Goal: Task Accomplishment & Management: Manage account settings

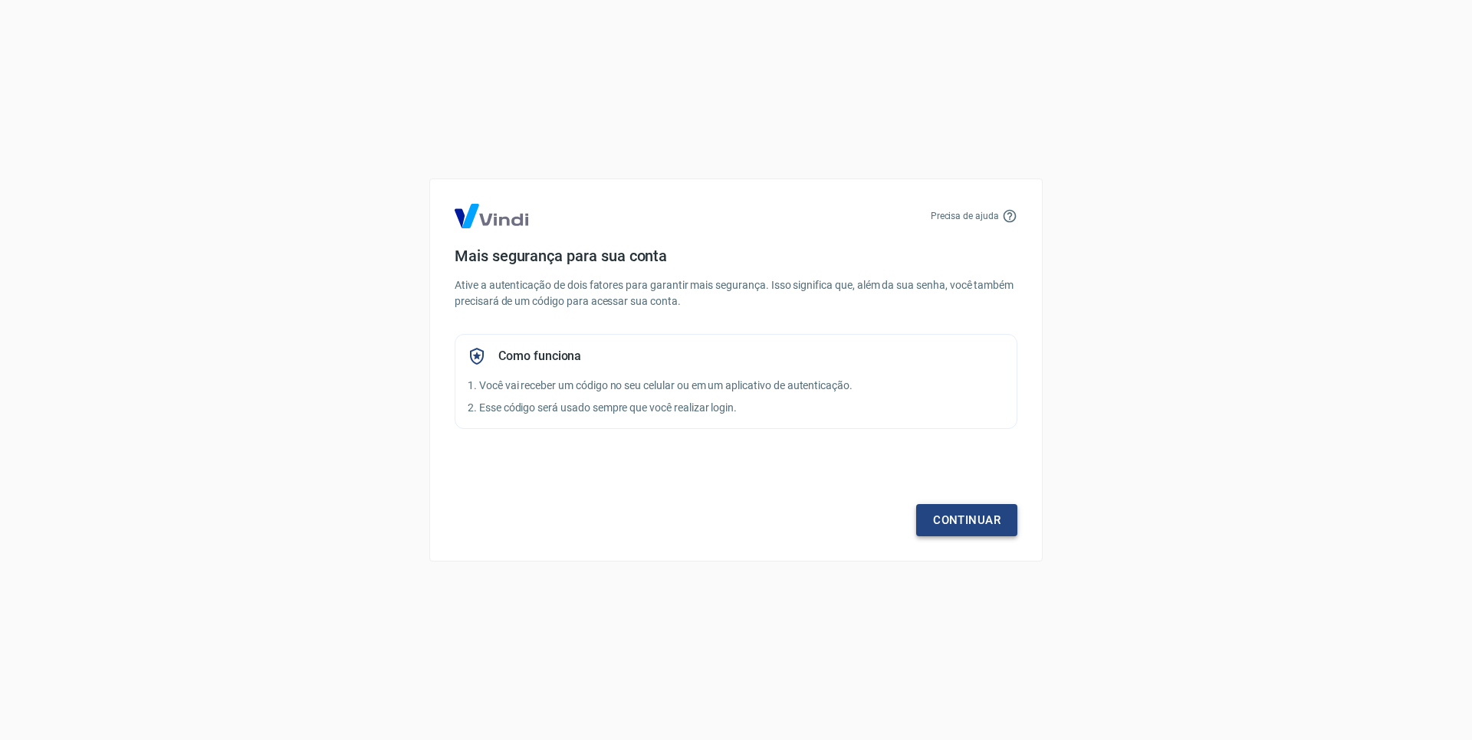
click at [953, 527] on link "Continuar" at bounding box center [966, 520] width 101 height 32
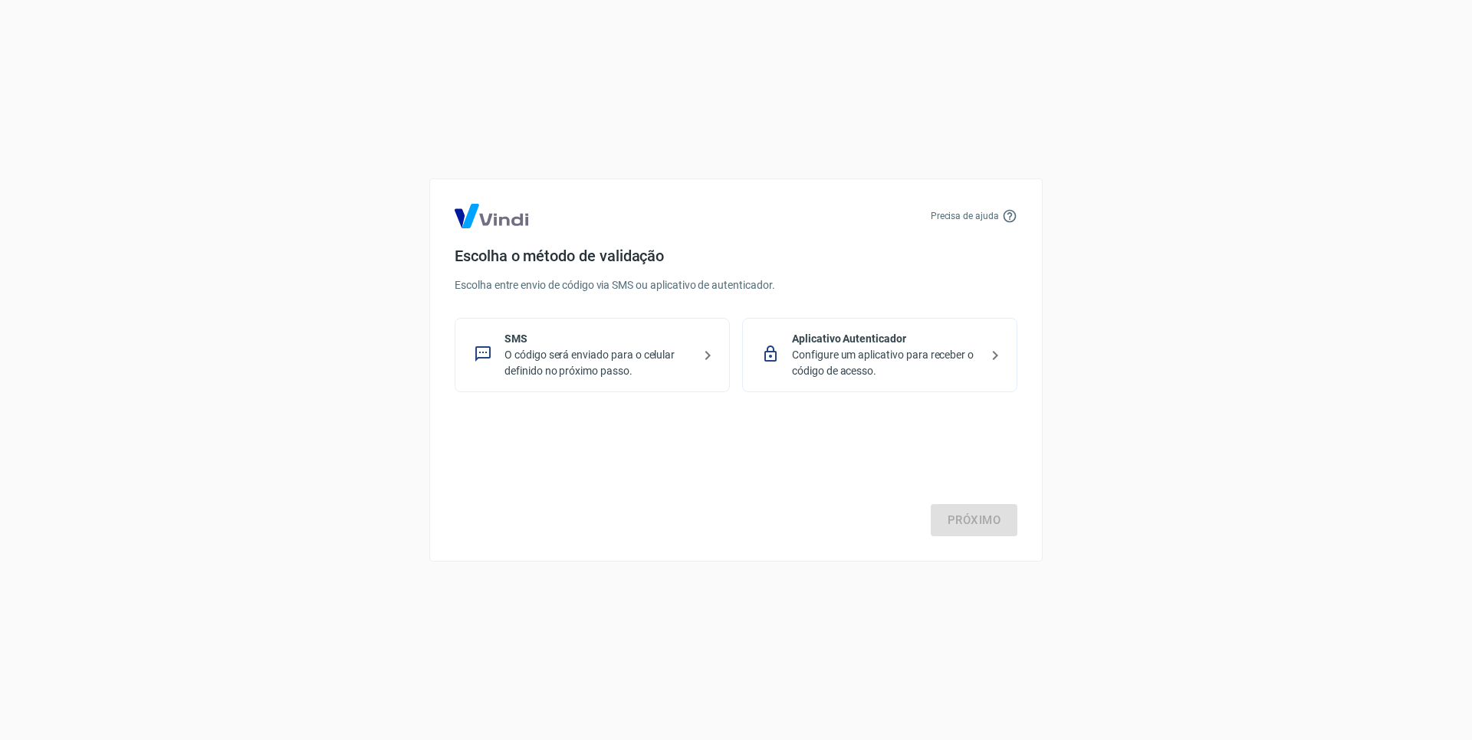
click at [603, 357] on p "O código será enviado para o celular definido no próximo passo." at bounding box center [598, 363] width 188 height 32
click at [963, 512] on link "Próximo" at bounding box center [973, 520] width 87 height 32
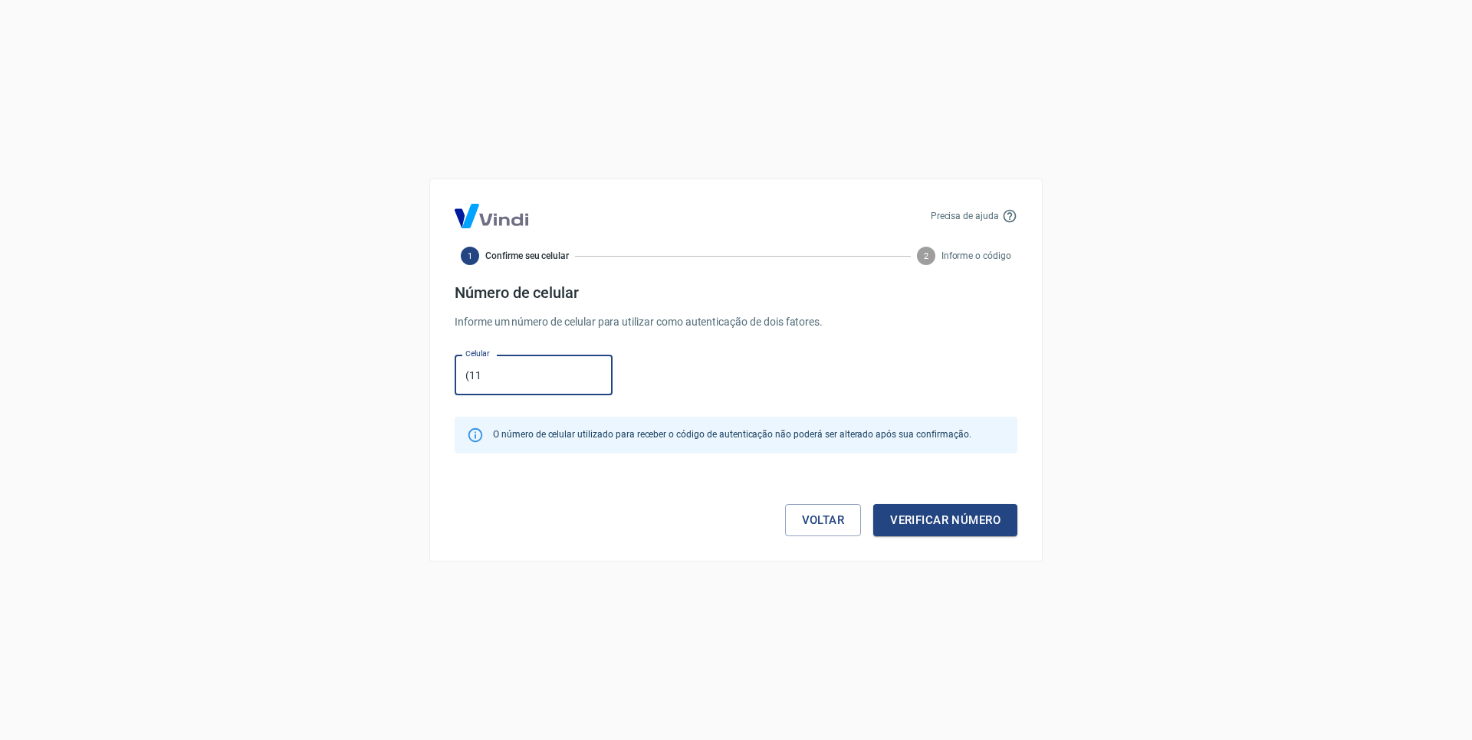
type input "[PHONE_NUMBER]"
click at [943, 518] on button "Verificar número" at bounding box center [945, 520] width 144 height 32
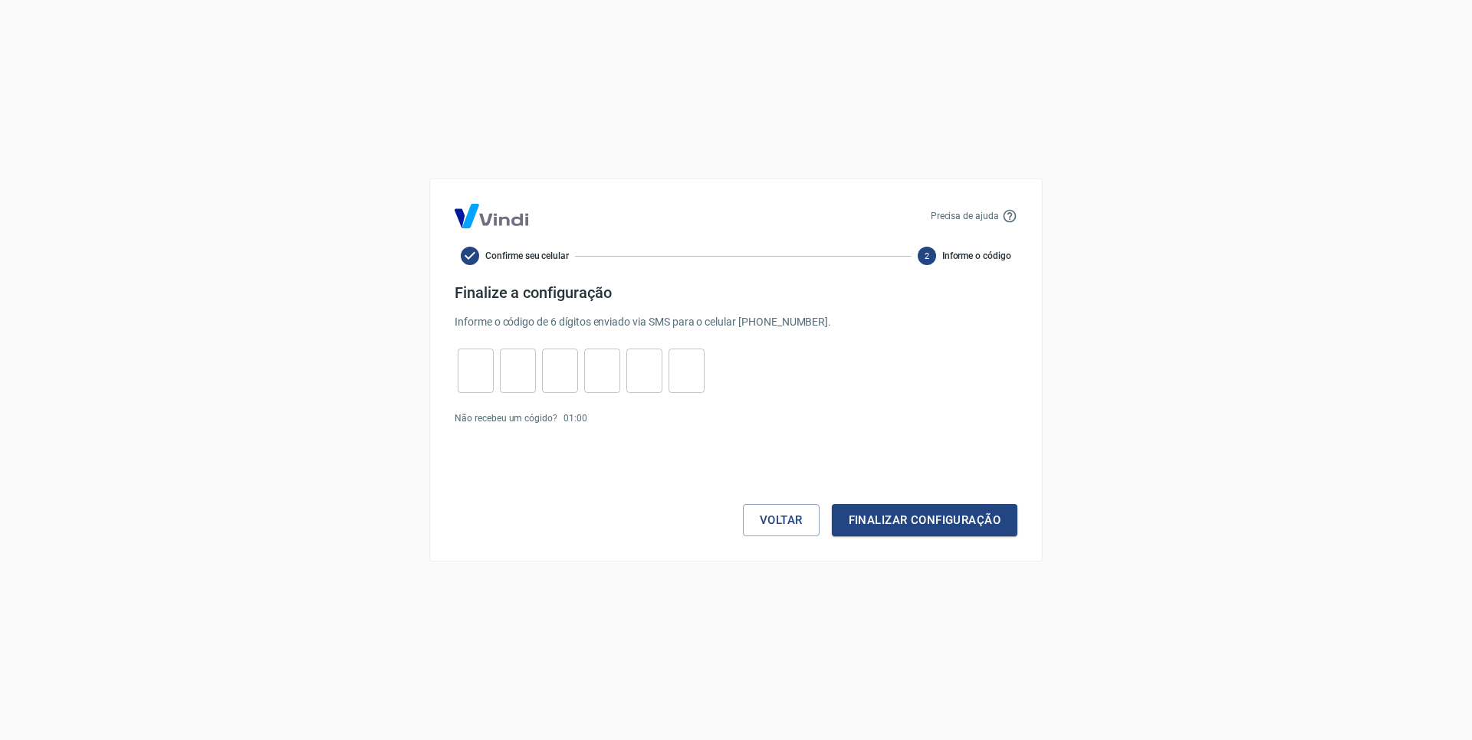
click at [484, 366] on input "tel" at bounding box center [476, 371] width 36 height 33
type input "7"
type input "8"
type input "9"
type input "0"
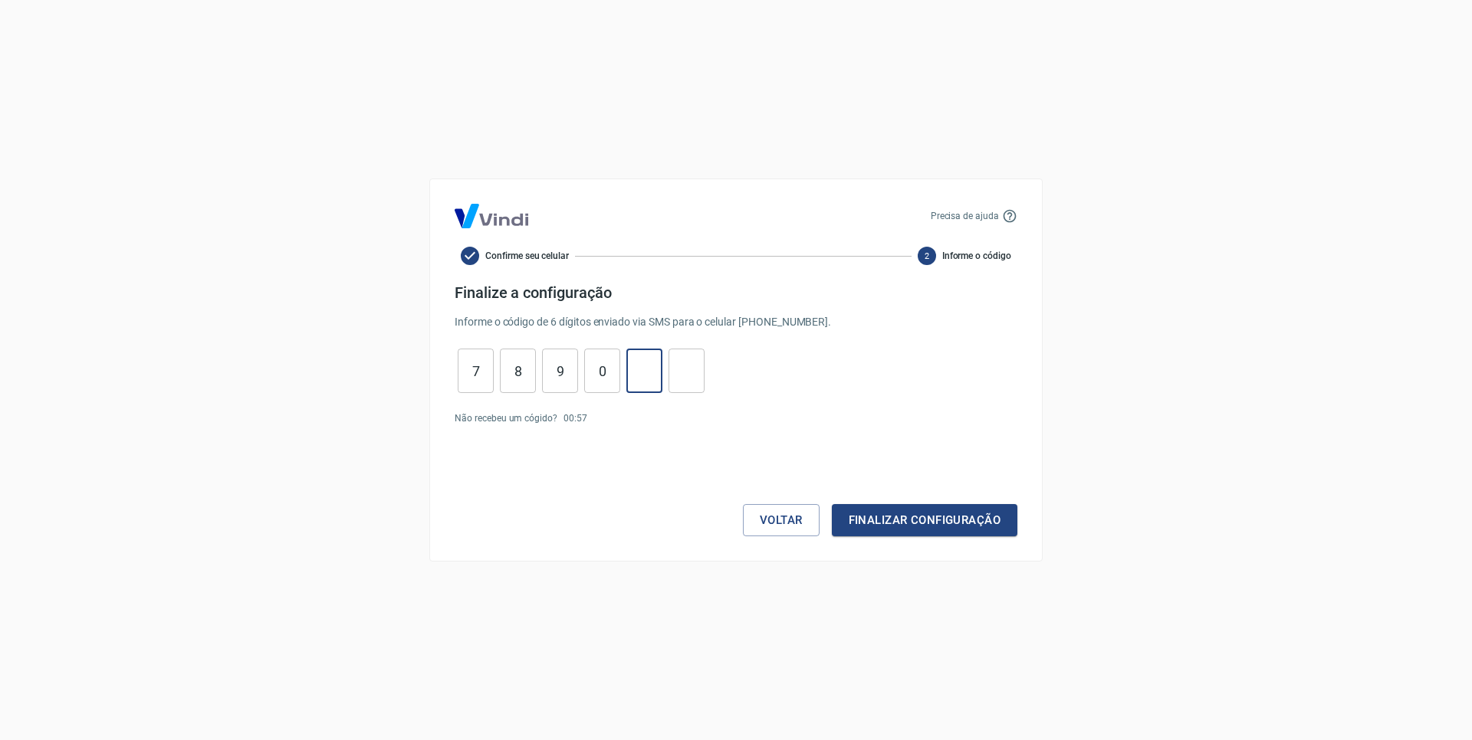
type input "3"
type input "9"
click at [918, 527] on button "Finalizar configuração" at bounding box center [924, 520] width 185 height 32
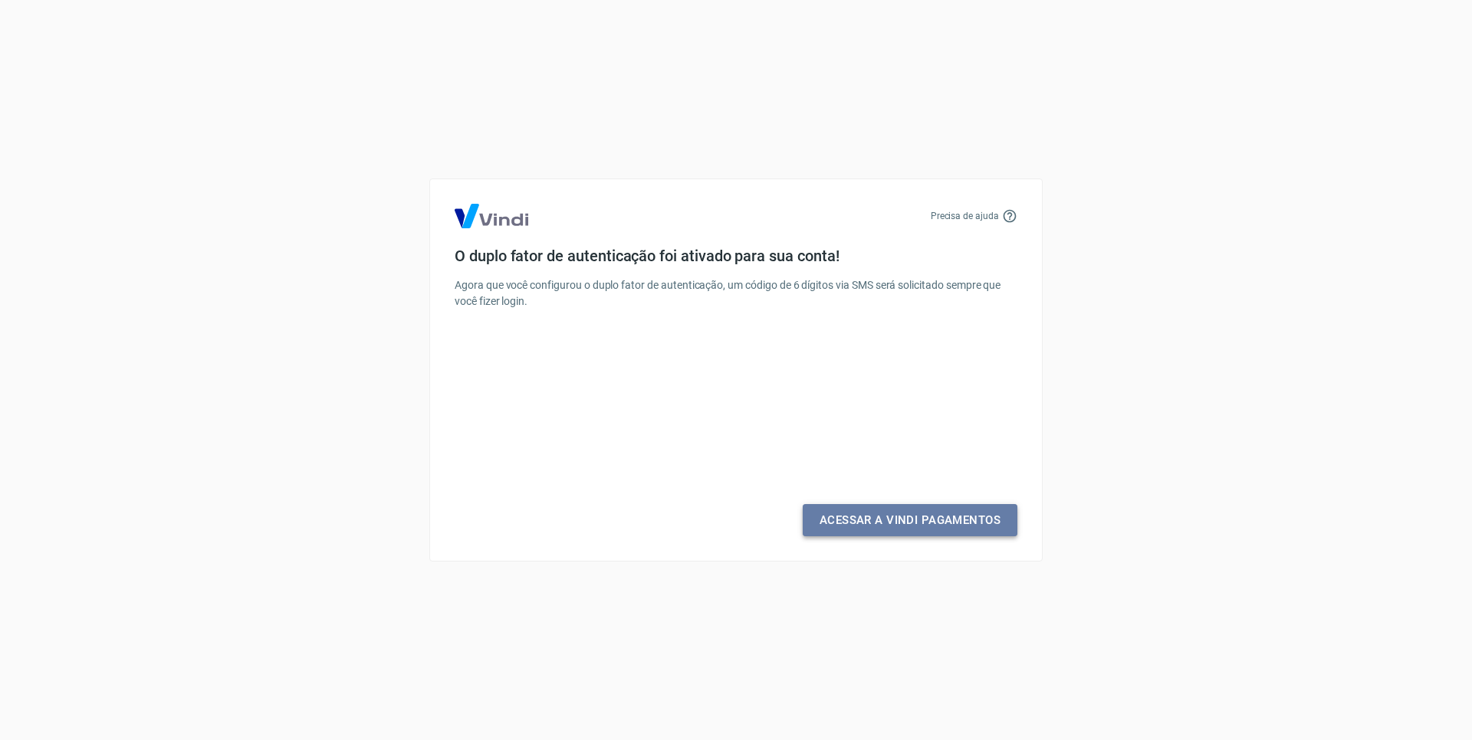
click at [954, 530] on link "Acessar a Vindi Pagamentos" at bounding box center [909, 520] width 215 height 32
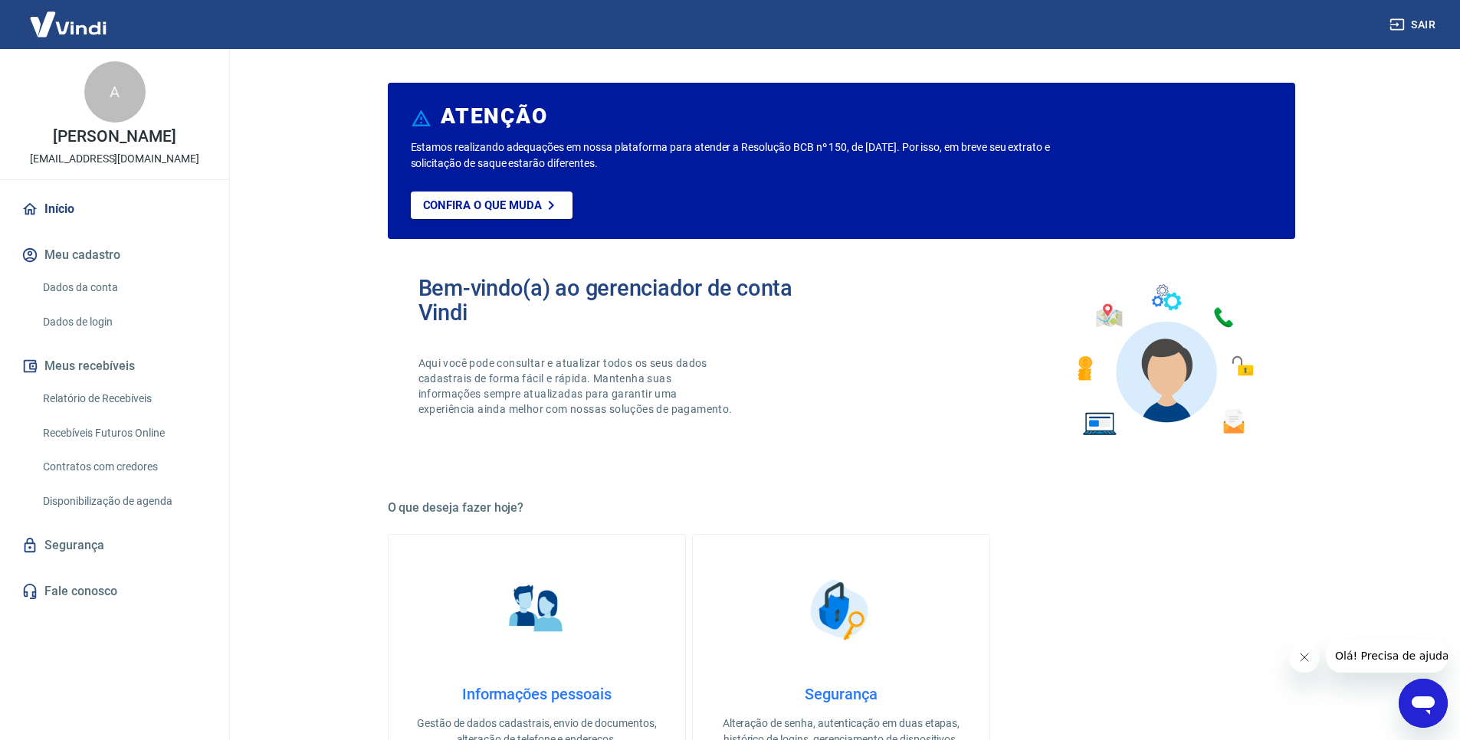
click at [73, 286] on link "Dados da conta" at bounding box center [124, 287] width 174 height 31
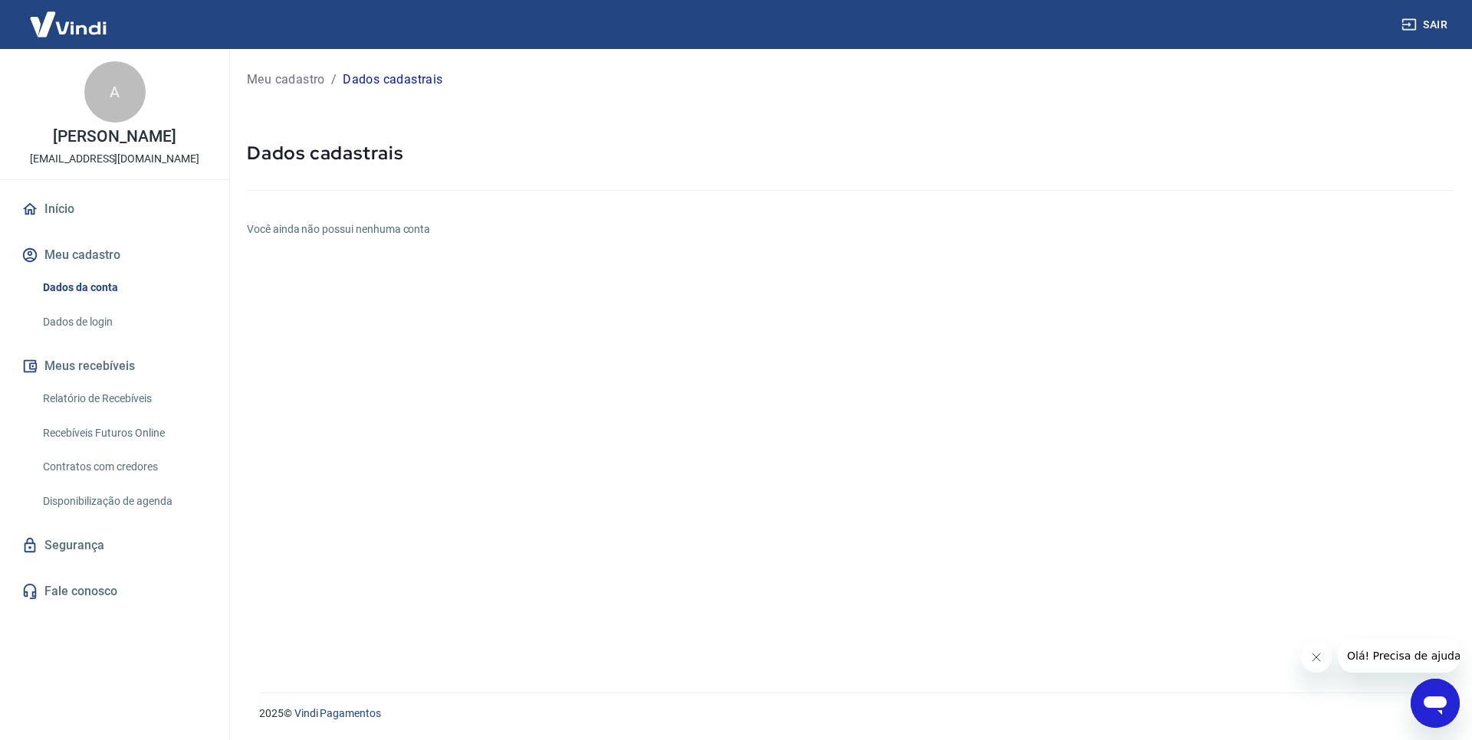
click at [65, 216] on link "Início" at bounding box center [114, 209] width 192 height 34
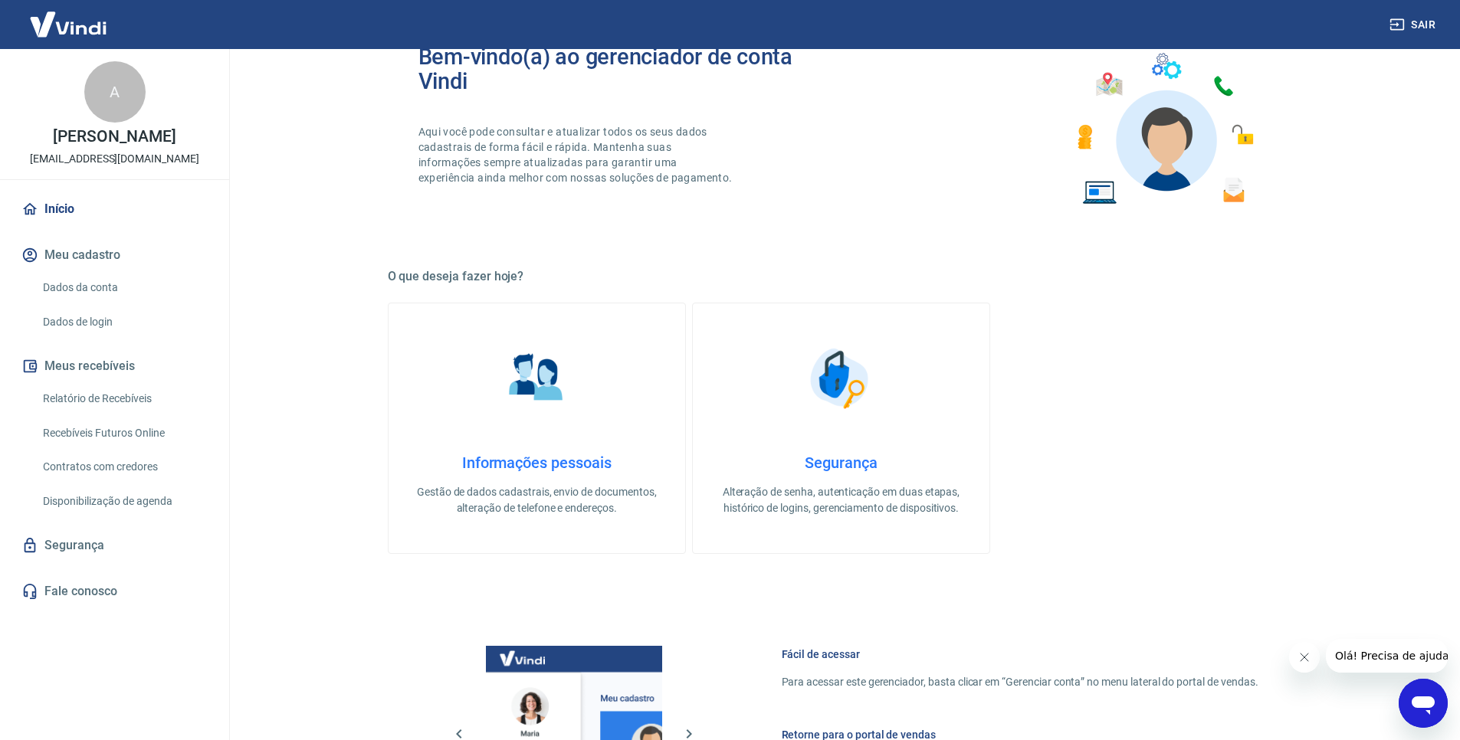
scroll to position [396, 0]
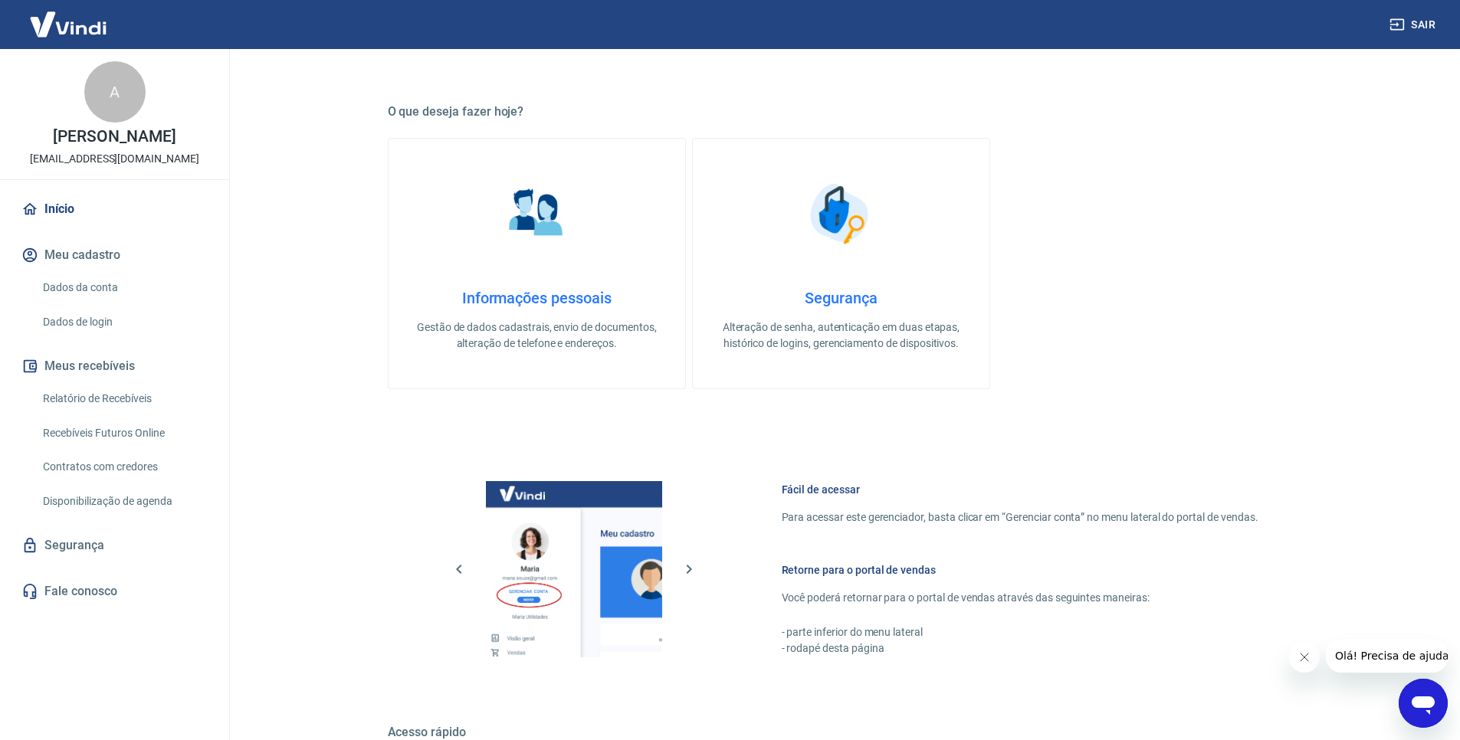
click at [544, 259] on link "Informações pessoais Gestão de dados cadastrais, envio de documentos, alteração…" at bounding box center [537, 263] width 298 height 251
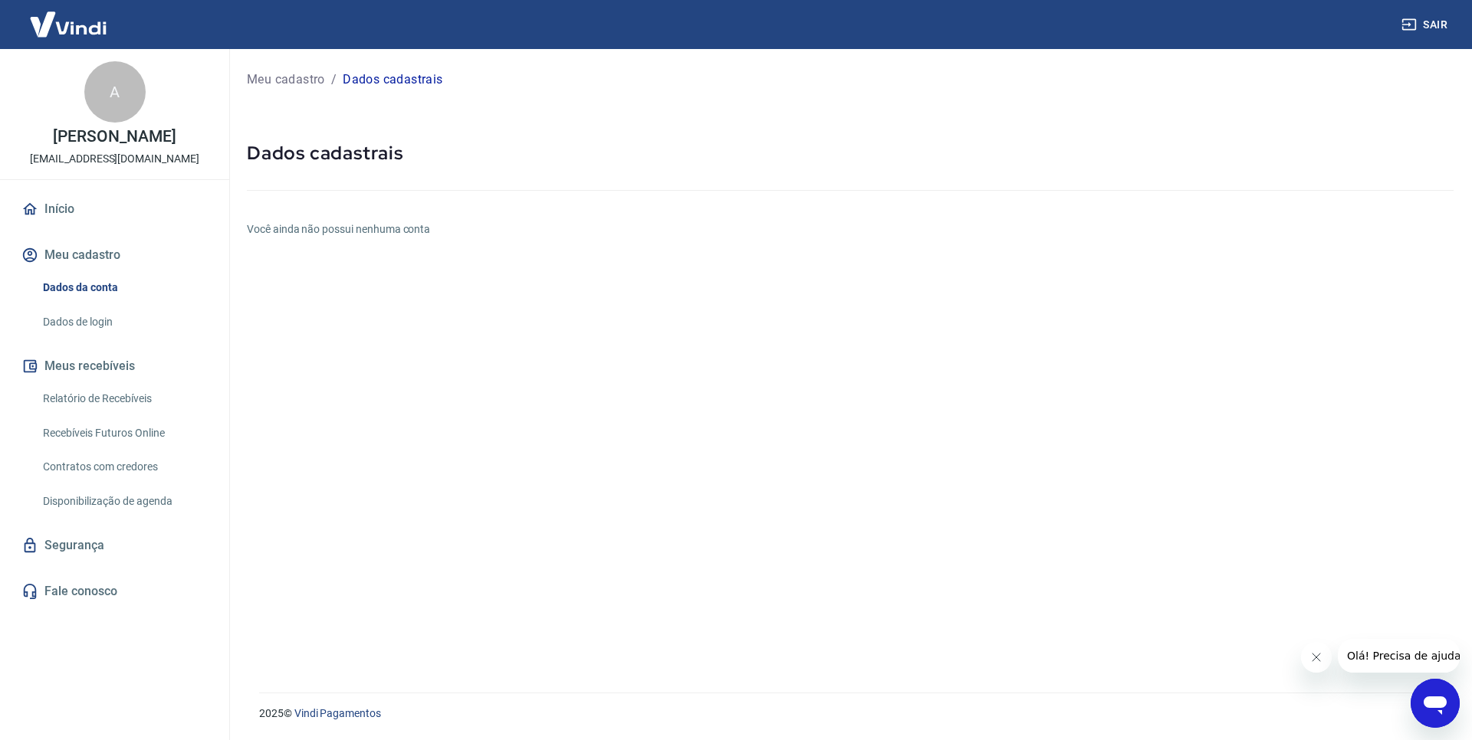
click at [387, 233] on h6 "Você ainda não possui nenhuma conta" at bounding box center [850, 229] width 1206 height 16
click at [72, 322] on link "Dados de login" at bounding box center [124, 322] width 174 height 31
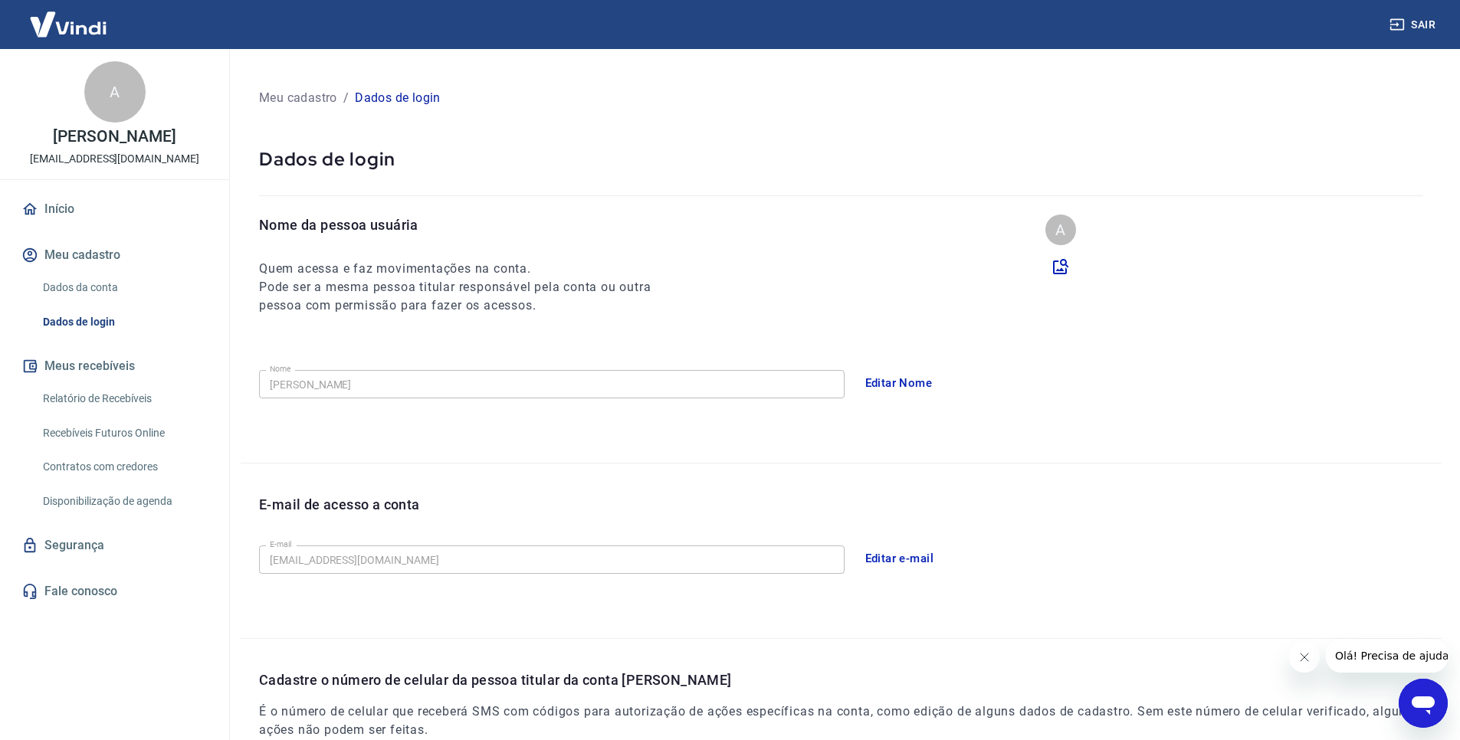
click at [92, 253] on button "Meu cadastro" at bounding box center [114, 255] width 192 height 34
click at [67, 218] on link "Início" at bounding box center [114, 209] width 192 height 34
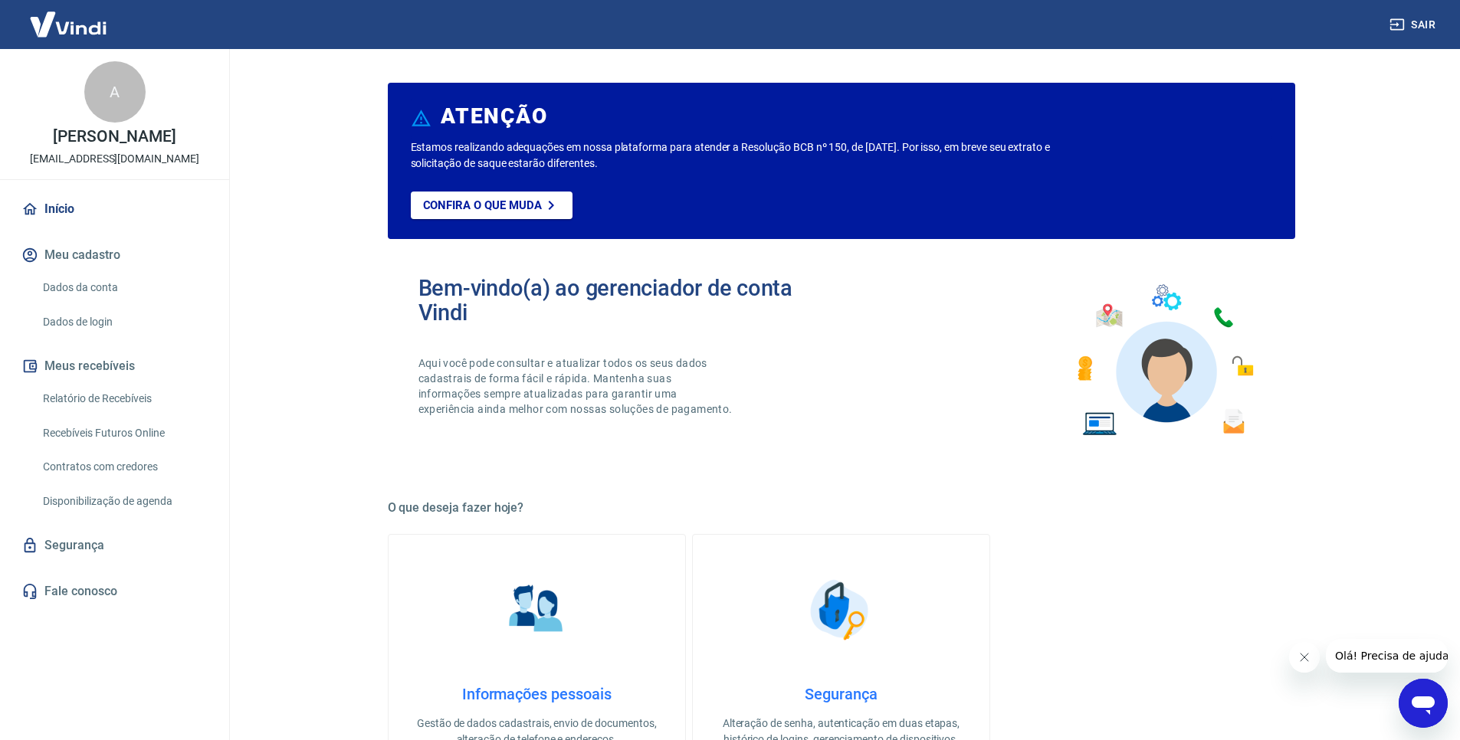
click at [447, 221] on div "Confira o que muda" at bounding box center [813, 216] width 805 height 48
click at [448, 215] on link "Confira o que muda" at bounding box center [492, 206] width 162 height 28
click at [78, 253] on button "Meu cadastro" at bounding box center [114, 255] width 192 height 34
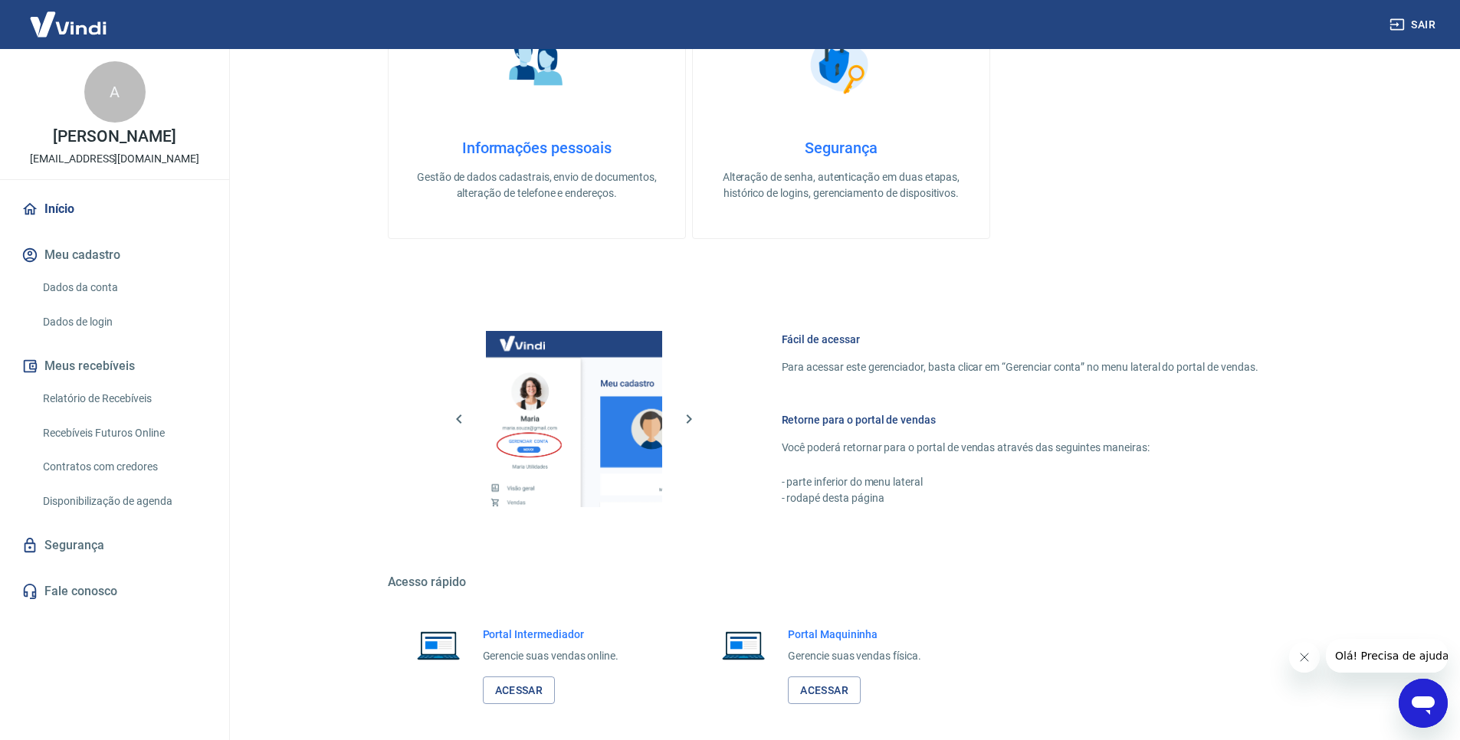
scroll to position [313, 0]
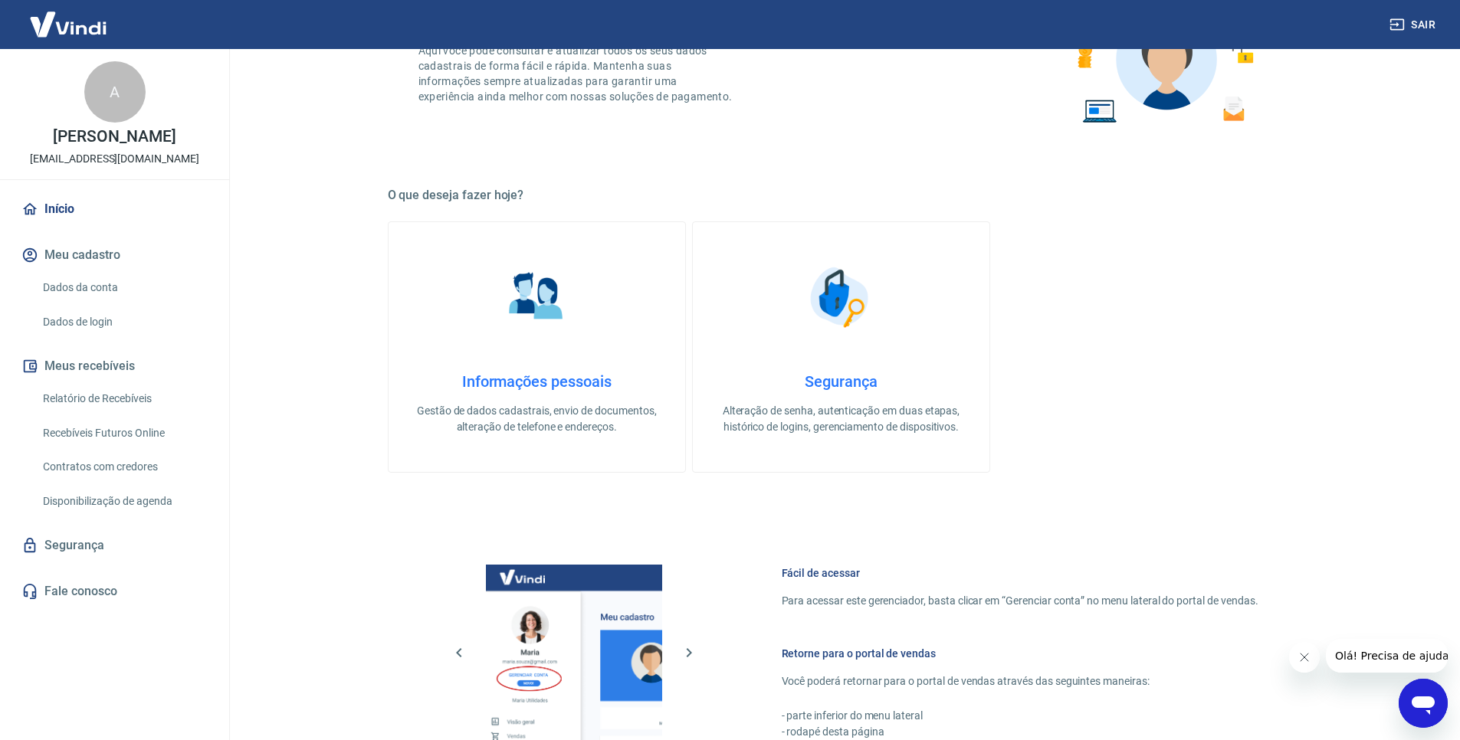
click at [532, 379] on h4 "Informações pessoais" at bounding box center [537, 381] width 248 height 18
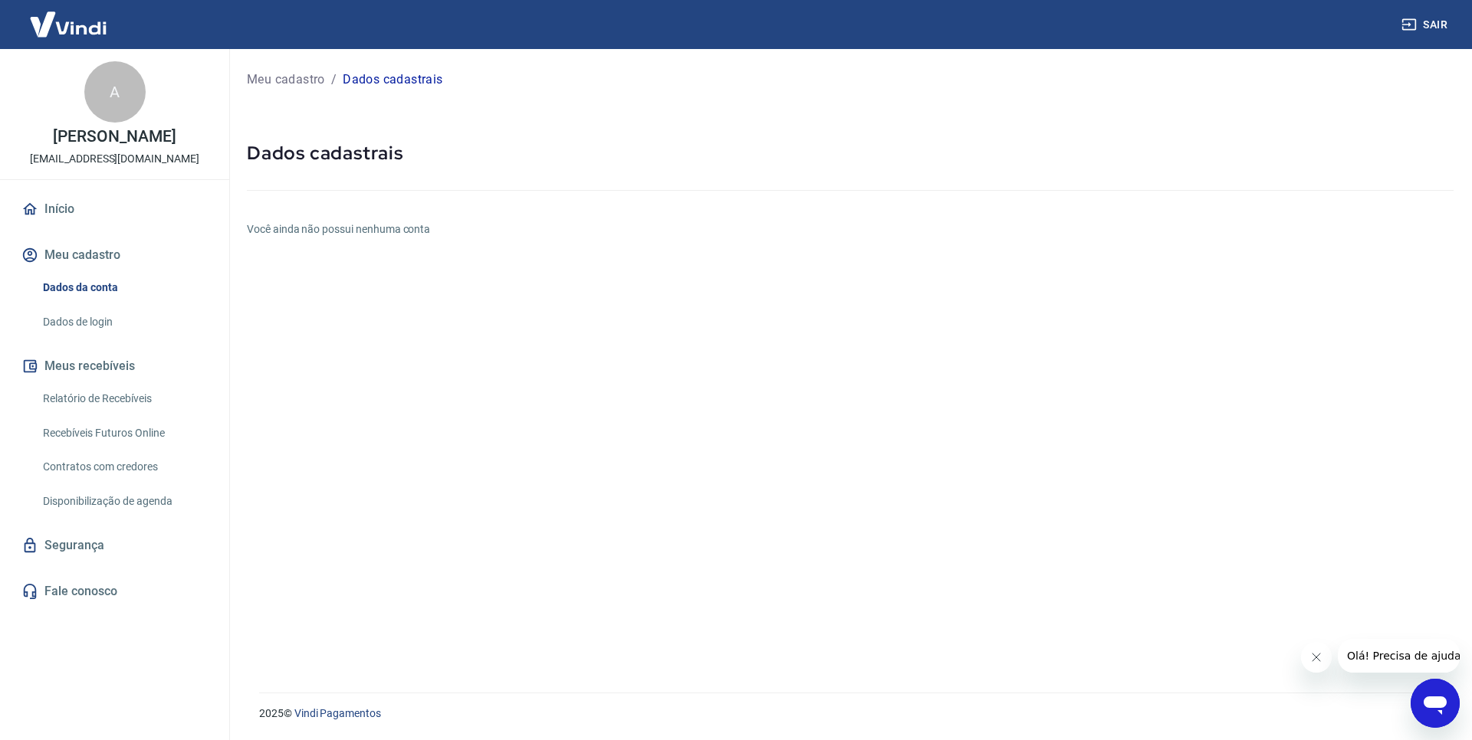
click at [99, 320] on link "Dados de login" at bounding box center [124, 322] width 174 height 31
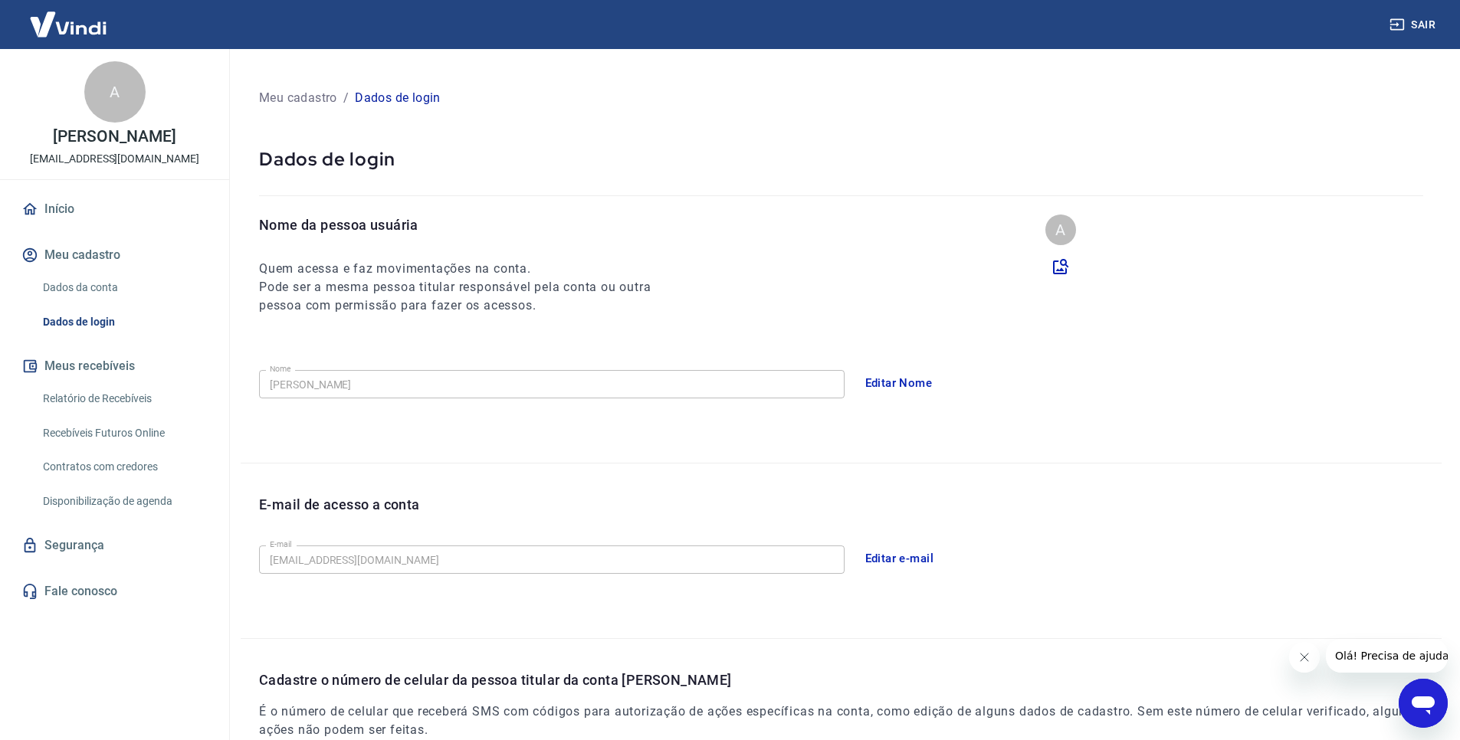
scroll to position [241, 0]
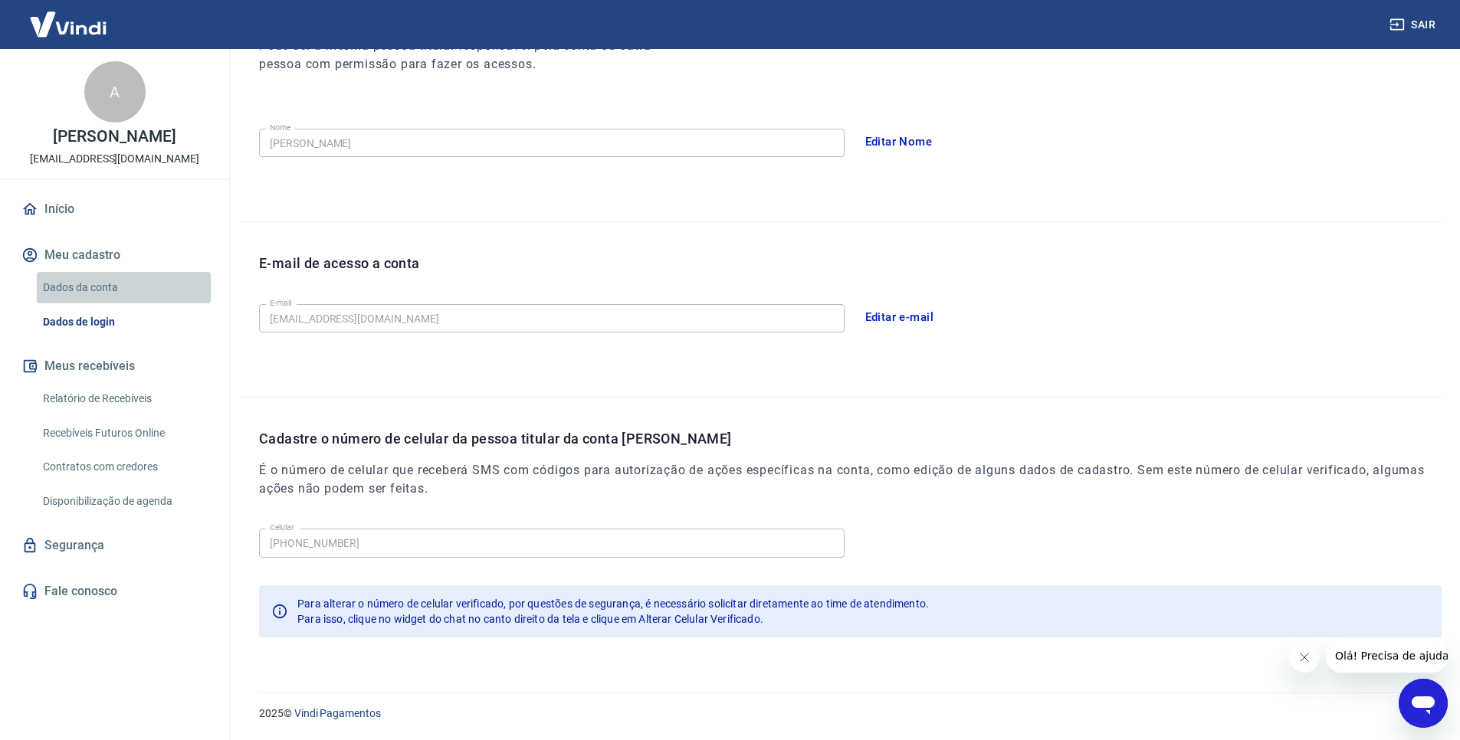
click at [71, 289] on link "Dados da conta" at bounding box center [124, 287] width 174 height 31
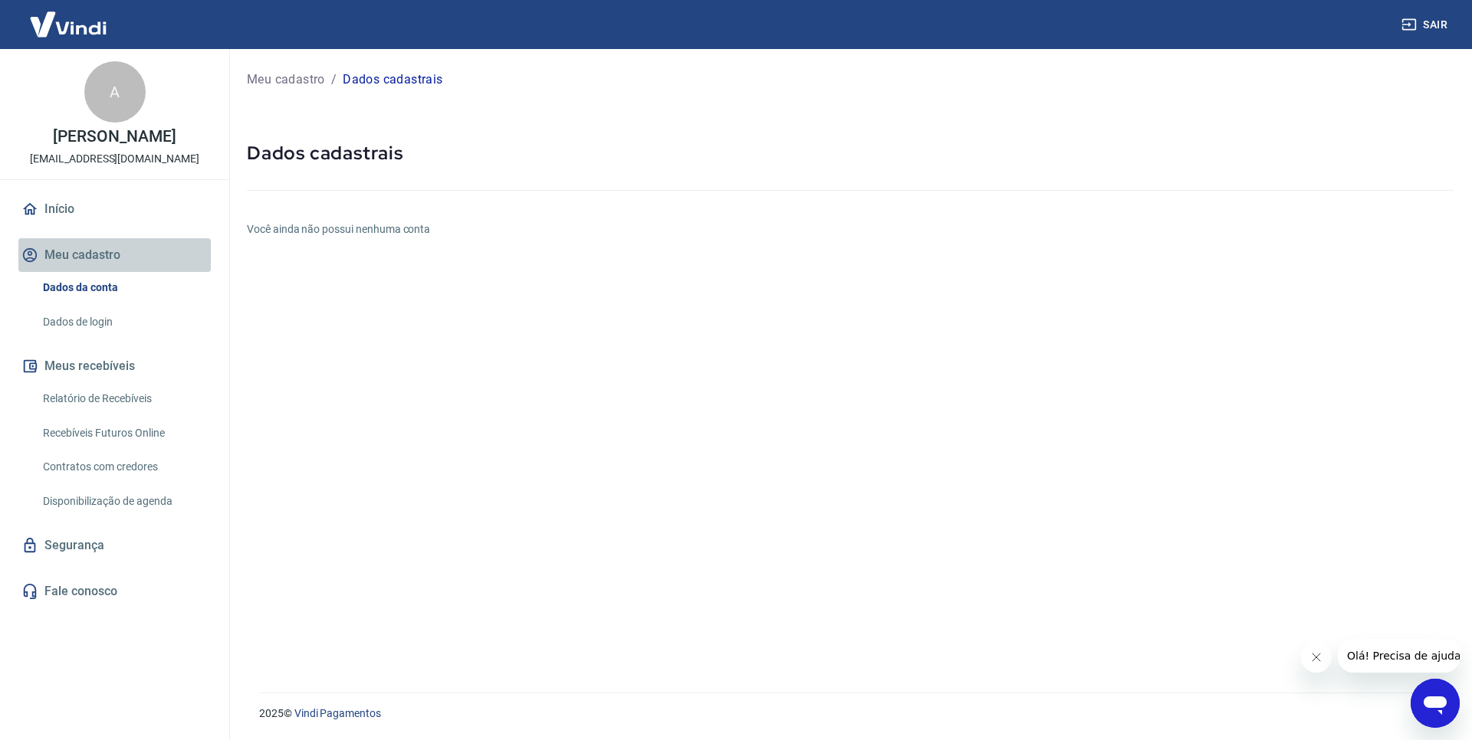
click at [61, 263] on button "Meu cadastro" at bounding box center [114, 255] width 192 height 34
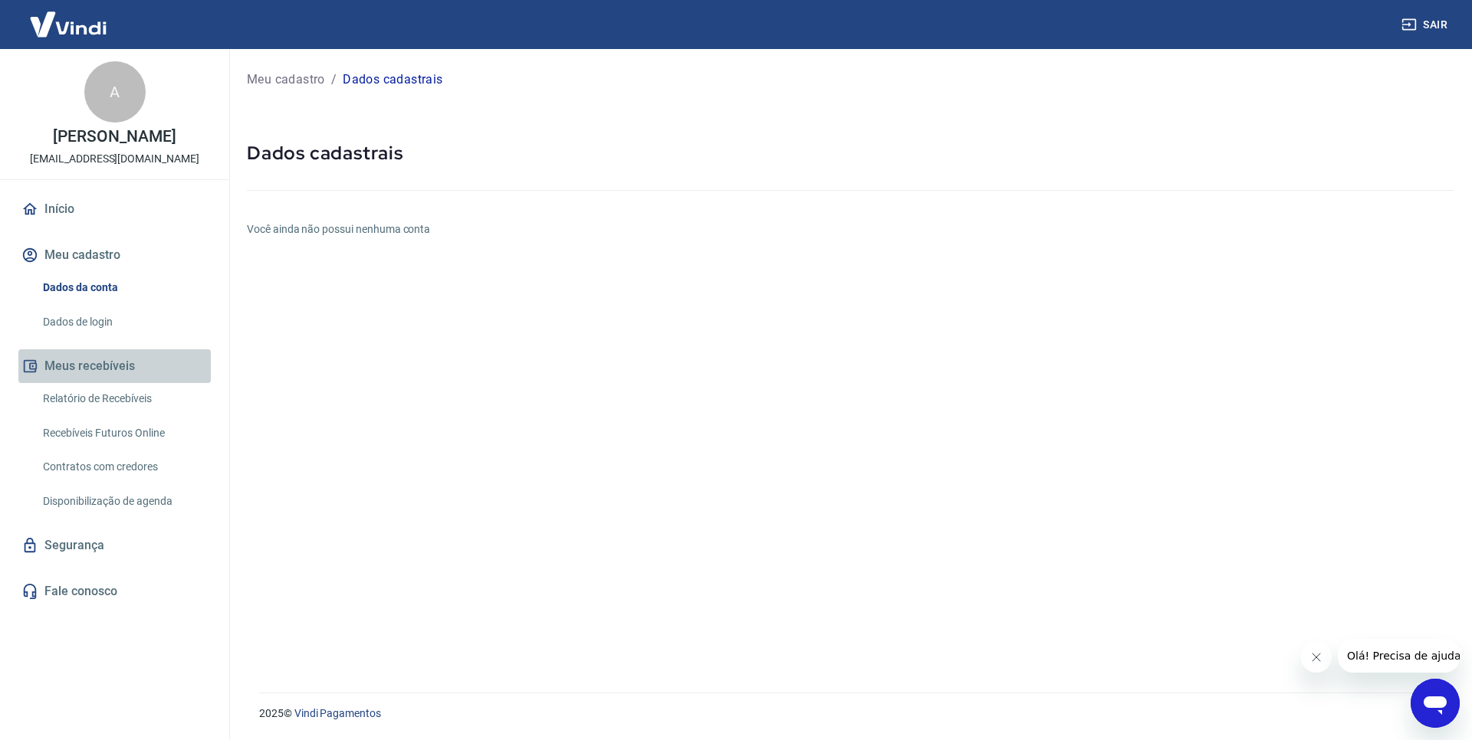
click at [112, 365] on button "Meus recebíveis" at bounding box center [114, 366] width 192 height 34
click at [119, 395] on link "Relatório de Recebíveis" at bounding box center [124, 398] width 174 height 31
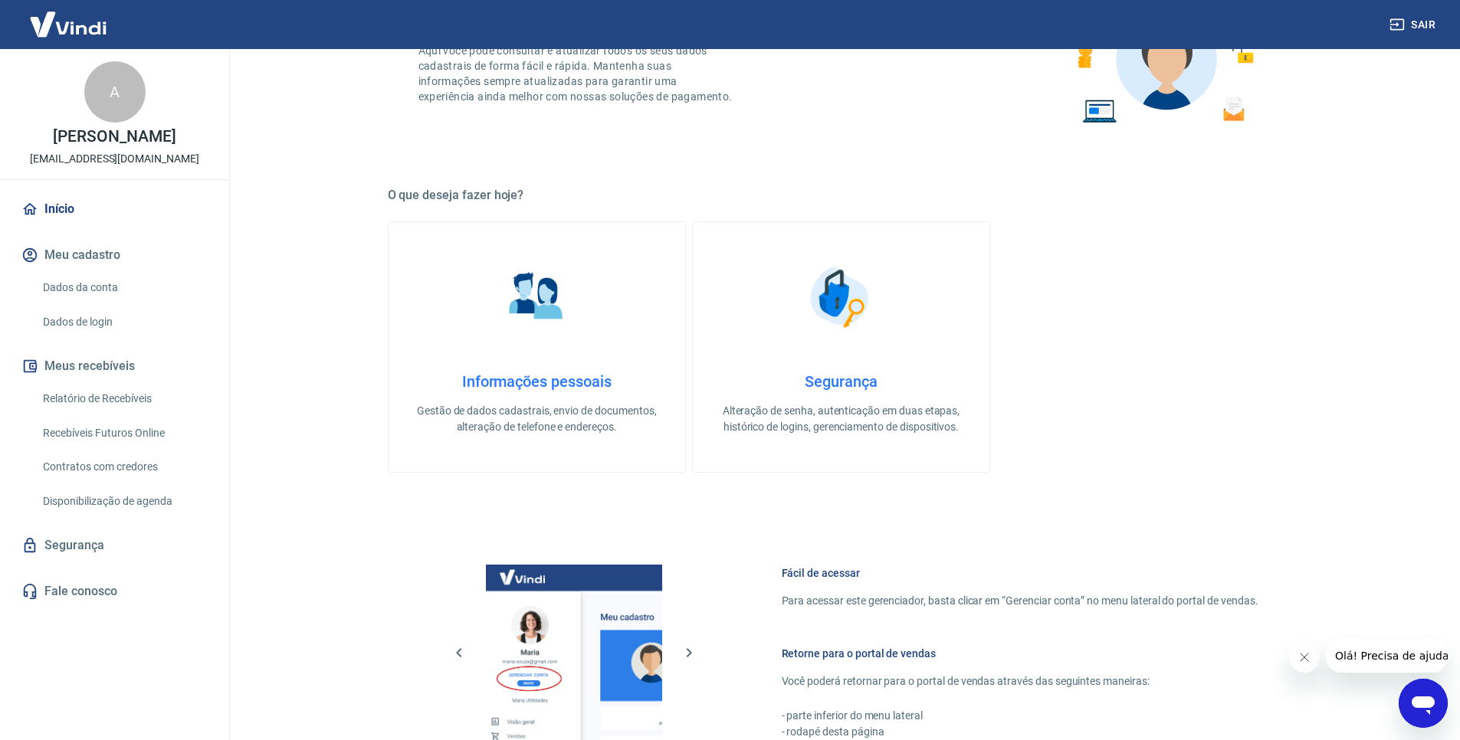
scroll to position [331, 0]
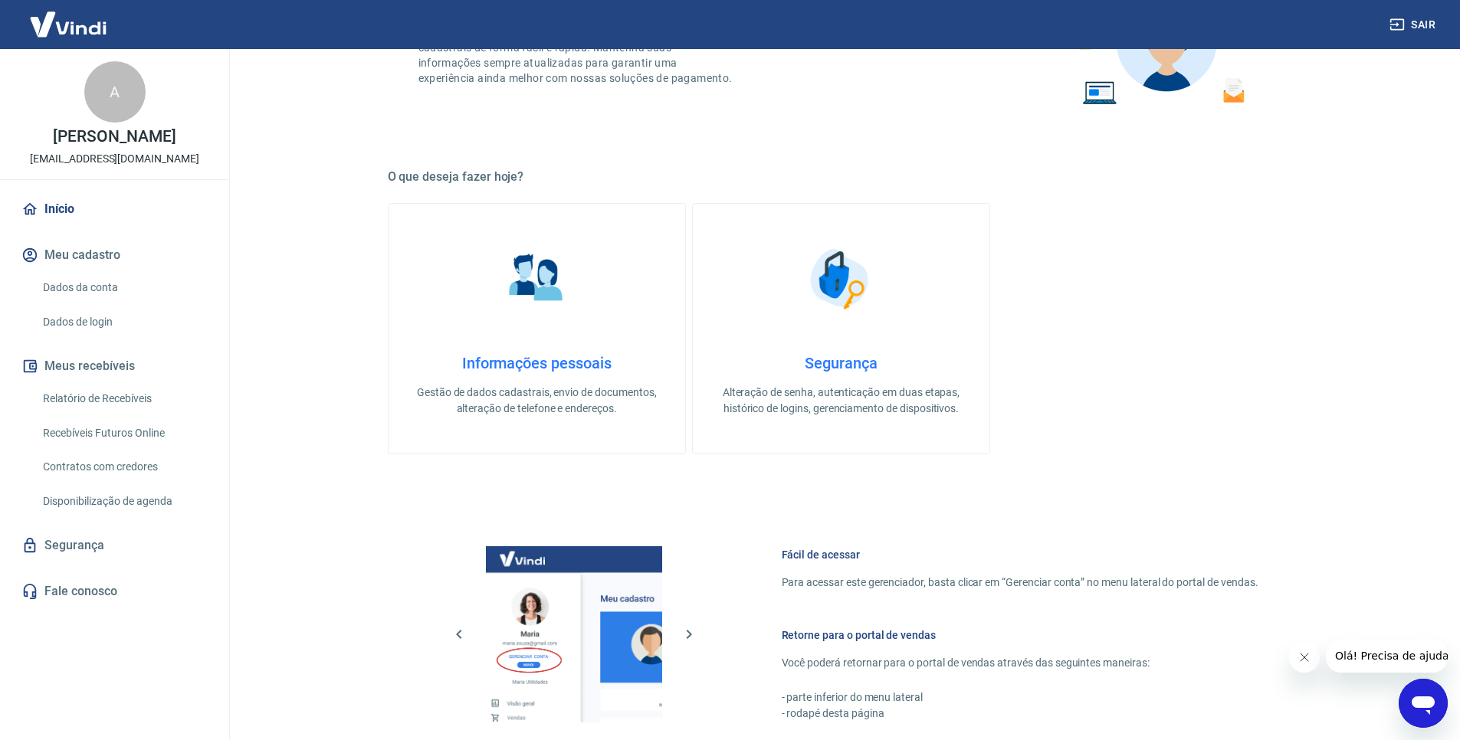
click at [803, 343] on link "Segurança Alteração de senha, autenticação em duas etapas, histórico de logins,…" at bounding box center [841, 328] width 298 height 251
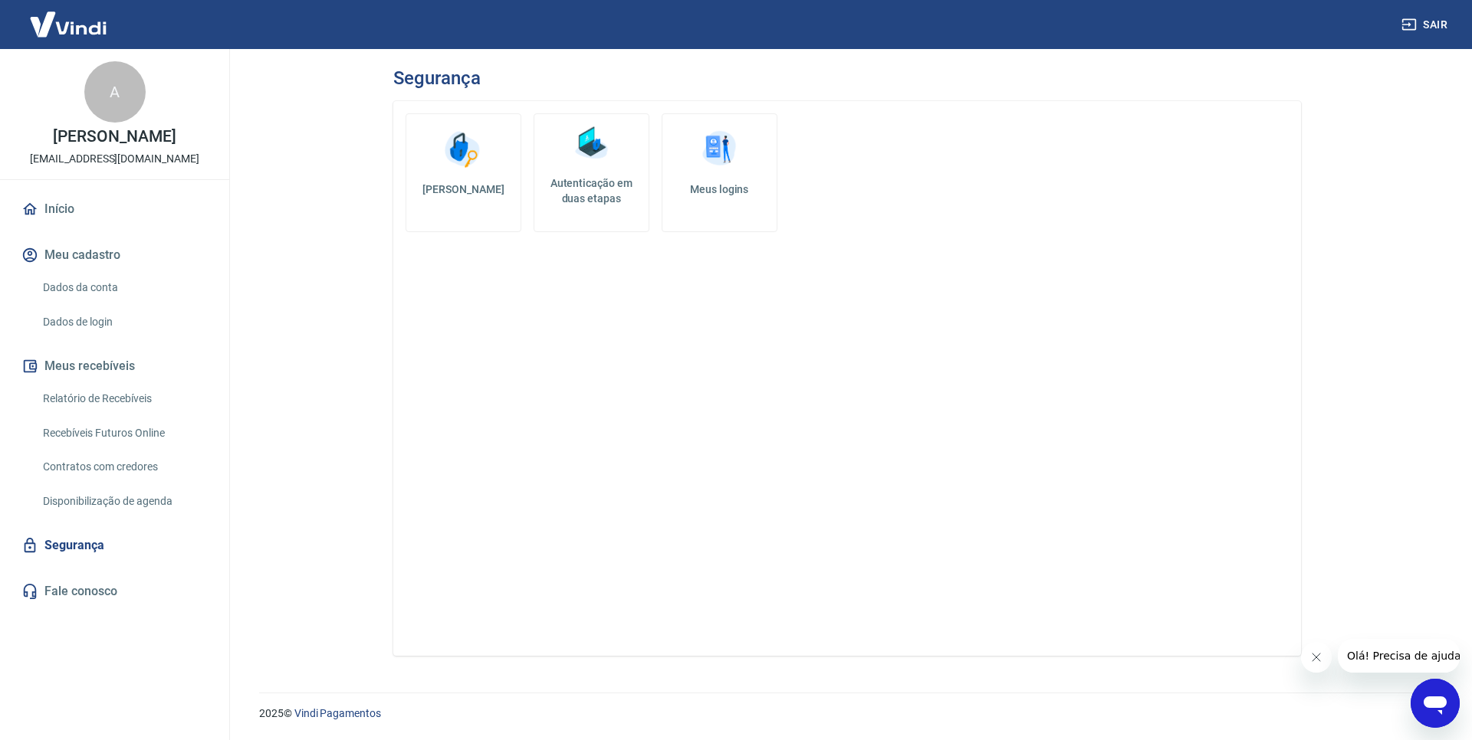
click at [592, 181] on h5 "Autenticação em duas etapas" at bounding box center [591, 191] width 102 height 31
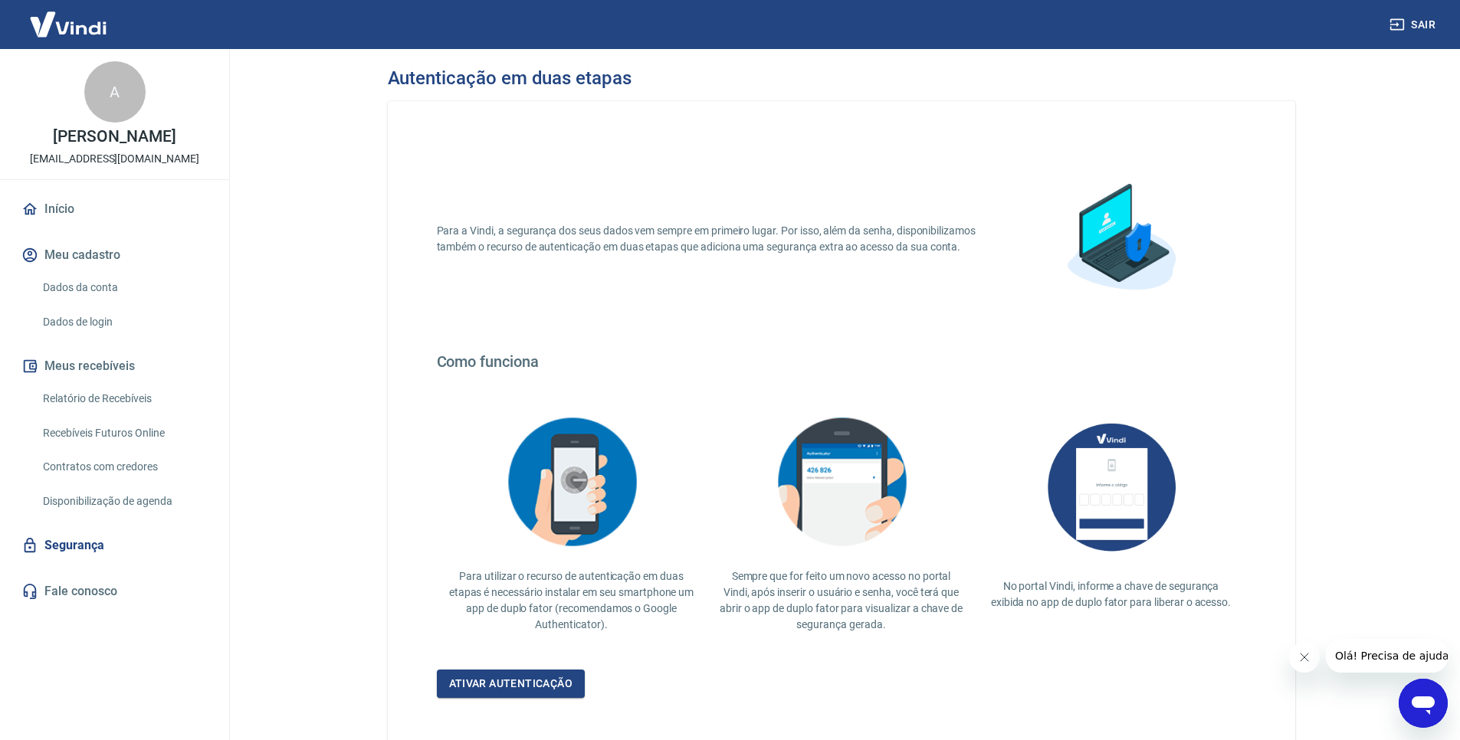
scroll to position [91, 0]
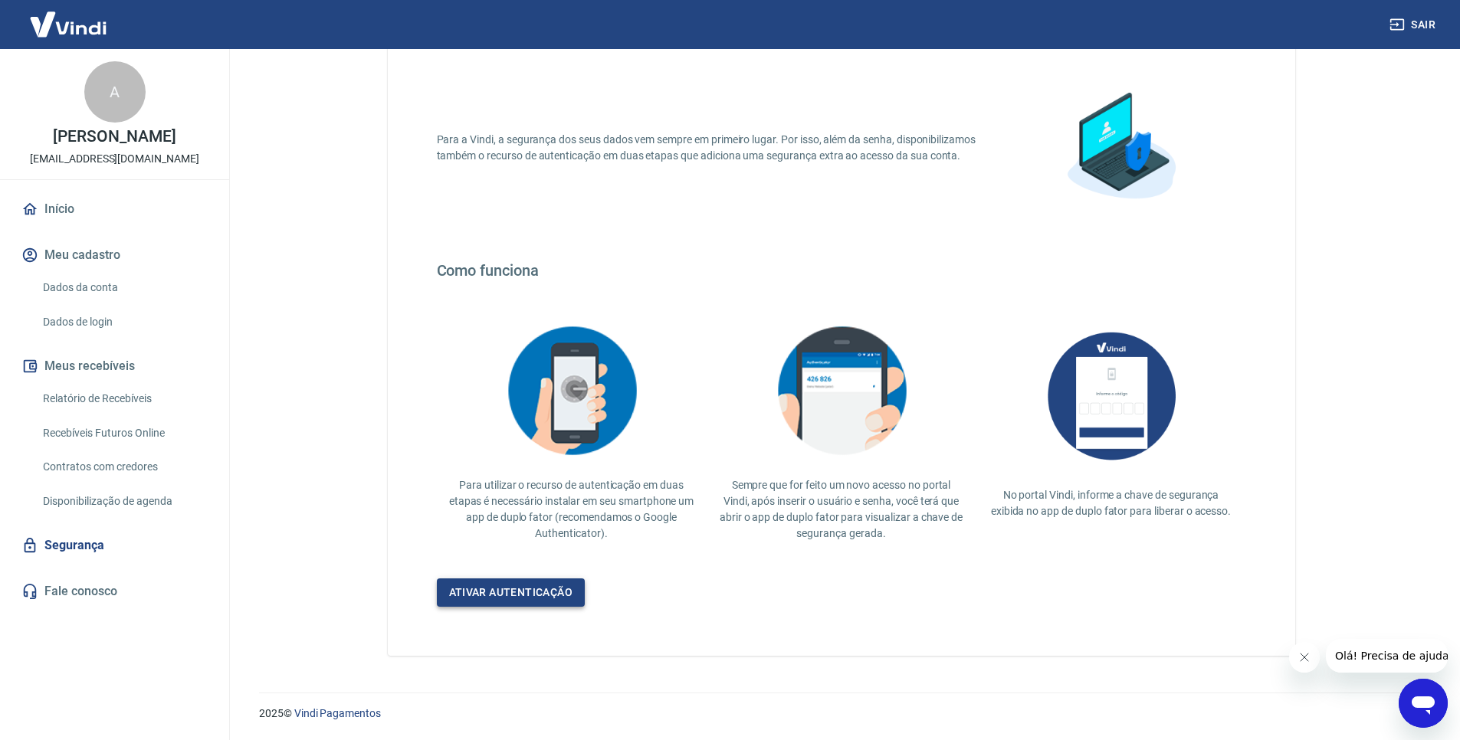
click at [534, 593] on link "Ativar autenticação" at bounding box center [511, 593] width 149 height 28
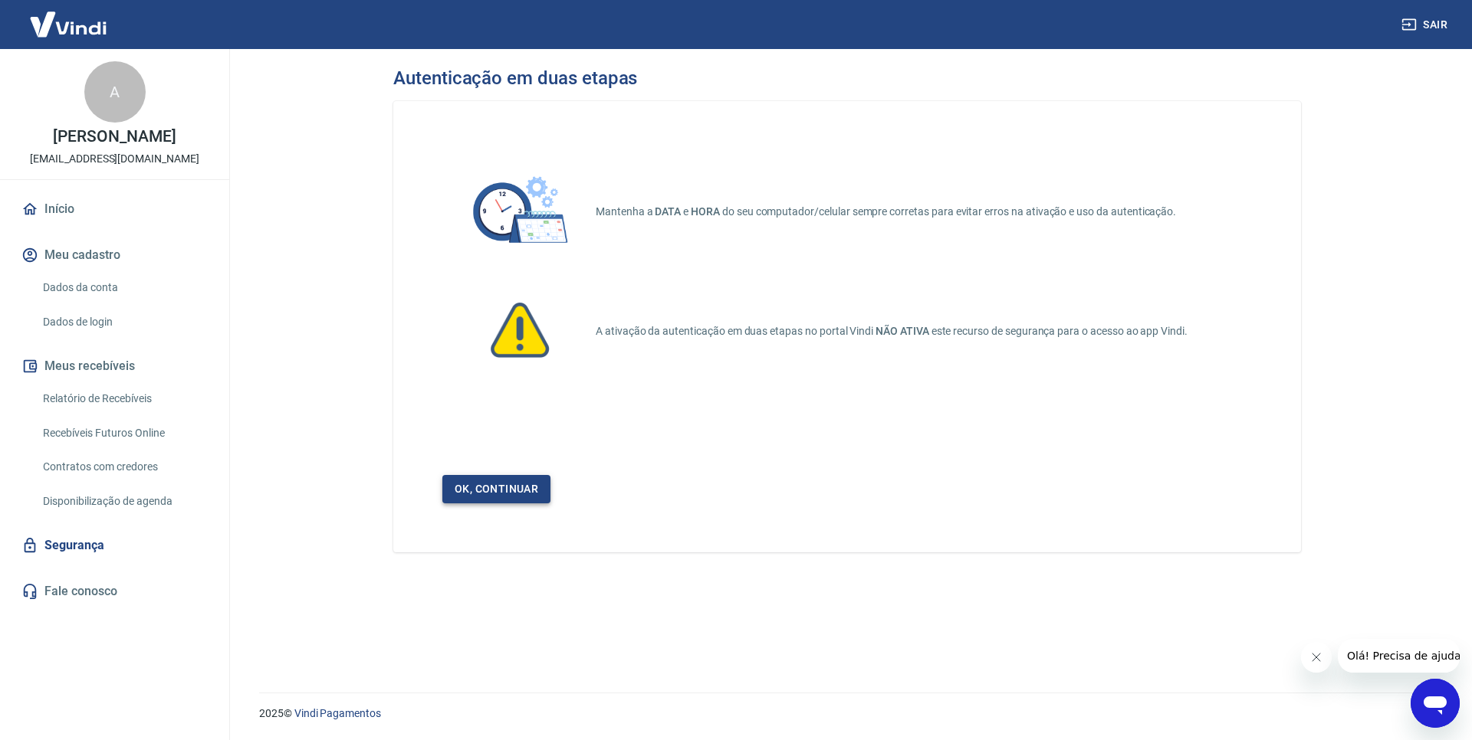
click at [530, 478] on link "Ok, continuar" at bounding box center [496, 489] width 108 height 28
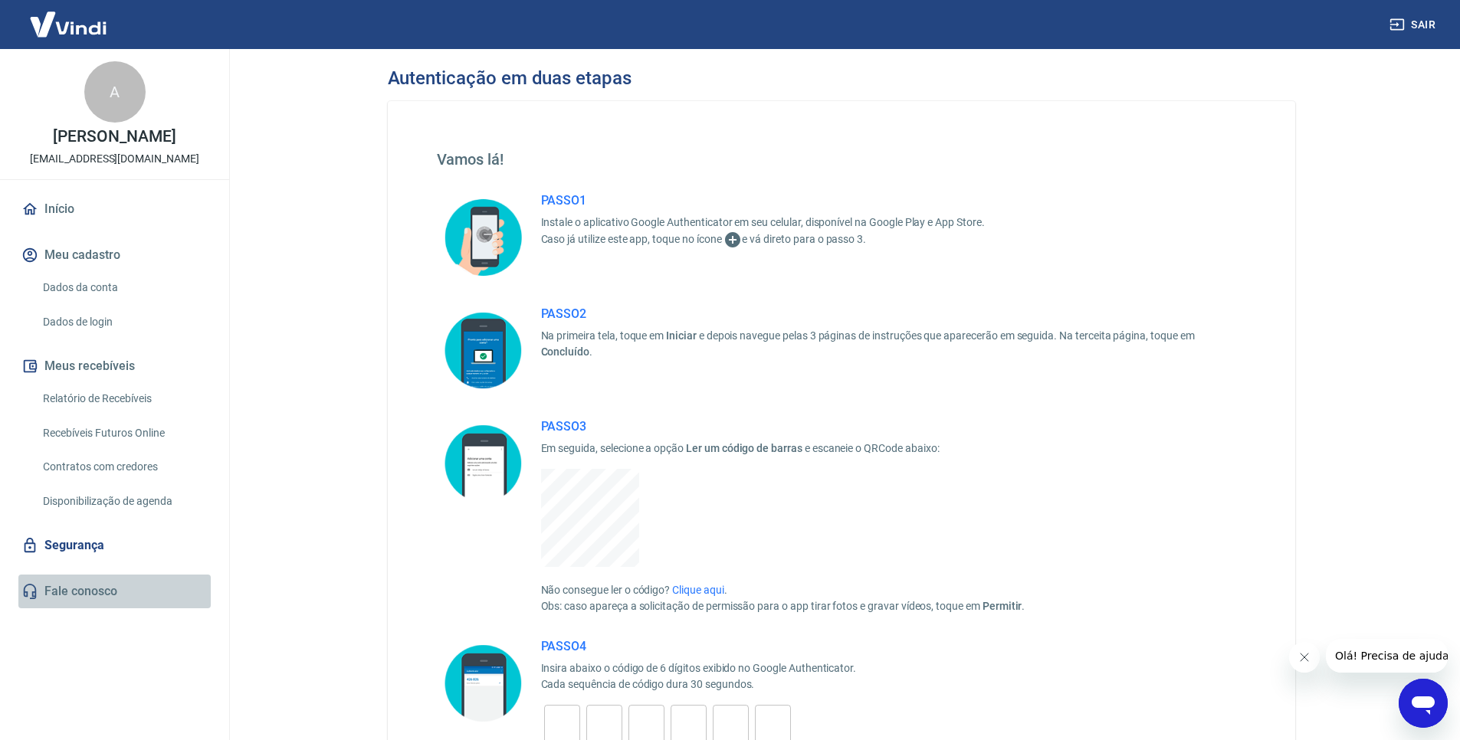
click at [98, 592] on link "Fale conosco" at bounding box center [114, 592] width 192 height 34
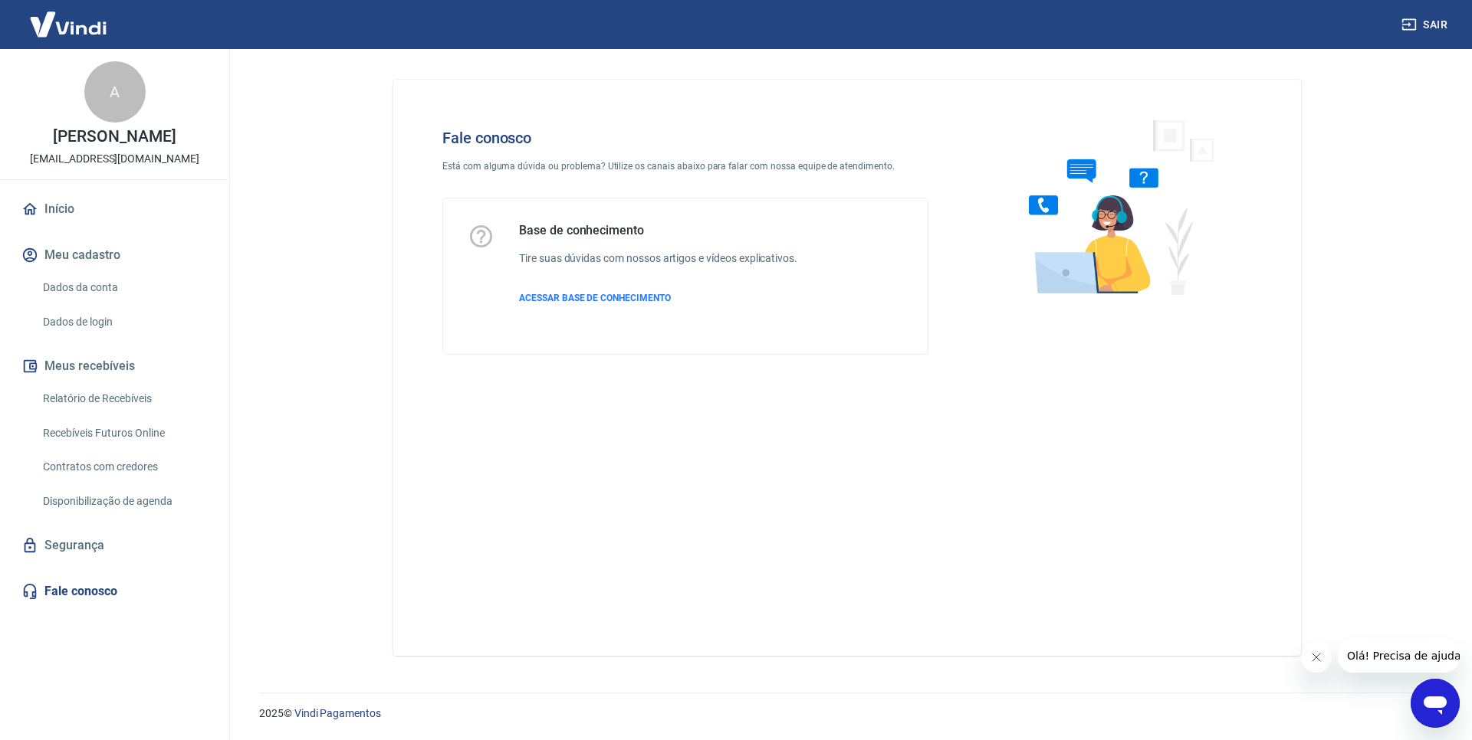
click at [1425, 707] on icon "Abrir janela de mensagens" at bounding box center [1435, 704] width 28 height 28
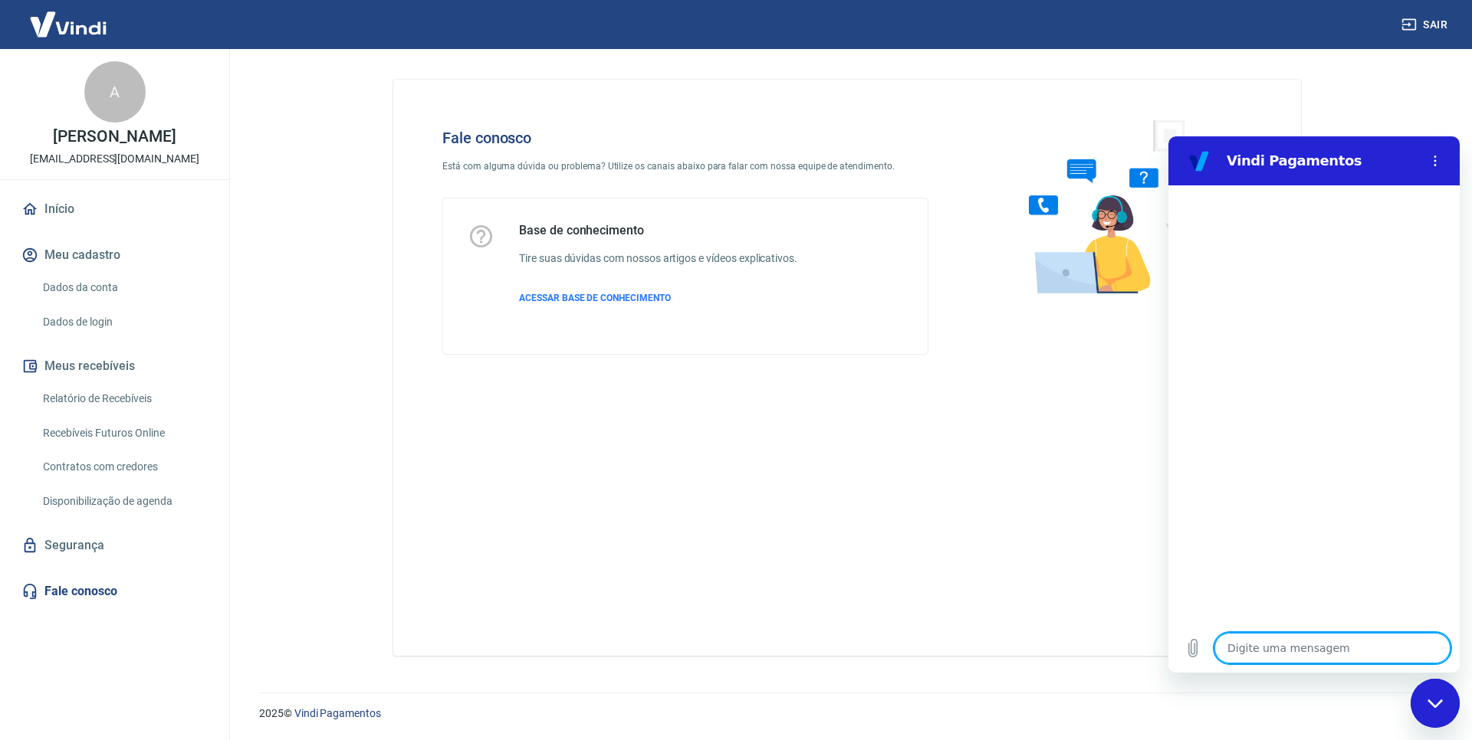
type textarea "O"
type textarea "x"
type textarea "Ol"
type textarea "x"
type textarea "[PERSON_NAME]"
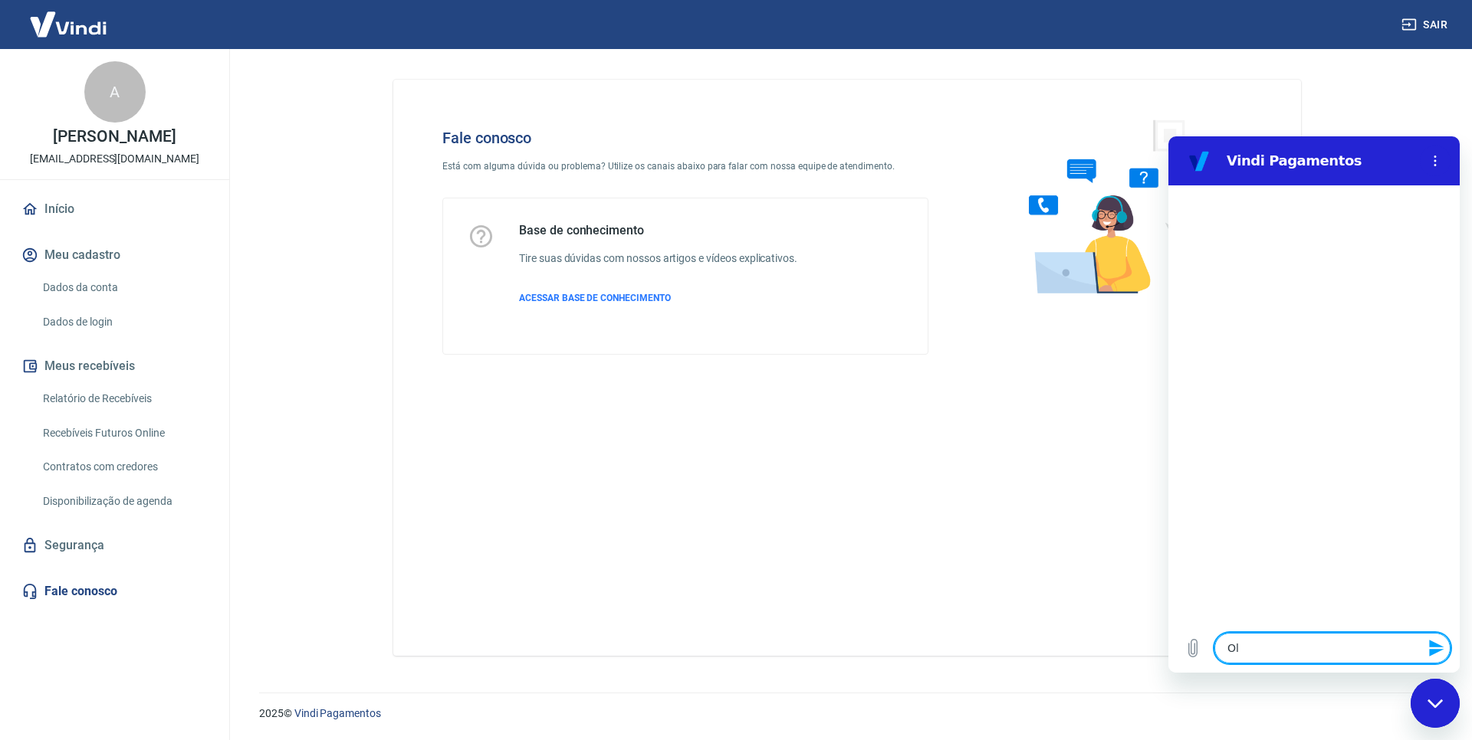
type textarea "x"
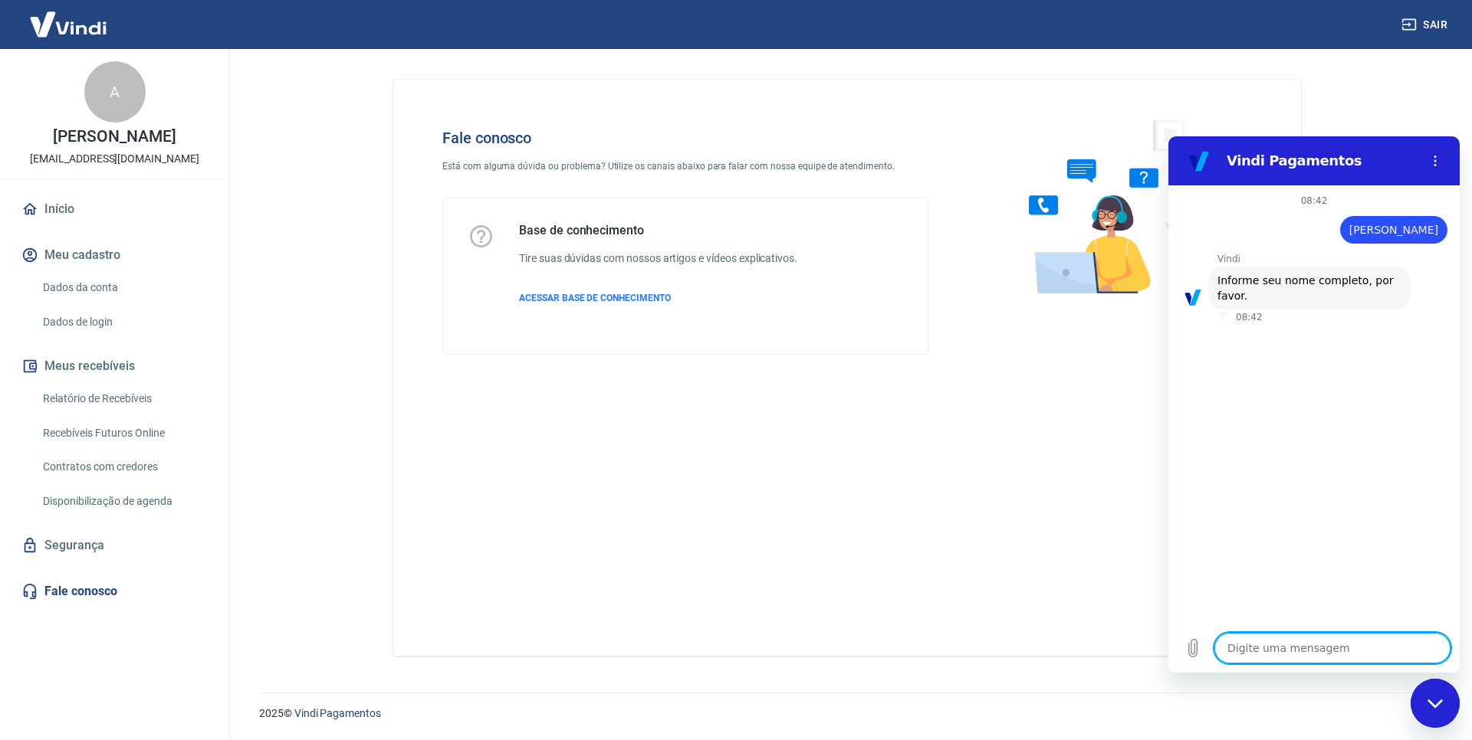
type textarea "A"
type textarea "x"
type textarea "Ar"
type textarea "x"
type textarea "Aro"
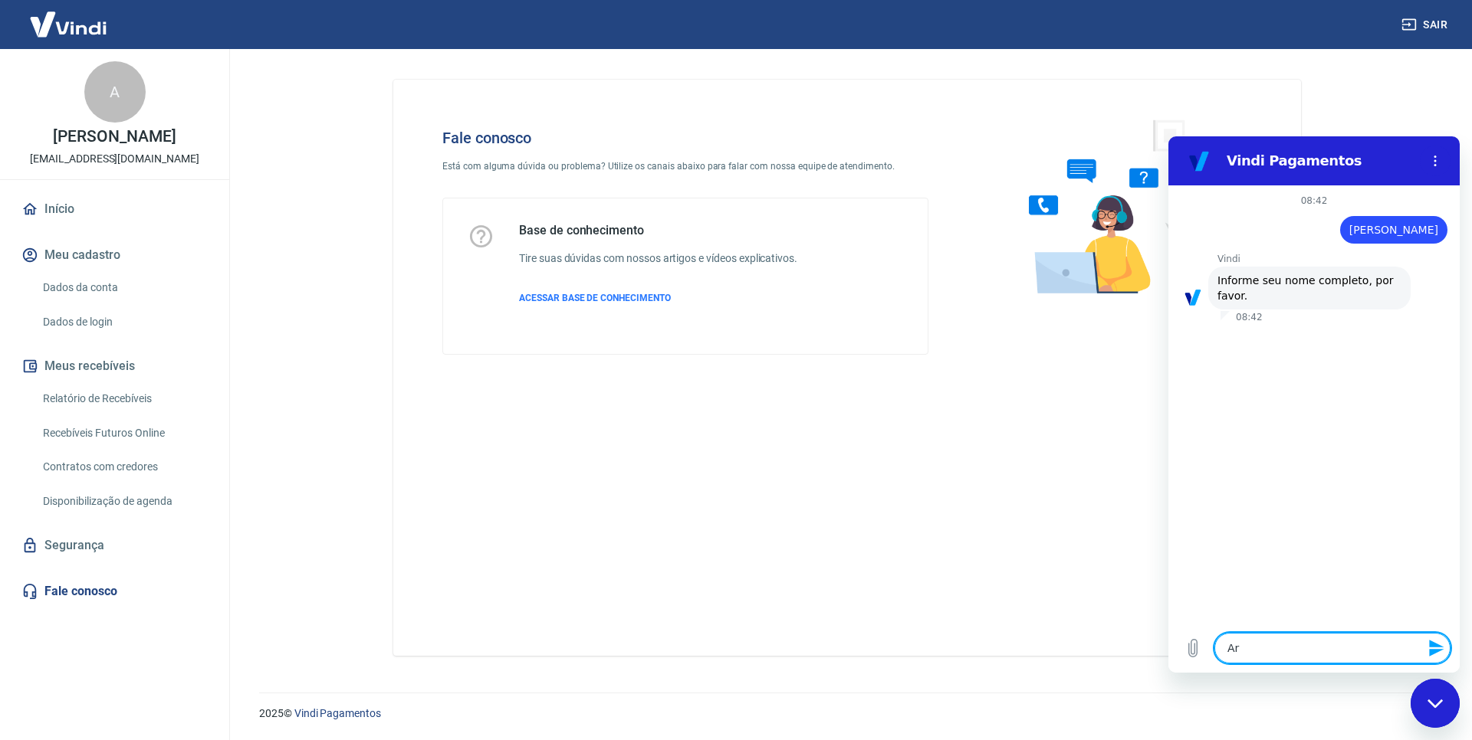
type textarea "x"
type textarea "Aron"
type textarea "x"
type textarea "Aron"
type textarea "x"
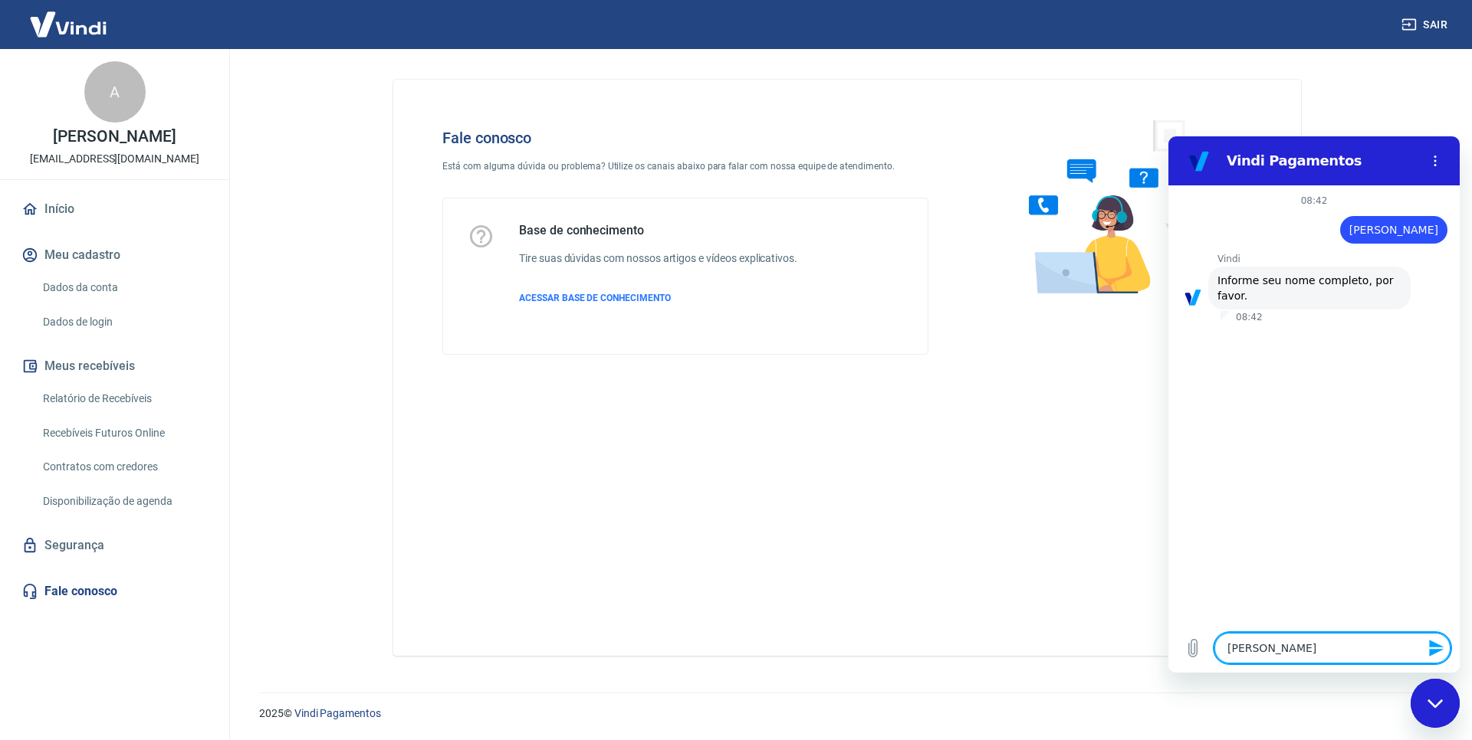
type textarea "Aron C"
type textarea "x"
type textarea "Aron Ca"
type textarea "x"
type textarea "Aron Cas"
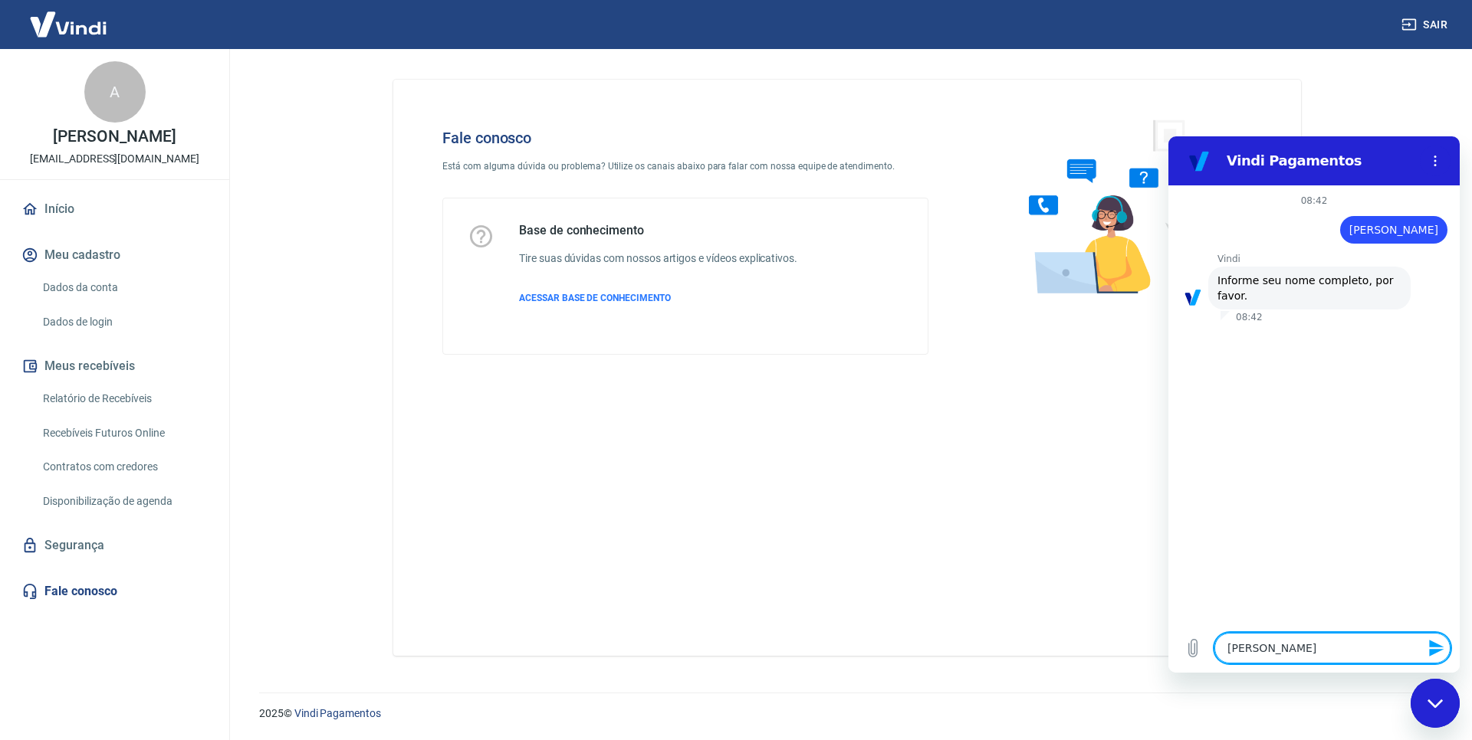
type textarea "x"
type textarea "Aron Cast"
type textarea "x"
type textarea "Aron Casti"
type textarea "x"
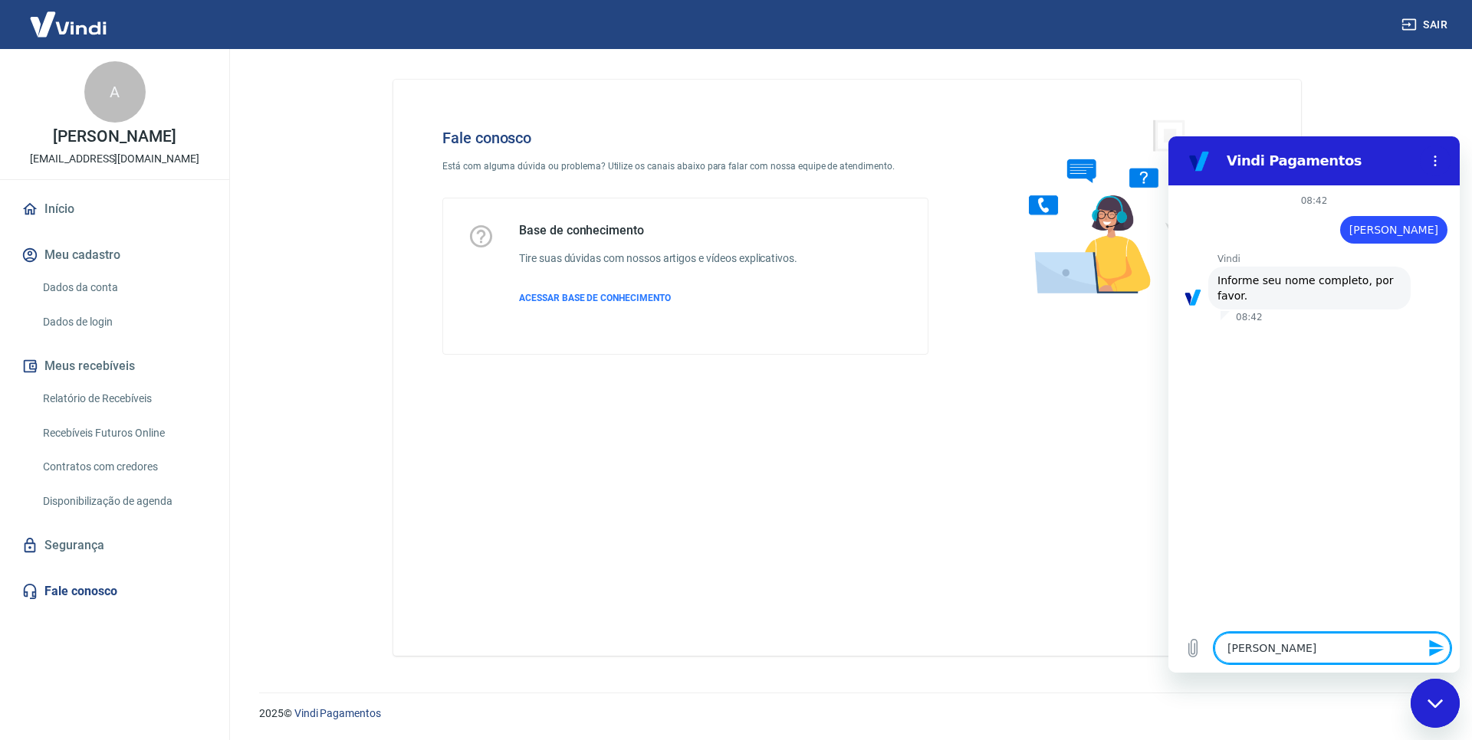
type textarea "Aron Castil"
type textarea "x"
type textarea "Aron Castilh"
type textarea "x"
type textarea "Aron Castilho"
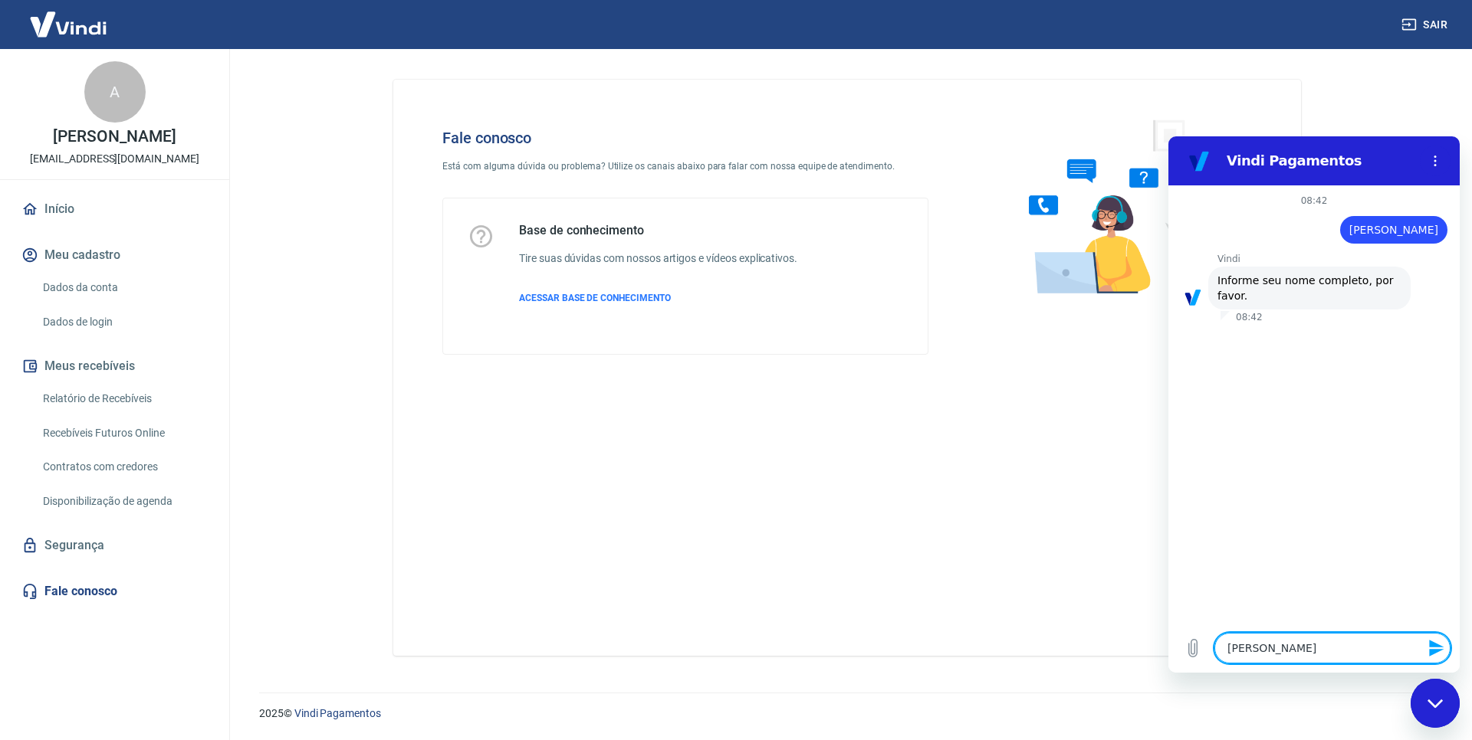
type textarea "x"
type textarea "Aron Castilho"
type textarea "x"
type textarea "Aron Castilho M"
type textarea "x"
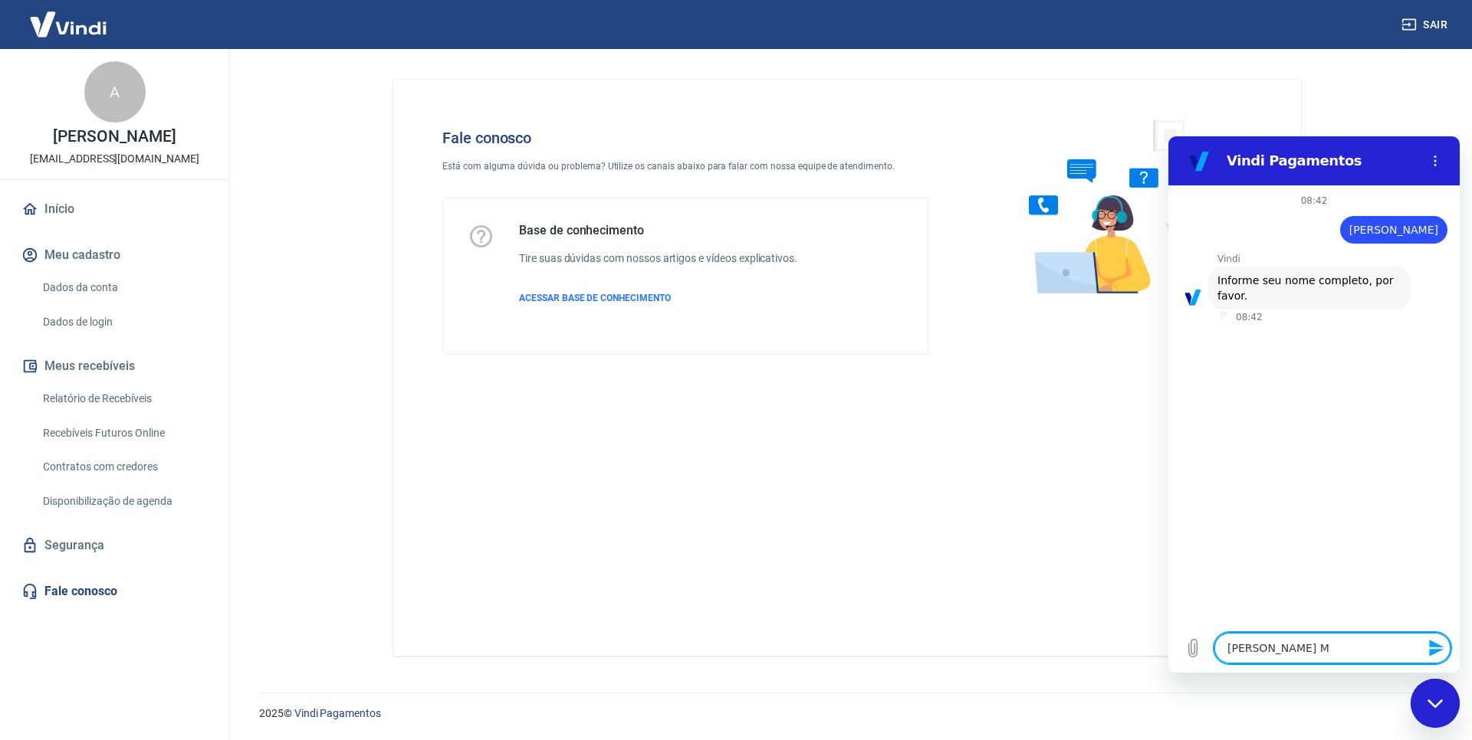
type textarea "Aron Castilho Ma"
type textarea "x"
type textarea "Aron Castilho Mar"
type textarea "x"
type textarea "Aron Castilho Marq"
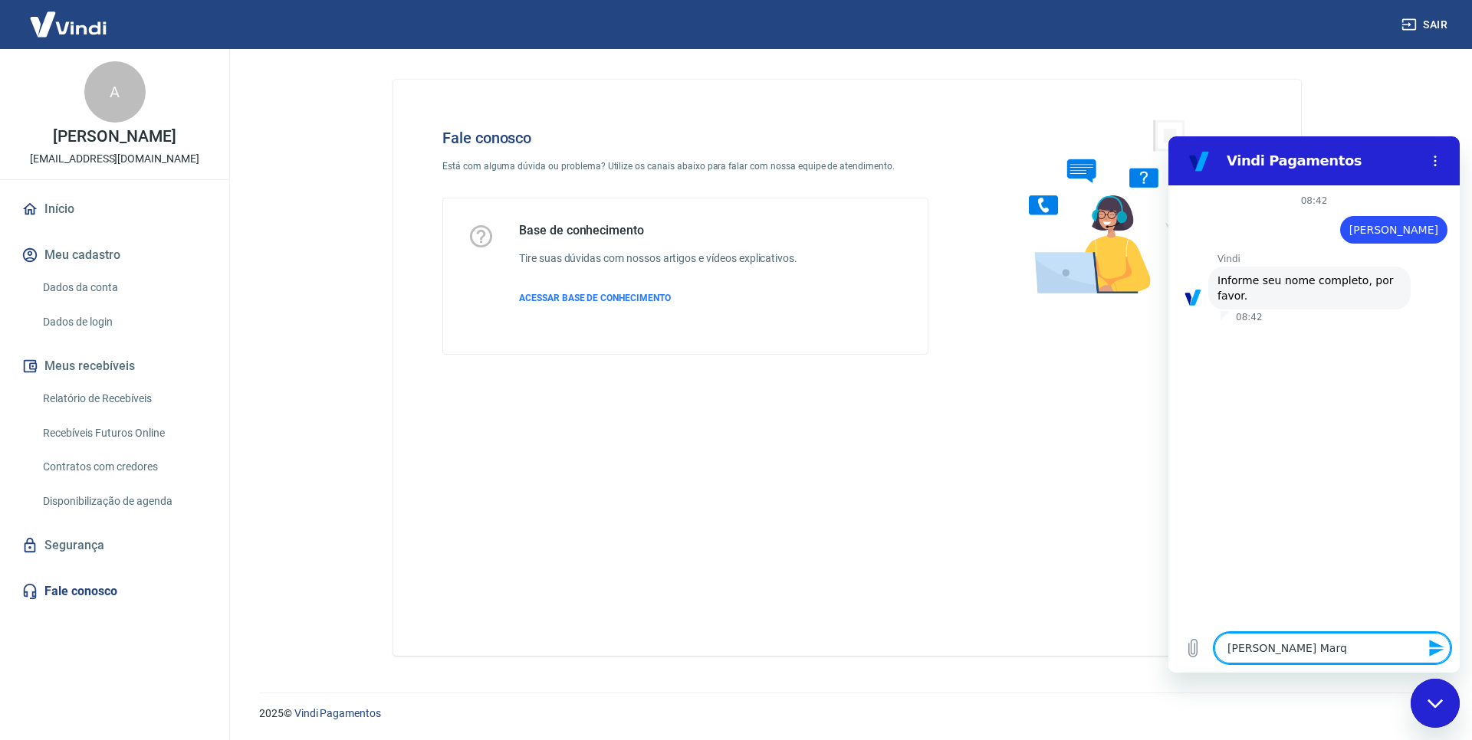
type textarea "x"
type textarea "Aron Castilho Marqu"
type textarea "x"
type textarea "Aron Castilho Marque"
type textarea "x"
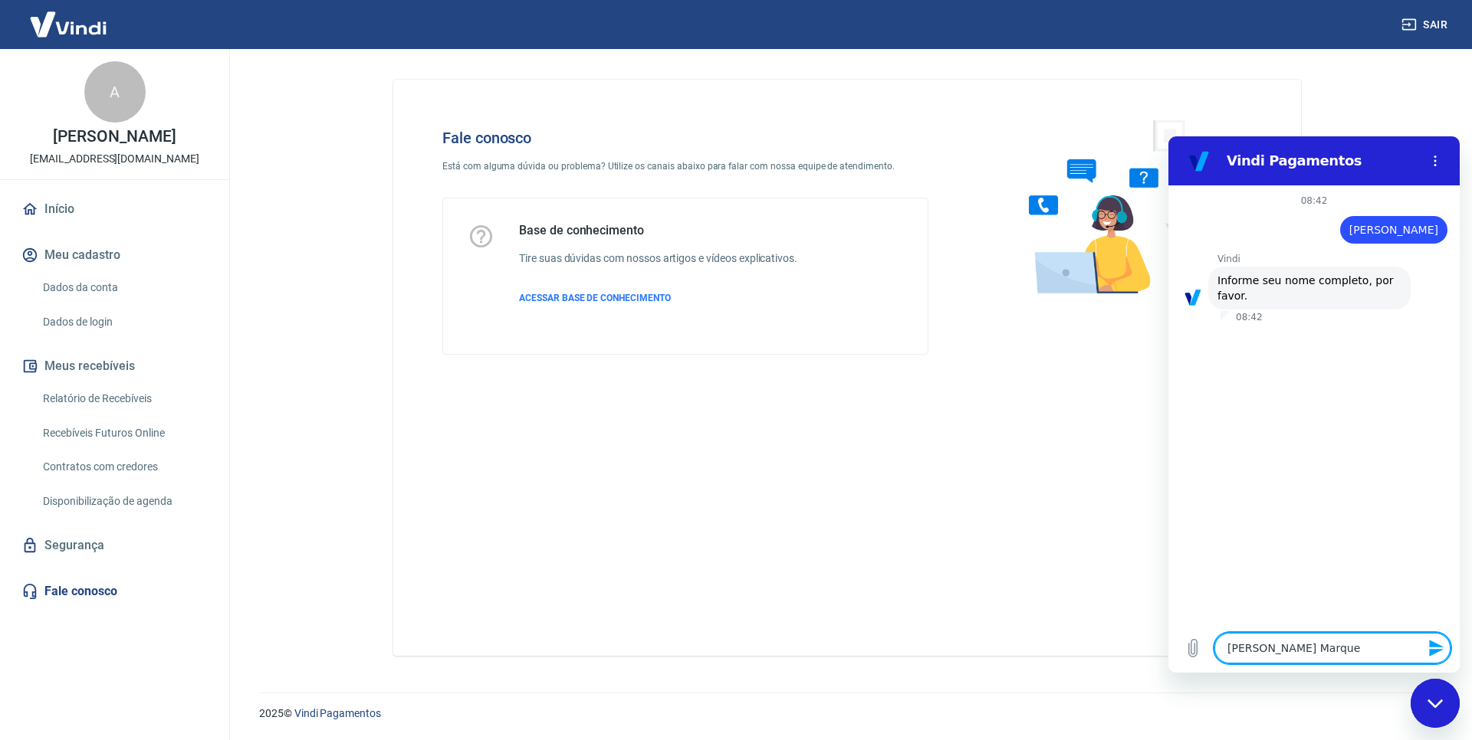
type textarea "Aron Castilho Marques"
type textarea "x"
type textarea "3"
type textarea "x"
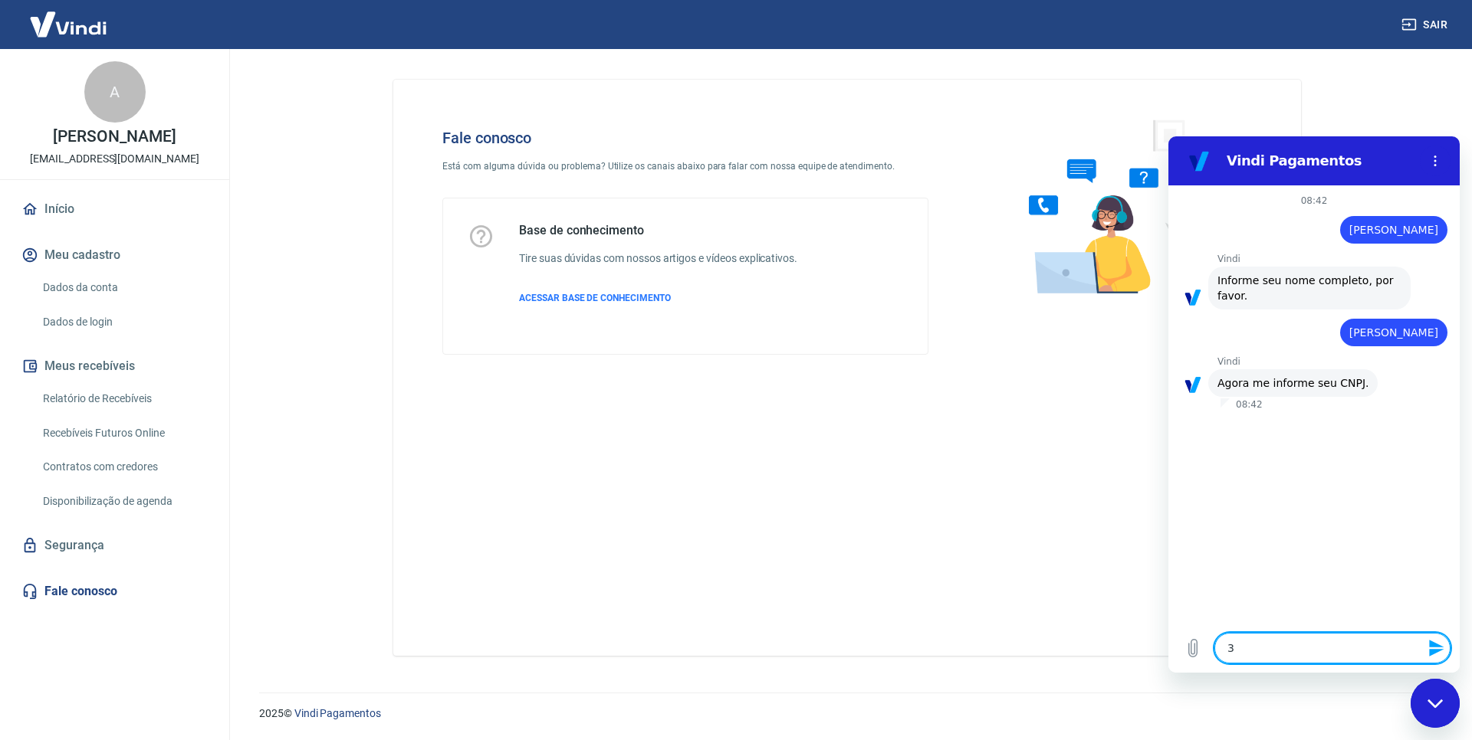
type textarea "37"
type textarea "x"
type textarea "370"
type textarea "x"
type textarea "3707"
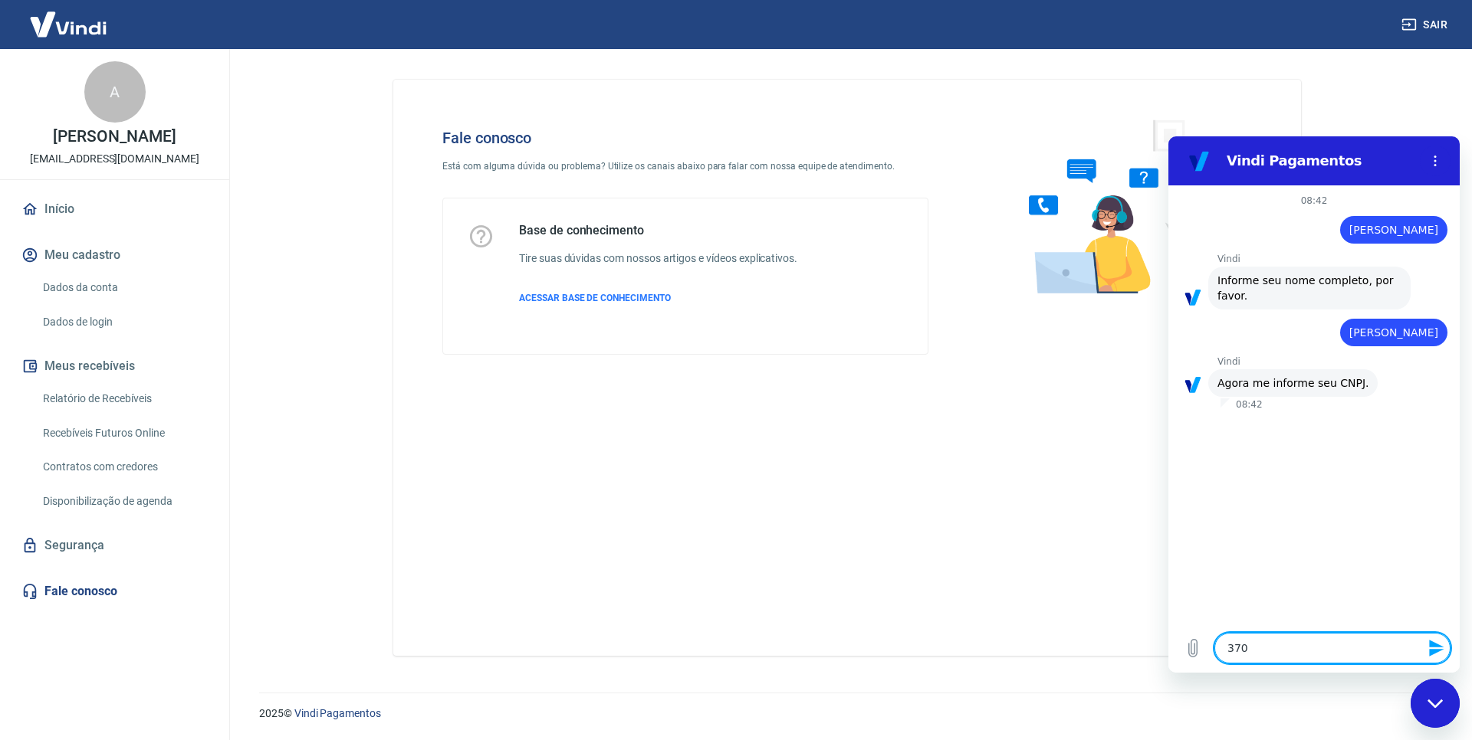
type textarea "x"
type textarea "37077"
type textarea "x"
type textarea "370778"
type textarea "x"
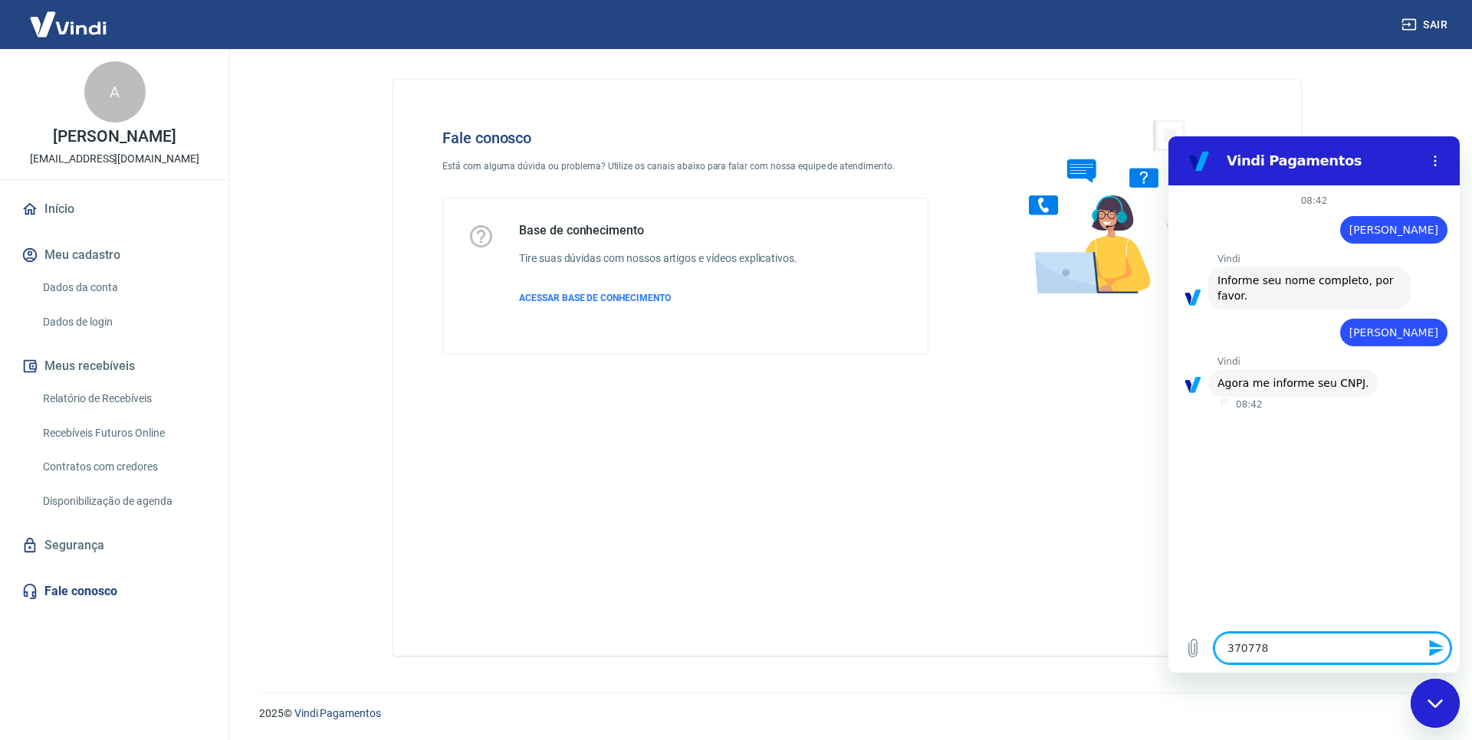
type textarea "3707787"
type textarea "x"
type textarea "37077877"
type textarea "x"
type textarea "370778770"
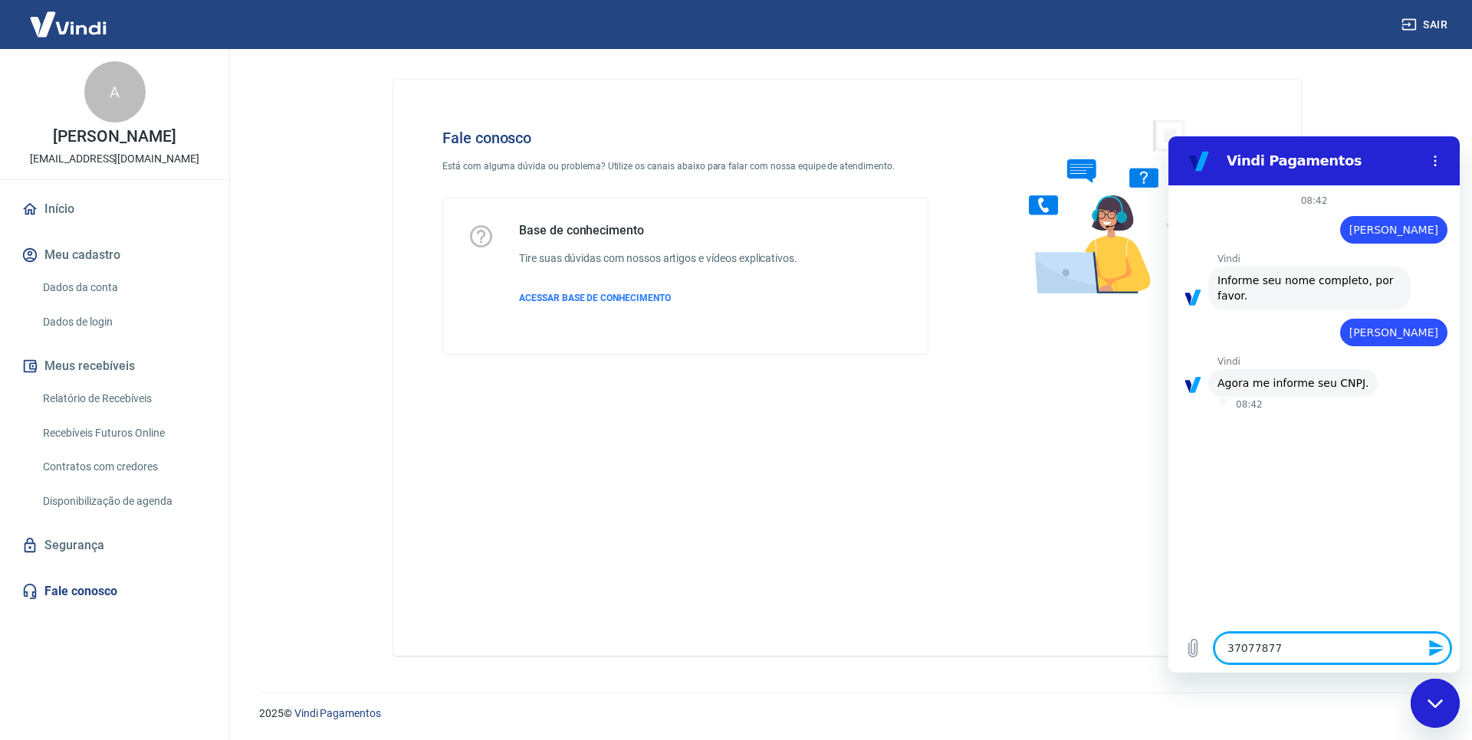
type textarea "x"
type textarea "3707787700"
type textarea "x"
type textarea "37077877000"
type textarea "x"
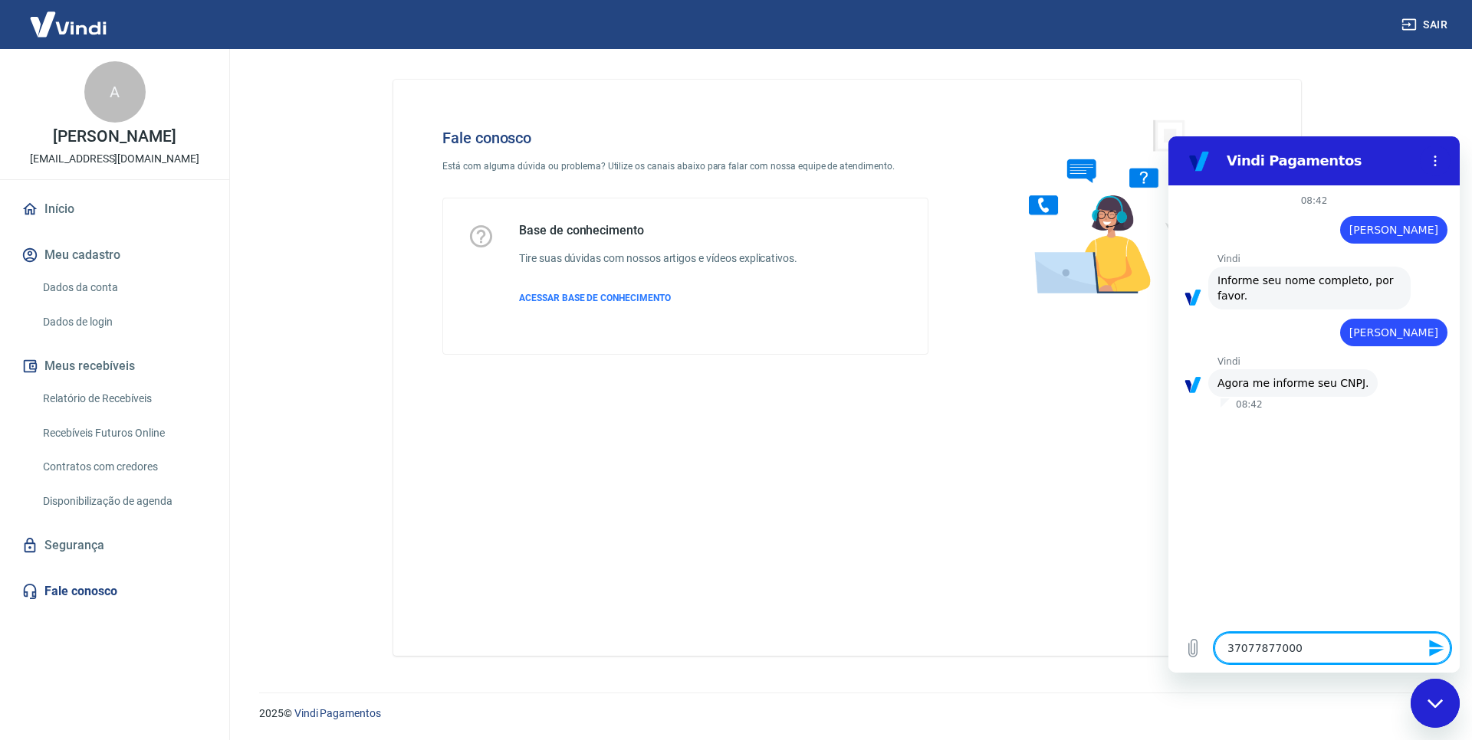
type textarea "370778770001"
type textarea "x"
type textarea "3707787700019"
type textarea "x"
type textarea "37077877000190"
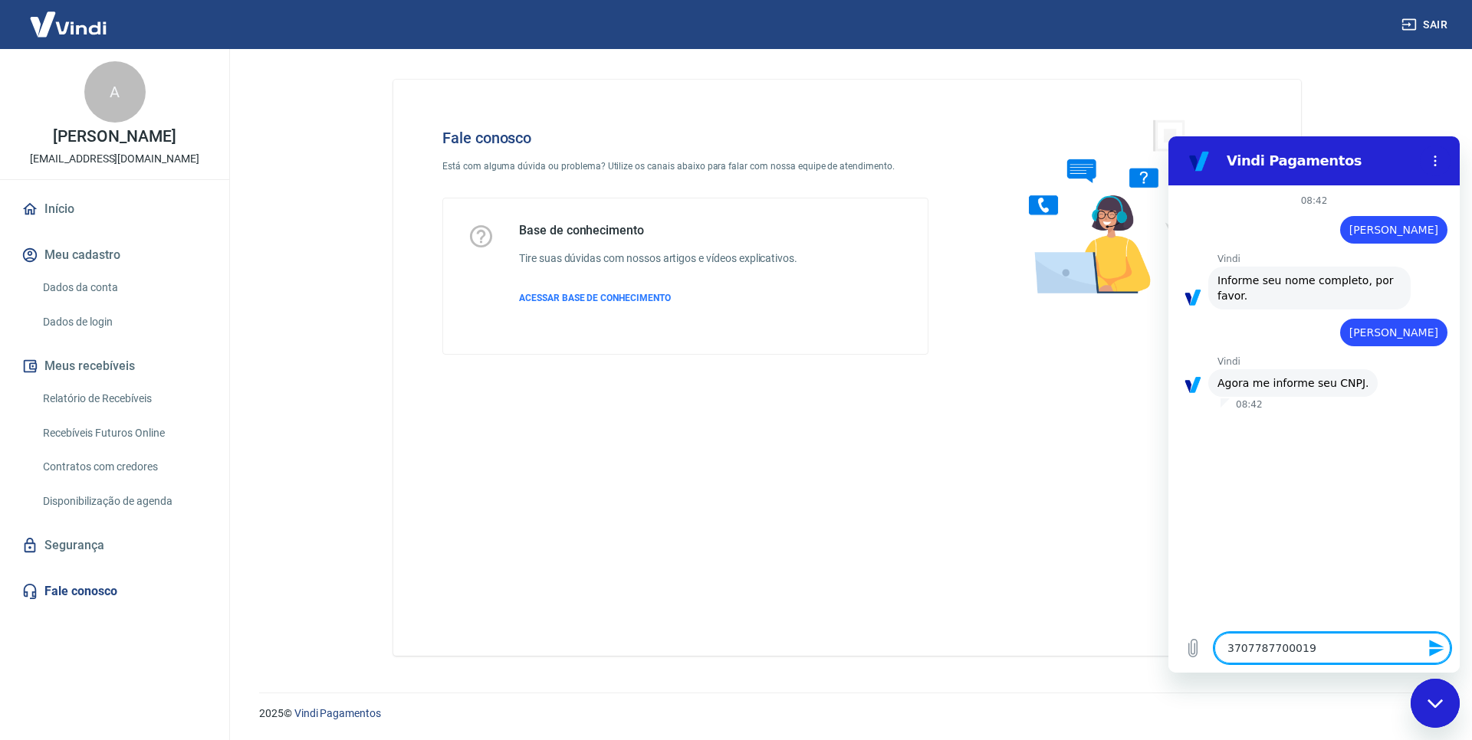
type textarea "x"
type textarea "37077877000190"
click at [1437, 649] on icon "Enviar mensagem" at bounding box center [1436, 648] width 18 height 18
type textarea "x"
type textarea "a"
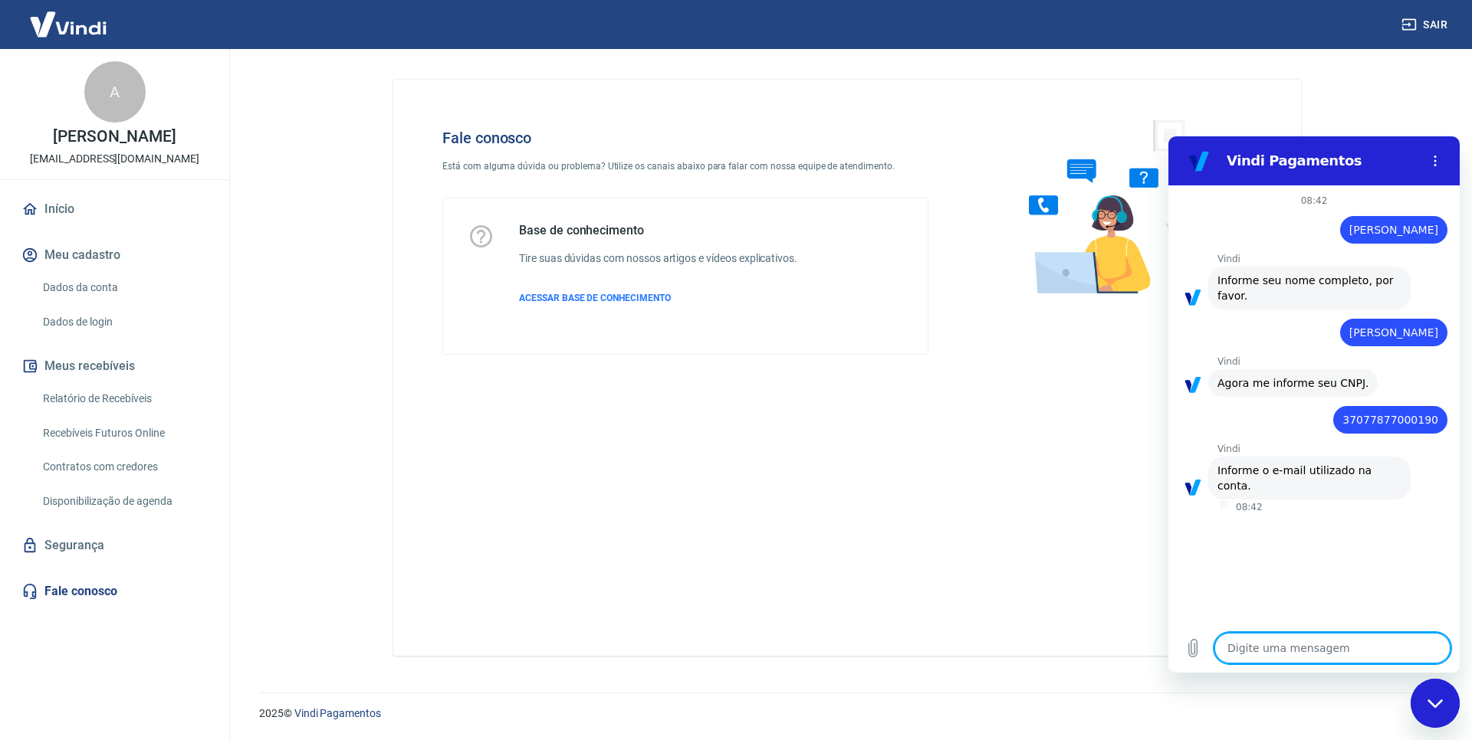
type textarea "x"
type textarea "ar"
type textarea "x"
type textarea "aro"
type textarea "x"
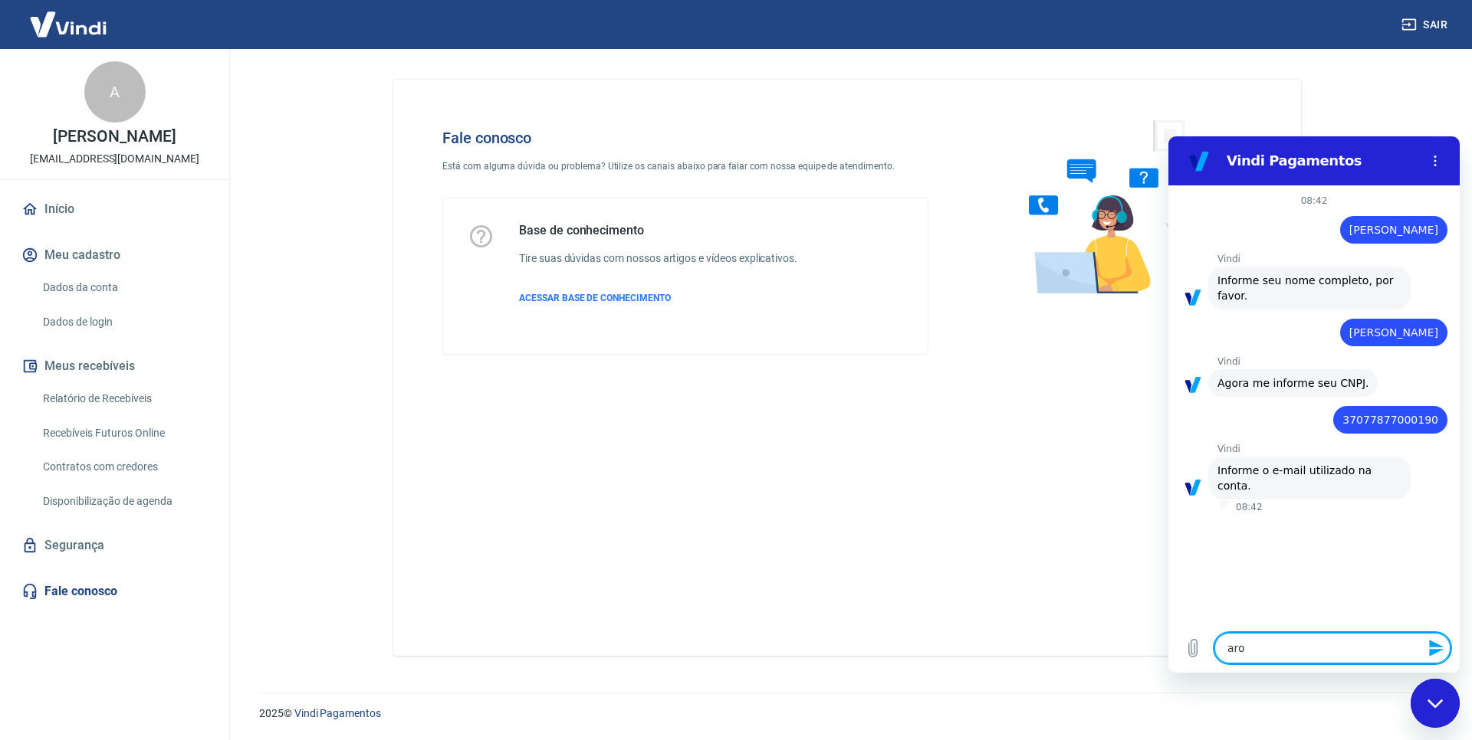
type textarea "aron"
type textarea "x"
type textarea "arons"
type textarea "x"
type textarea "aronse"
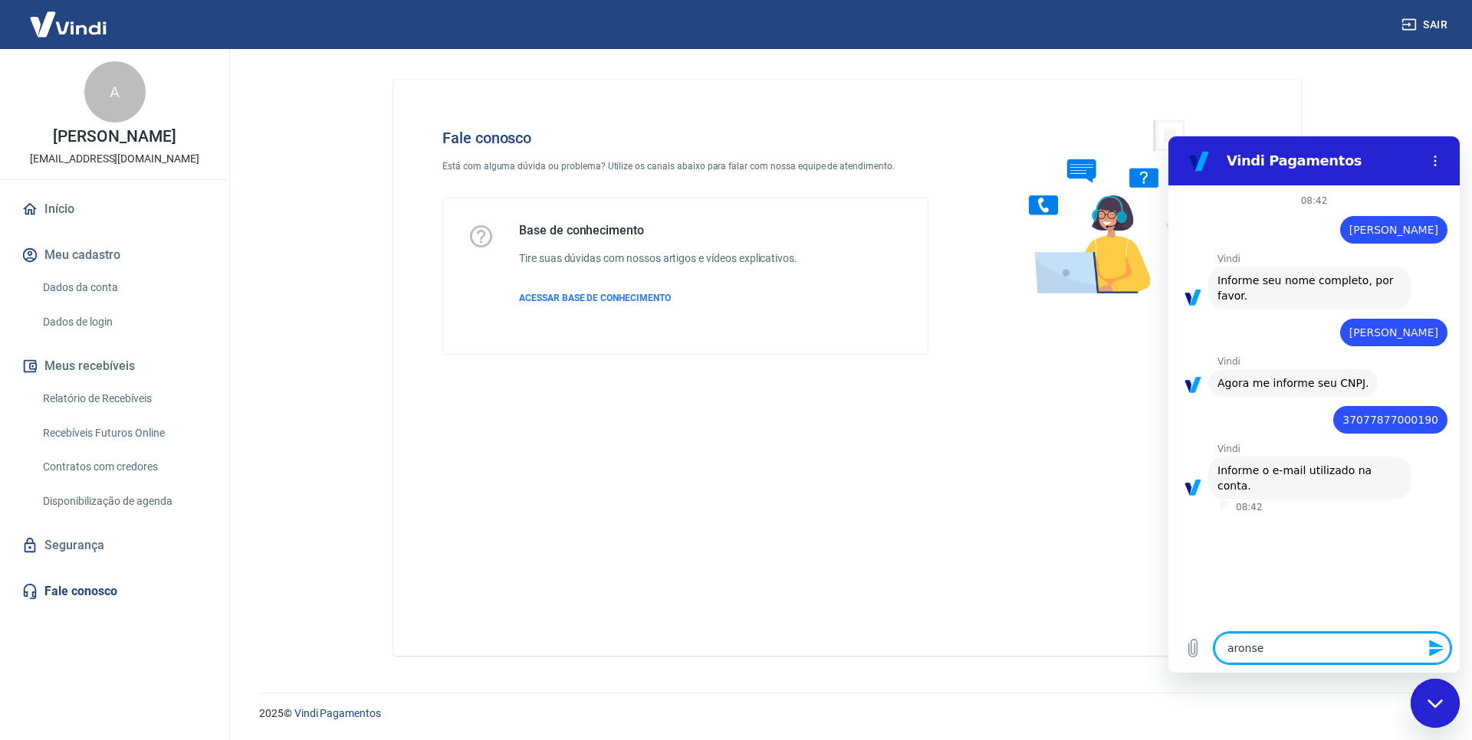
type textarea "x"
type textarea "aronsei"
type textarea "x"
type textarea "aronseim"
type textarea "x"
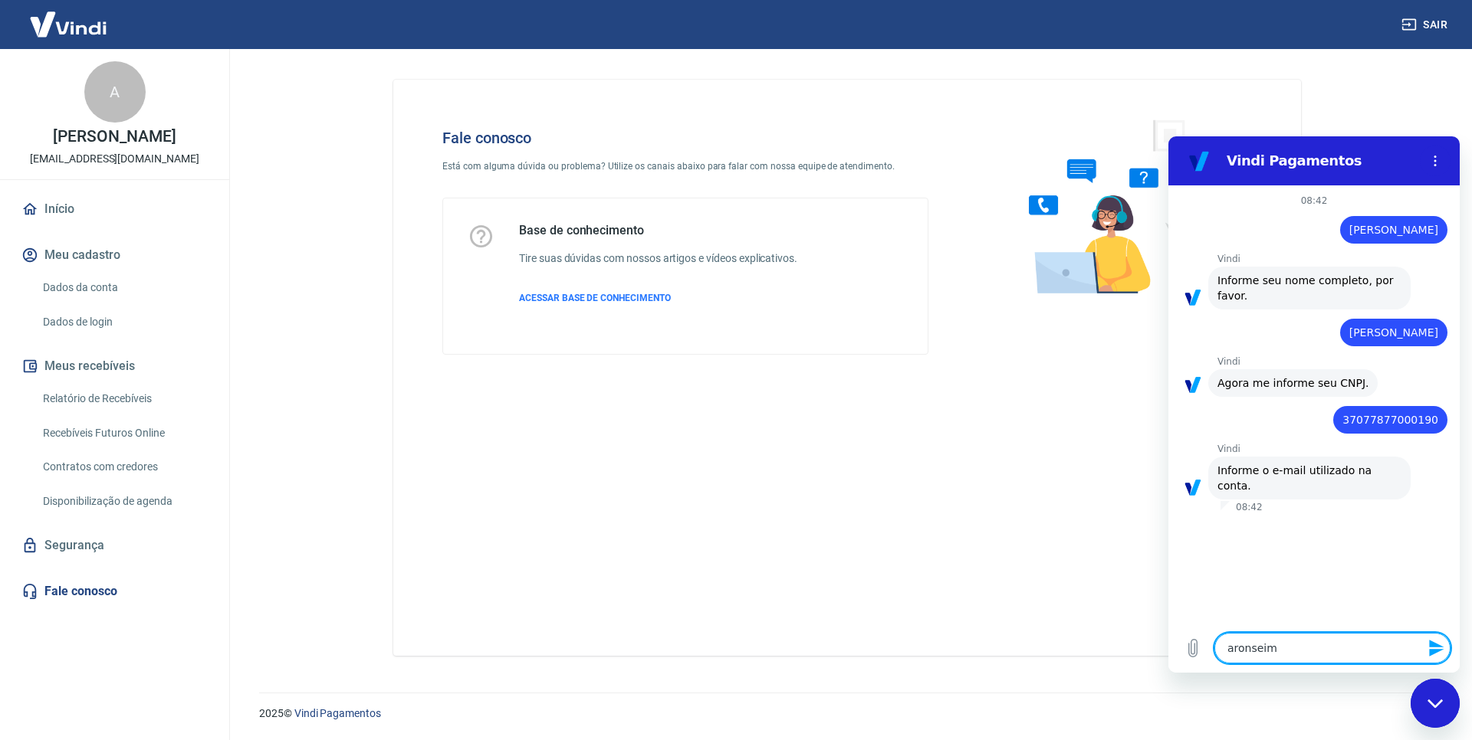
type textarea "aronseima"
type textarea "x"
type textarea "aronseimar"
type textarea "x"
type textarea "aronseimar@"
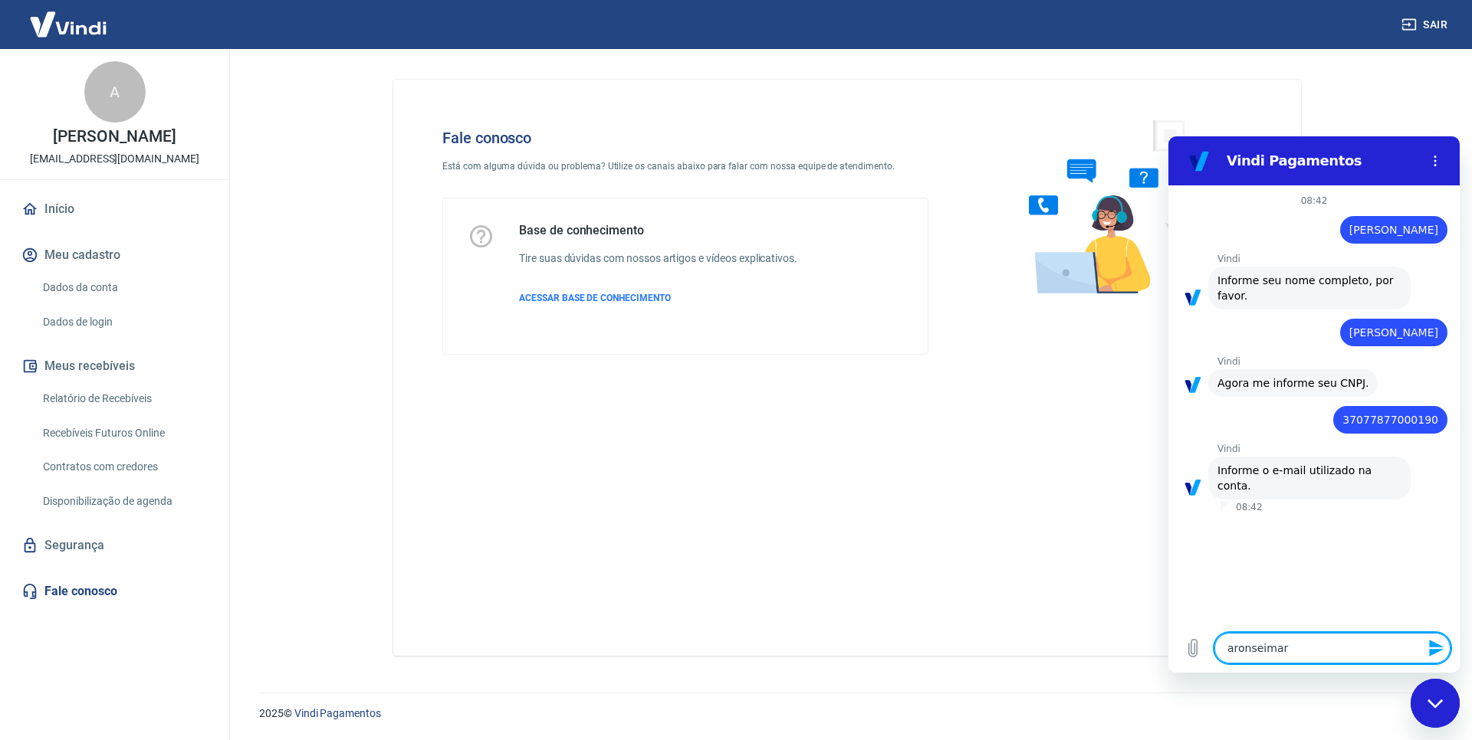
type textarea "x"
type textarea "aronseimar@g"
type textarea "x"
type textarea "aronseimar@gm"
type textarea "x"
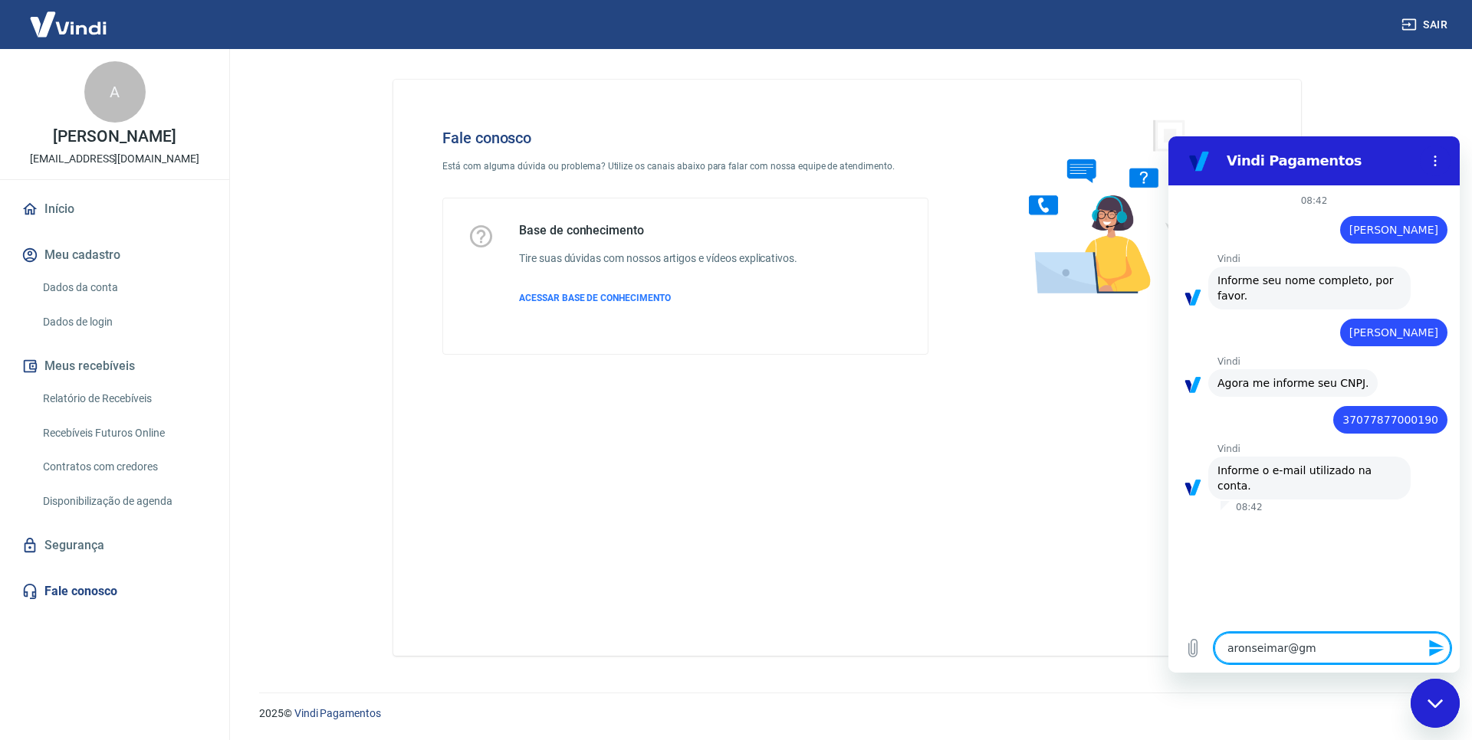
type textarea "aronseimar@gma"
type textarea "x"
type textarea "aronseimar@gmai"
type textarea "x"
type textarea "aronseimar@gmail"
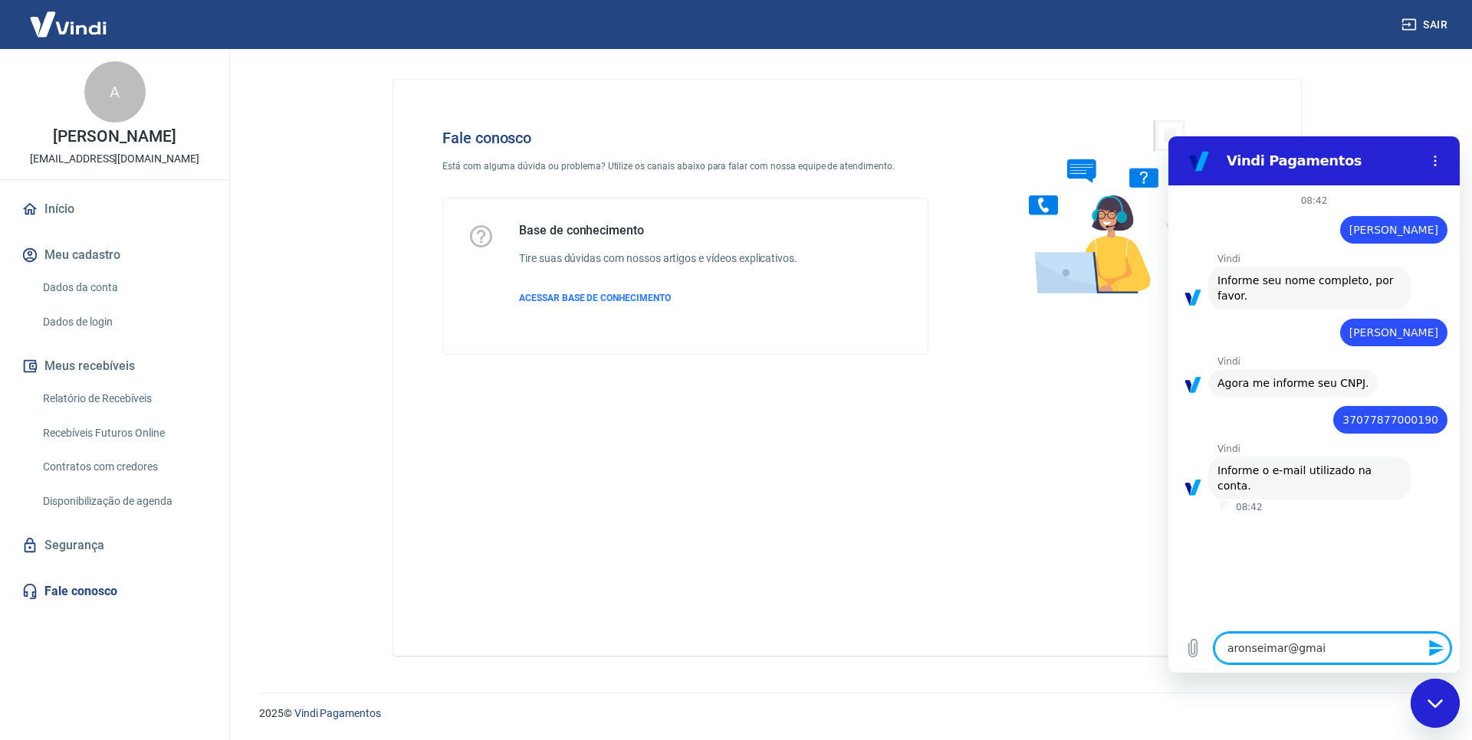
type textarea "x"
type textarea "aronseimar@gmail."
type textarea "x"
type textarea "aronseimar@gmail.c"
type textarea "x"
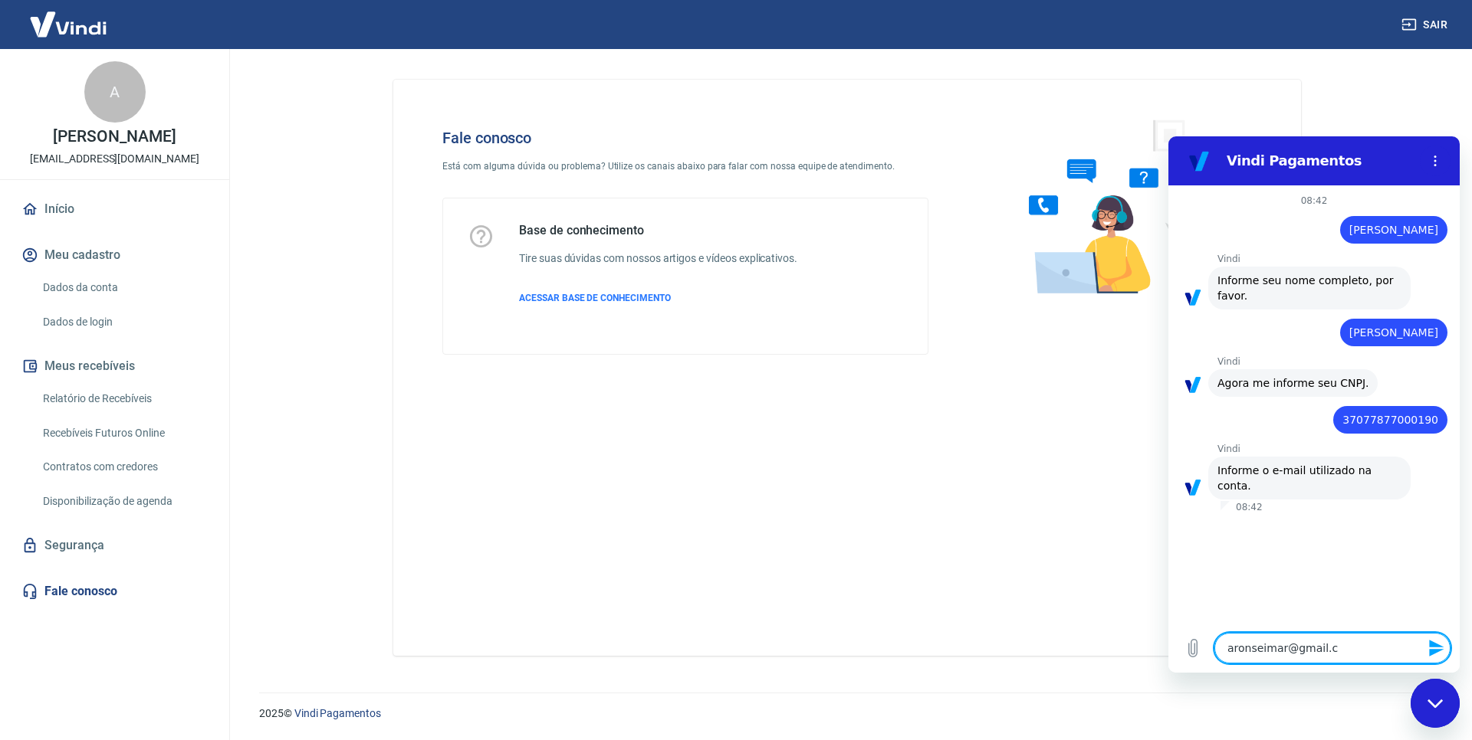
type textarea "aronseimar@gmail.co"
type textarea "x"
type textarea "[EMAIL_ADDRESS][DOMAIN_NAME]"
type textarea "x"
type textarea "[EMAIL_ADDRESS][DOMAIN_NAME]"
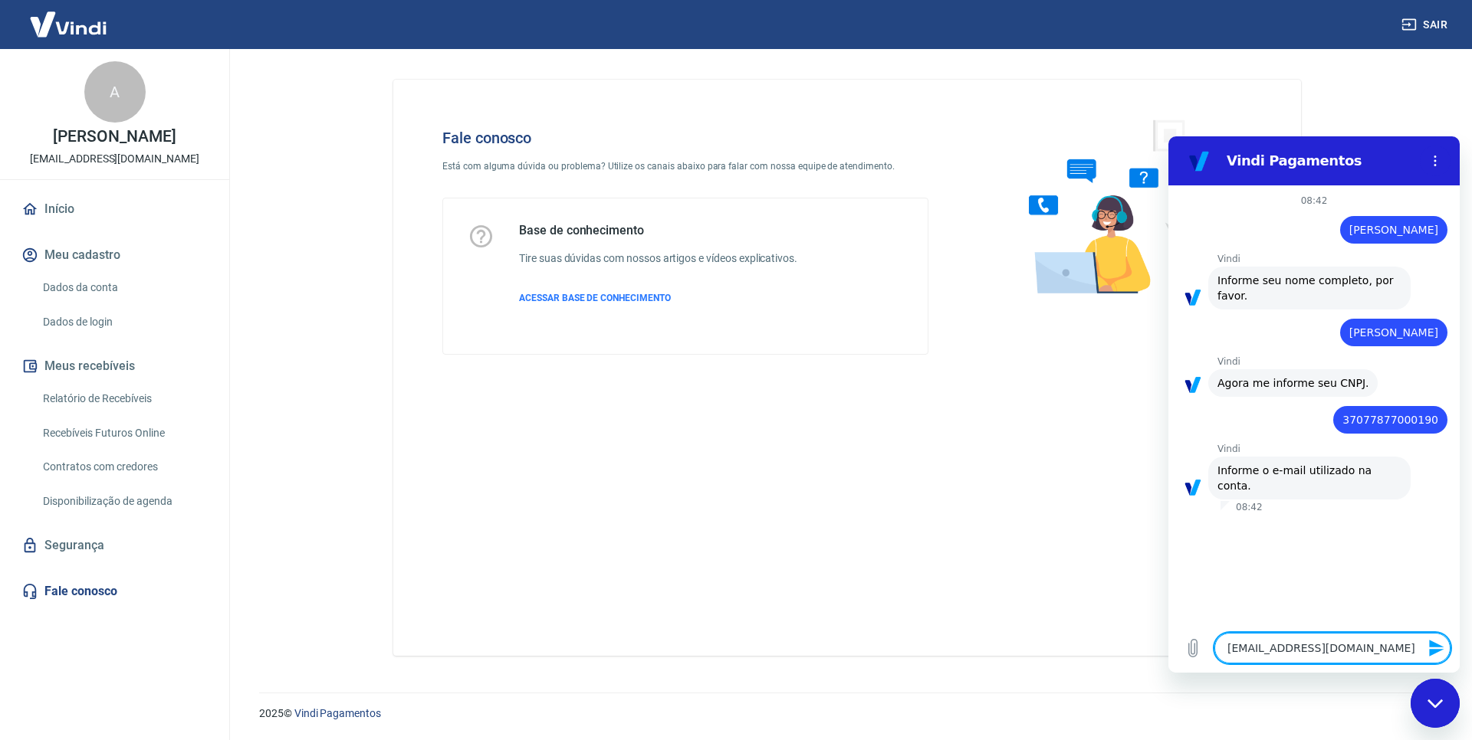
click at [1445, 713] on div "Fechar janela de mensagens" at bounding box center [1435, 704] width 46 height 46
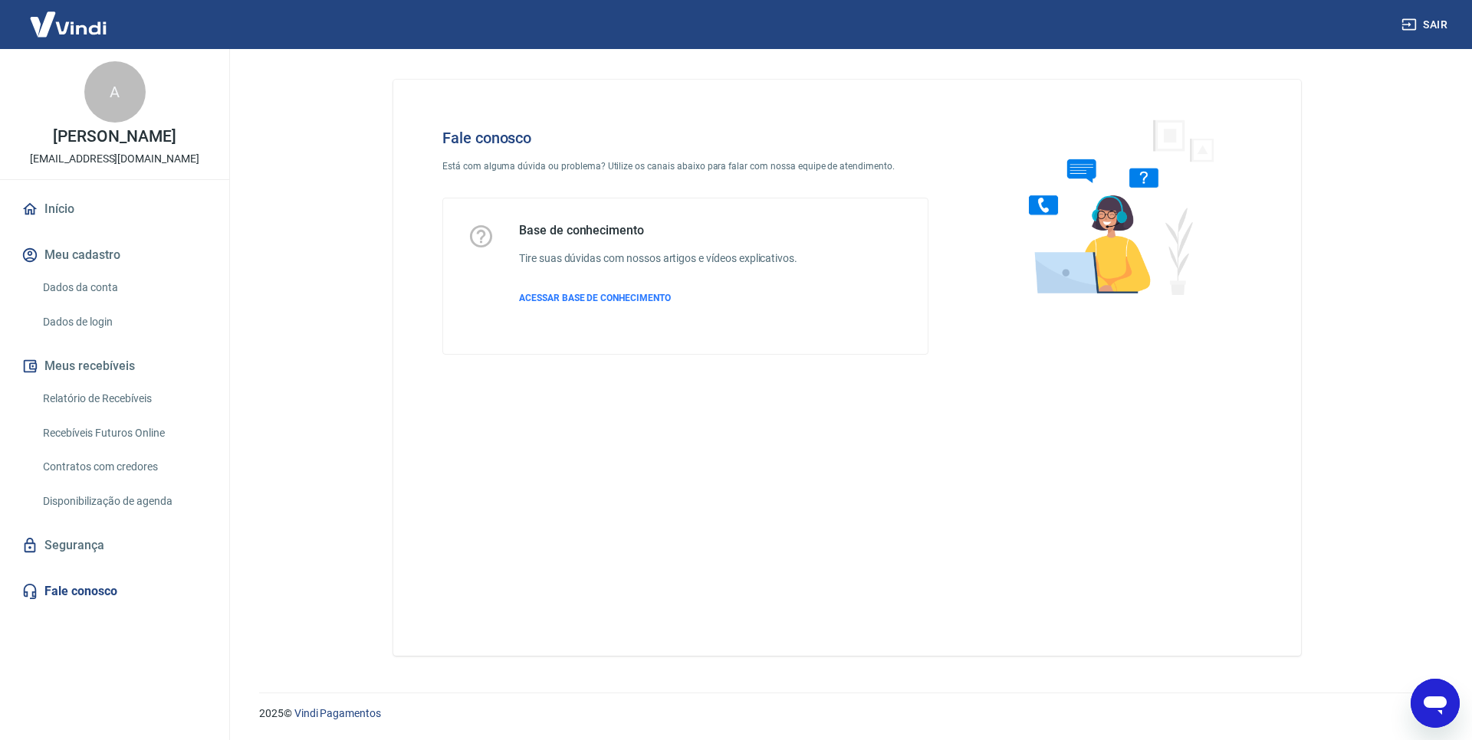
click at [1445, 713] on icon "Abrir janela de mensagens" at bounding box center [1435, 704] width 28 height 28
type textarea "x"
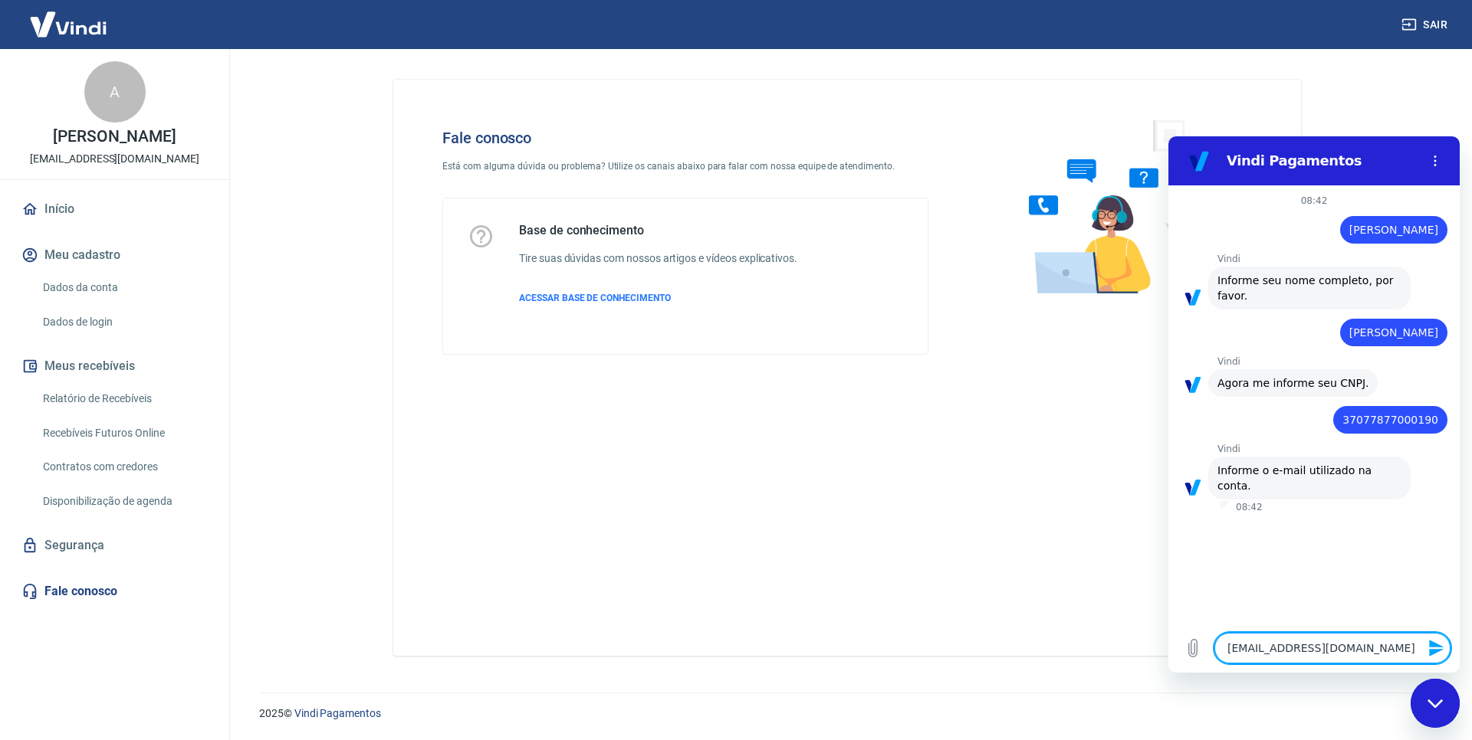
click at [1431, 654] on icon "Enviar mensagem" at bounding box center [1436, 648] width 15 height 17
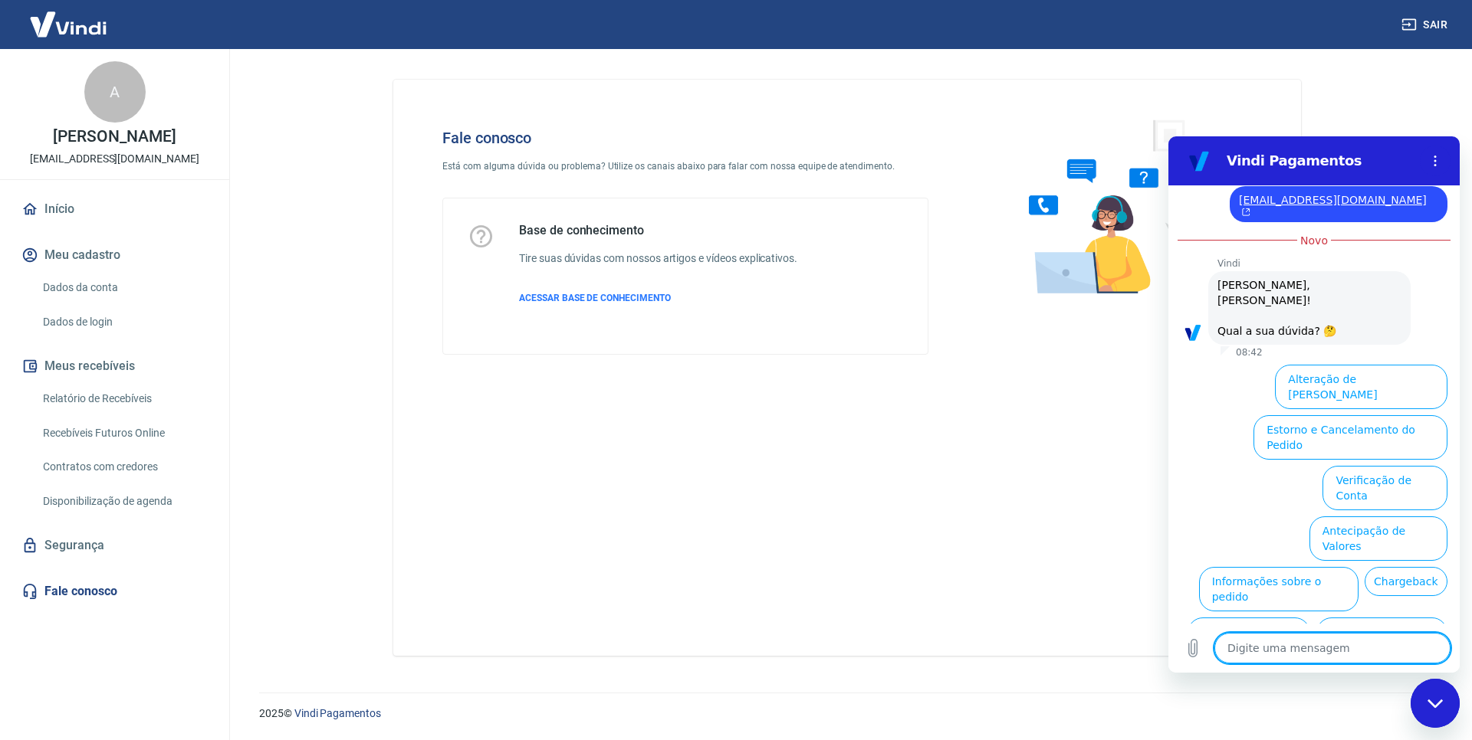
scroll to position [338, 0]
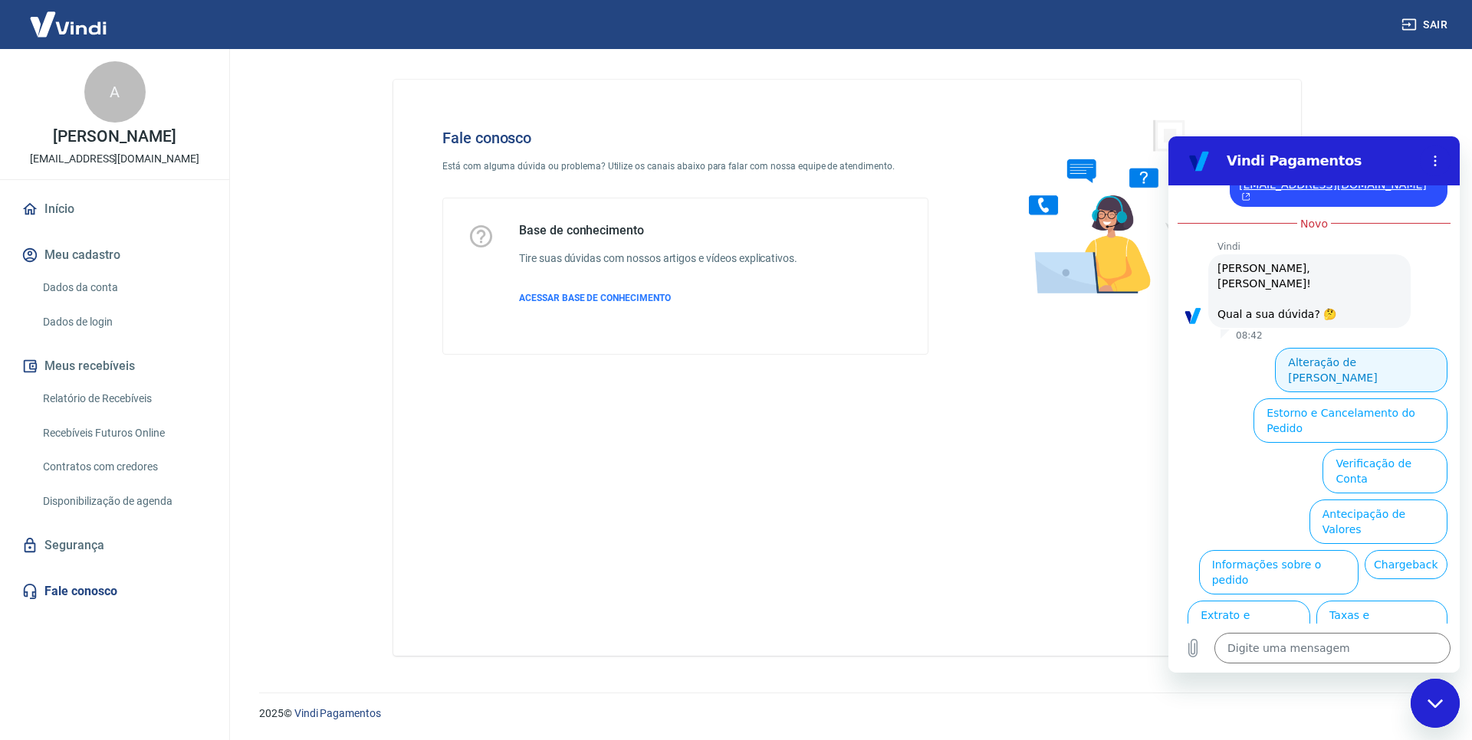
click at [1331, 348] on button "Alteração de [PERSON_NAME]" at bounding box center [1361, 370] width 172 height 44
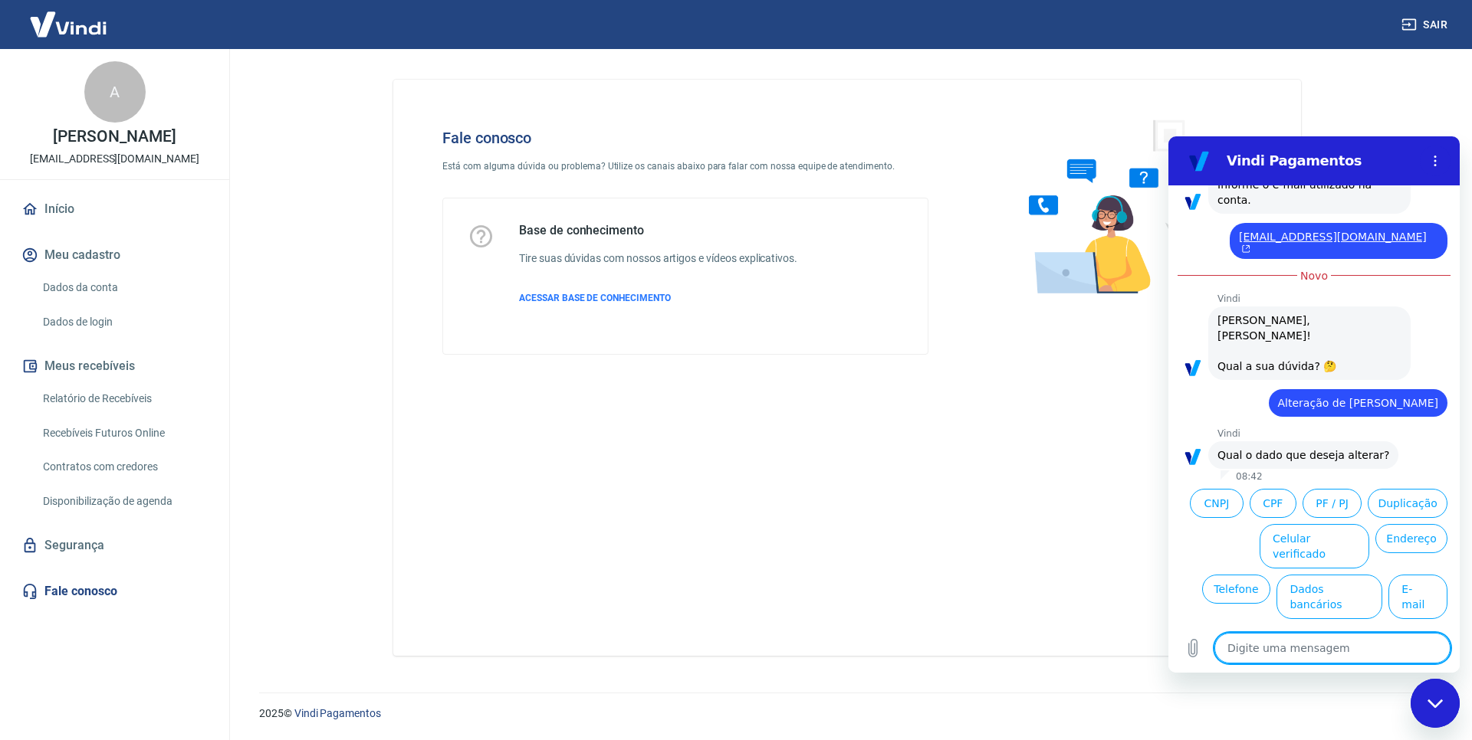
scroll to position [284, 0]
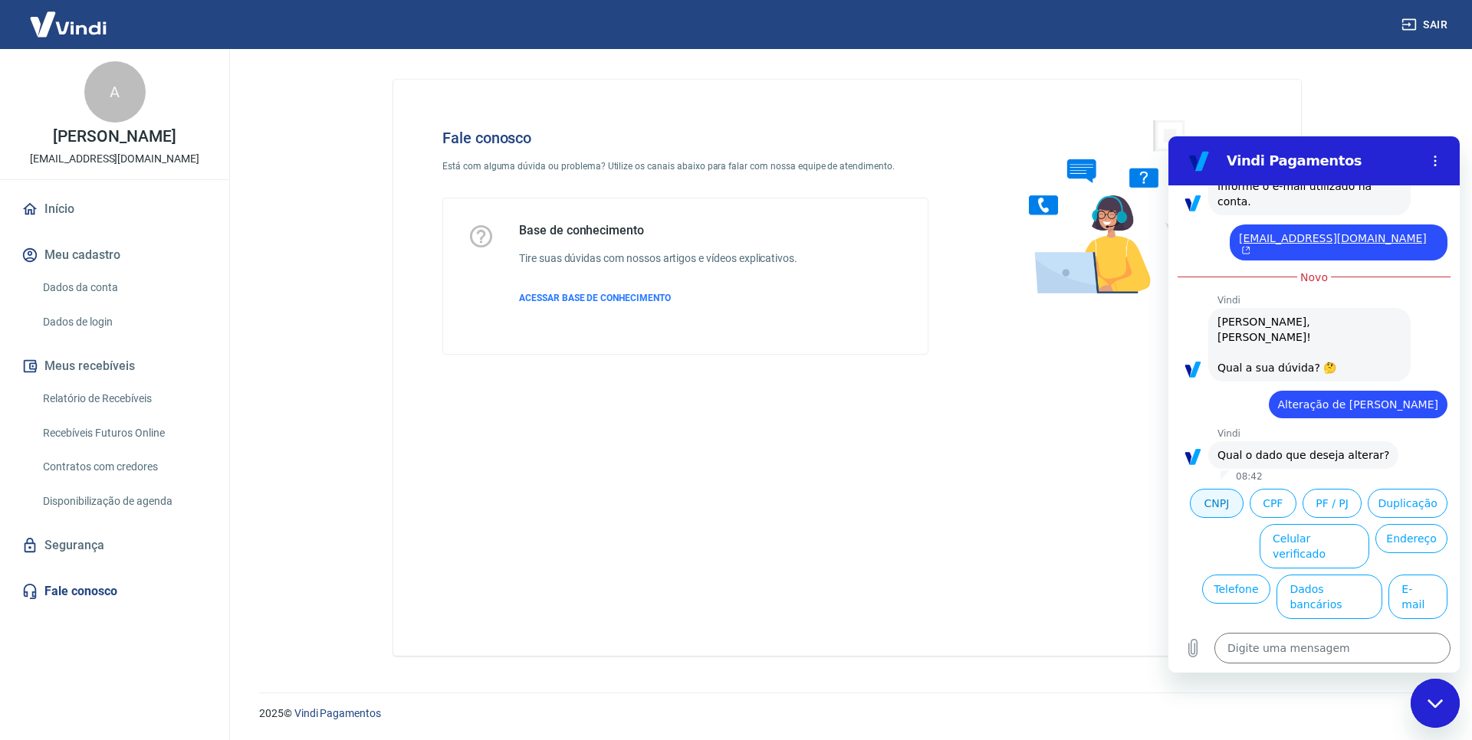
click at [1243, 489] on button "CNPJ" at bounding box center [1216, 503] width 54 height 29
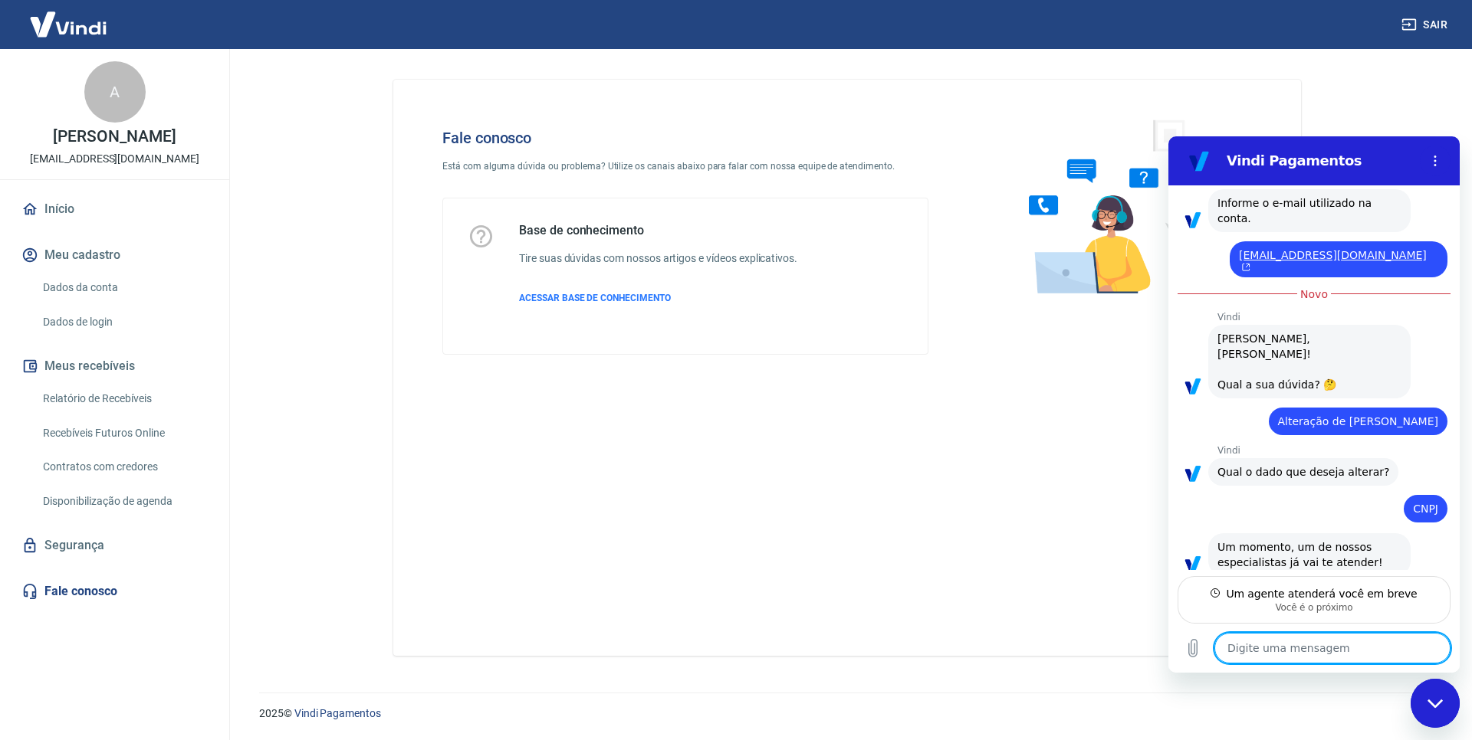
scroll to position [252, 0]
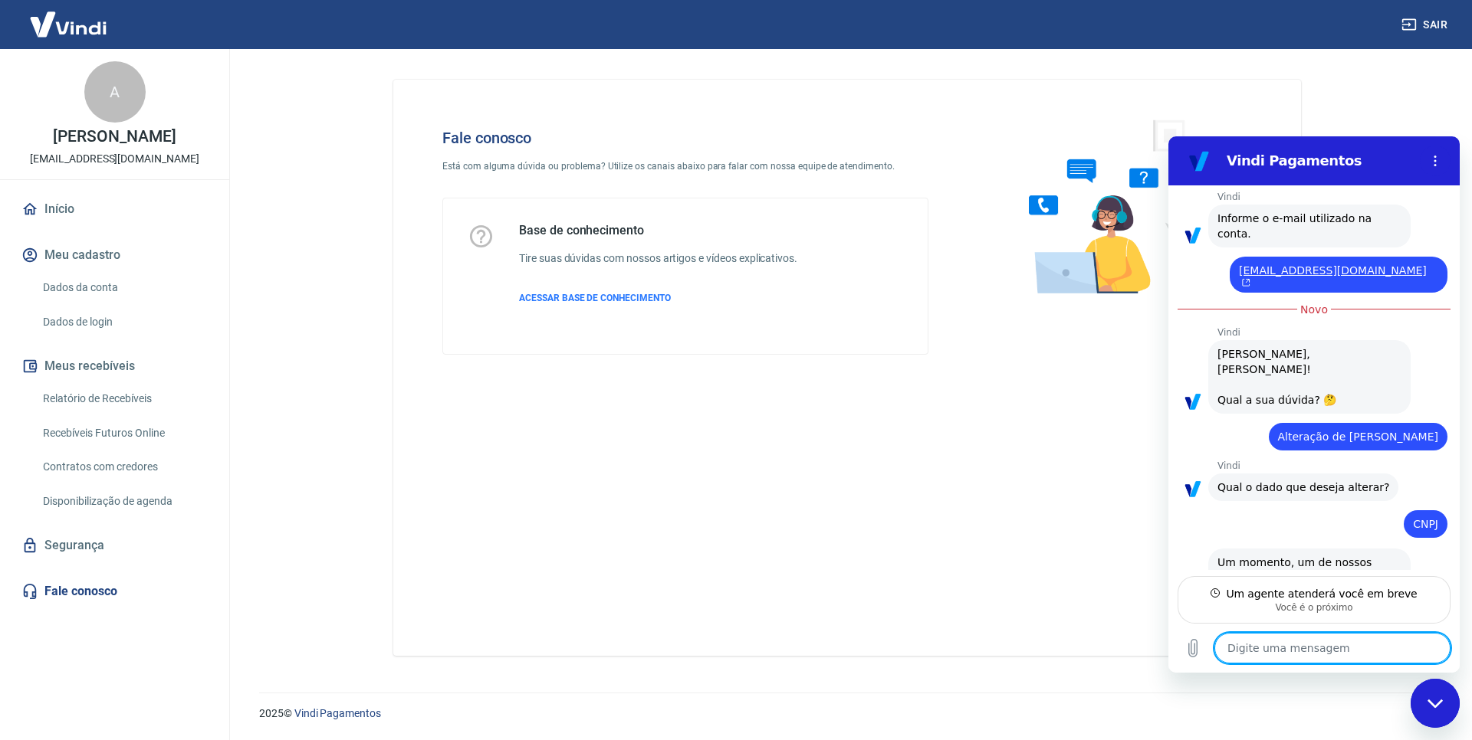
type textarea "x"
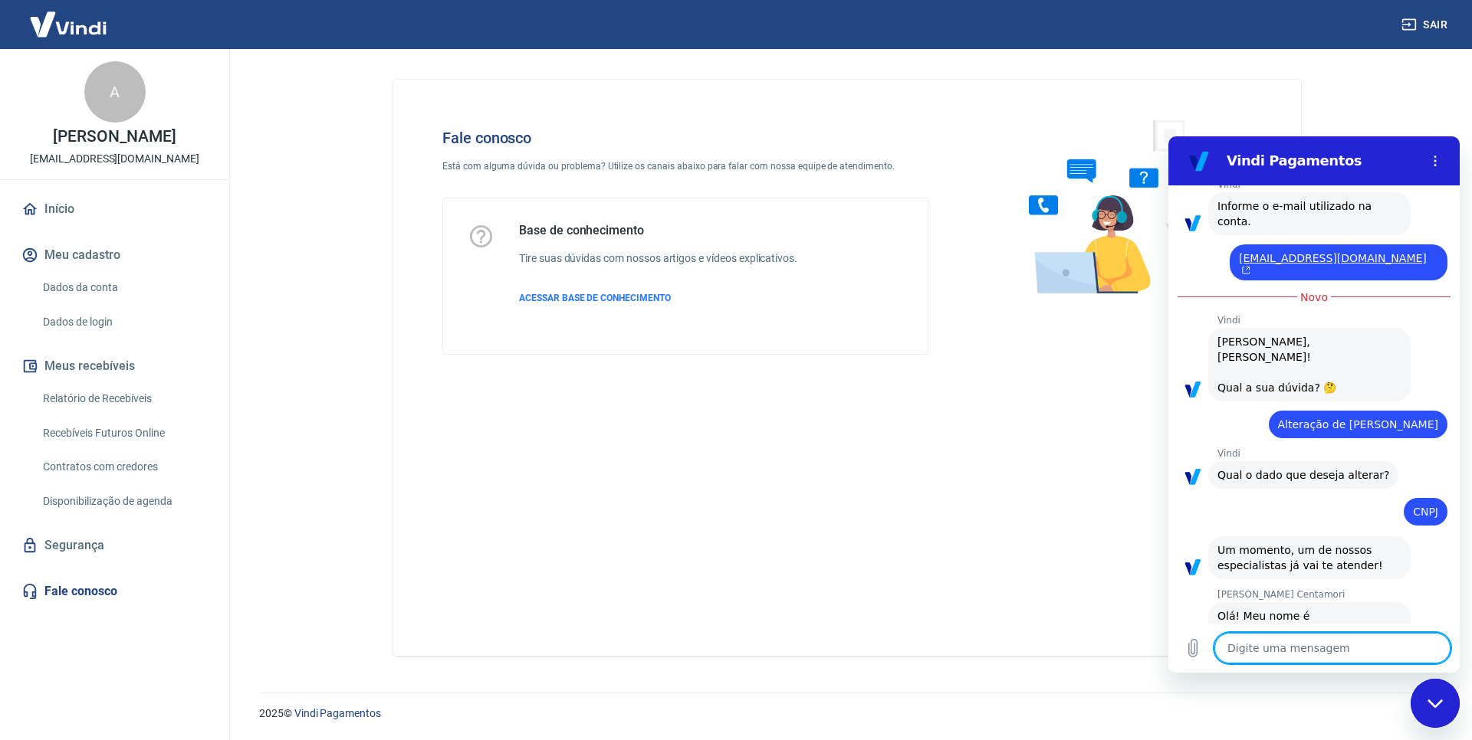
type textarea "O"
type textarea "x"
type textarea "Ol"
type textarea "x"
type textarea "[PERSON_NAME]"
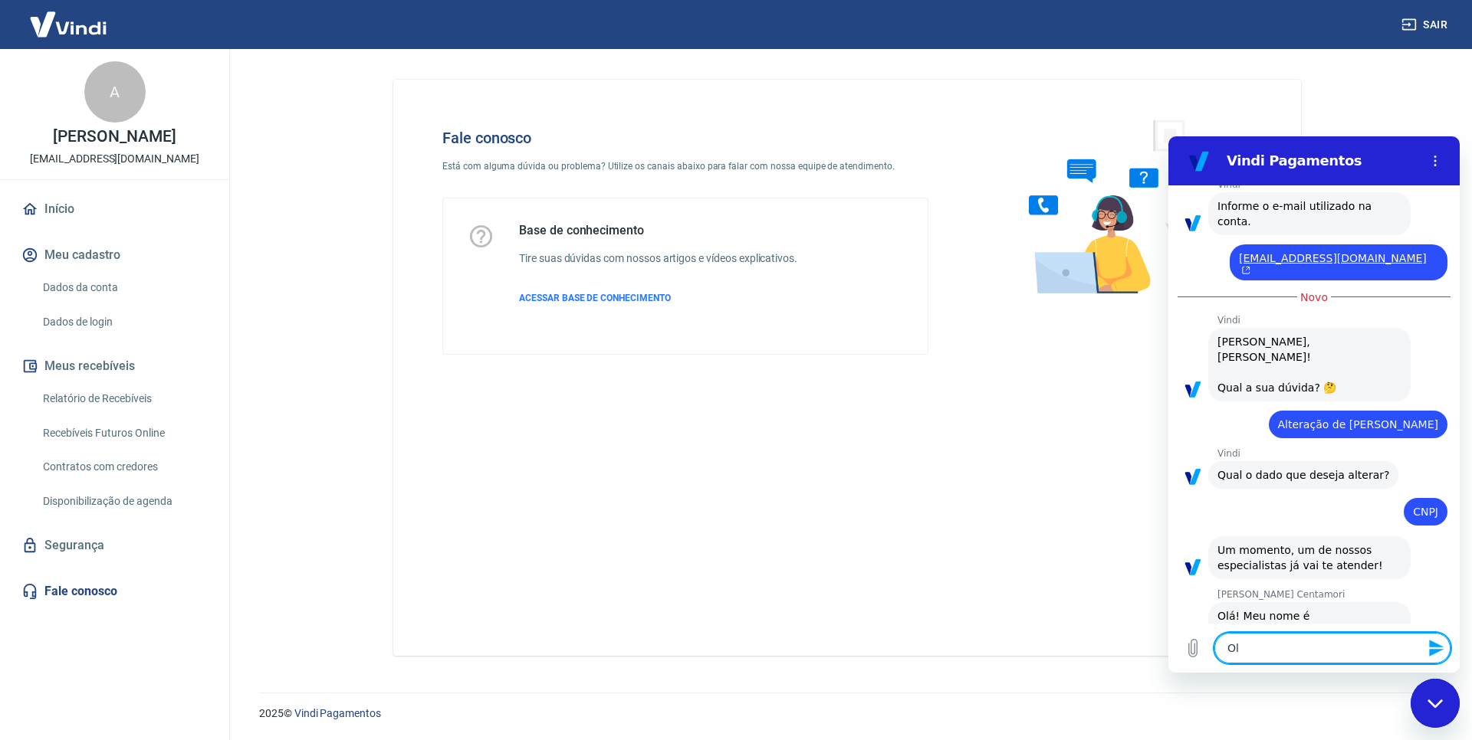
type textarea "x"
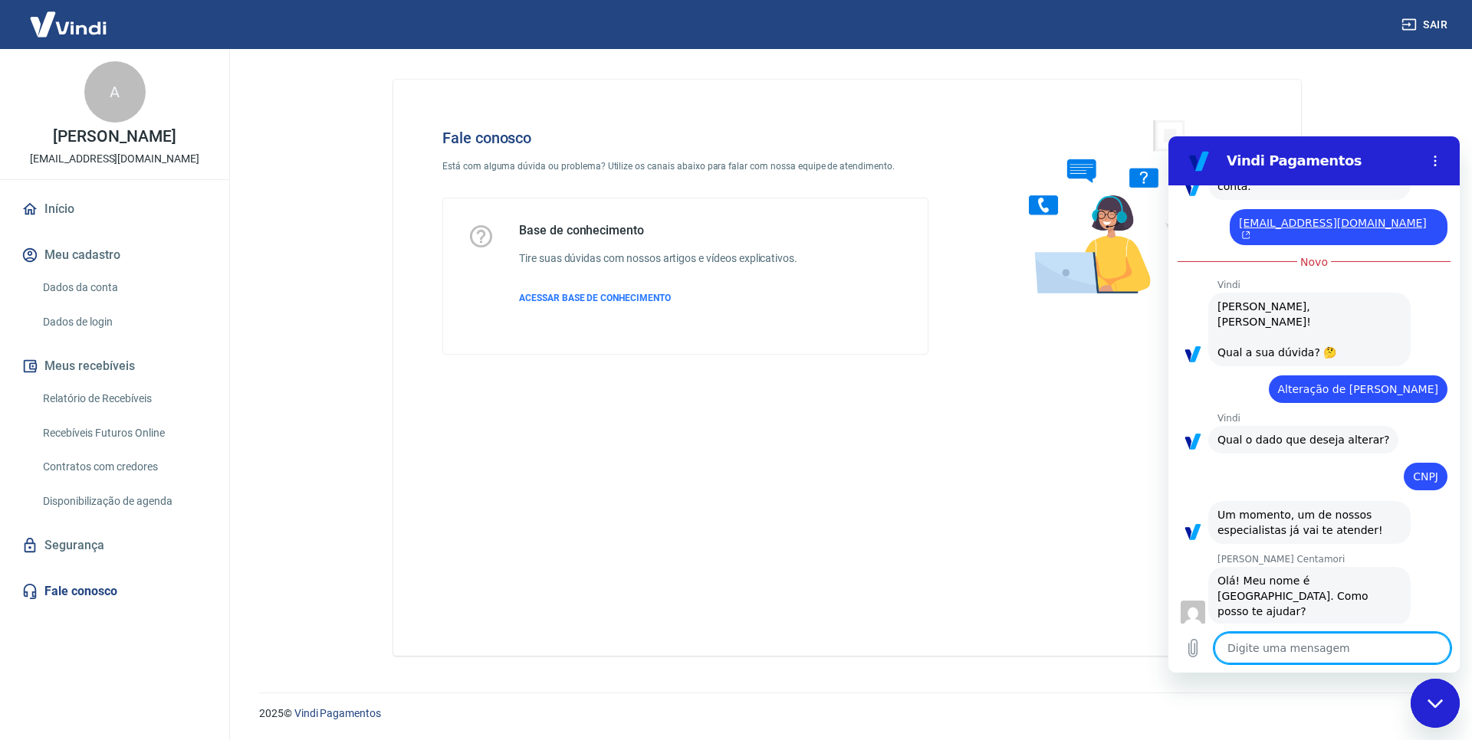
type textarea "x"
type textarea "p"
type textarea "x"
type textarea "pr"
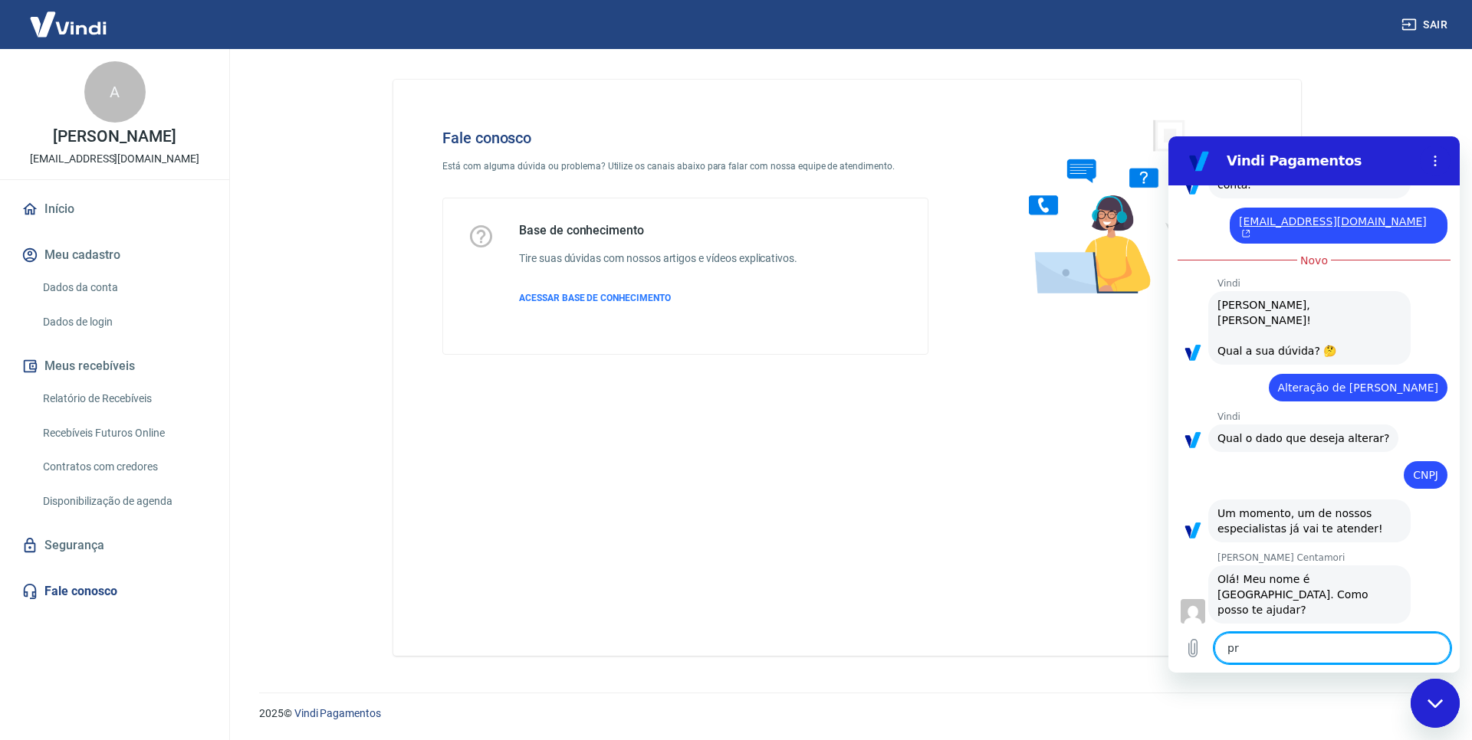
type textarea "x"
type textarea "pre"
type textarea "x"
type textarea "prec"
type textarea "x"
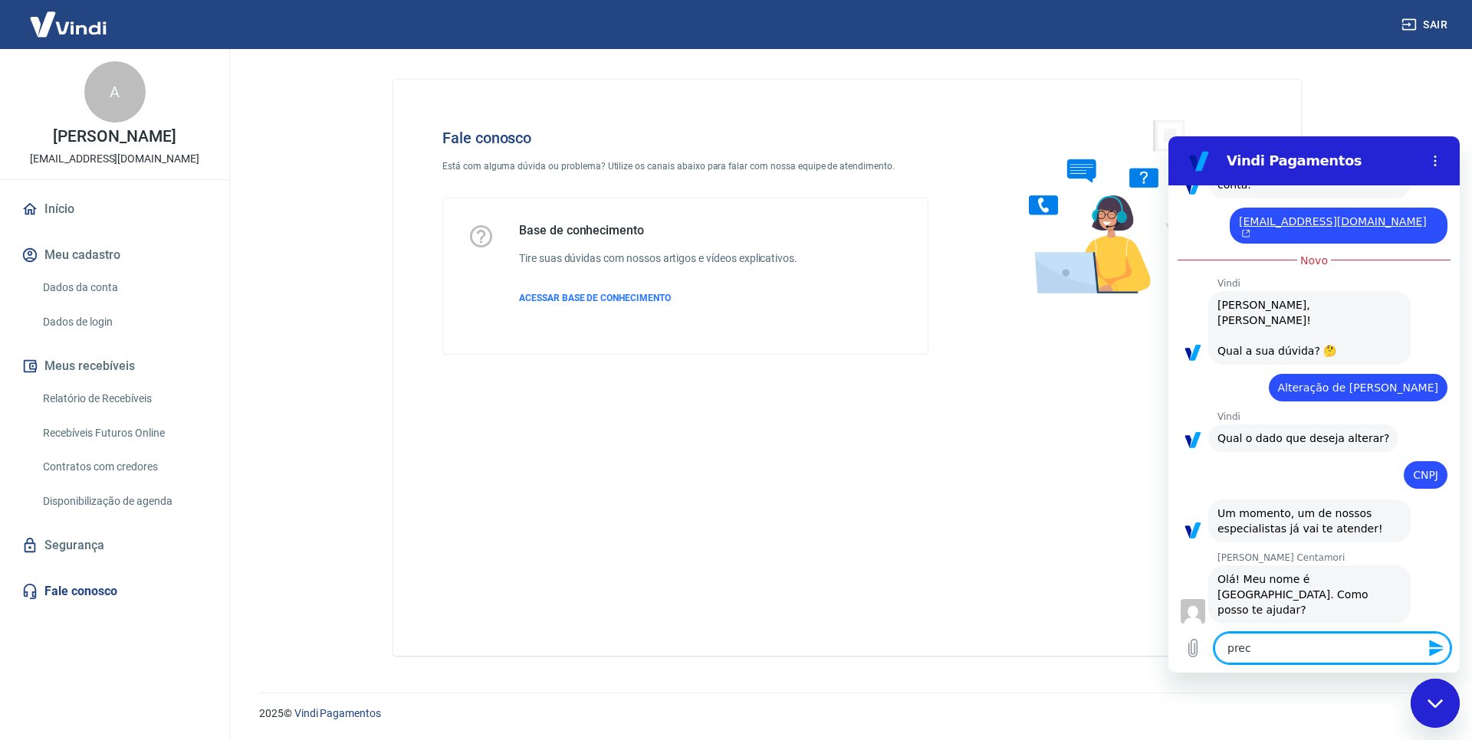
type textarea "preci"
type textarea "x"
type textarea "prec"
type textarea "x"
type textarea "pre"
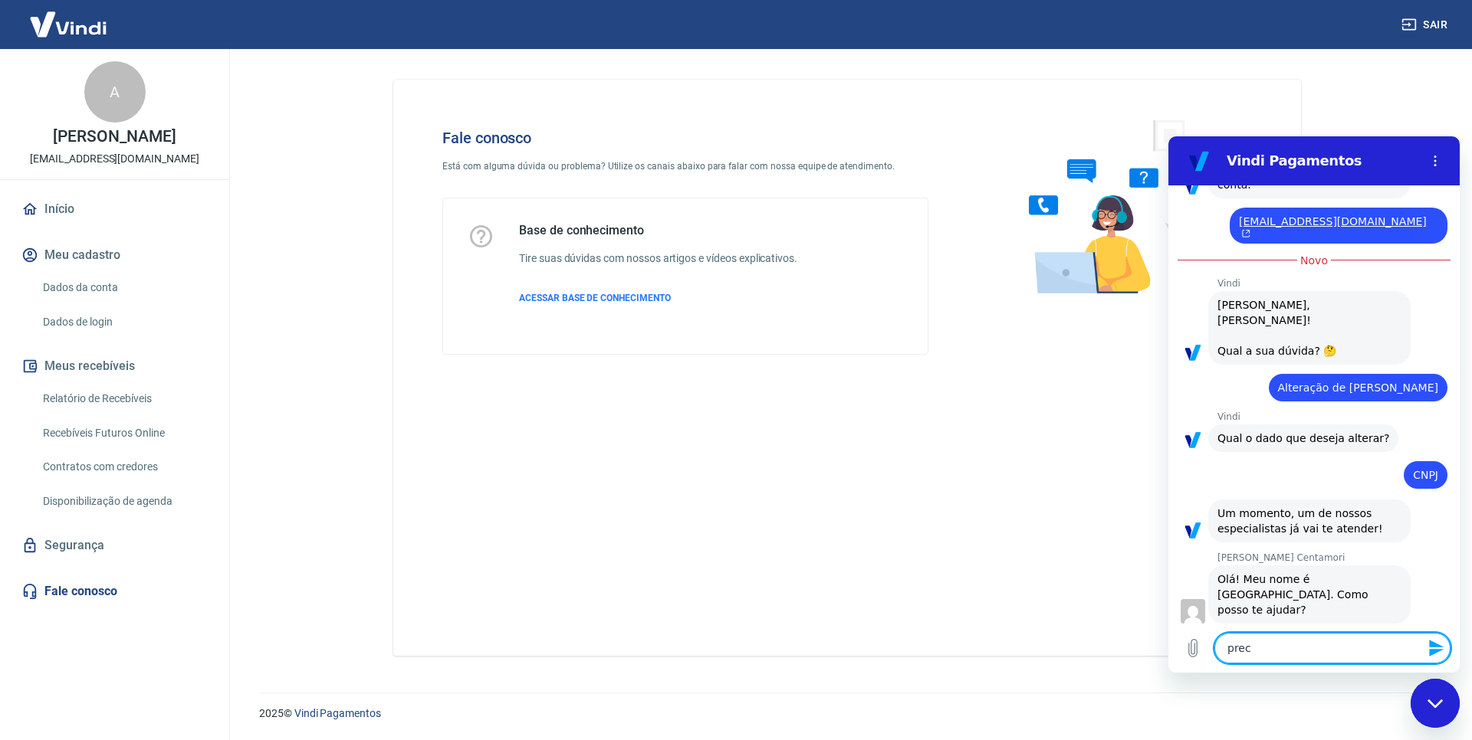
type textarea "x"
type textarea "pr"
type textarea "x"
type textarea "p"
type textarea "x"
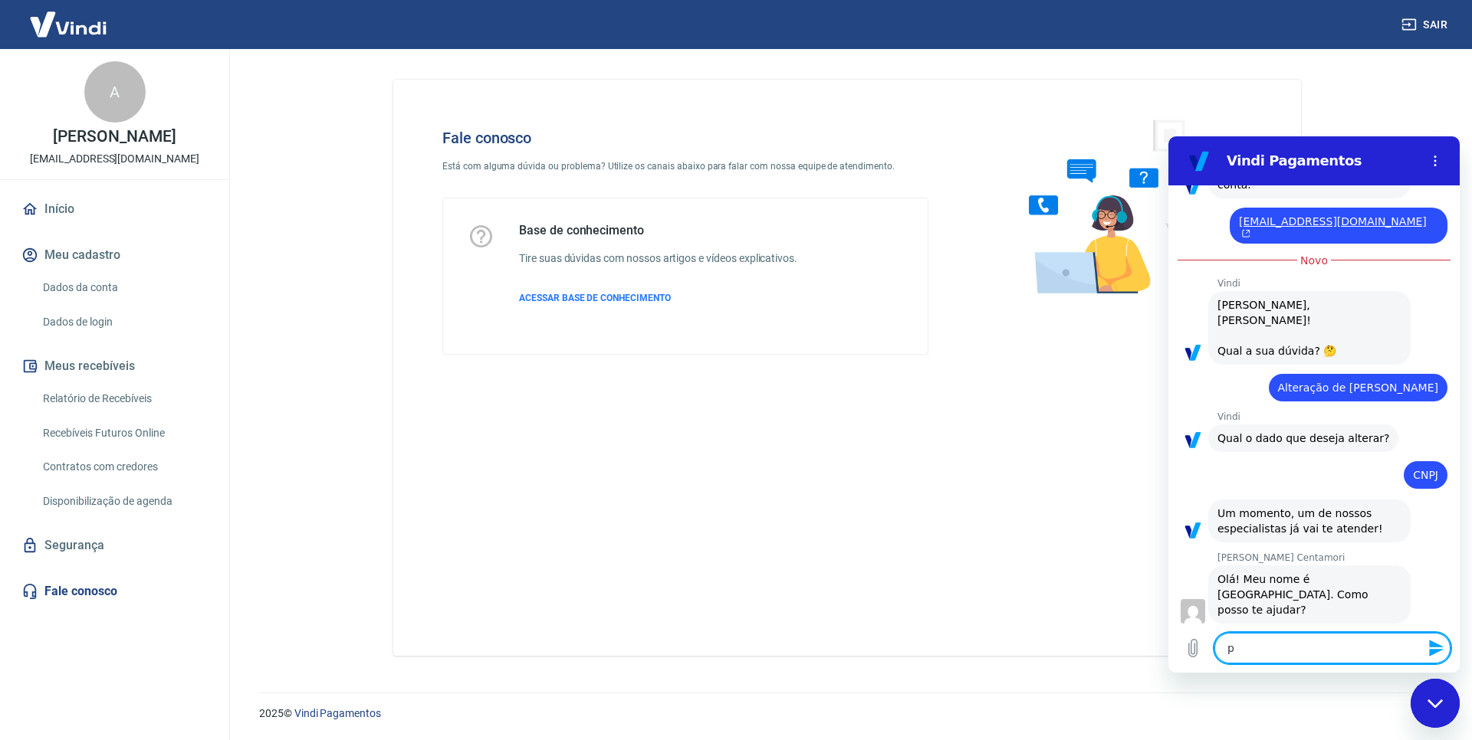
type textarea "x"
type textarea "t"
type textarea "x"
type textarea "tu"
type textarea "x"
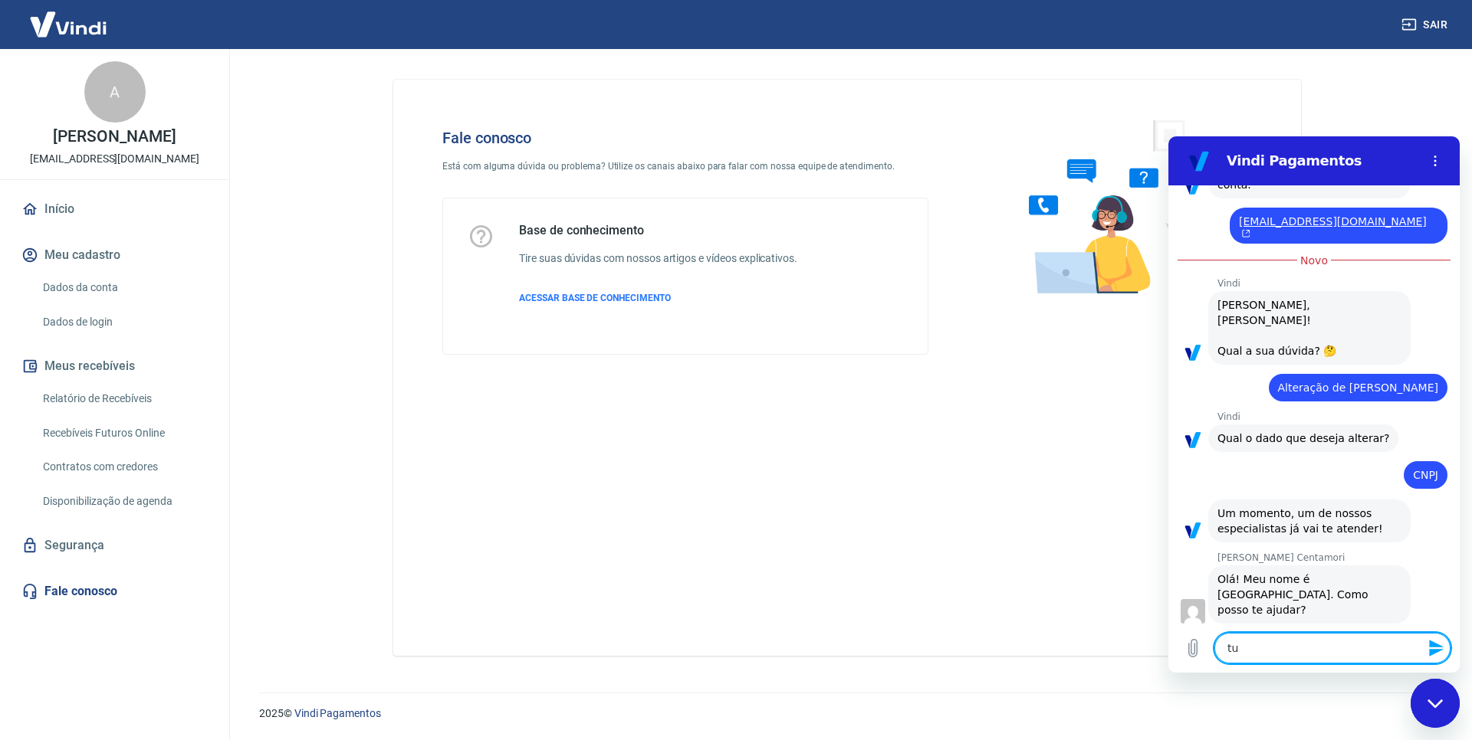
type textarea "tud"
type textarea "x"
type textarea "tudo"
type textarea "x"
type textarea "tudo"
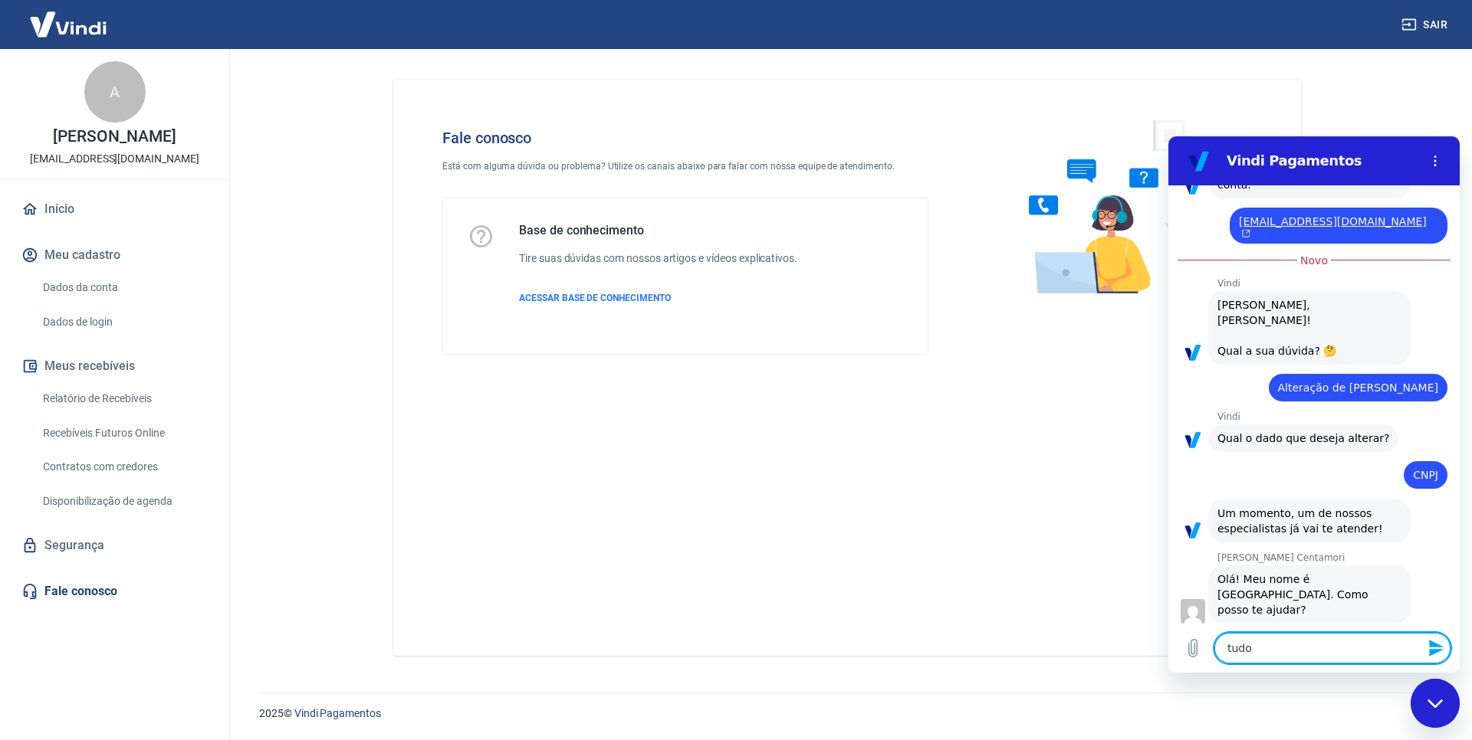
type textarea "x"
type textarea "tudo b"
type textarea "x"
type textarea "tudo be"
type textarea "x"
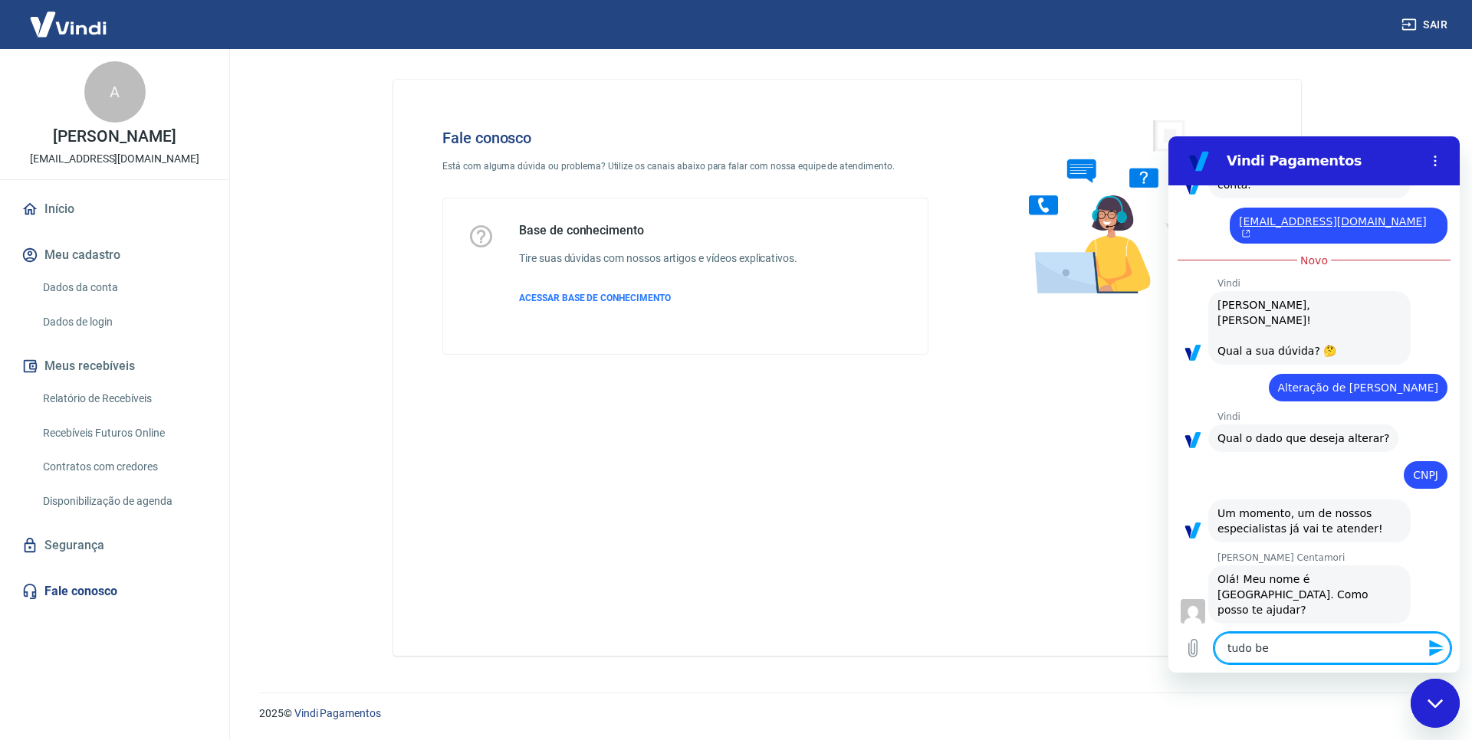
type textarea "tudo bem"
type textarea "x"
type textarea "tudo bem"
type textarea "x"
type textarea "tudo bem M"
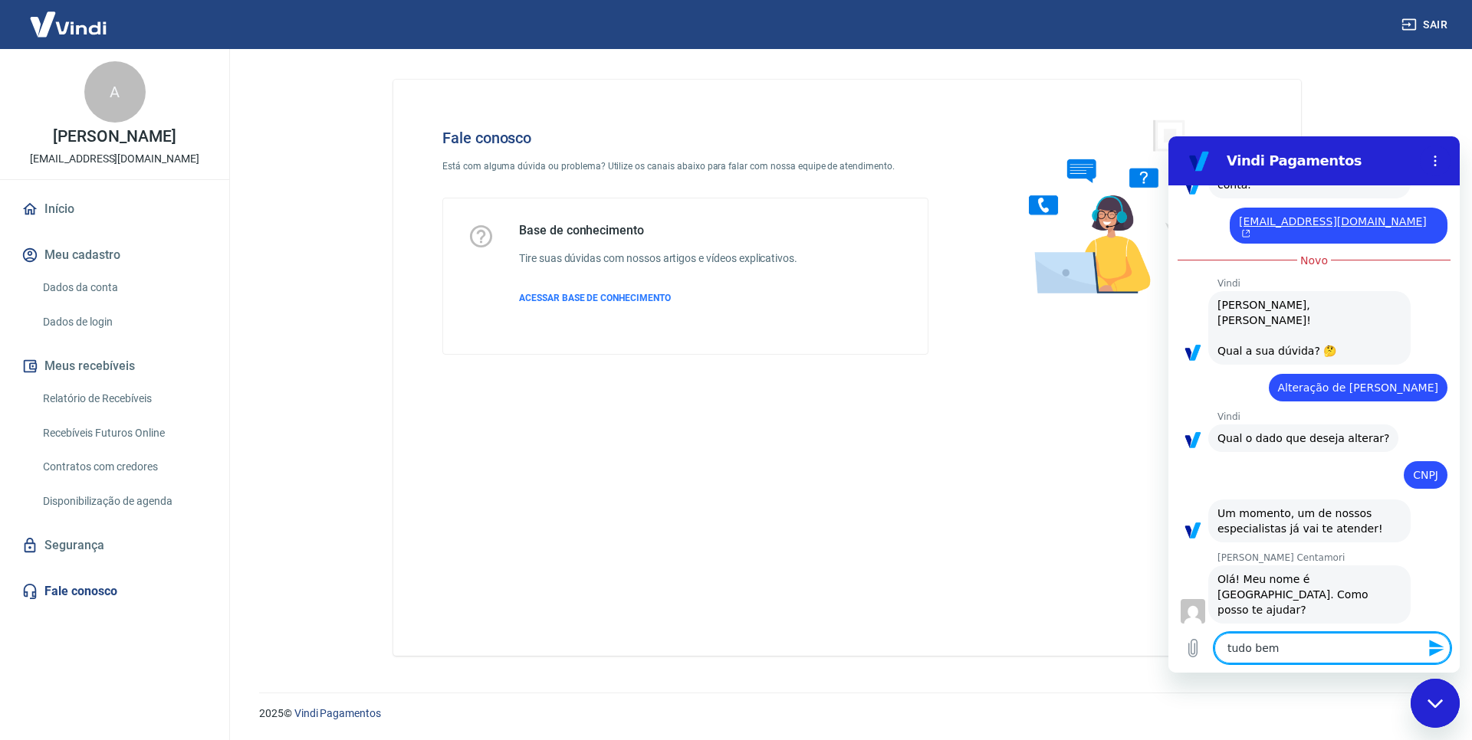
type textarea "x"
type textarea "tudo bem Ma"
type textarea "x"
type textarea "tudo bem Mar"
type textarea "x"
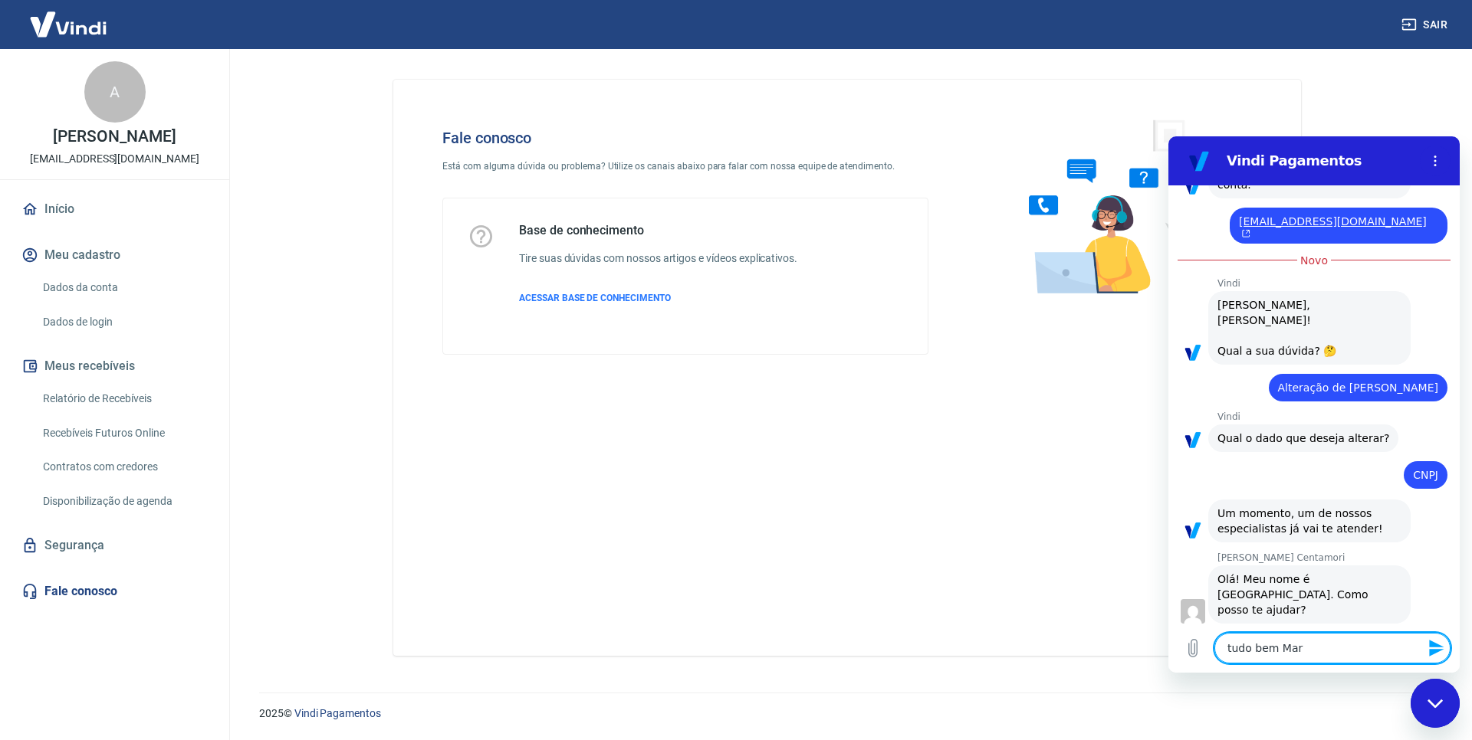
type textarea "tudo bem Mari"
type textarea "x"
type textarea "tudo bem Maria"
type textarea "x"
type textarea "tudo bem Marian"
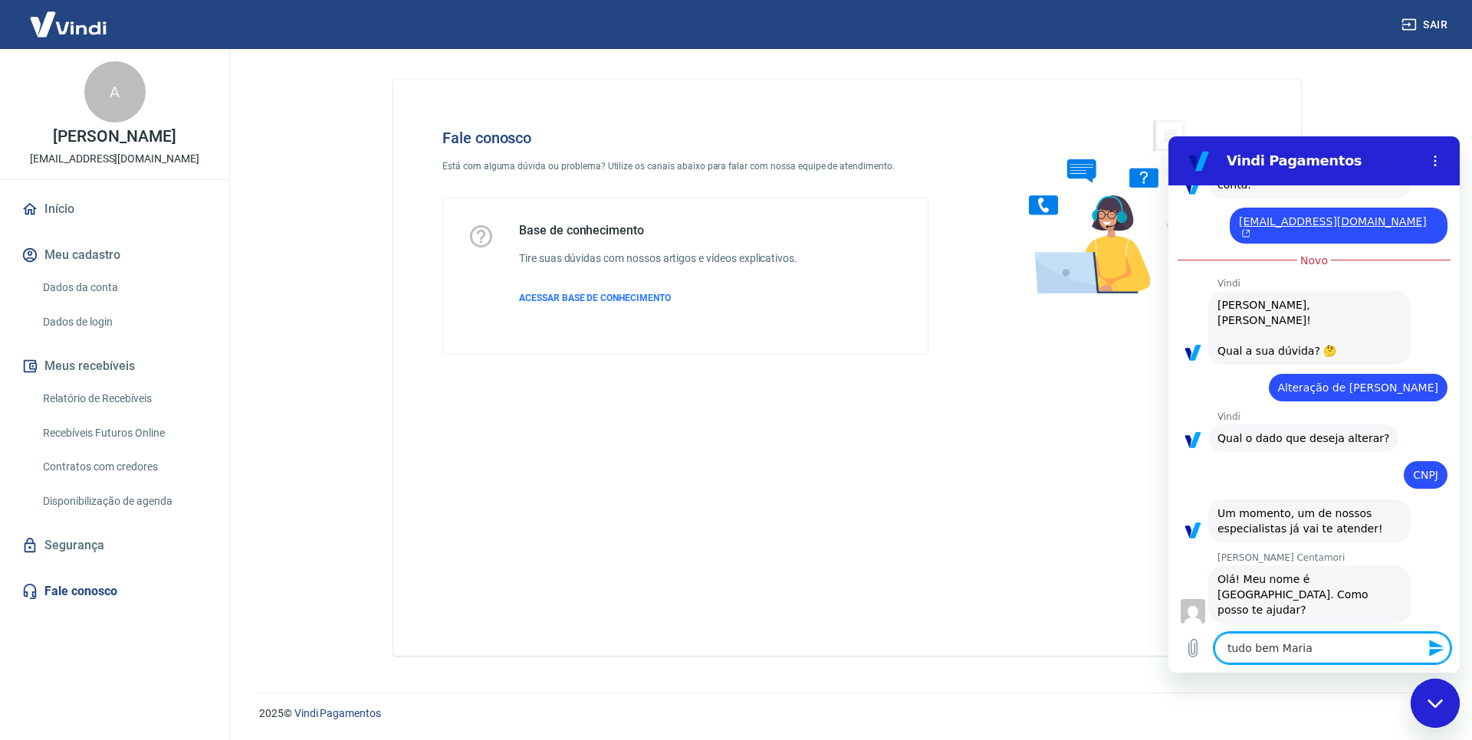
type textarea "x"
type textarea "tudo bem Mariana"
type textarea "x"
type textarea "tudo bem Mariana"
type textarea "x"
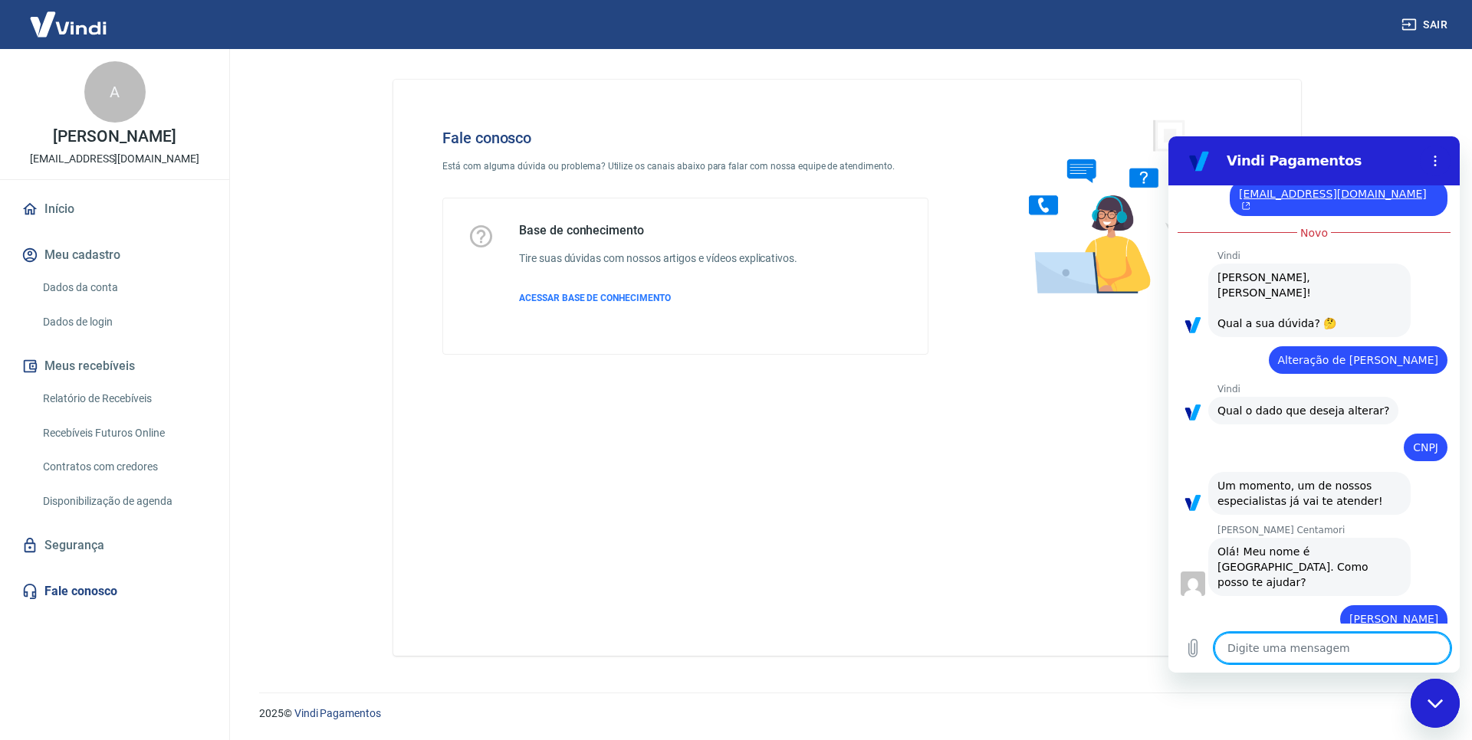
type textarea "x"
type textarea "p"
type textarea "x"
type textarea "pr"
type textarea "x"
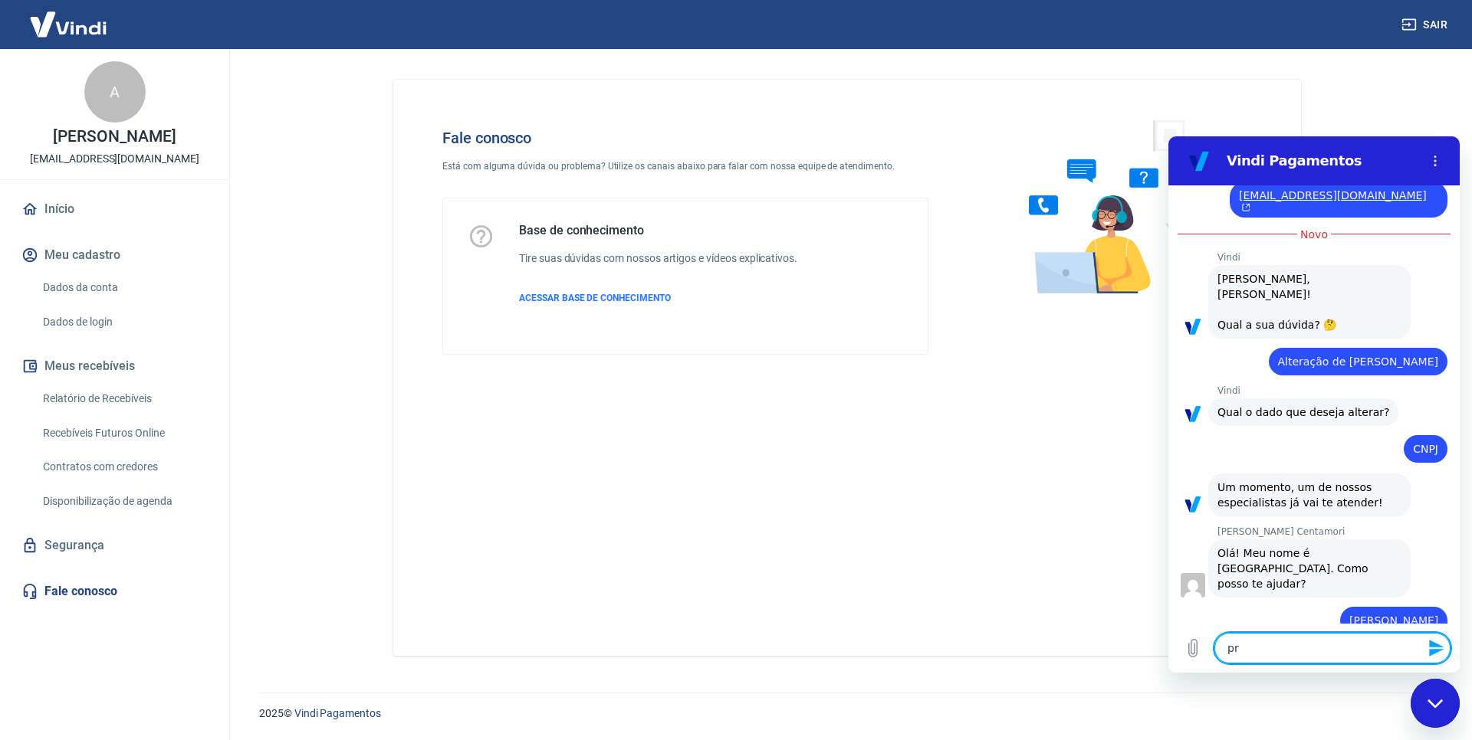
type textarea "pre"
type textarea "x"
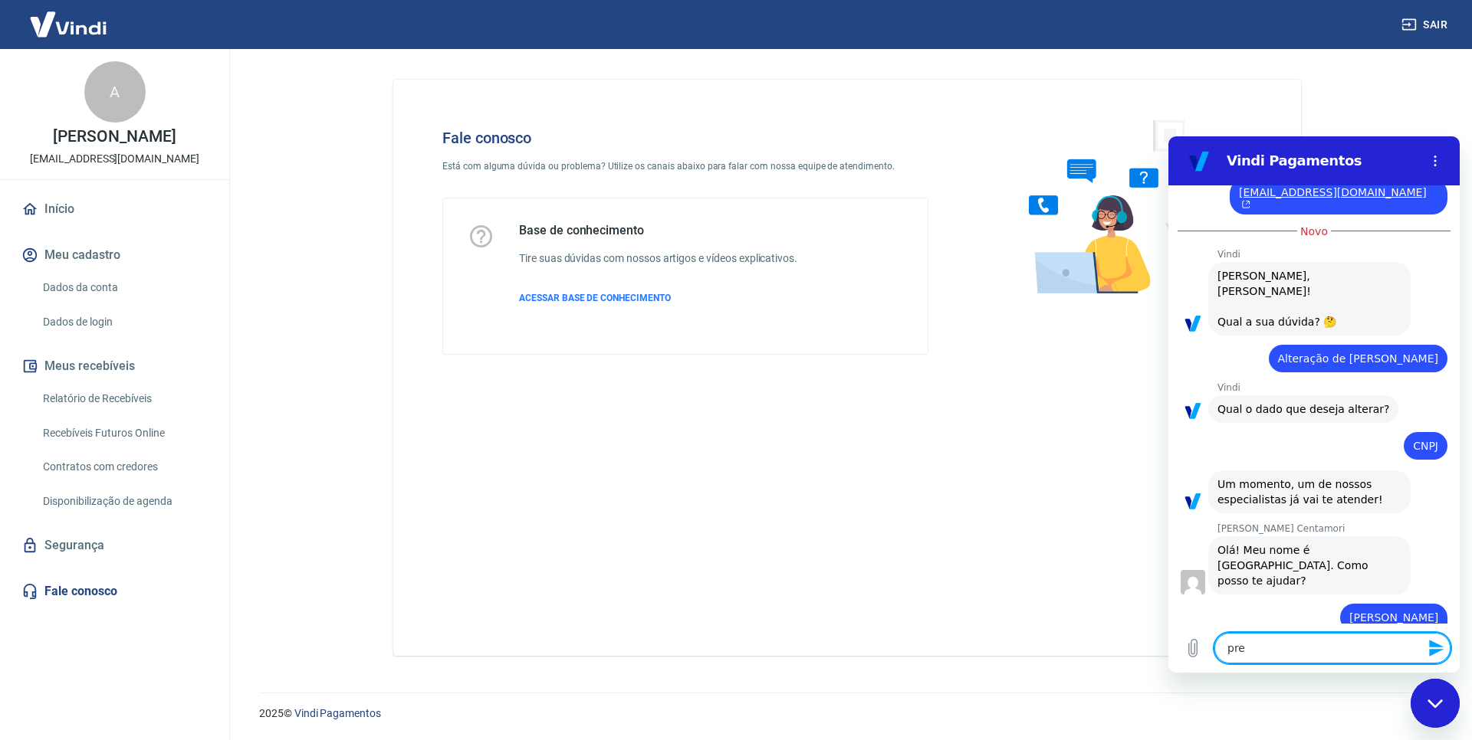
type textarea "prec"
type textarea "x"
type textarea "preci"
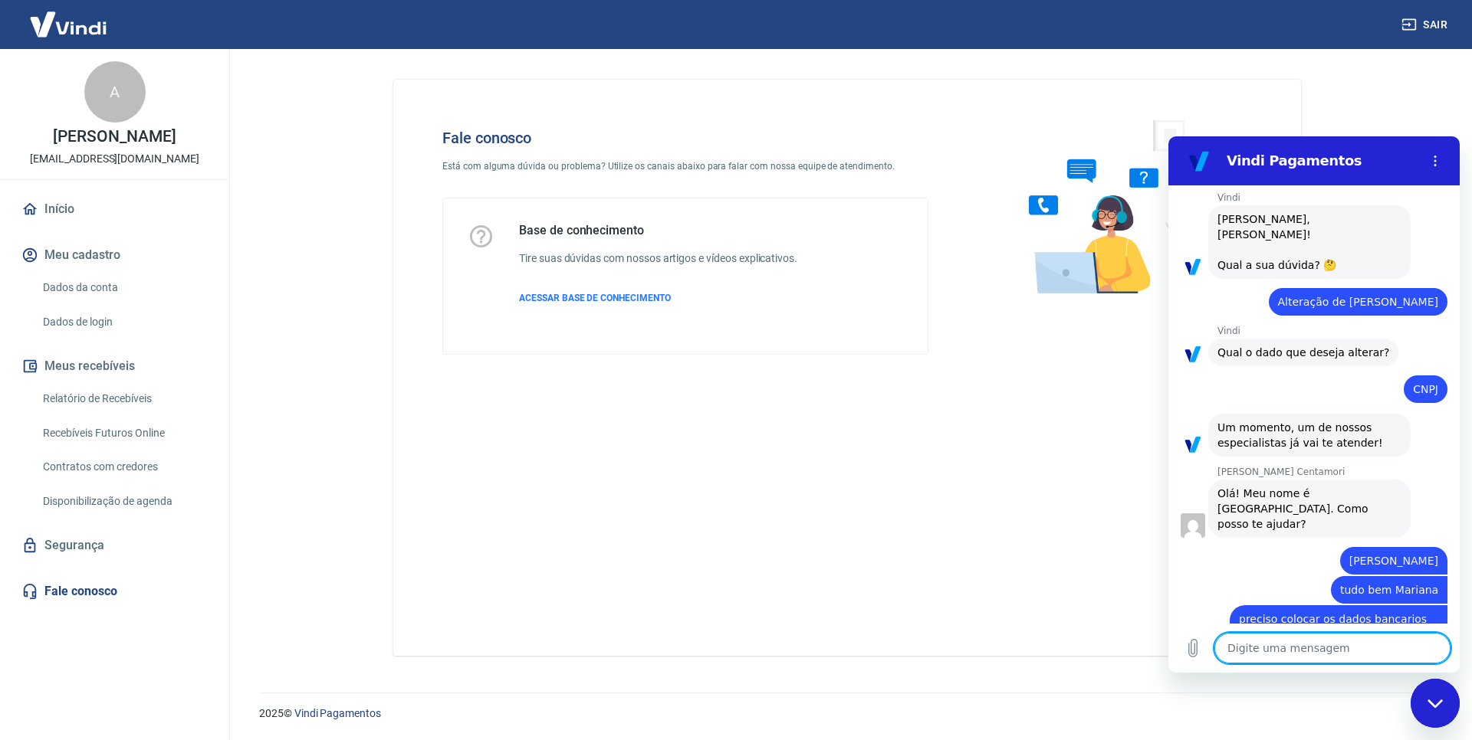
scroll to position [390, 0]
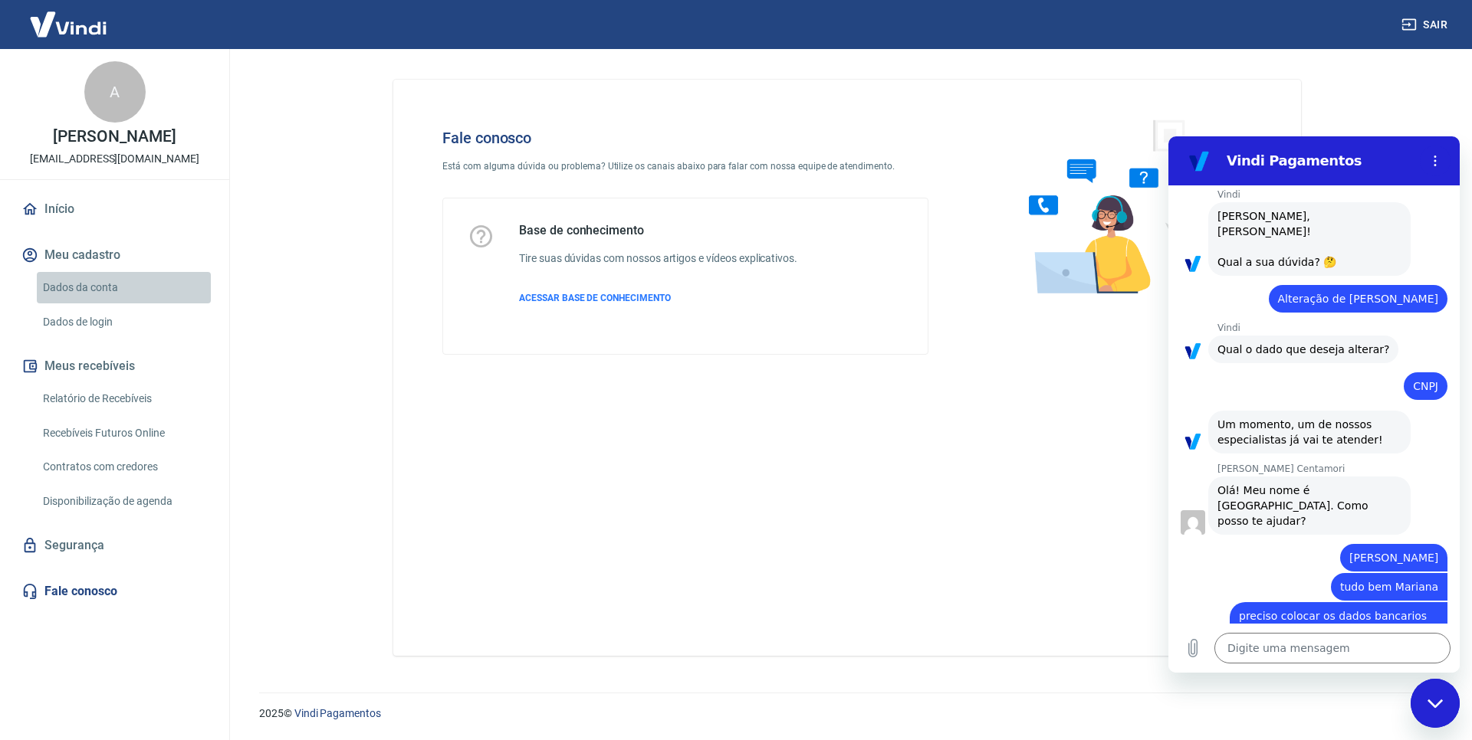
click at [50, 284] on link "Dados da conta" at bounding box center [124, 287] width 174 height 31
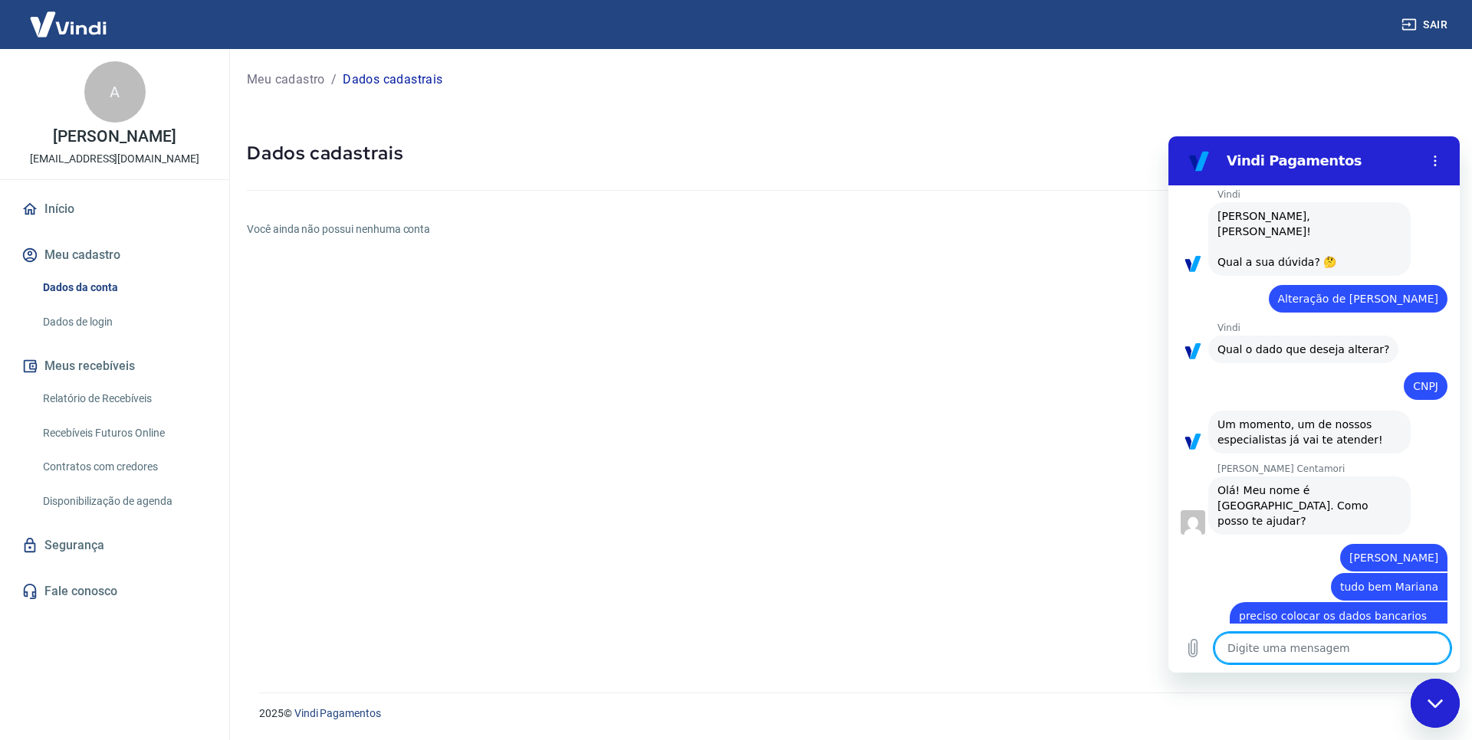
click at [1291, 653] on textarea at bounding box center [1332, 648] width 236 height 31
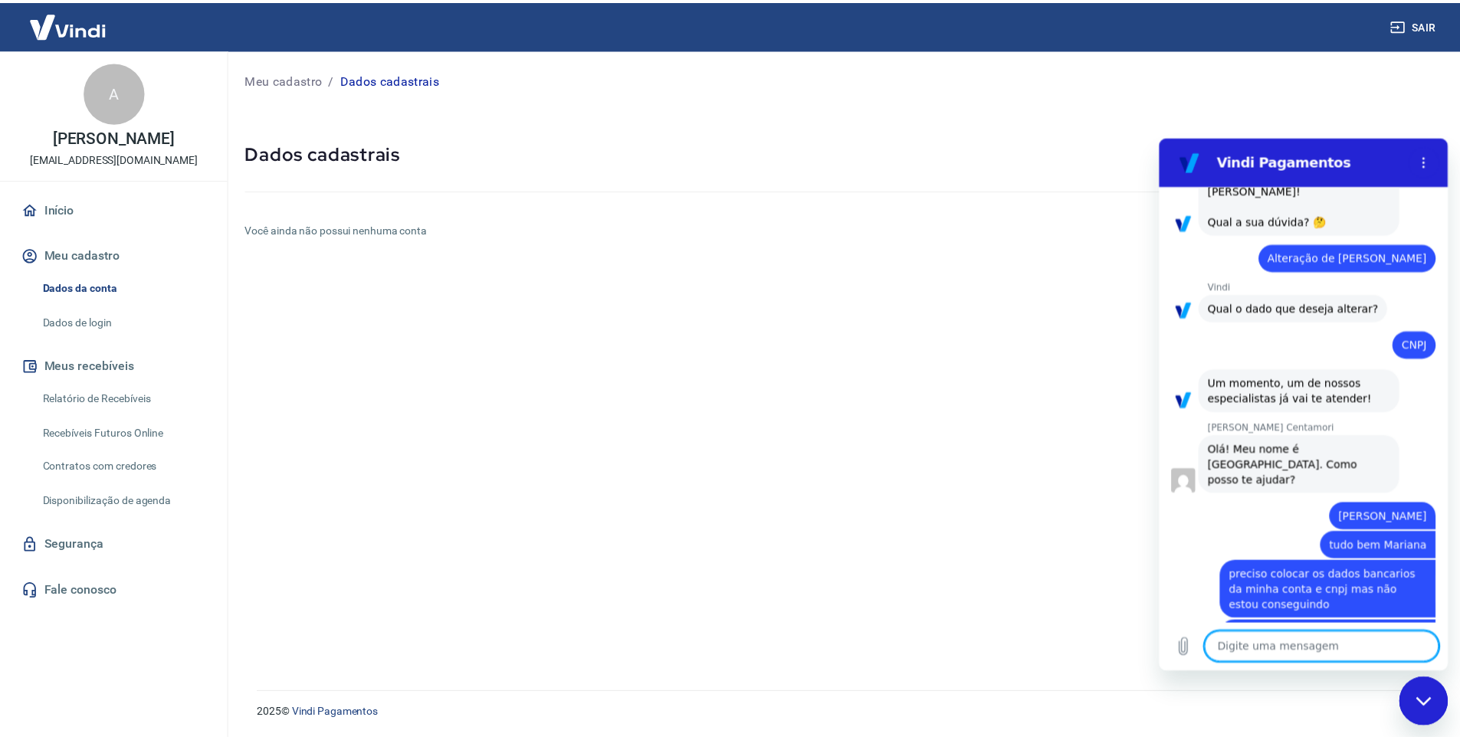
scroll to position [435, 0]
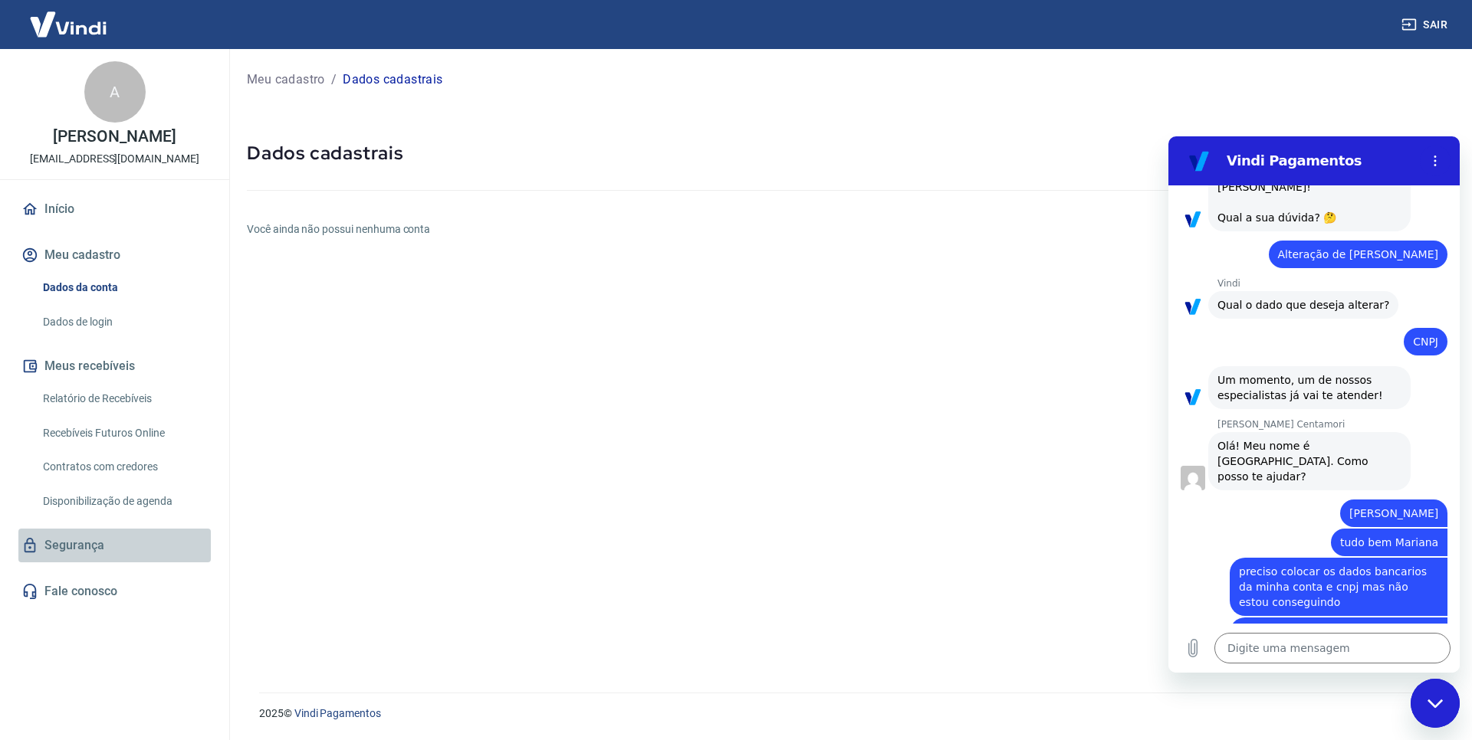
click at [110, 540] on link "Segurança" at bounding box center [114, 546] width 192 height 34
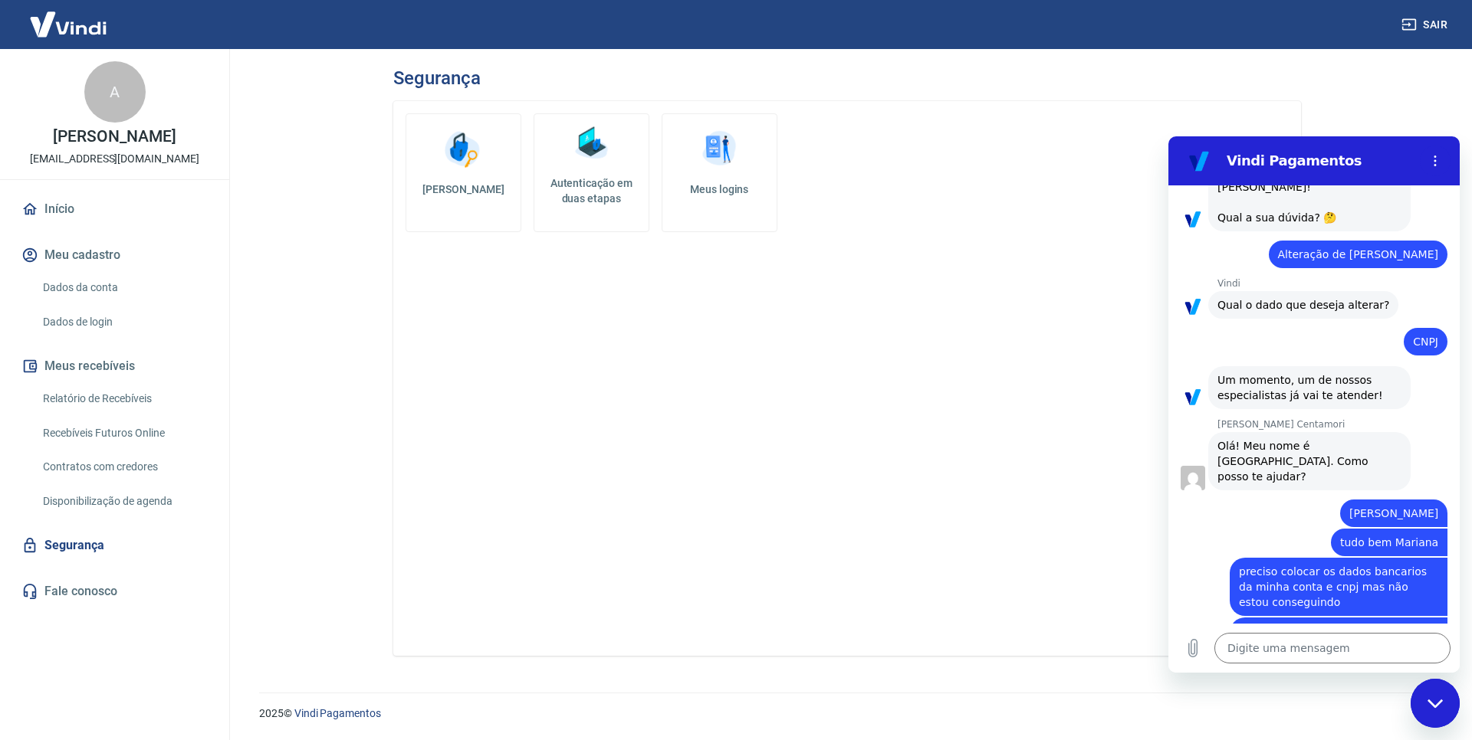
click at [707, 206] on link "Meus logins" at bounding box center [719, 172] width 116 height 119
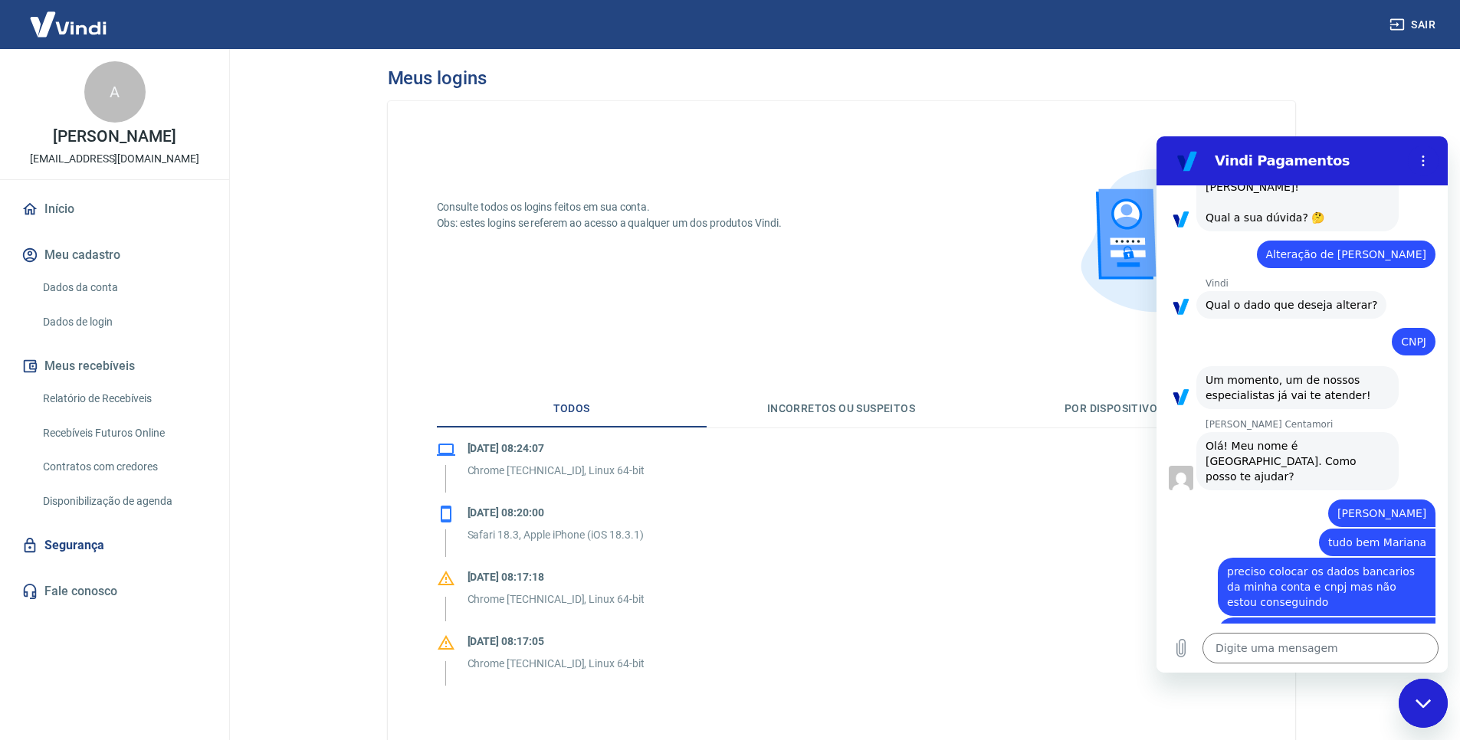
click at [57, 248] on button "Meu cadastro" at bounding box center [114, 255] width 192 height 34
click at [52, 212] on link "Início" at bounding box center [114, 209] width 192 height 34
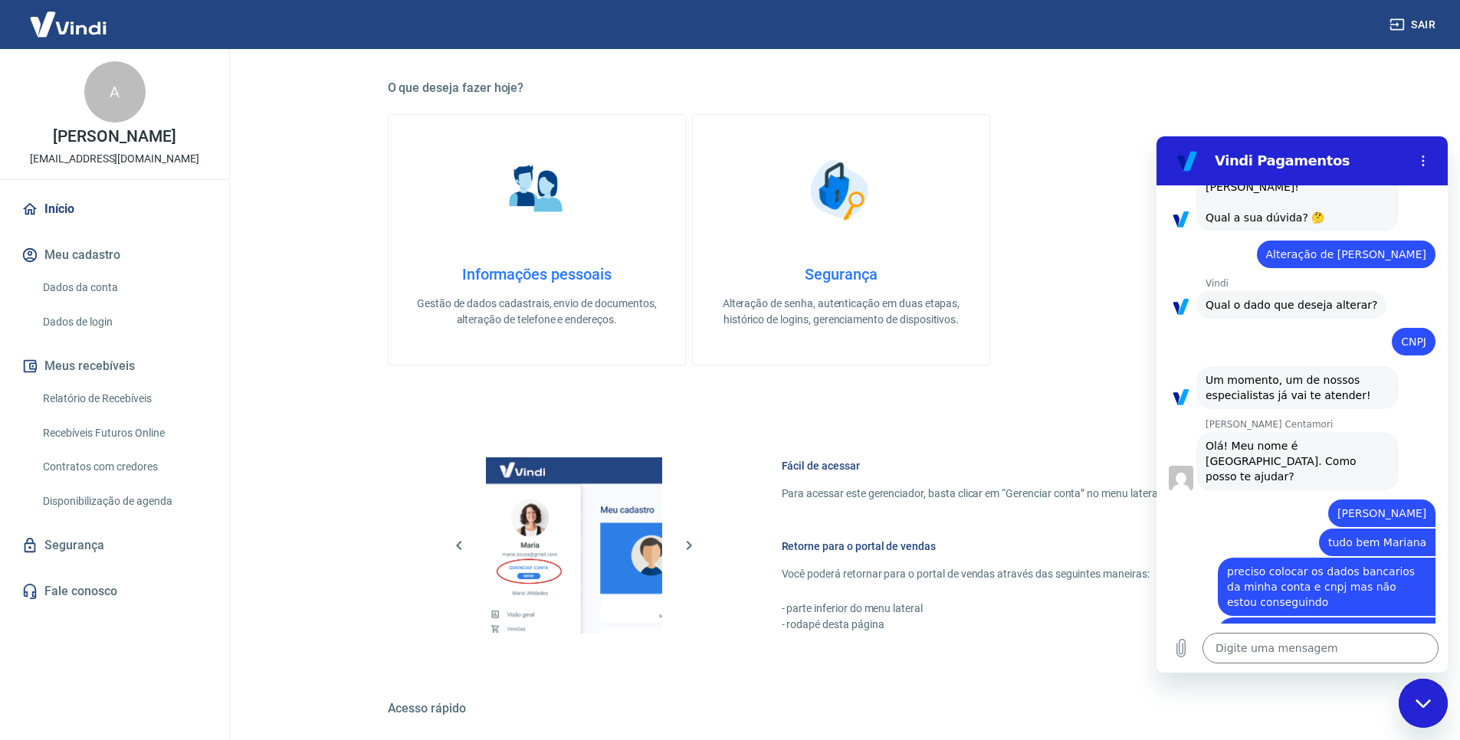
scroll to position [425, 0]
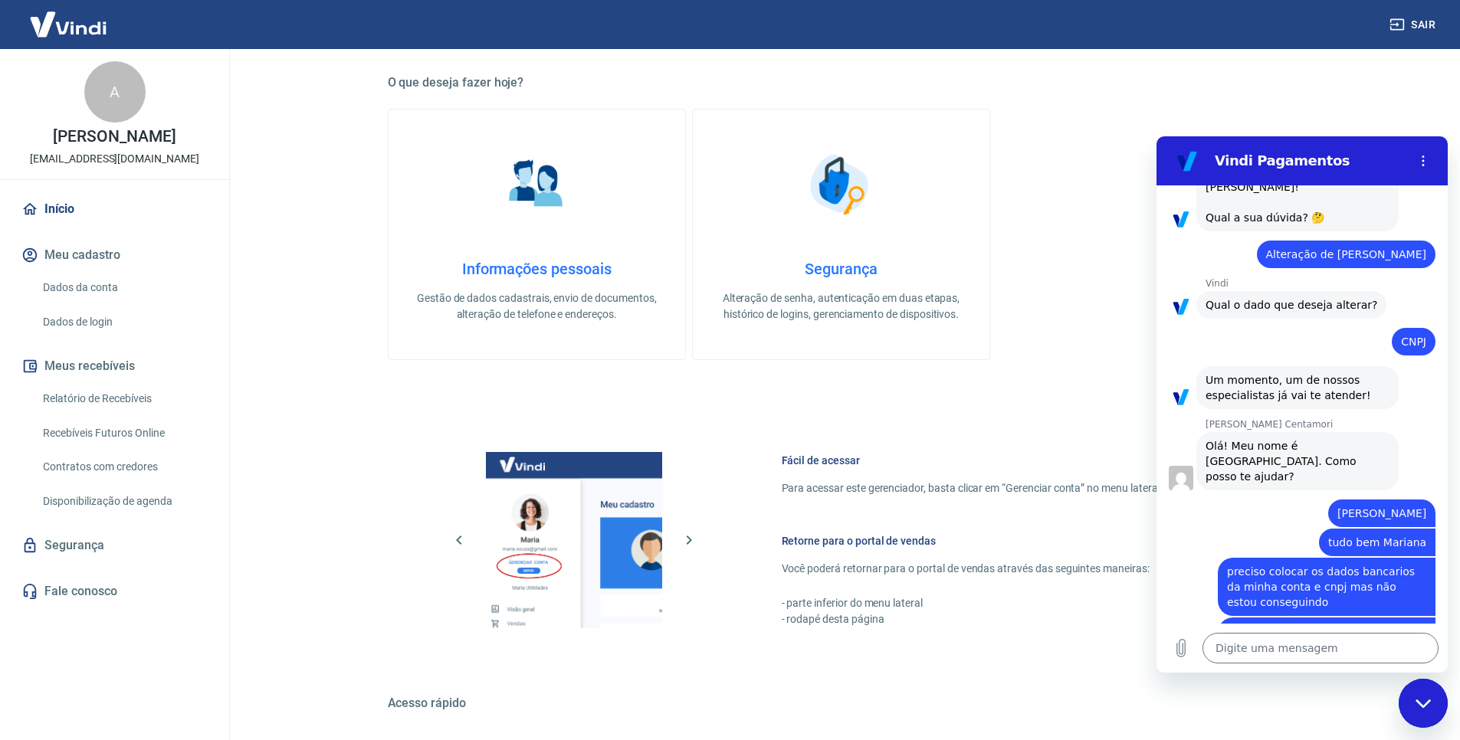
click at [518, 286] on div "Informações pessoais Gestão de dados cadastrais, envio de documentos, alteração…" at bounding box center [537, 291] width 248 height 63
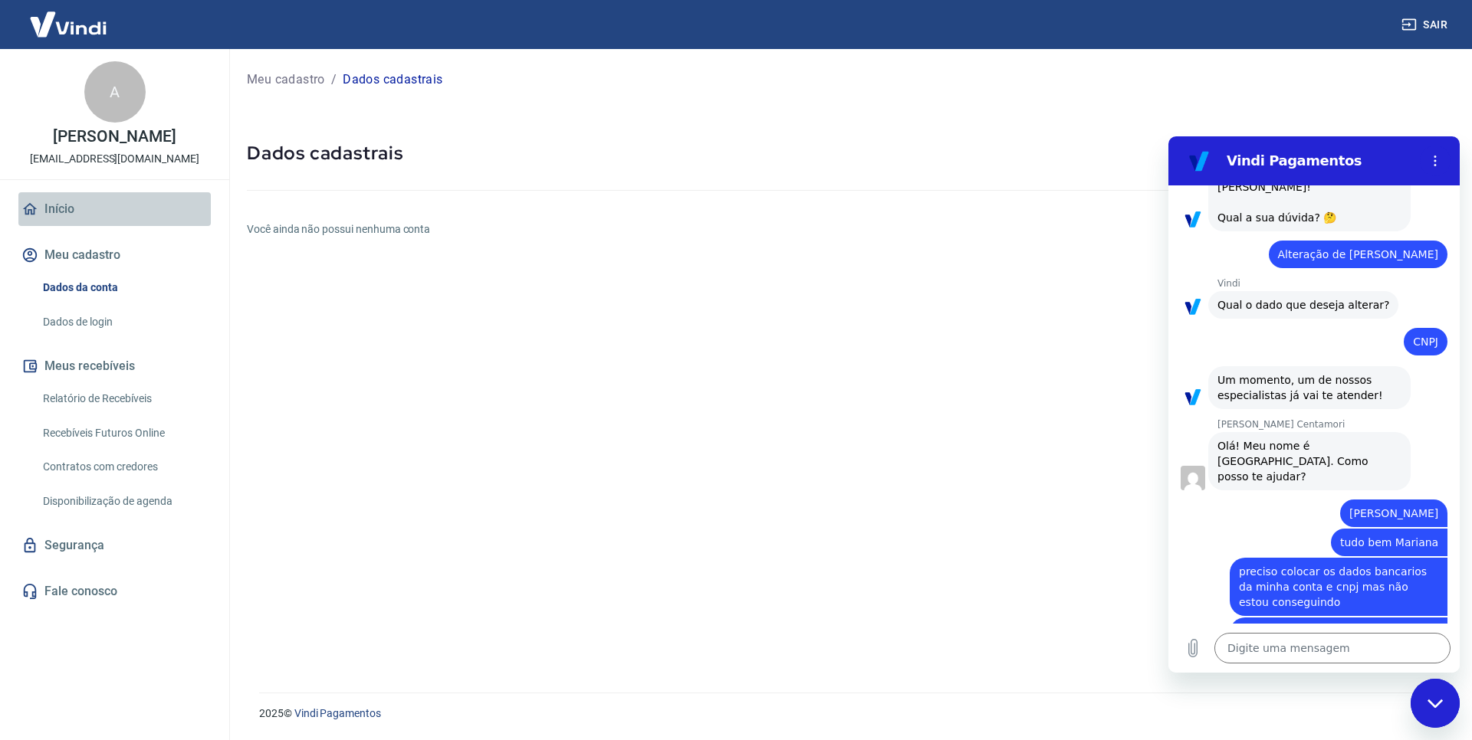
click at [71, 213] on link "Início" at bounding box center [114, 209] width 192 height 34
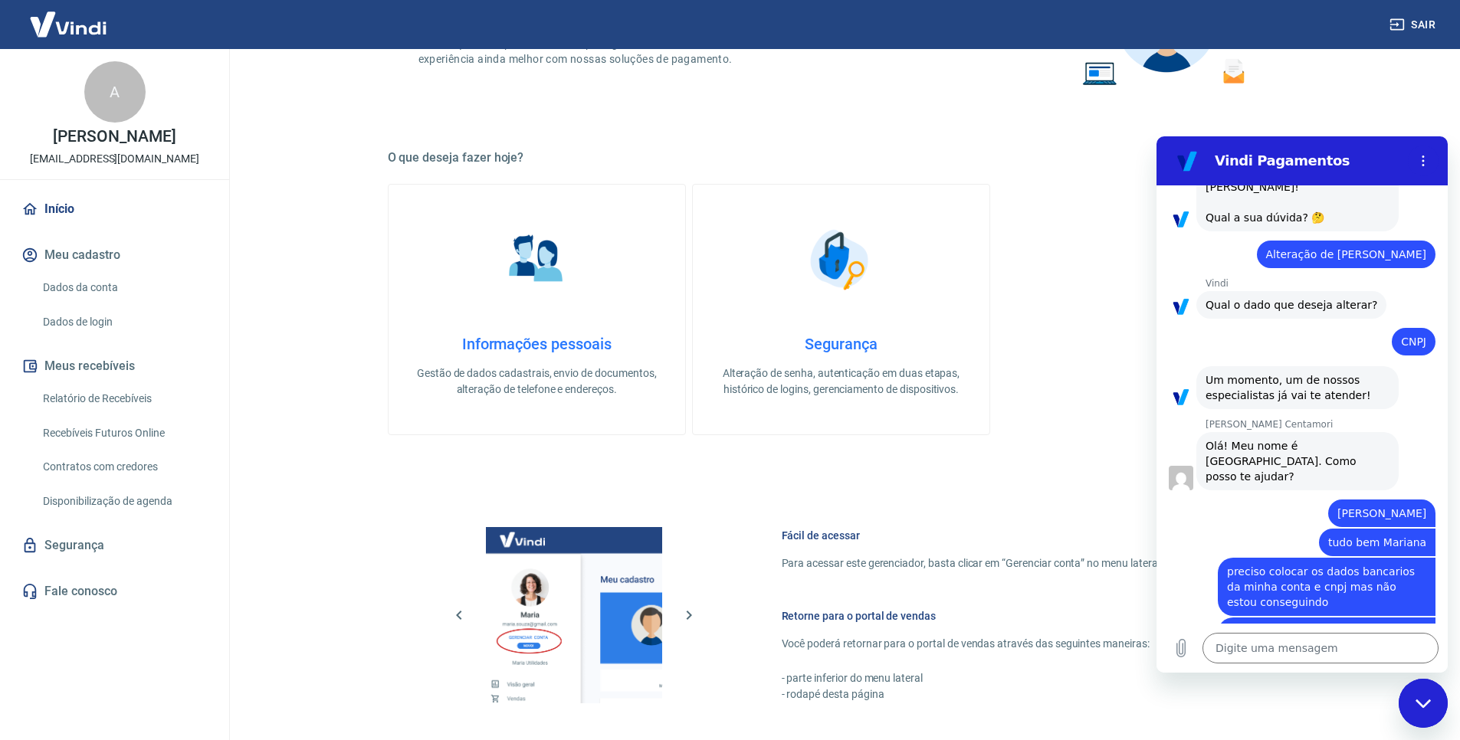
scroll to position [613, 0]
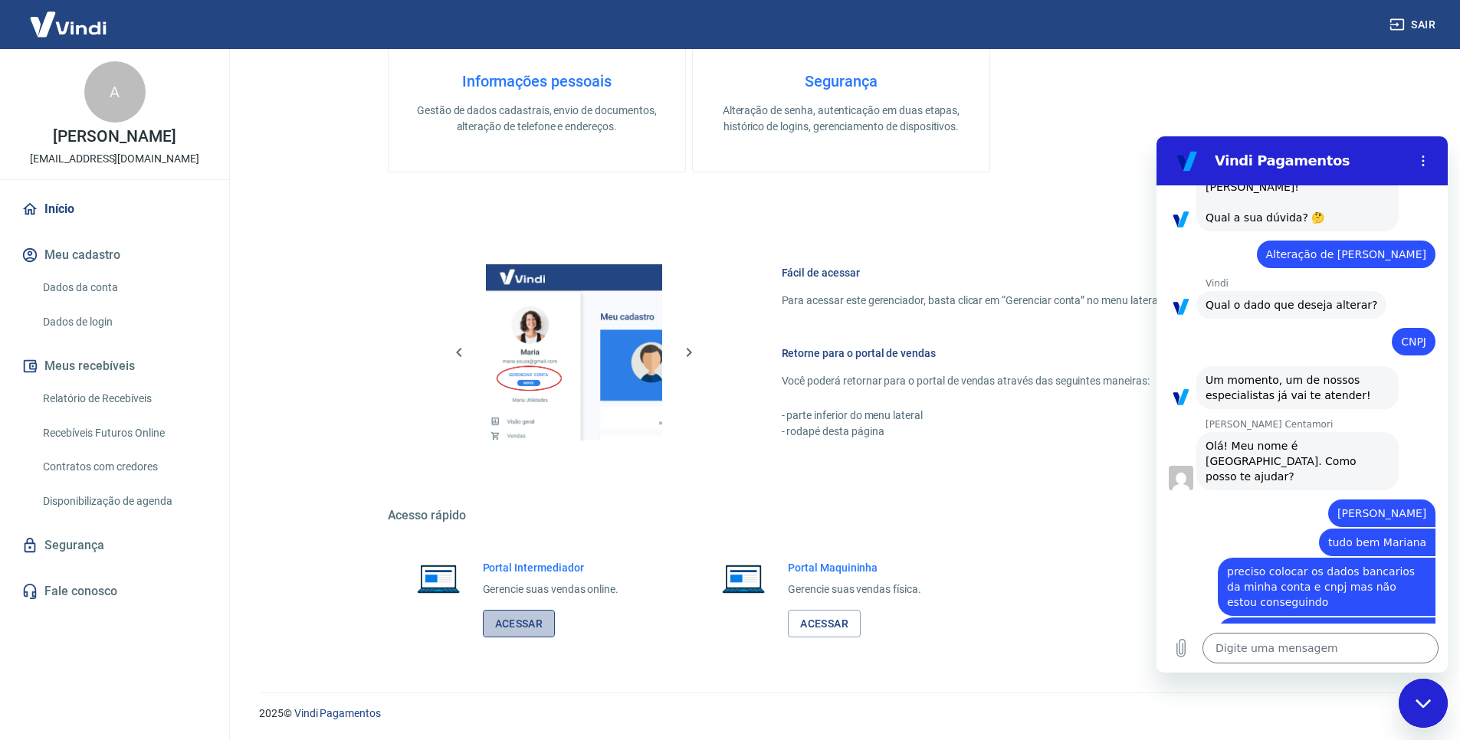
click at [506, 628] on link "Acessar" at bounding box center [519, 624] width 73 height 28
click at [1330, 97] on div "ATENÇÃO Estamos realizando adequações em nossa plataforma para atender a Resolu…" at bounding box center [841, 55] width 981 height 1239
click at [1427, 714] on div "Fechar janela de mensagens" at bounding box center [1423, 704] width 46 height 46
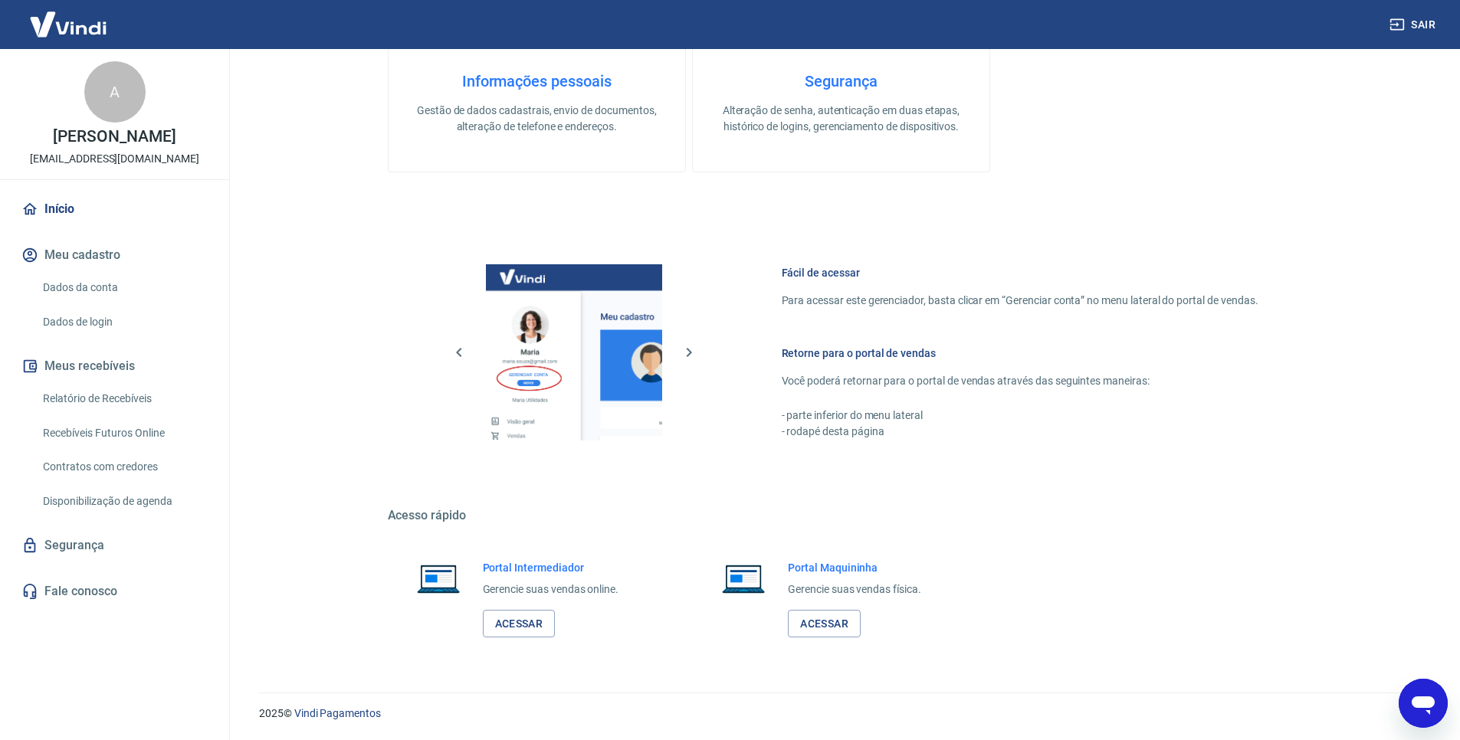
click at [569, 103] on p "Gestão de dados cadastrais, envio de documentos, alteração de telefone e endere…" at bounding box center [537, 119] width 248 height 32
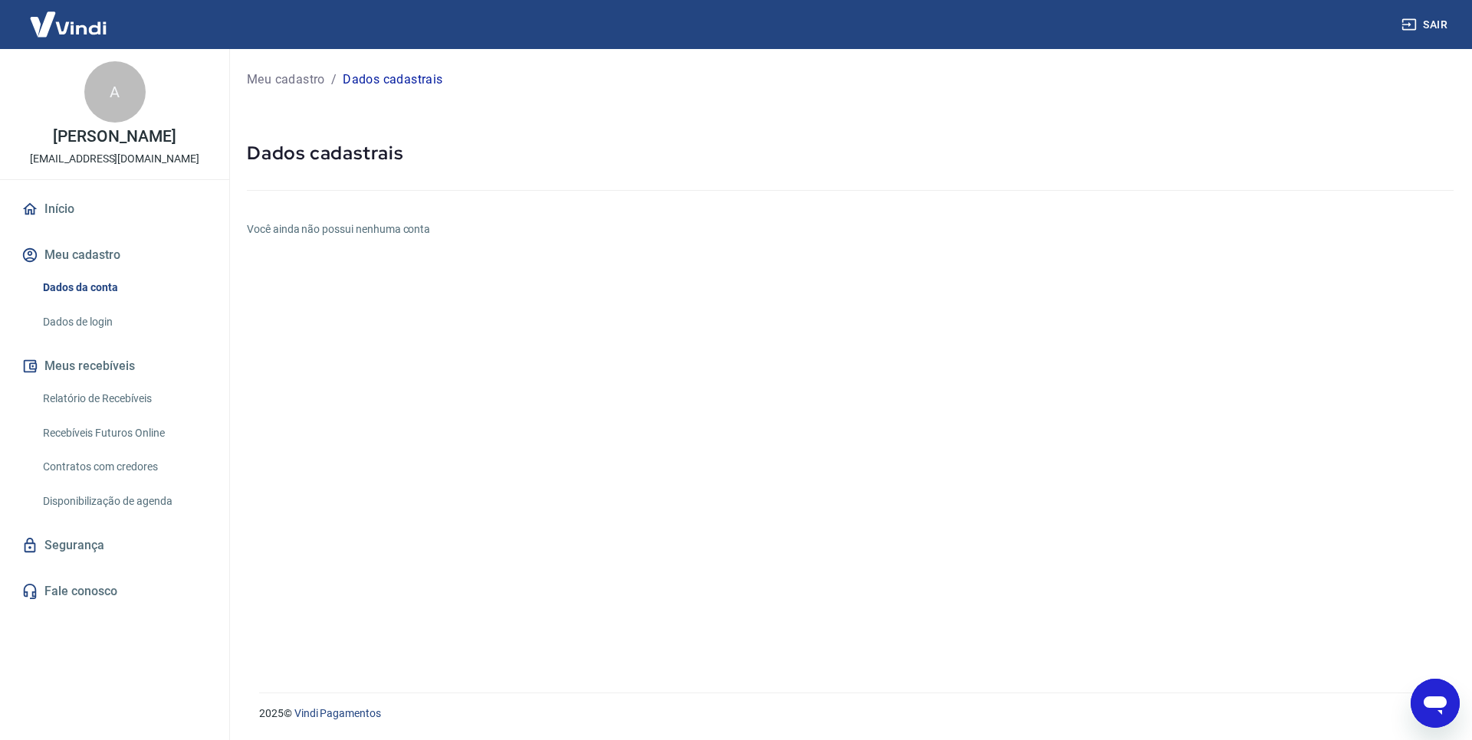
click at [73, 313] on link "Dados de login" at bounding box center [124, 322] width 174 height 31
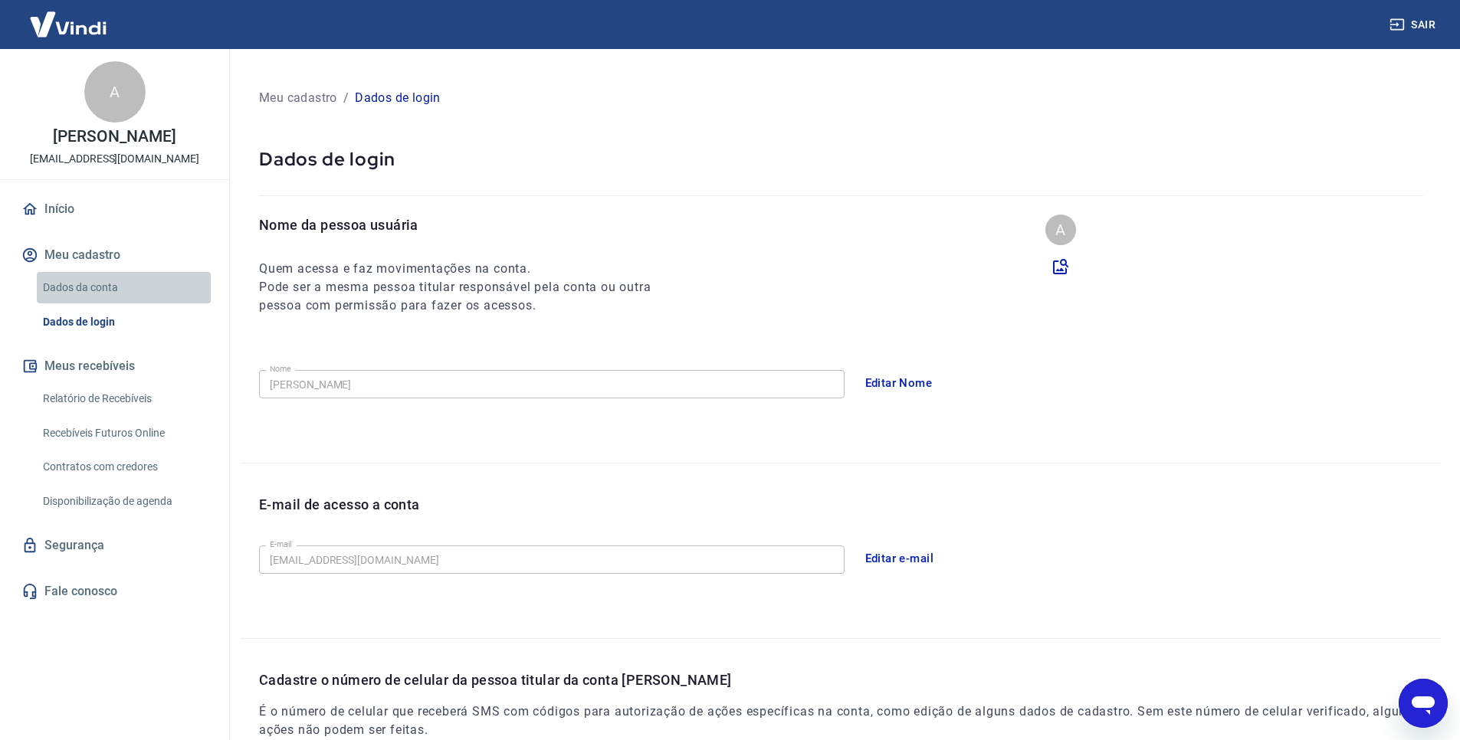
click at [90, 285] on link "Dados da conta" at bounding box center [124, 287] width 174 height 31
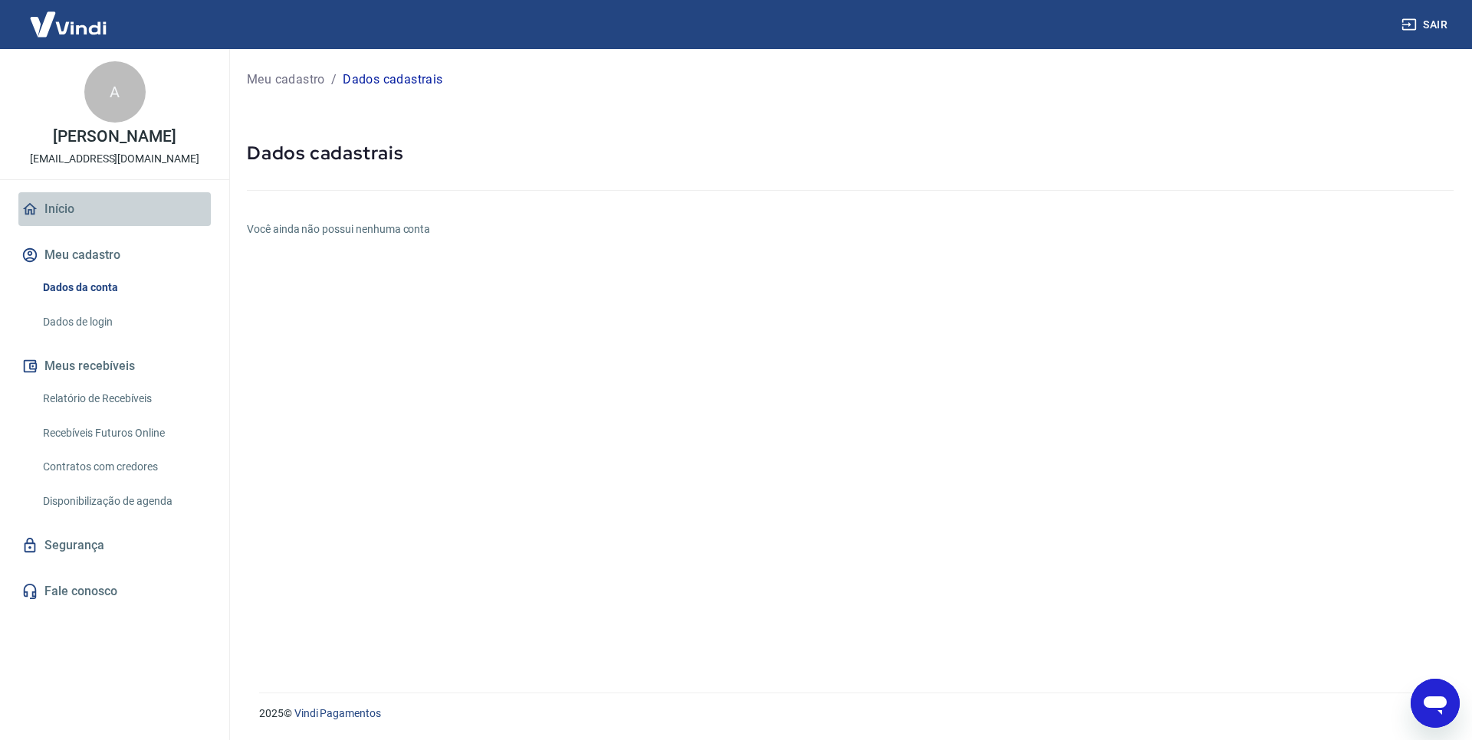
click at [55, 208] on link "Início" at bounding box center [114, 209] width 192 height 34
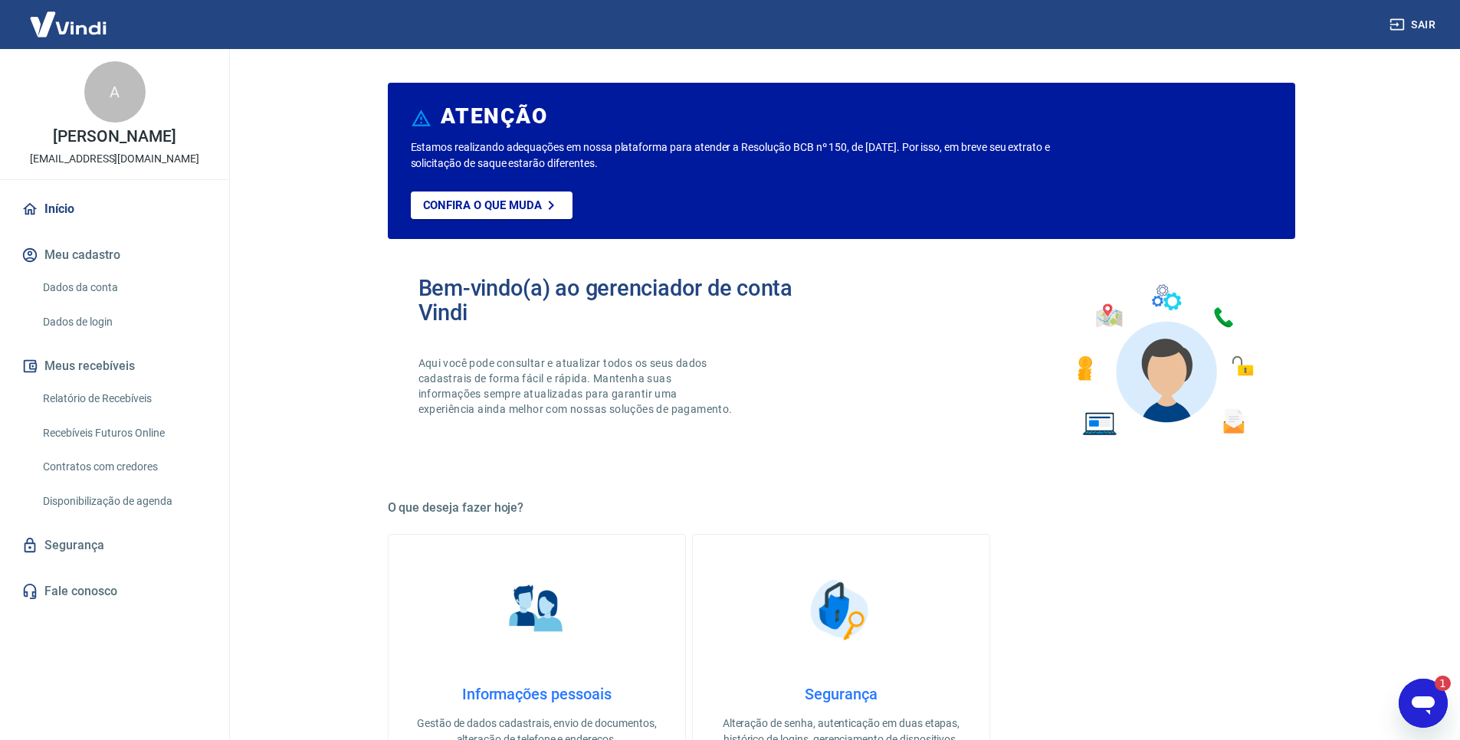
click at [1431, 694] on icon "Abrir janela de mensagens, 1 mensagem não lida" at bounding box center [1423, 704] width 28 height 28
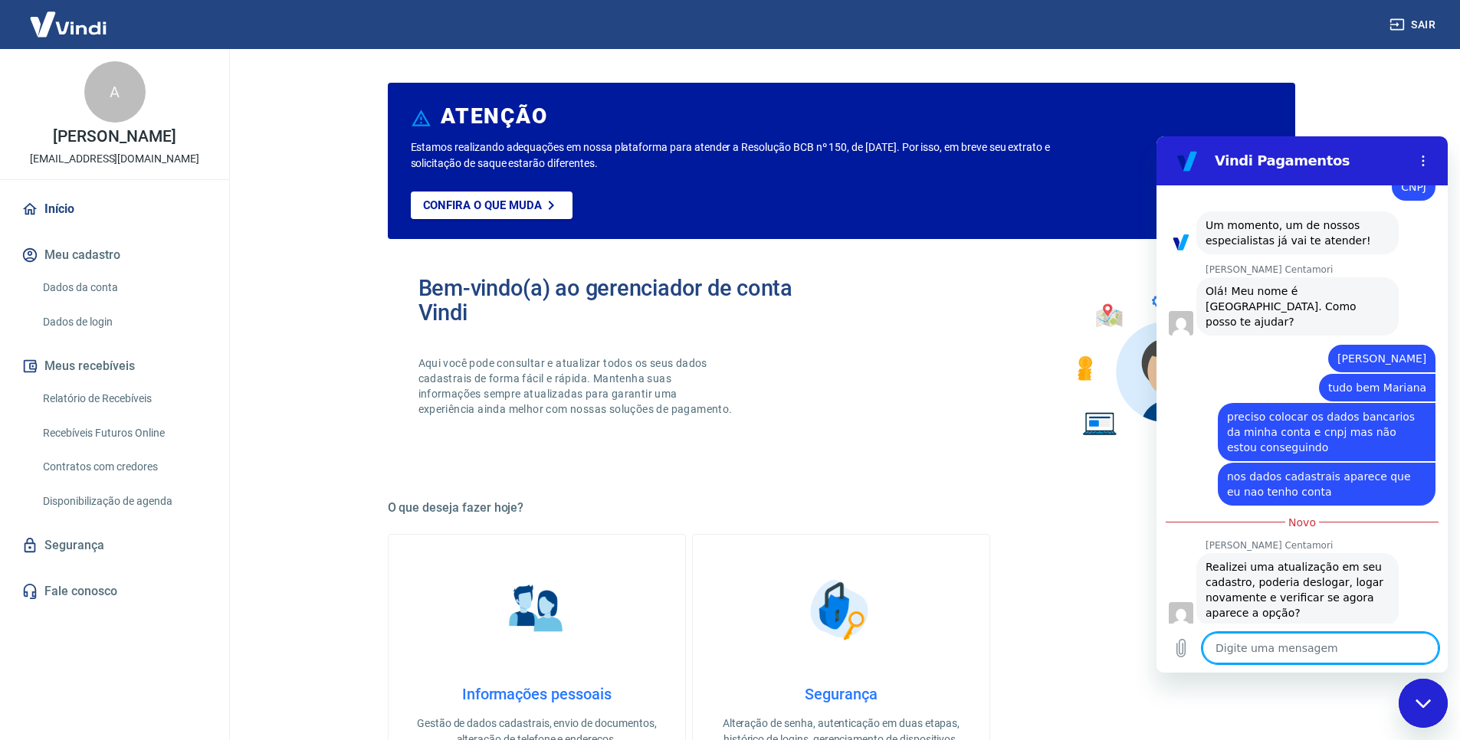
scroll to position [568, 0]
click at [1409, 25] on button "Sair" at bounding box center [1413, 25] width 55 height 28
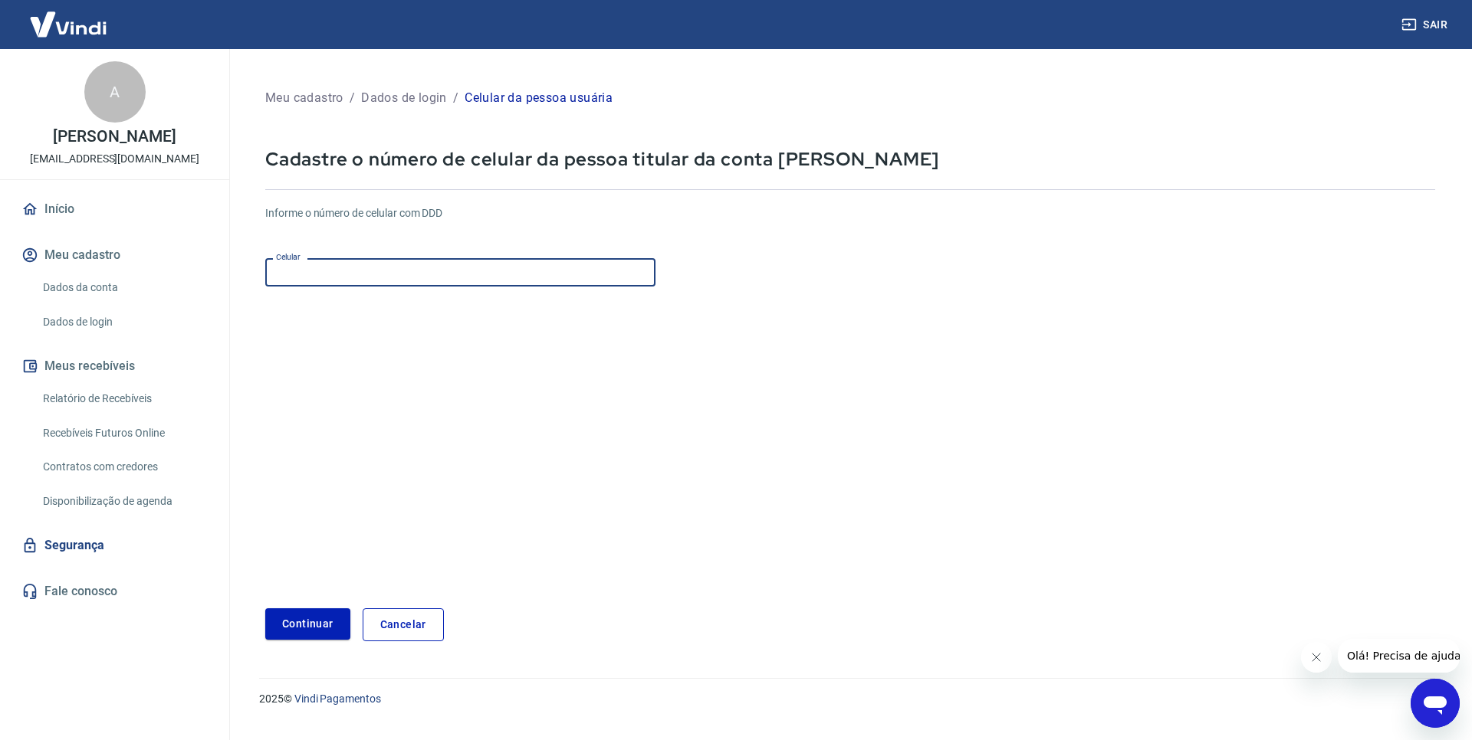
click at [389, 278] on input "Celular" at bounding box center [460, 272] width 390 height 28
type input "[PHONE_NUMBER]"
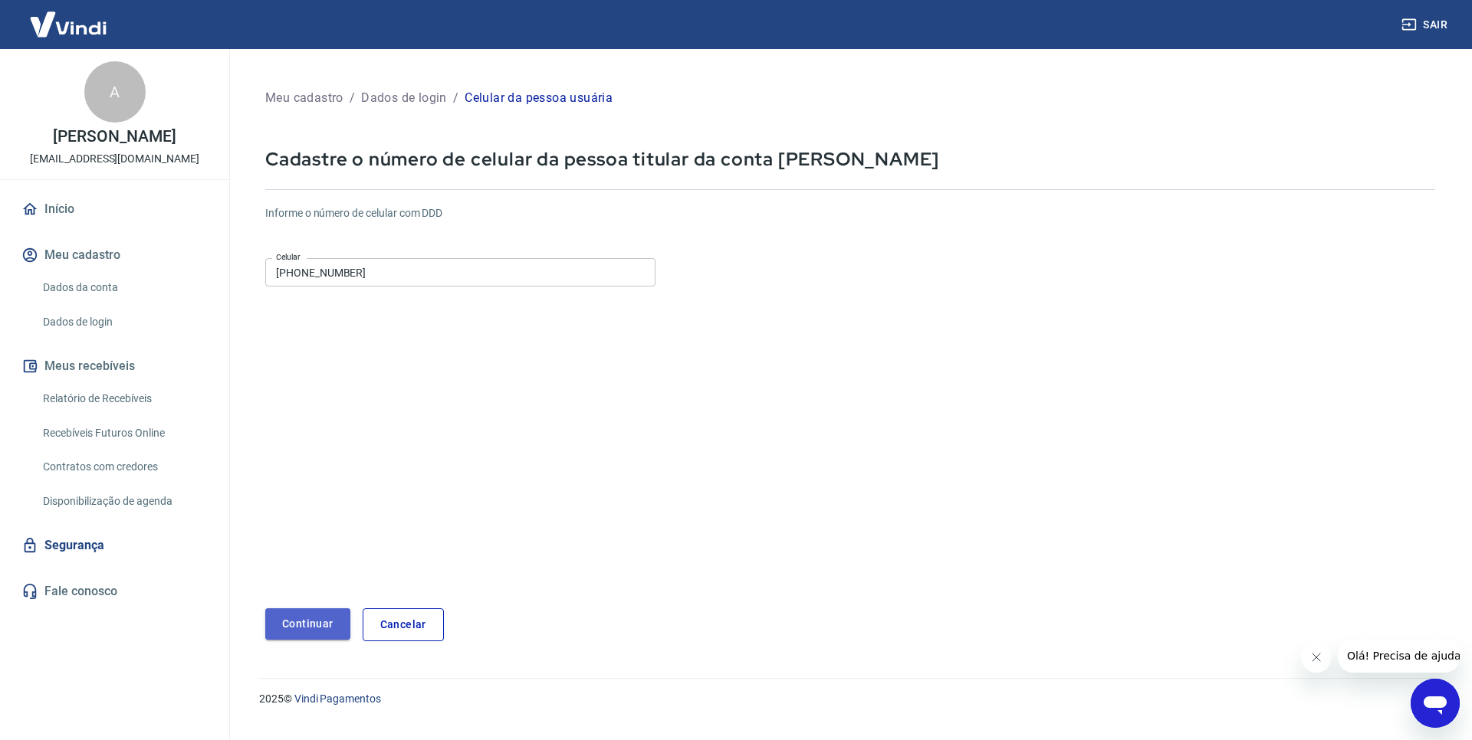
click at [317, 624] on button "Continuar" at bounding box center [307, 624] width 85 height 31
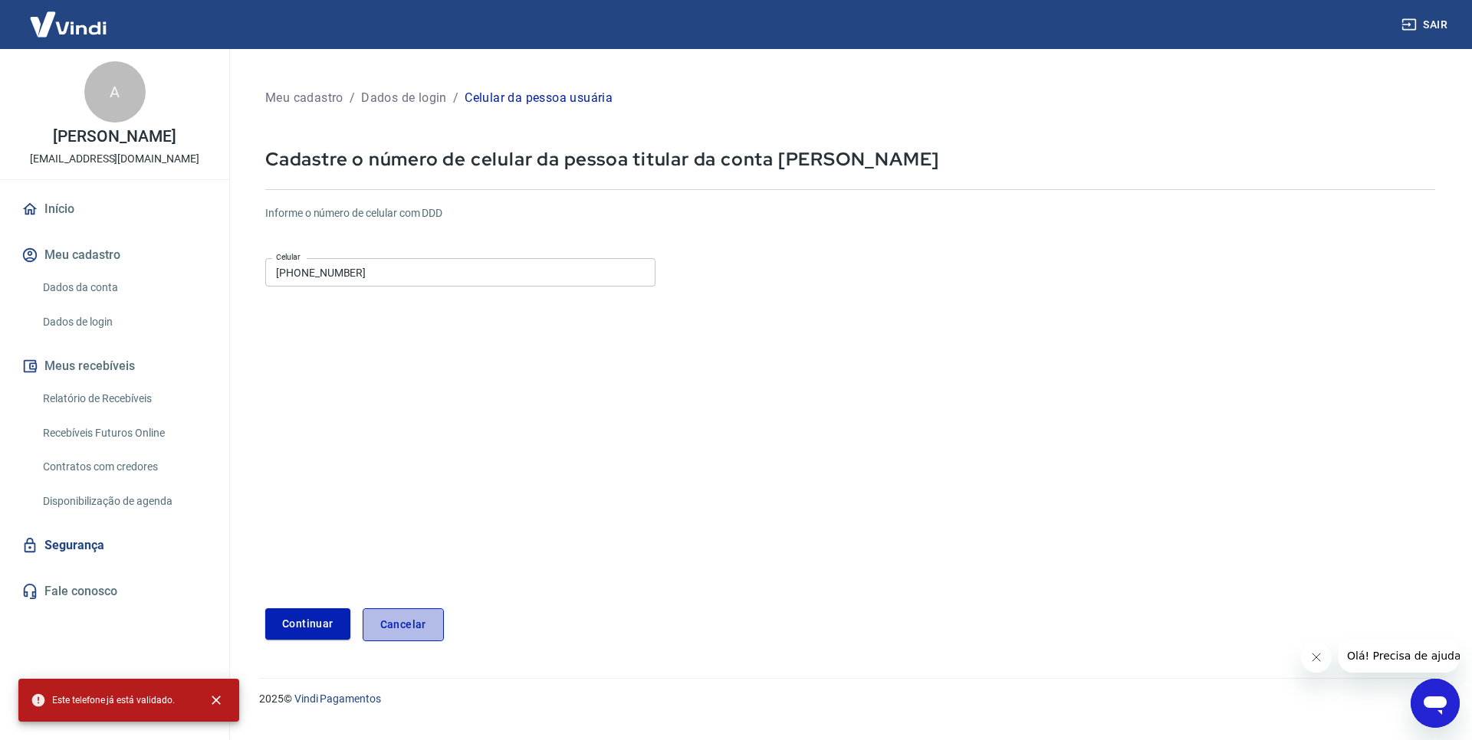
click at [421, 619] on link "Cancelar" at bounding box center [403, 625] width 81 height 33
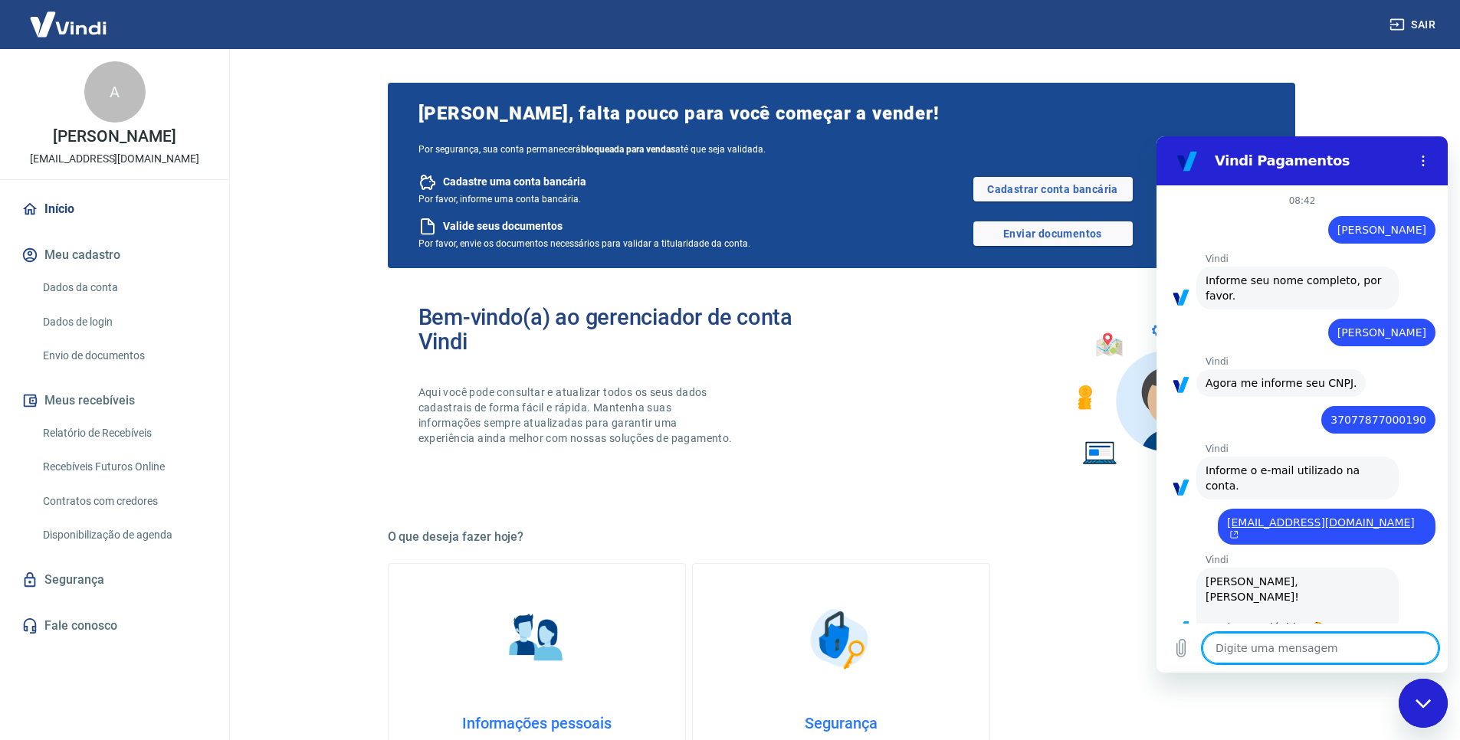
scroll to position [543, 0]
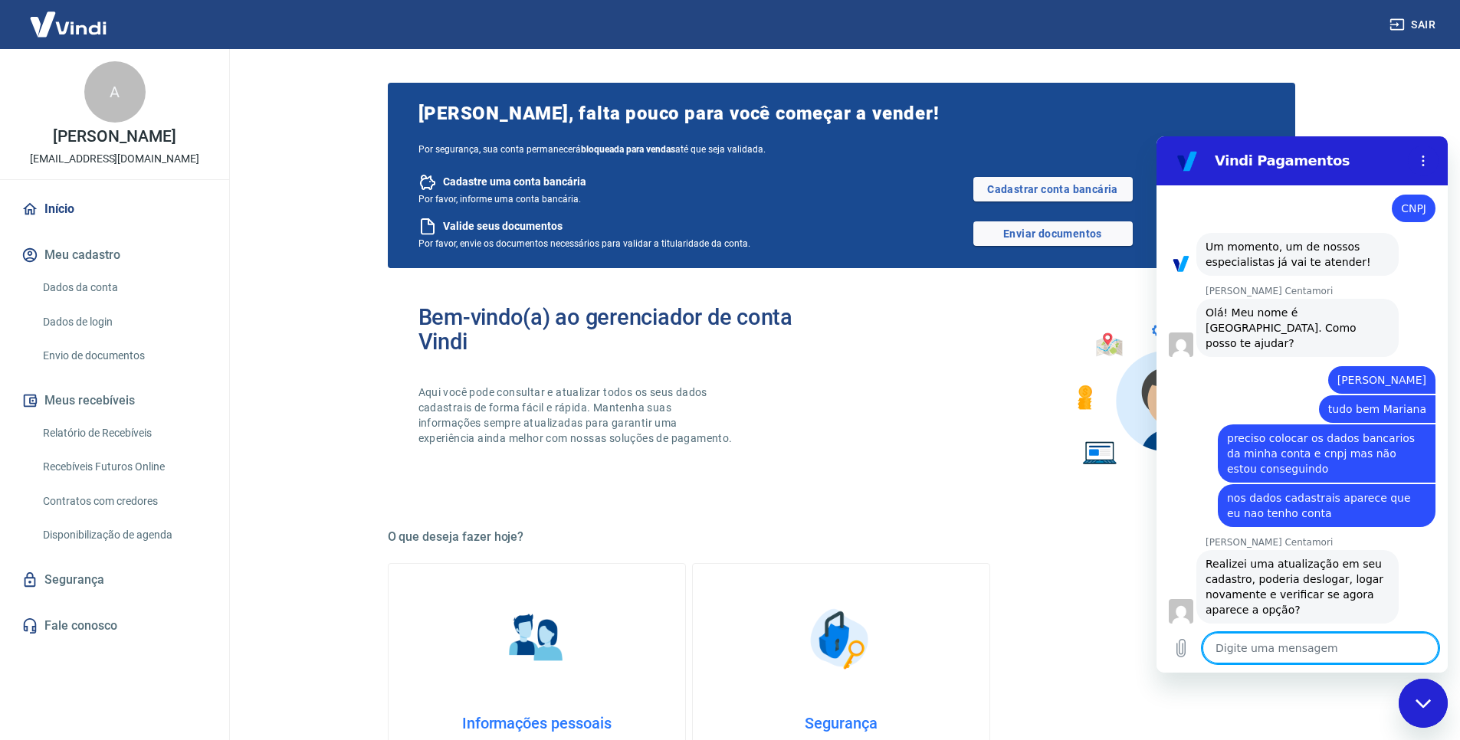
type textarea "x"
click at [1001, 525] on div "[PERSON_NAME], falta pouco para você começar a vender! Por segurança, sua conta…" at bounding box center [841, 689] width 907 height 1219
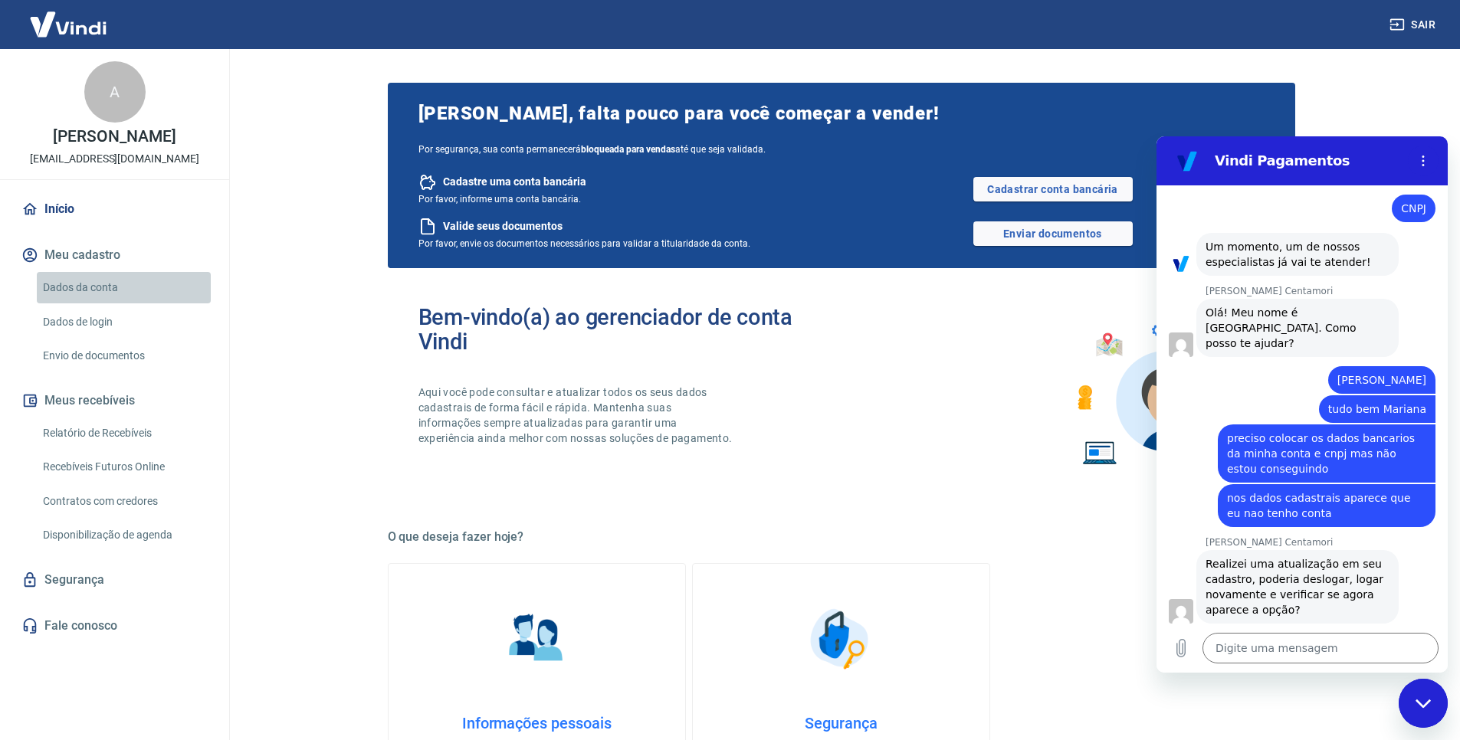
click at [112, 293] on link "Dados da conta" at bounding box center [124, 287] width 174 height 31
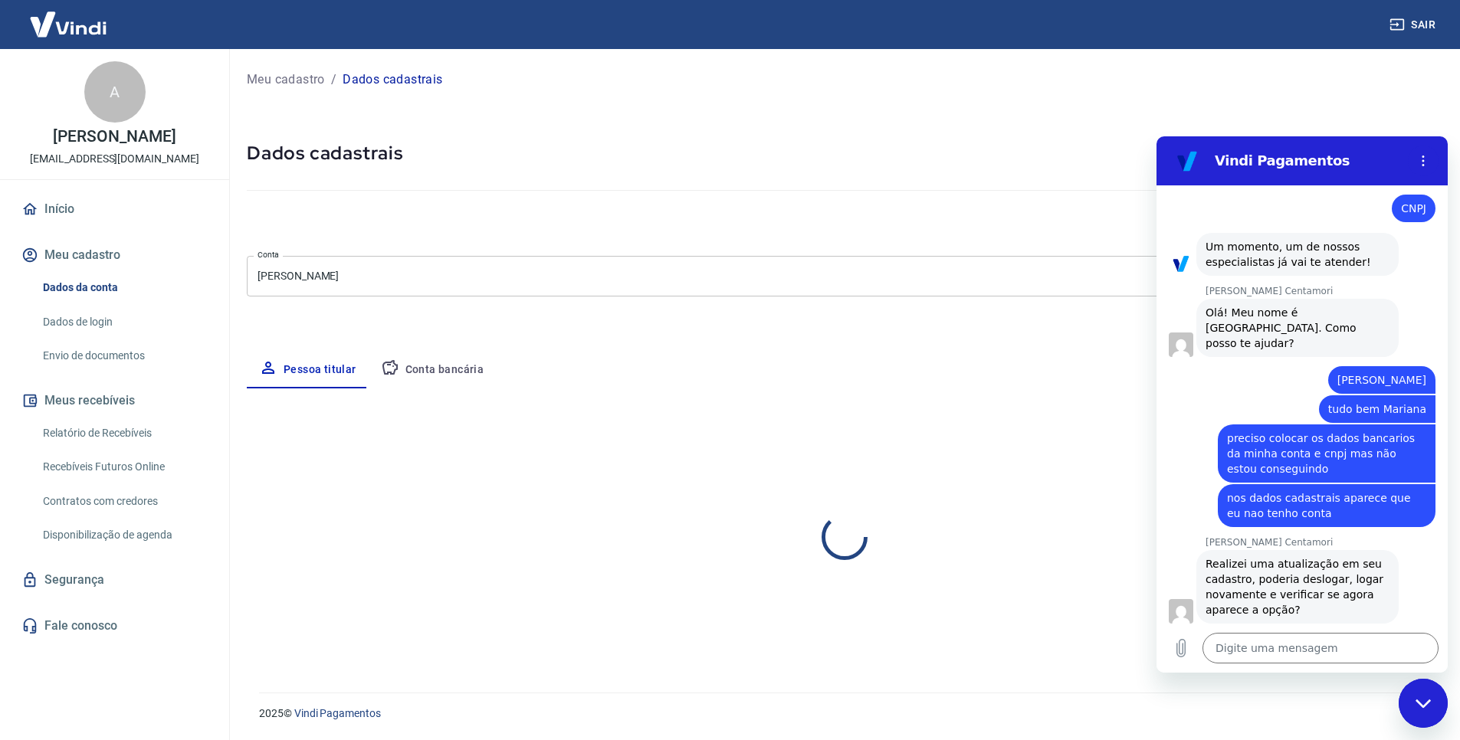
select select "SP"
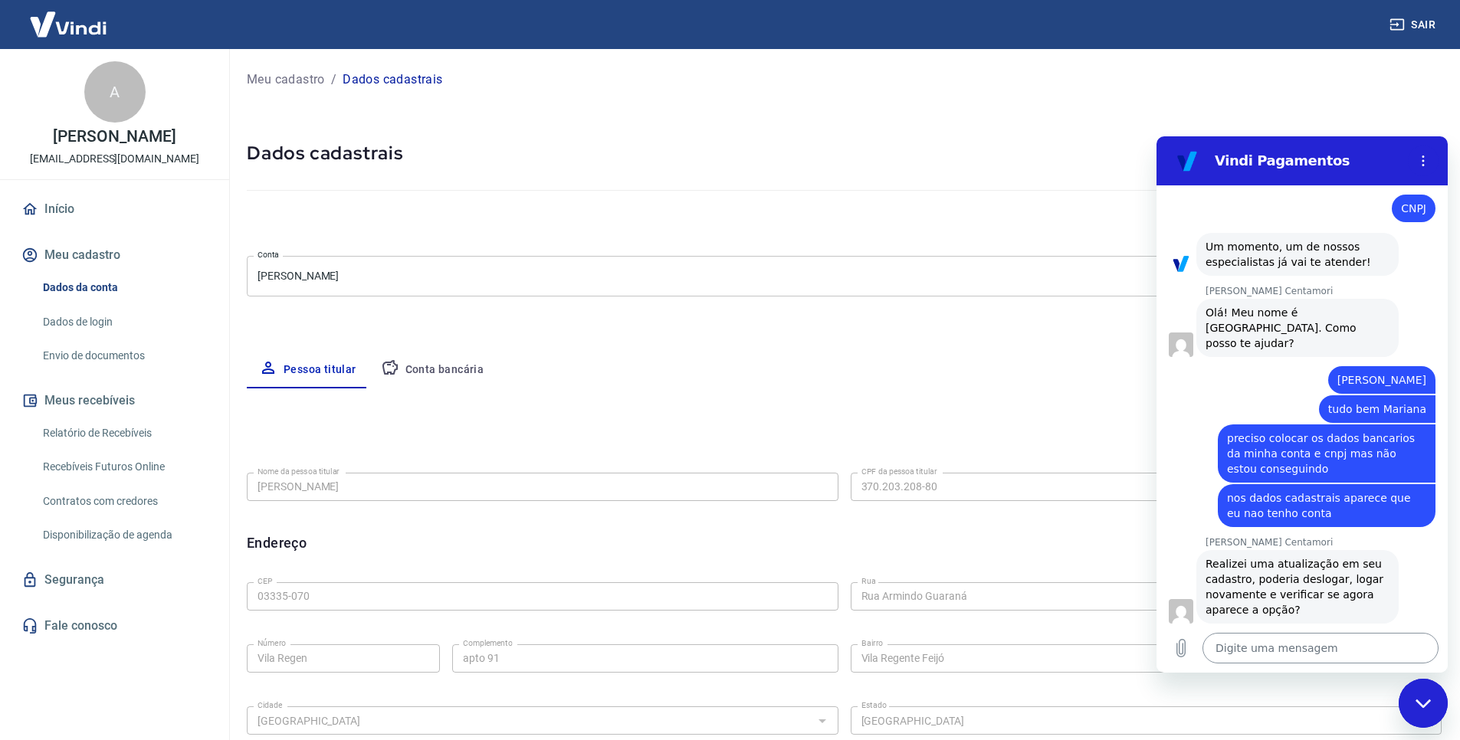
click at [1272, 658] on textarea at bounding box center [1321, 648] width 236 height 31
type textarea "a"
type textarea "x"
type textarea "ag"
type textarea "x"
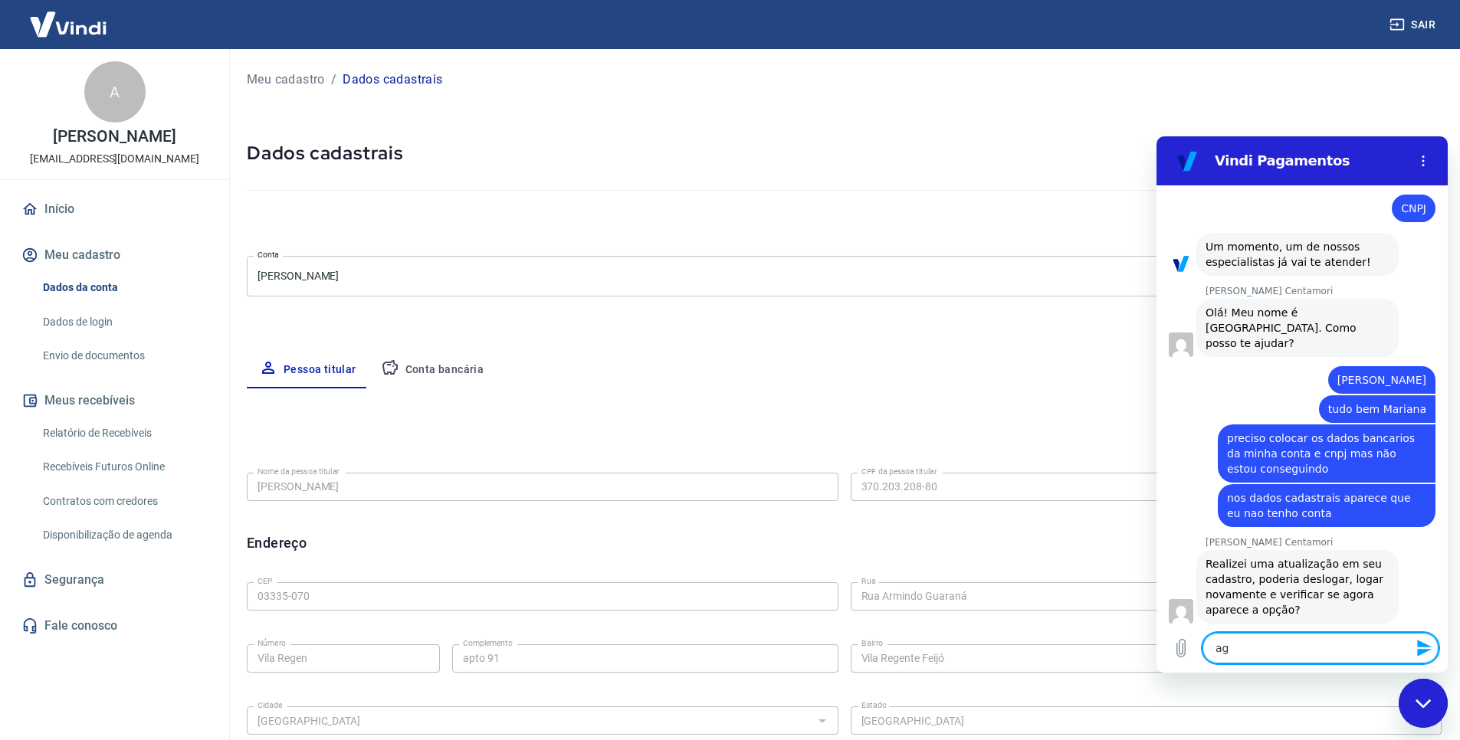
type textarea "ago"
type textarea "x"
type textarea "agor"
type textarea "x"
type textarea "agora"
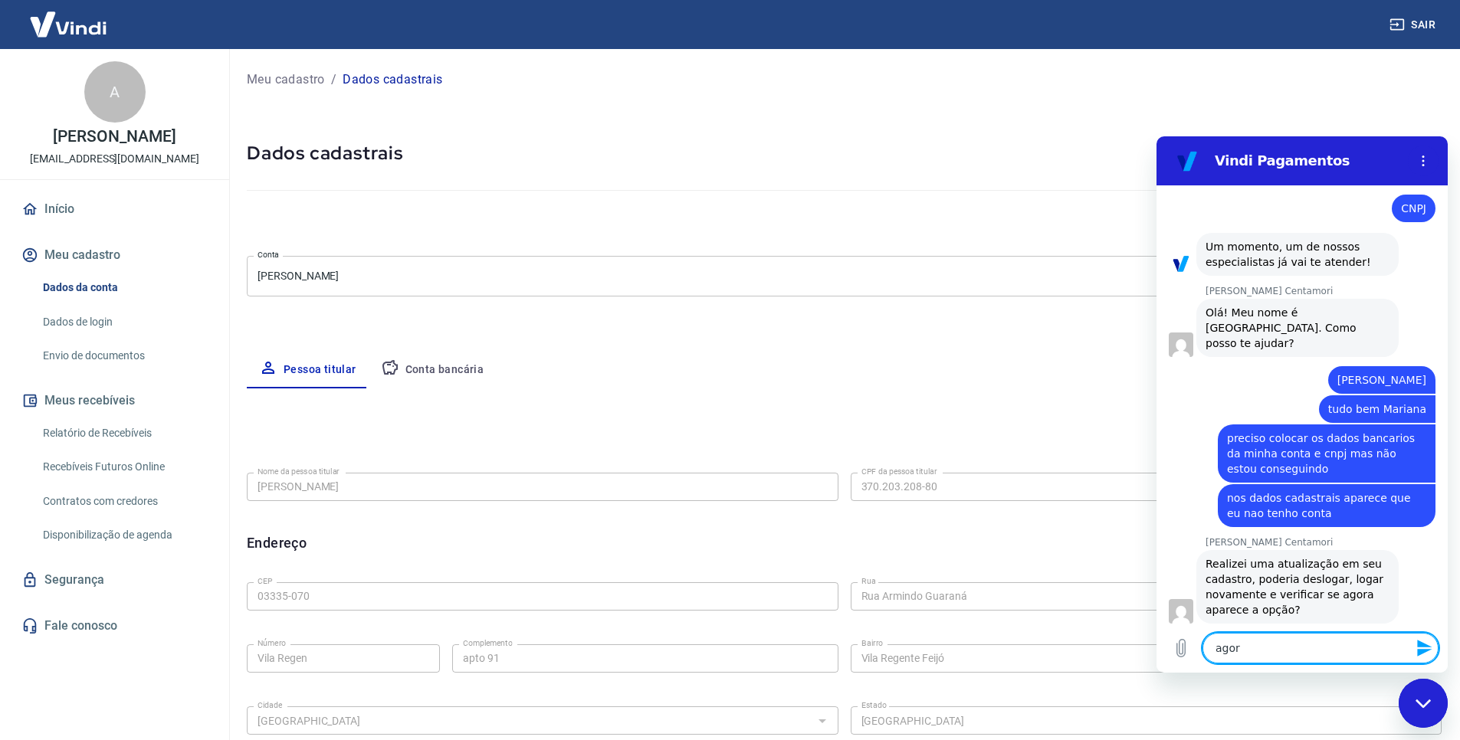
type textarea "x"
type textarea "agora"
type textarea "x"
type textarea "agora f"
type textarea "x"
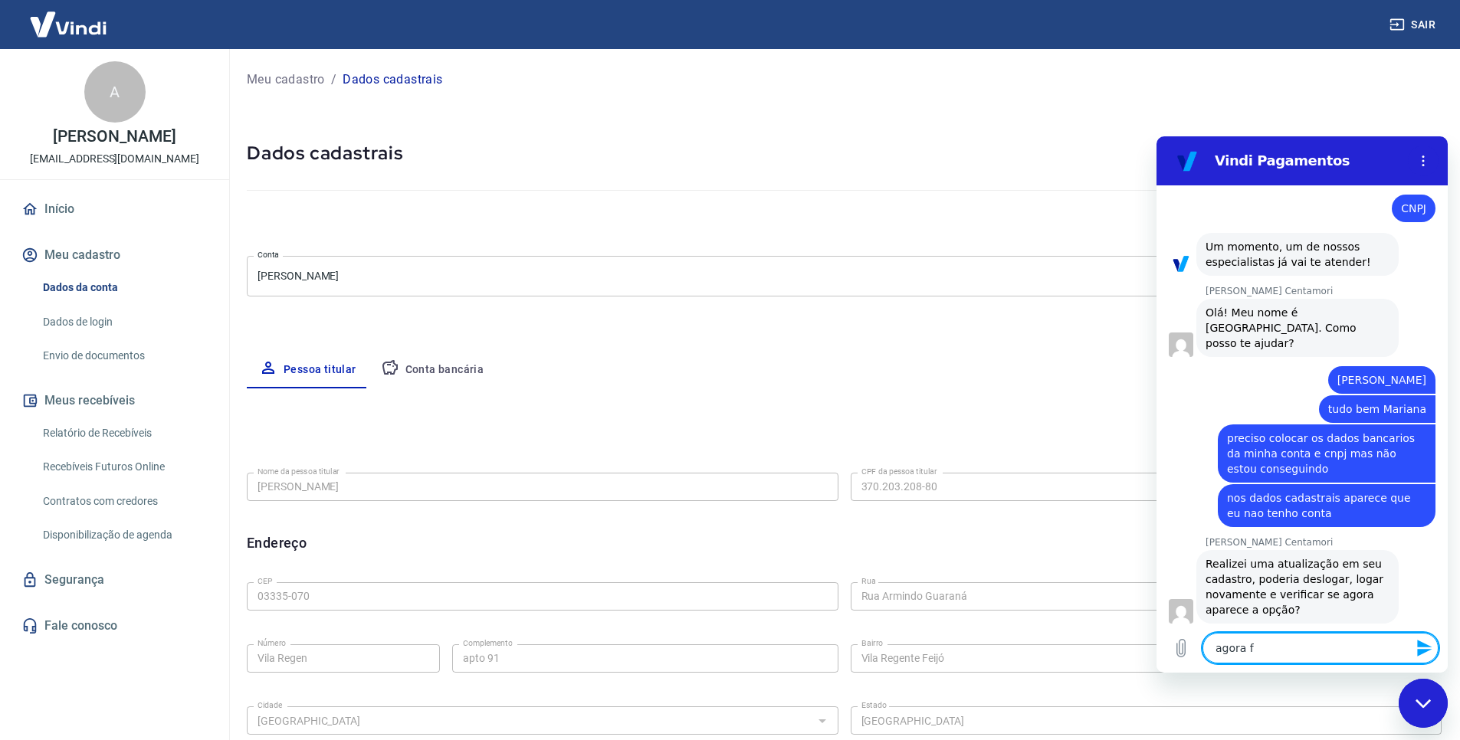
type textarea "agora fo"
type textarea "x"
type textarea "agora foi"
type textarea "x"
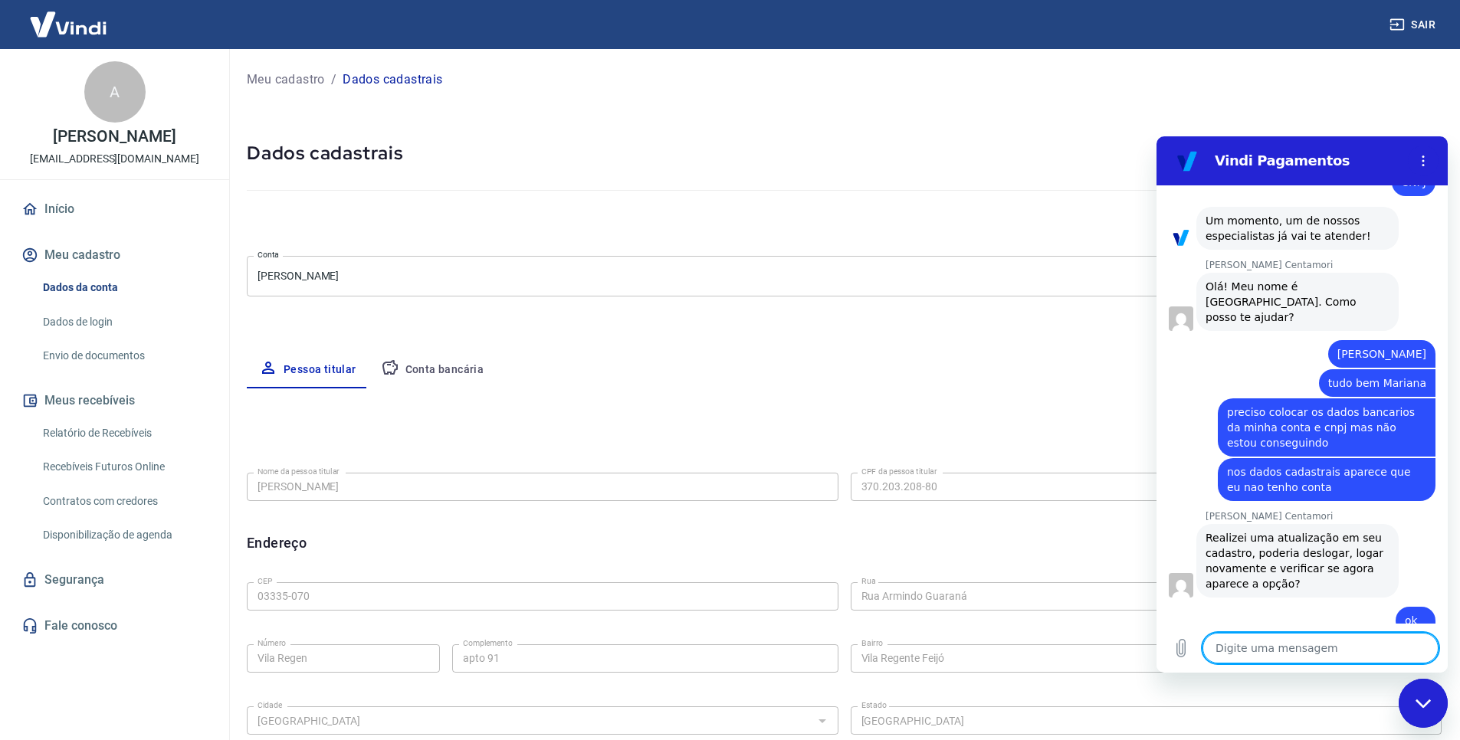
scroll to position [573, 0]
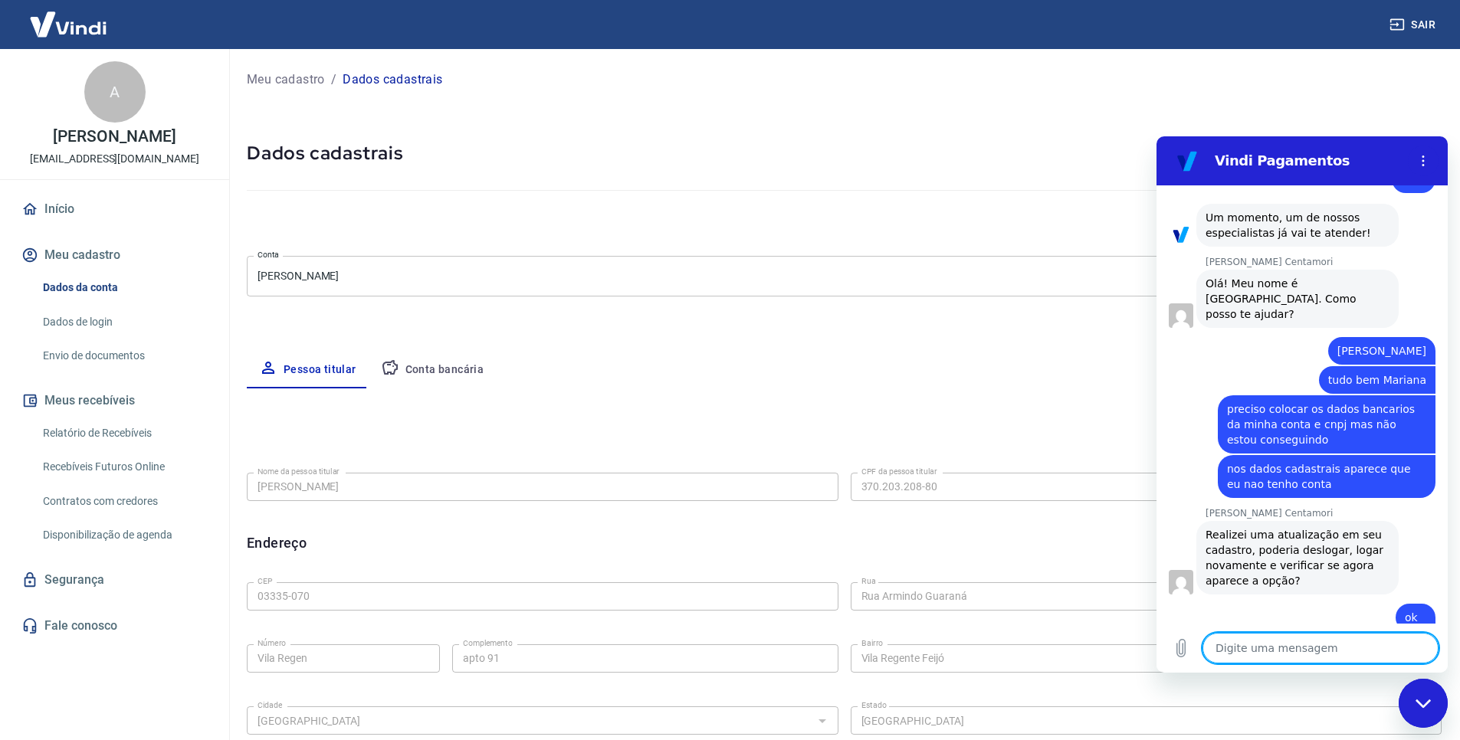
click at [1263, 94] on div "Meu cadastro / Dados cadastrais Dados cadastrais Cancelar conta Conta Aron Marq…" at bounding box center [844, 482] width 1232 height 866
click at [1435, 716] on div "Fechar janela de mensagens" at bounding box center [1423, 704] width 46 height 46
type textarea "x"
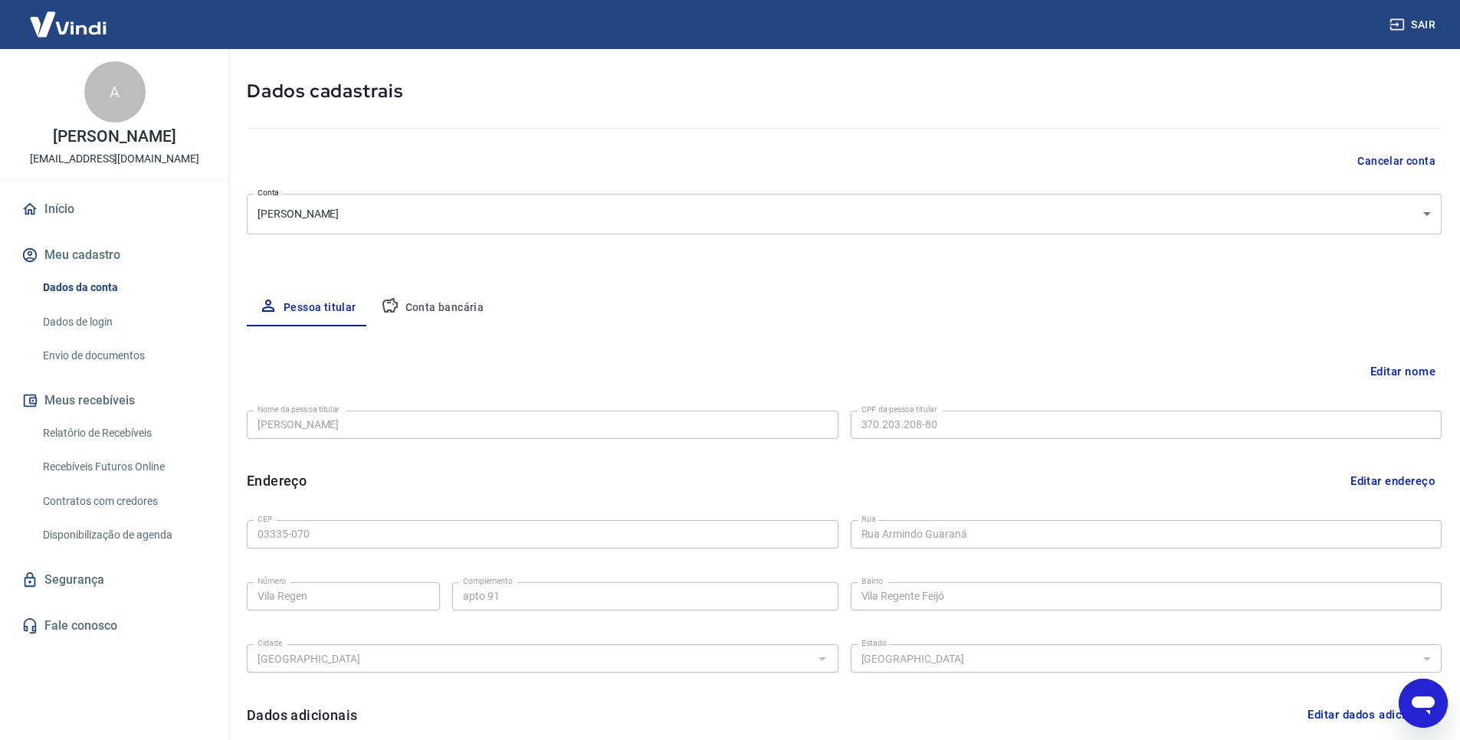
scroll to position [241, 0]
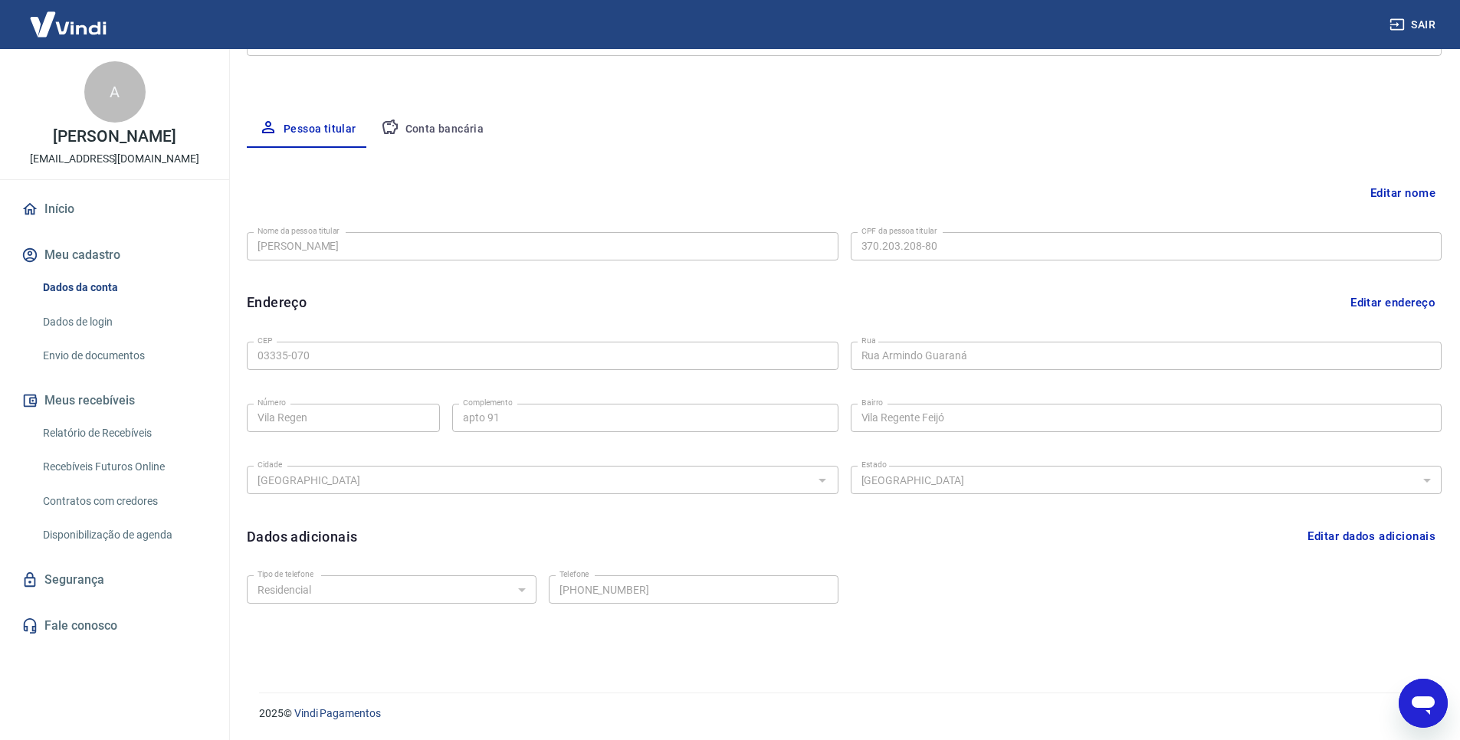
click at [423, 127] on button "Conta bancária" at bounding box center [433, 129] width 128 height 37
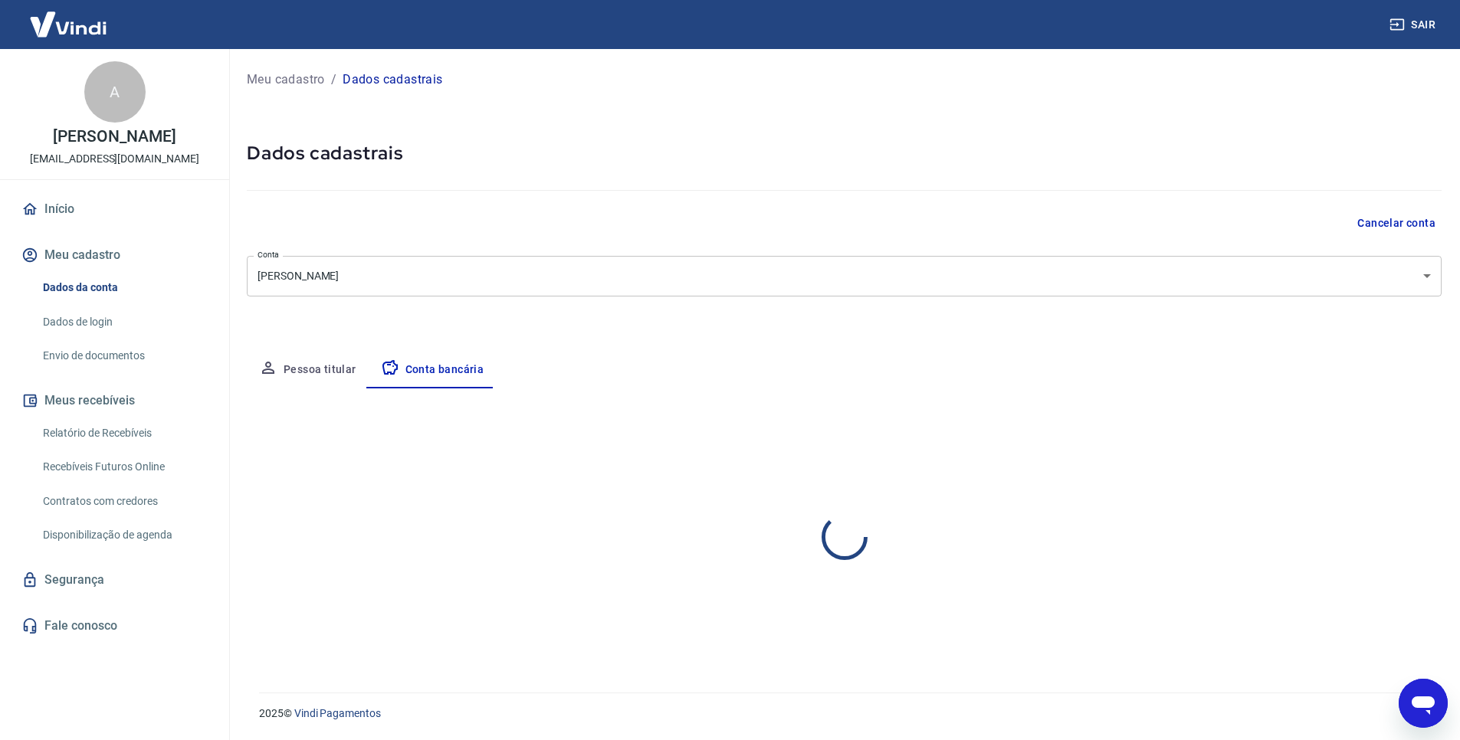
scroll to position [0, 0]
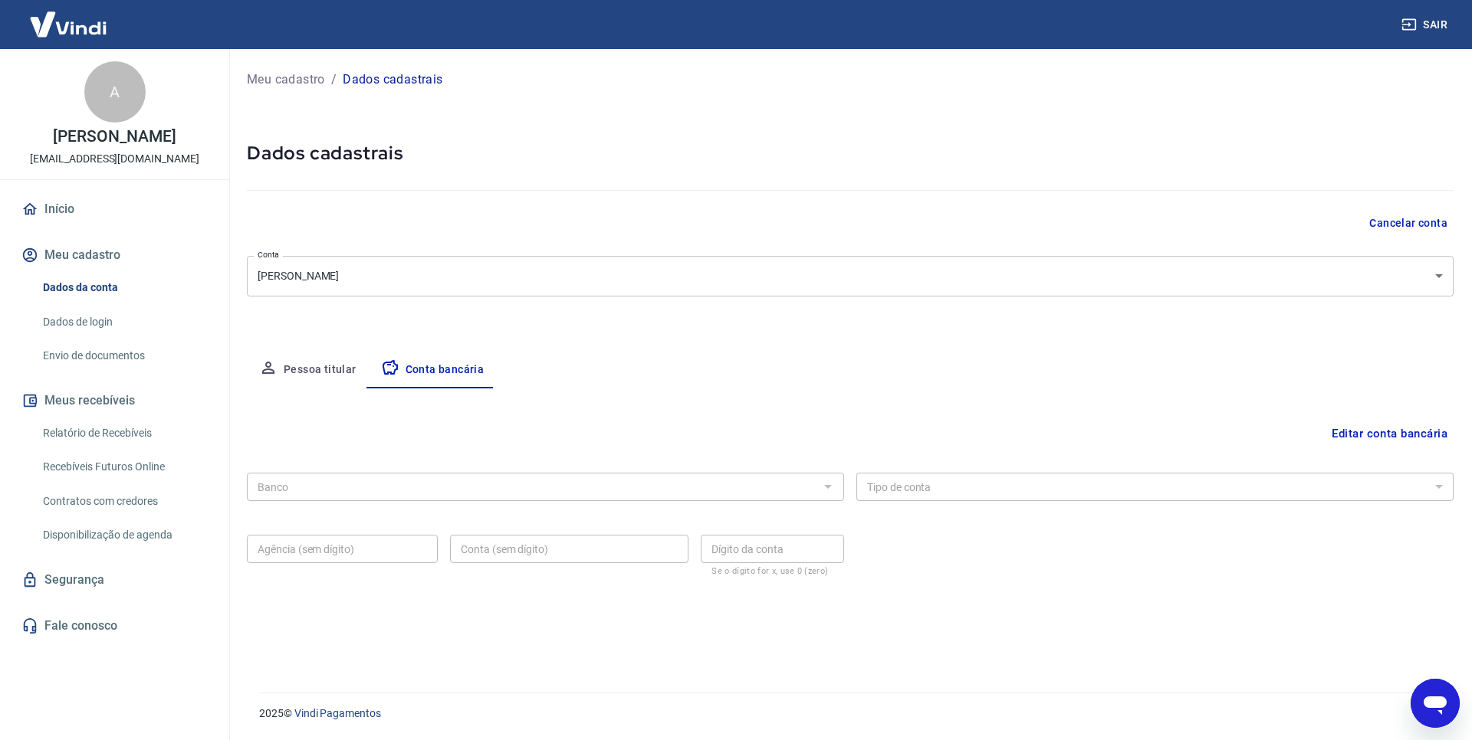
click at [394, 473] on div "Banco" at bounding box center [545, 487] width 597 height 28
click at [363, 504] on div "Banco Banco" at bounding box center [545, 486] width 597 height 38
click at [1377, 437] on button "Editar conta bancária" at bounding box center [1389, 433] width 128 height 29
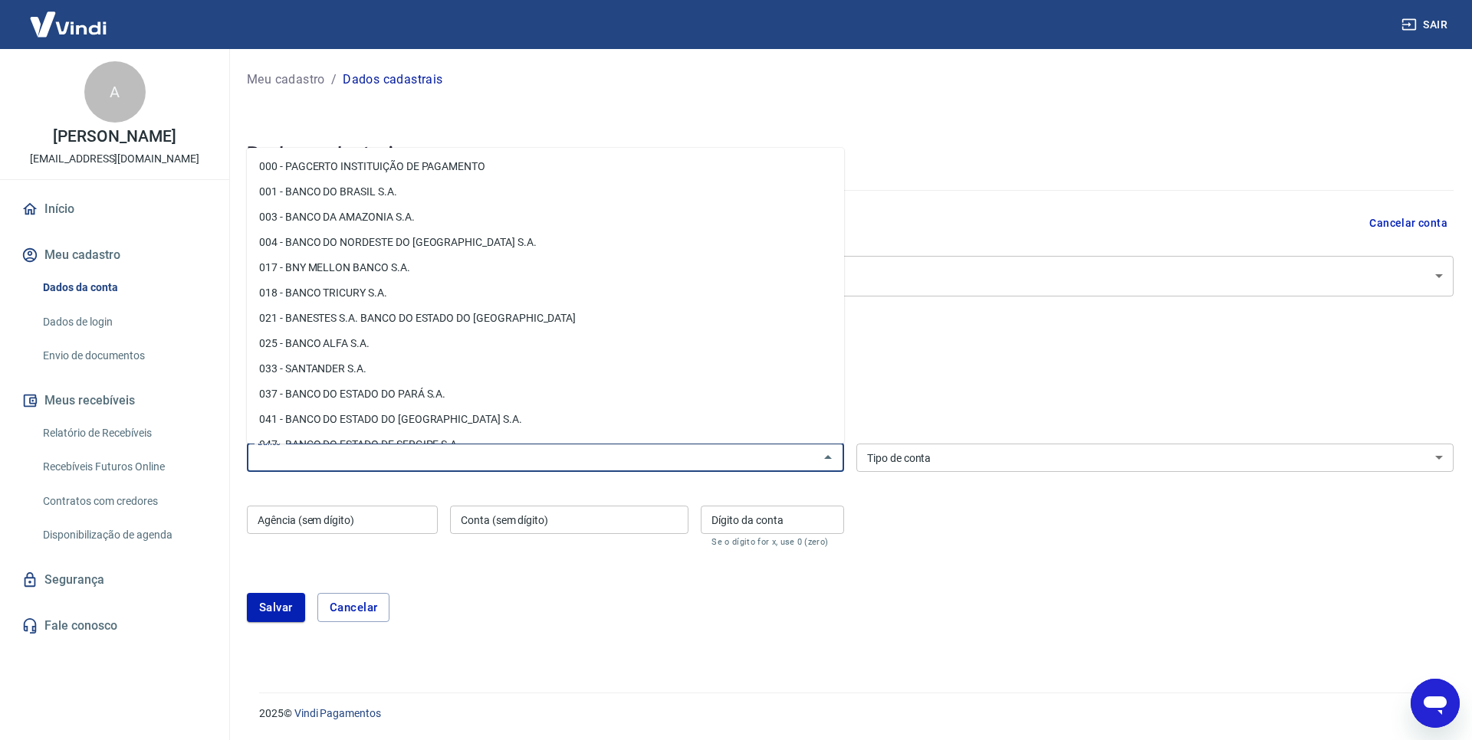
click at [448, 458] on input "Banco" at bounding box center [532, 457] width 563 height 19
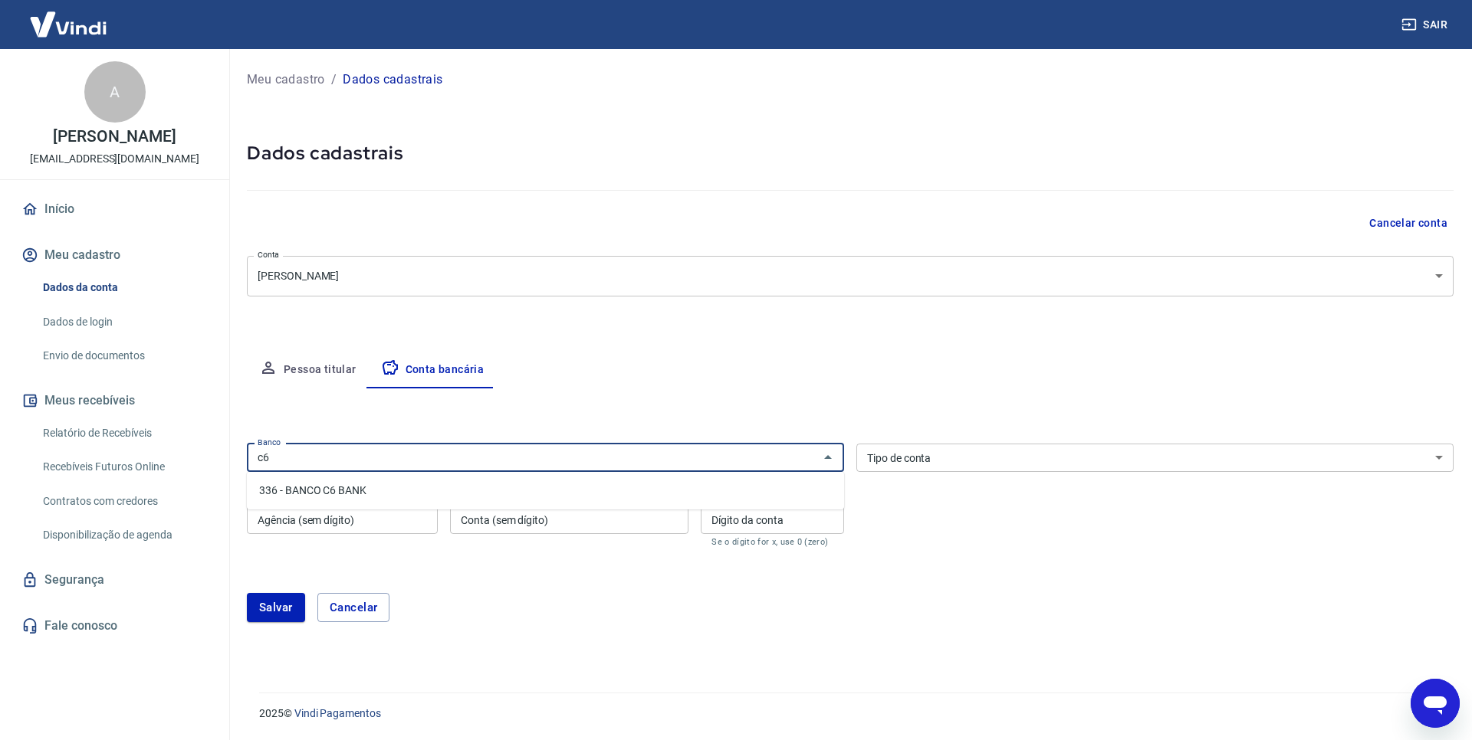
click at [354, 487] on li "336 - BANCO C6 BANK" at bounding box center [545, 490] width 597 height 25
type input "336 - BANCO C6 BANK"
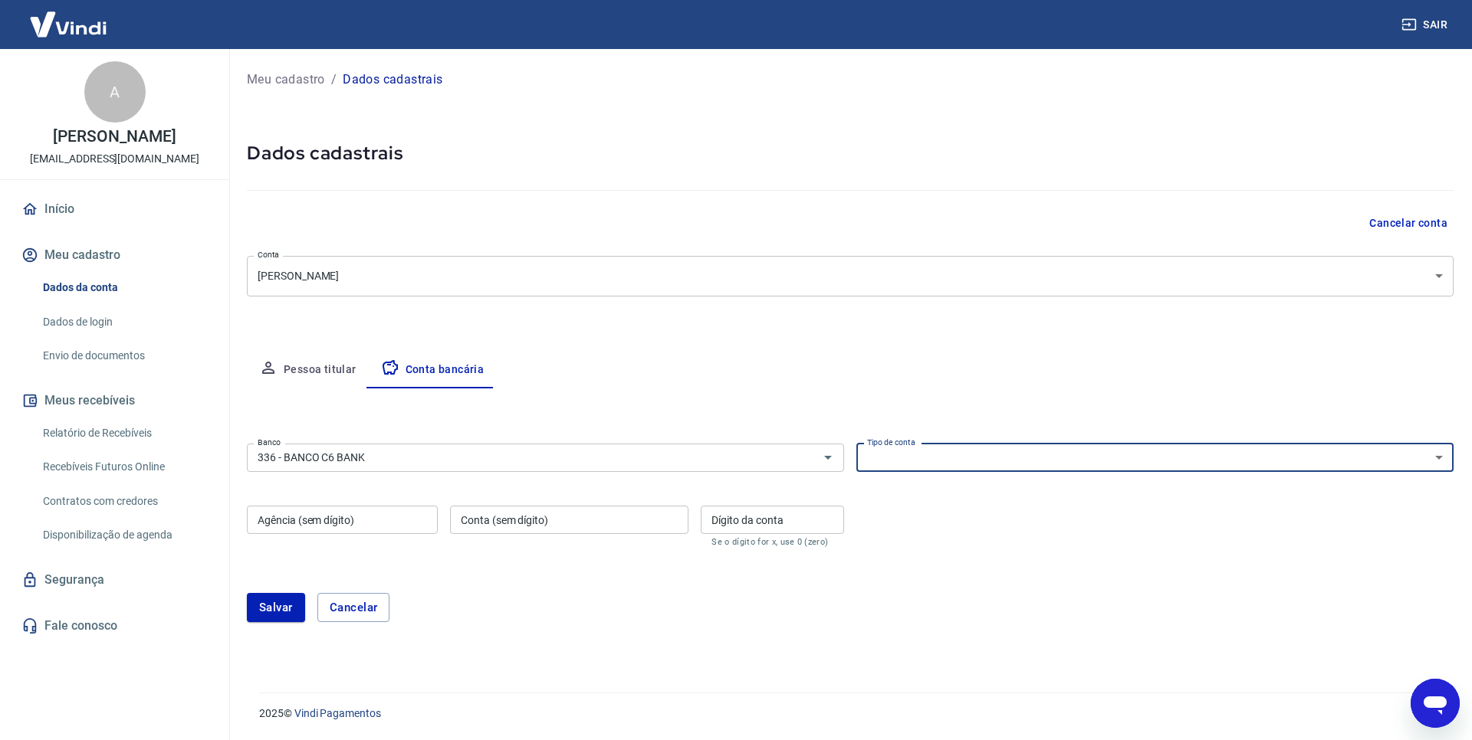
select select "1"
click at [856, 444] on select "Conta Corrente Conta Poupança" at bounding box center [1154, 458] width 597 height 28
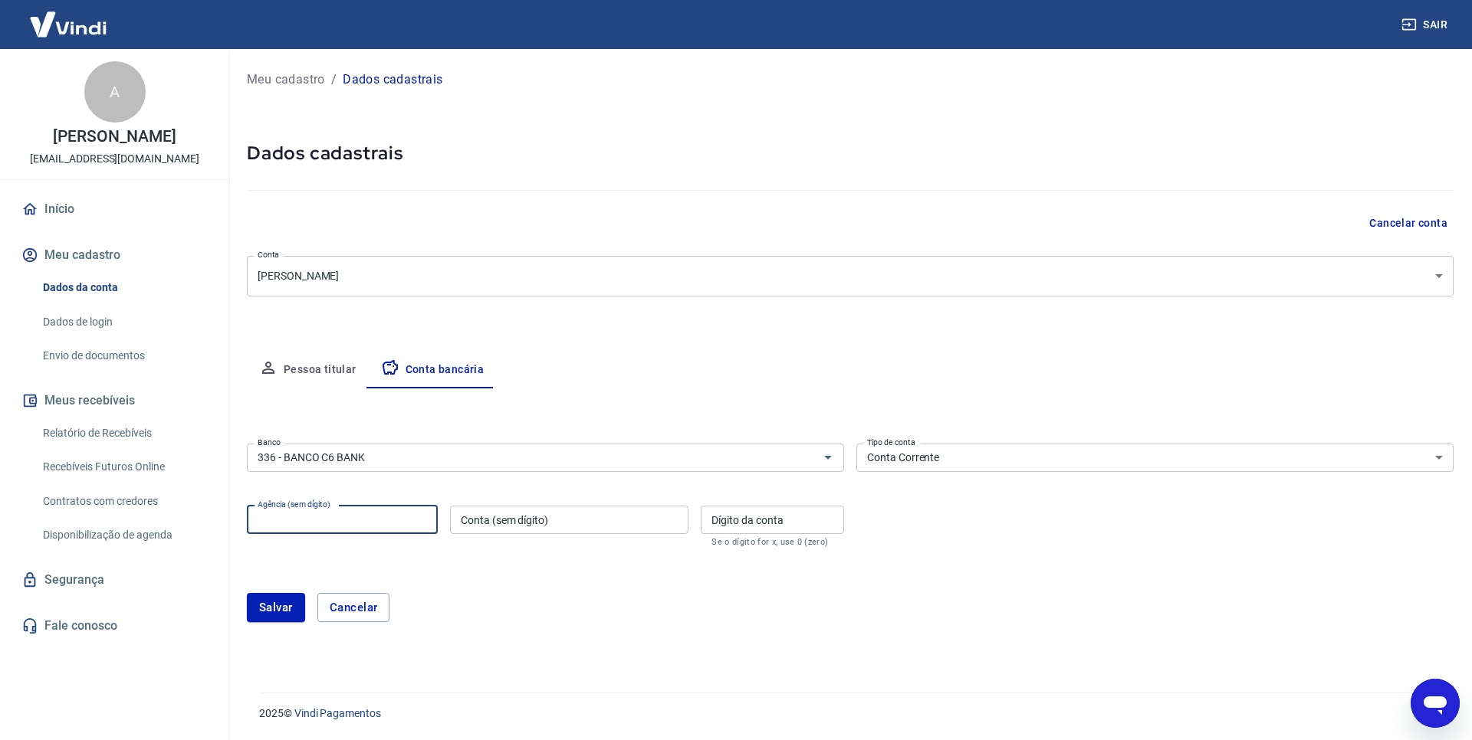
click at [380, 526] on input "Agência (sem dígito)" at bounding box center [342, 520] width 191 height 28
type input "0"
type input "0001"
click at [527, 524] on input "Conta (sem dígito)" at bounding box center [569, 520] width 238 height 28
type input "2056458"
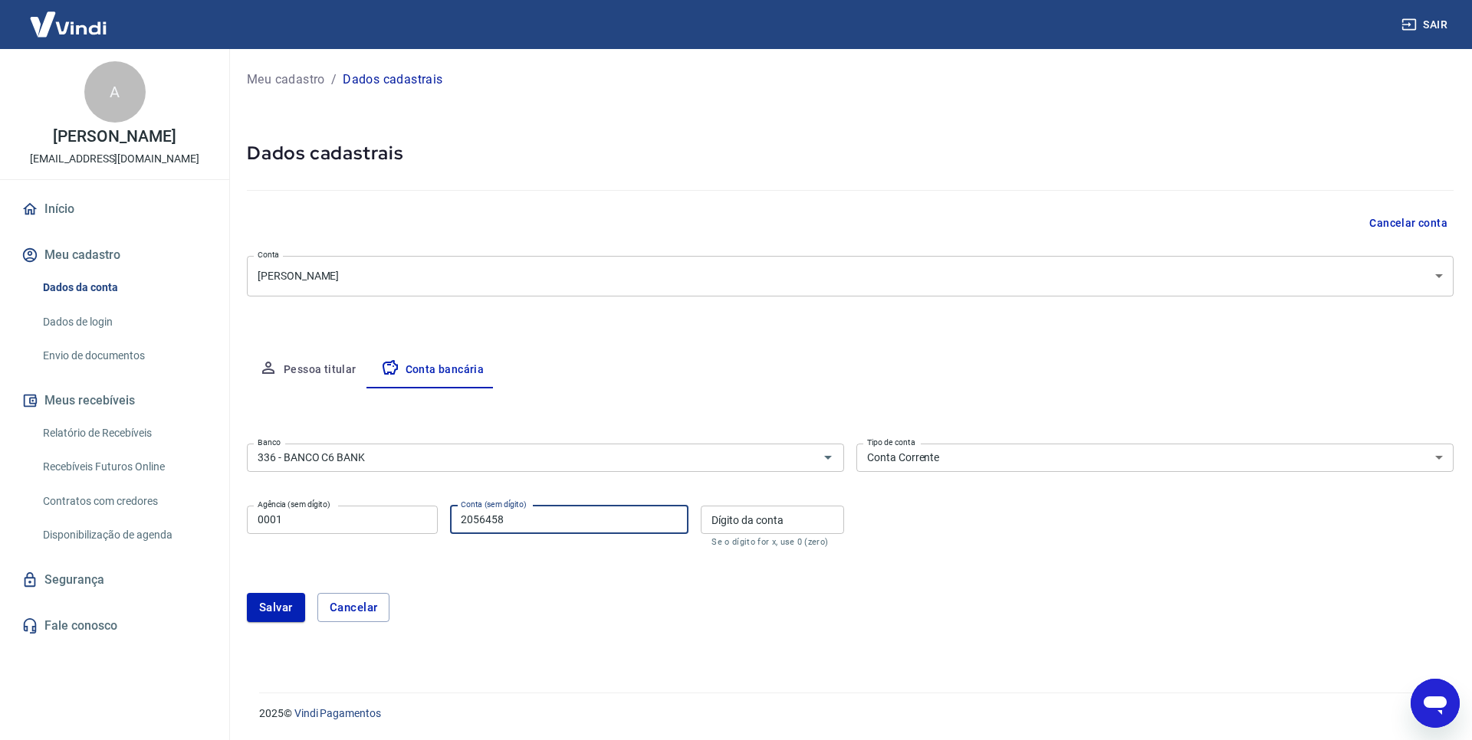
click at [727, 514] on div "Dígito da conta Dígito da conta Se o dígito for x, use 0 (zero)" at bounding box center [772, 526] width 143 height 41
type input "9"
click at [628, 605] on div "Salvar Cancelar" at bounding box center [850, 607] width 1206 height 29
click at [268, 619] on button "Salvar" at bounding box center [276, 607] width 58 height 29
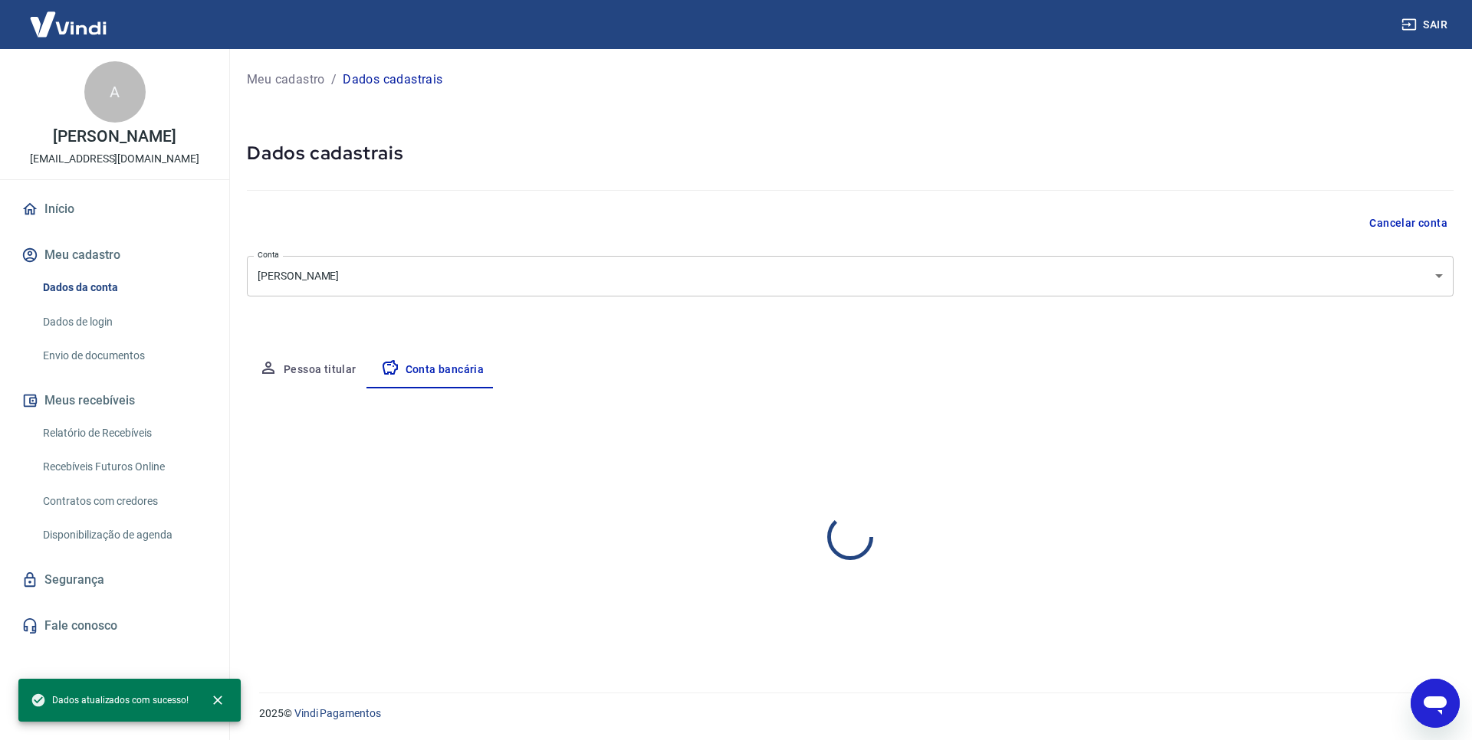
select select "1"
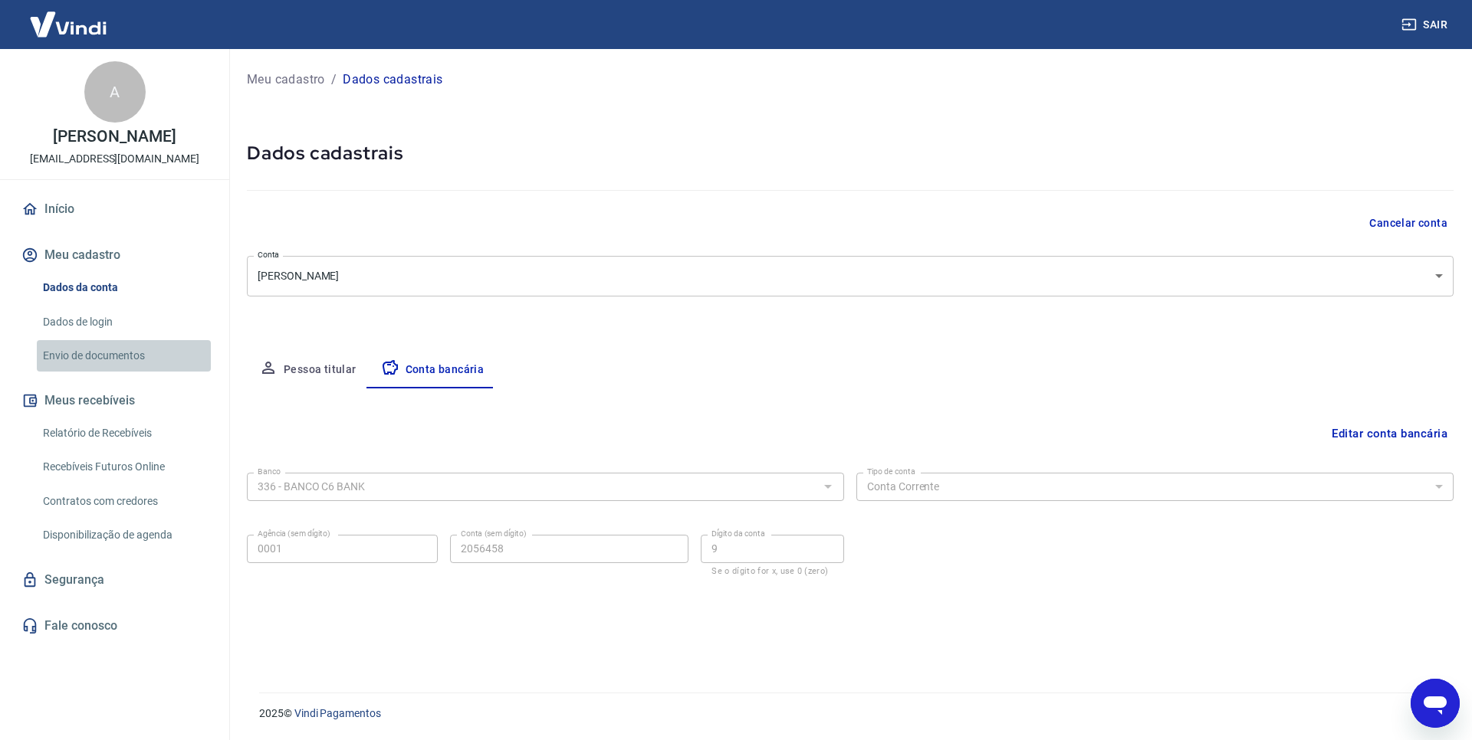
click at [84, 349] on link "Envio de documentos" at bounding box center [124, 355] width 174 height 31
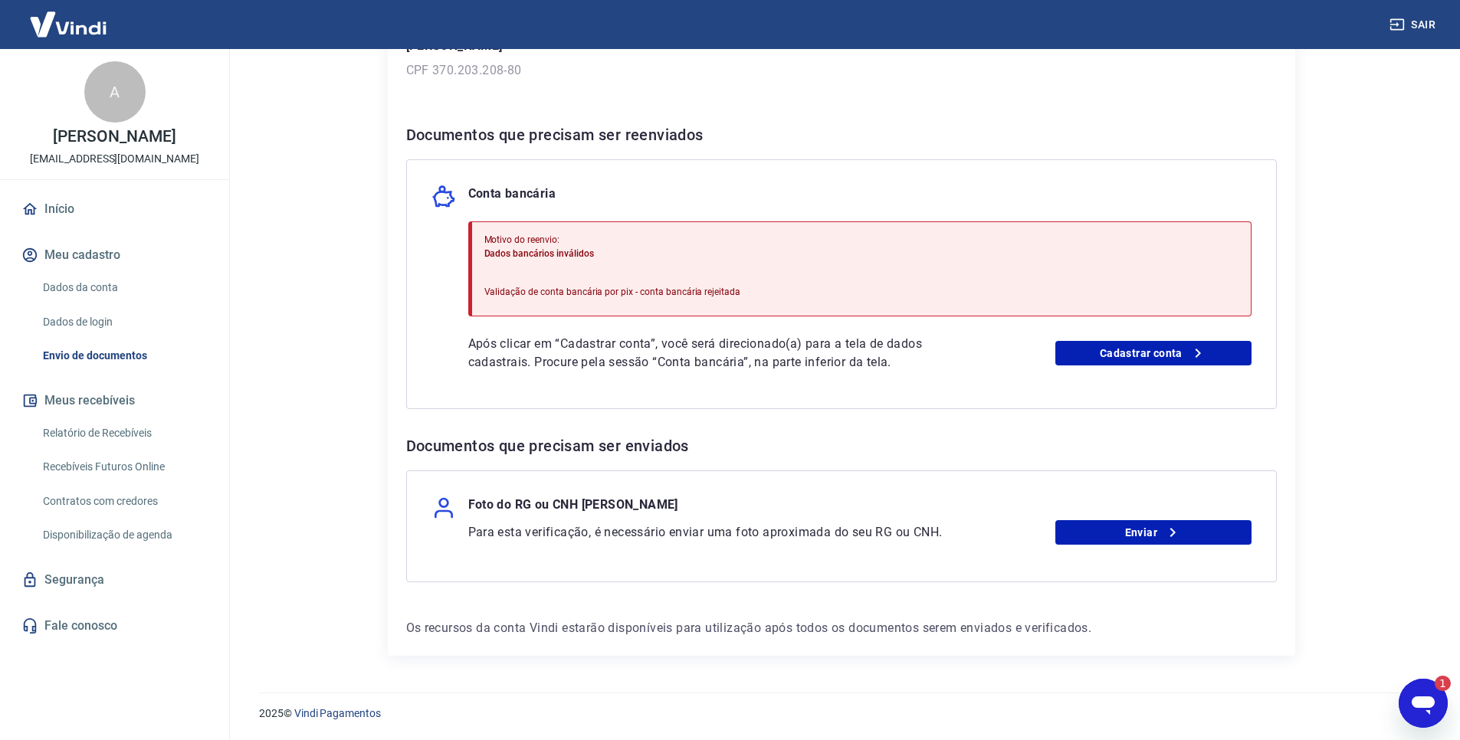
click at [1415, 699] on icon "Abrir janela de mensagens, 1 mensagem não lida" at bounding box center [1423, 706] width 23 height 18
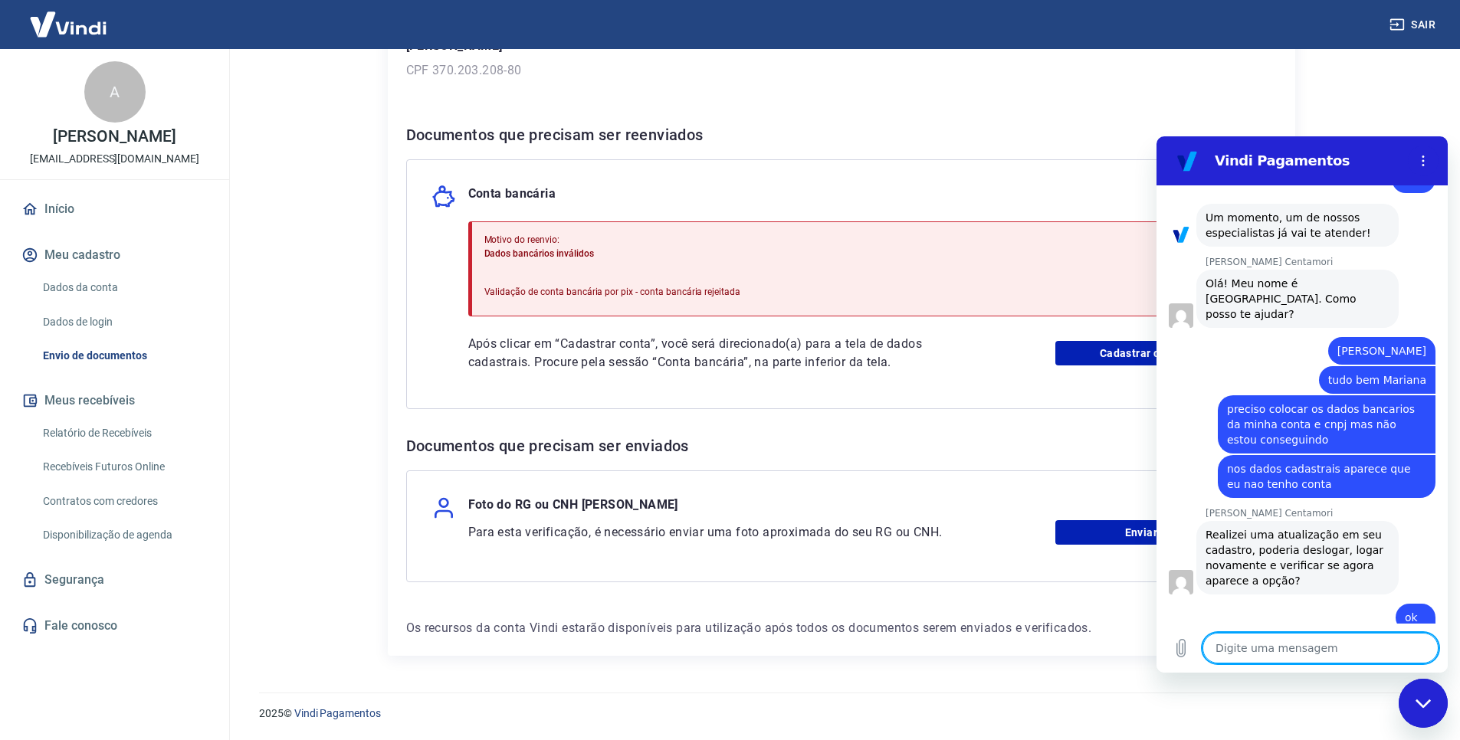
type textarea "x"
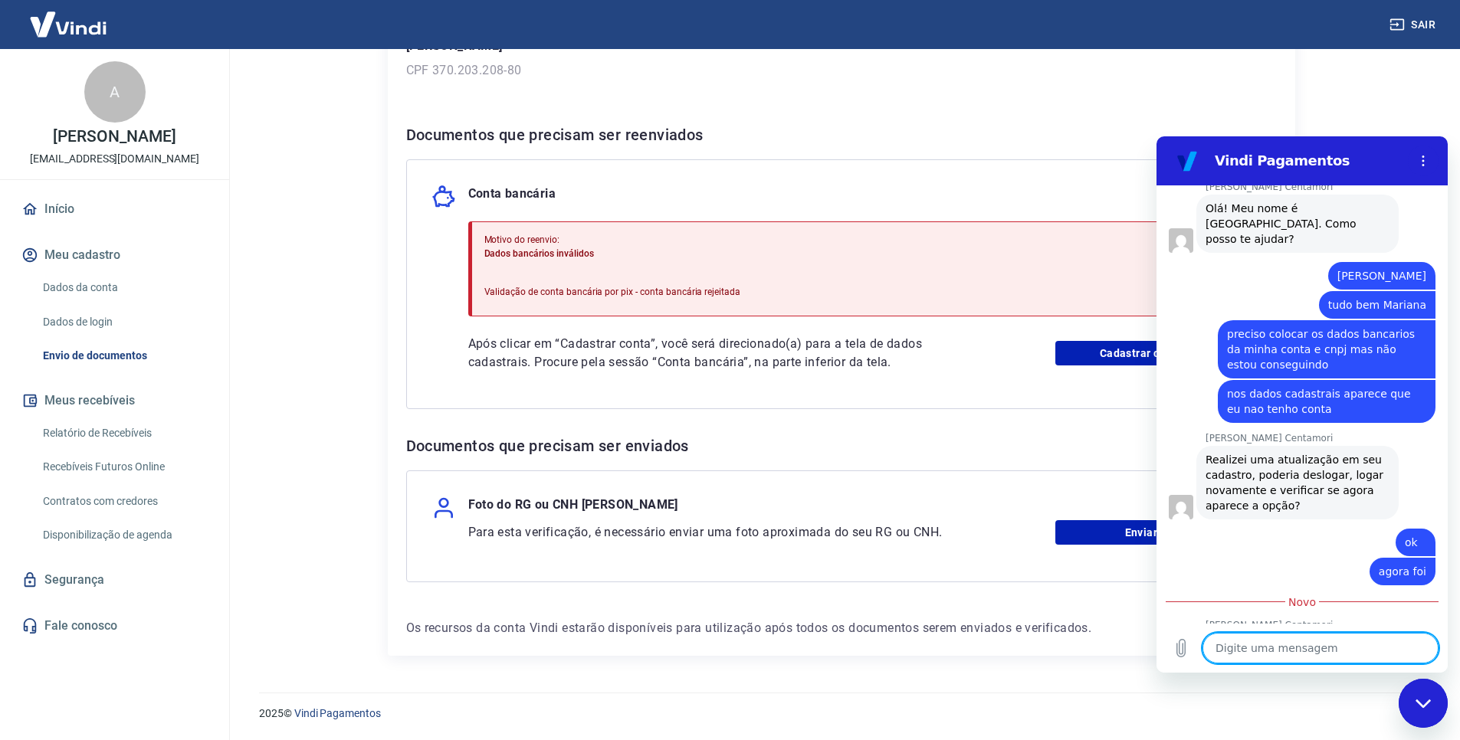
type textarea "p"
type textarea "x"
type textarea "po"
type textarea "x"
type textarea "por"
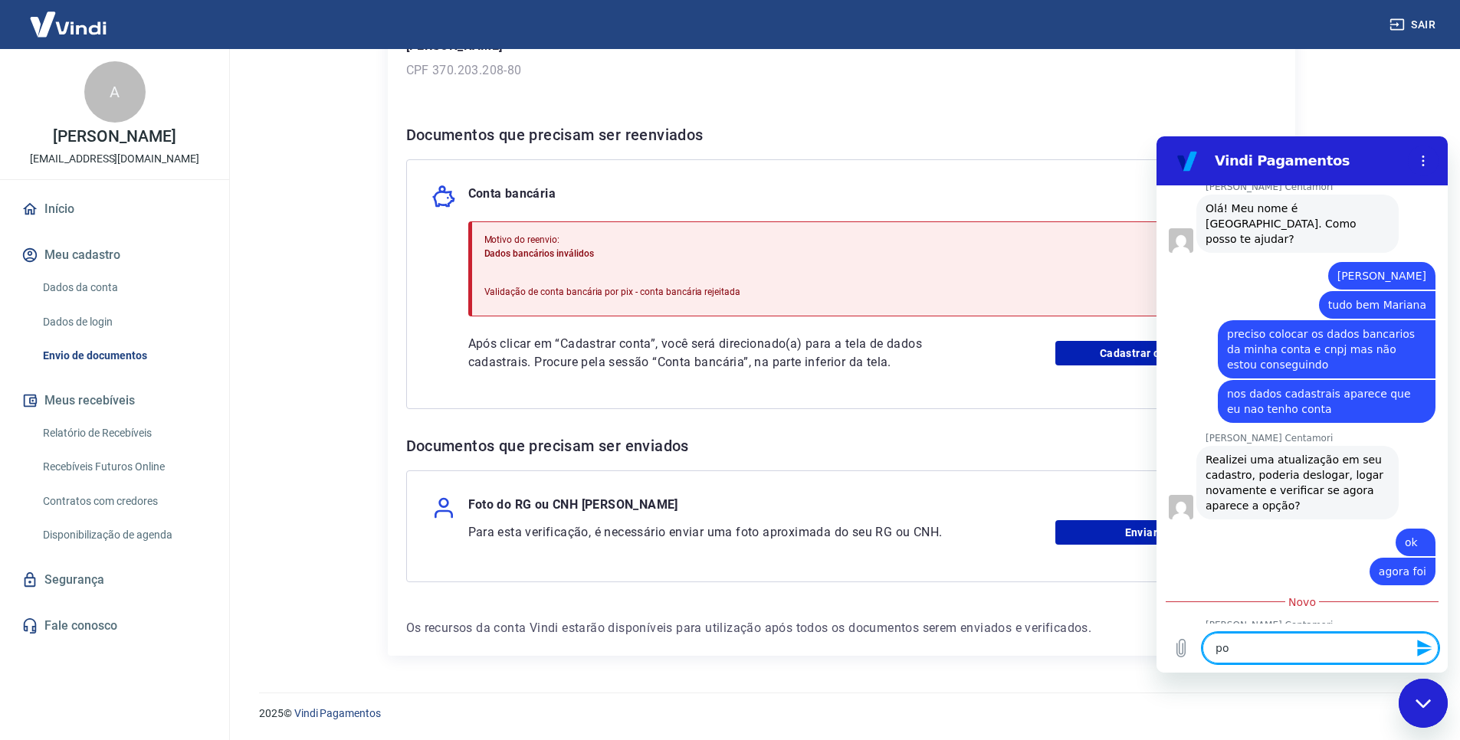
type textarea "x"
type textarea "por"
type textarea "x"
type textarea "por e"
type textarea "x"
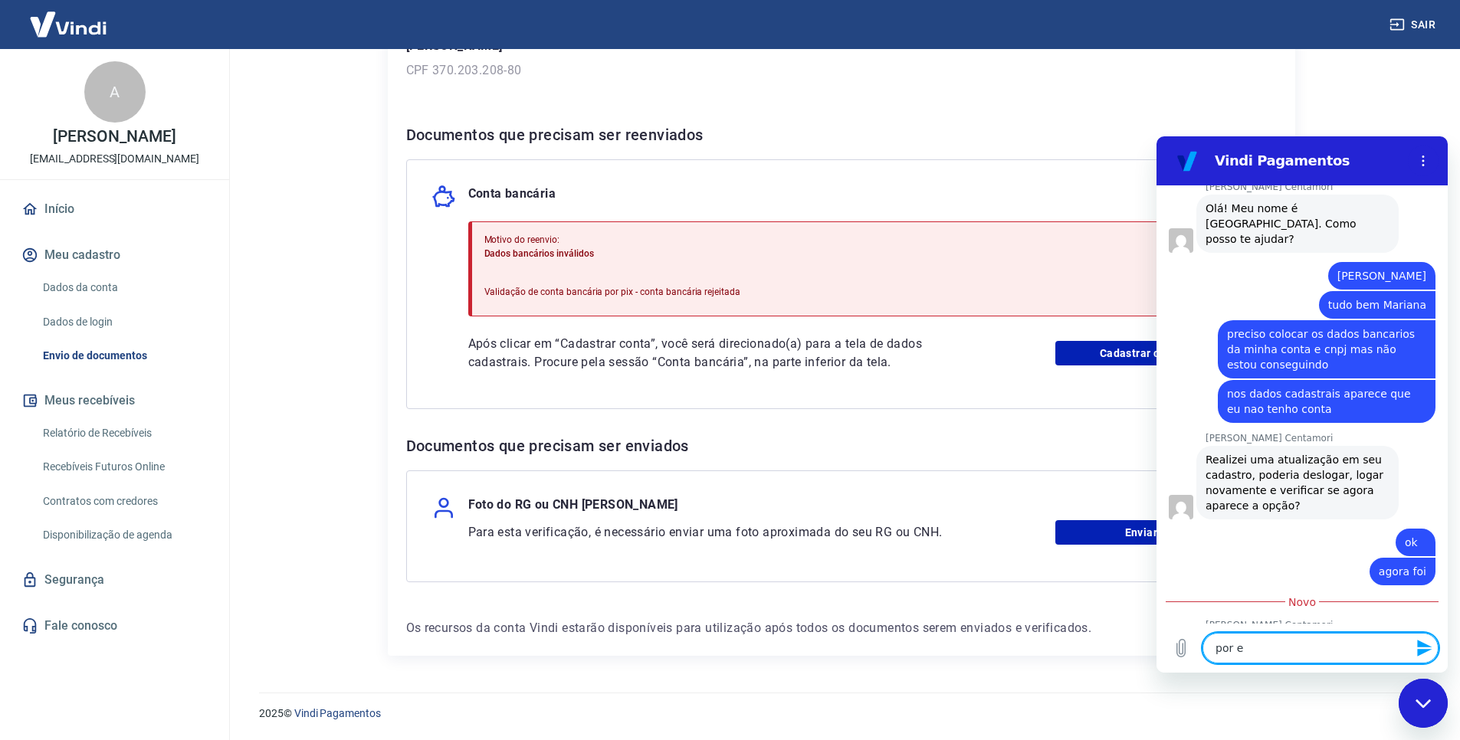
type textarea "por en"
type textarea "x"
type textarea "por enu"
type textarea "x"
type textarea "por enua"
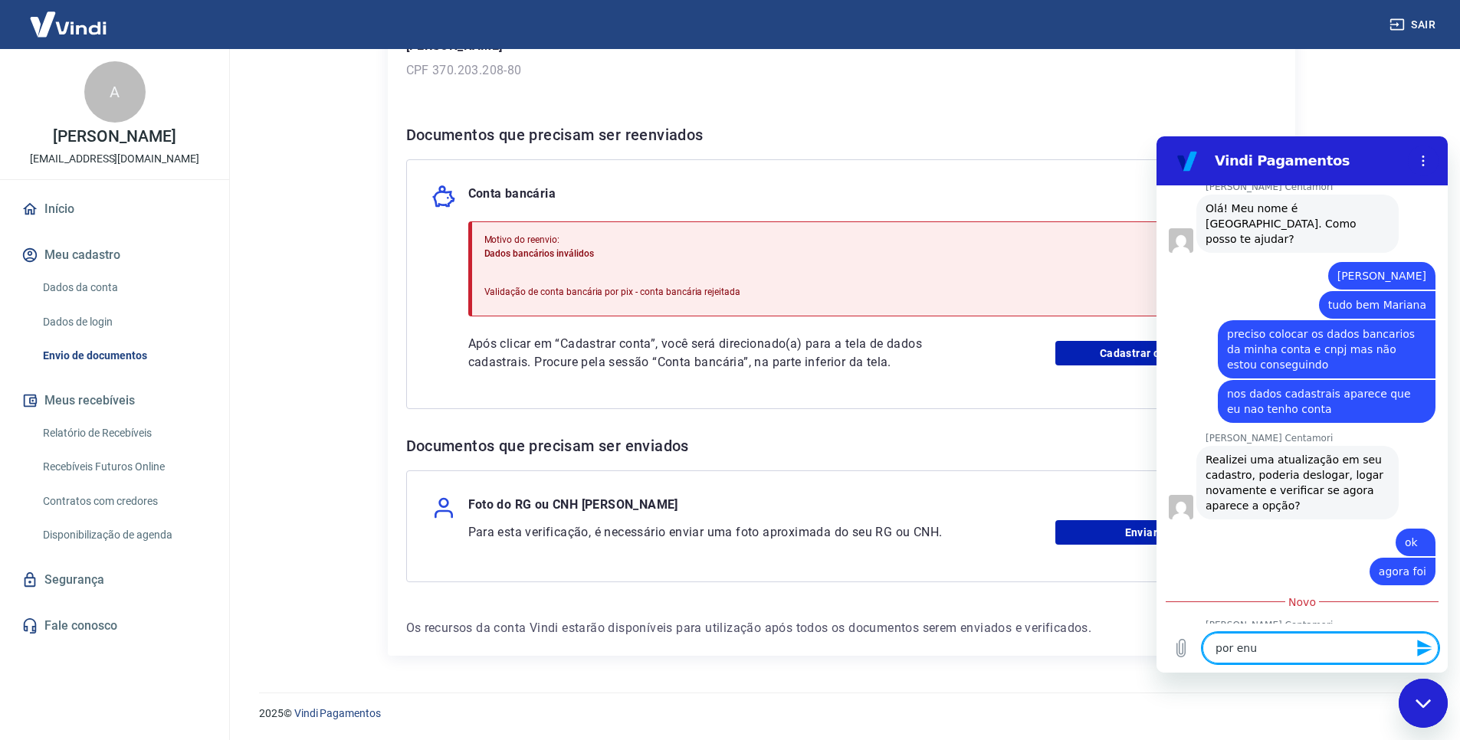
type textarea "x"
type textarea "por enuan"
type textarea "x"
type textarea "por enua"
type textarea "x"
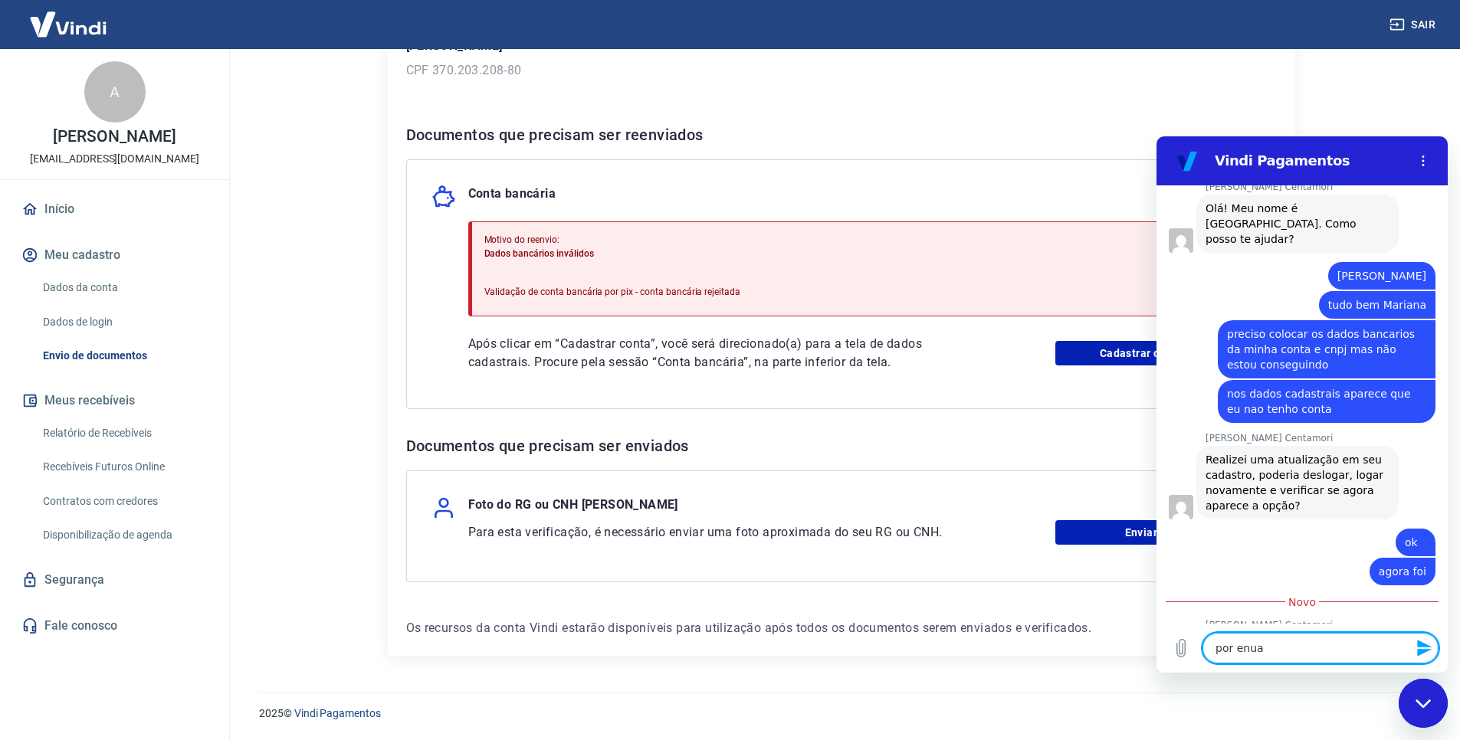
type textarea "por enu"
type textarea "x"
type textarea "por en"
type textarea "x"
type textarea "por enq"
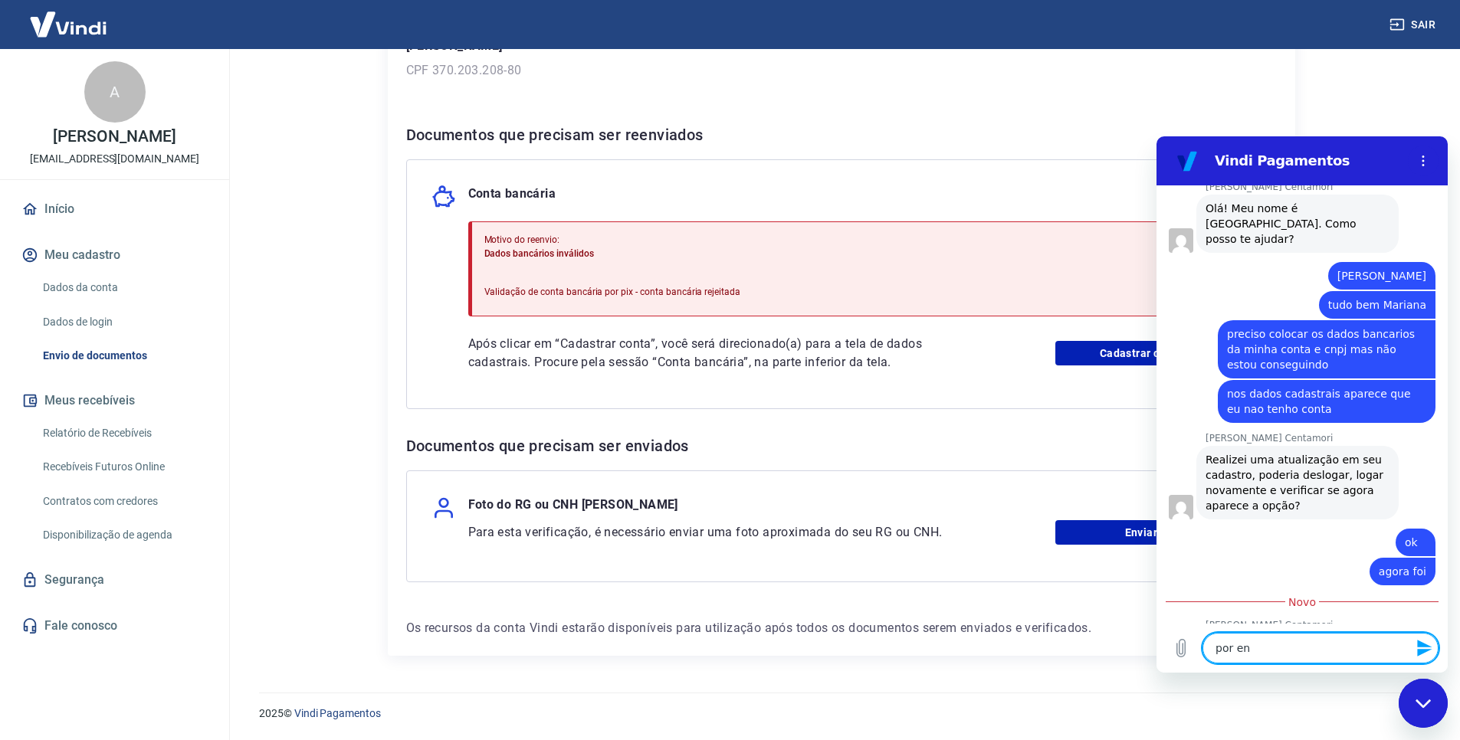
type textarea "x"
type textarea "por enqu"
type textarea "x"
type textarea "por enqua"
type textarea "x"
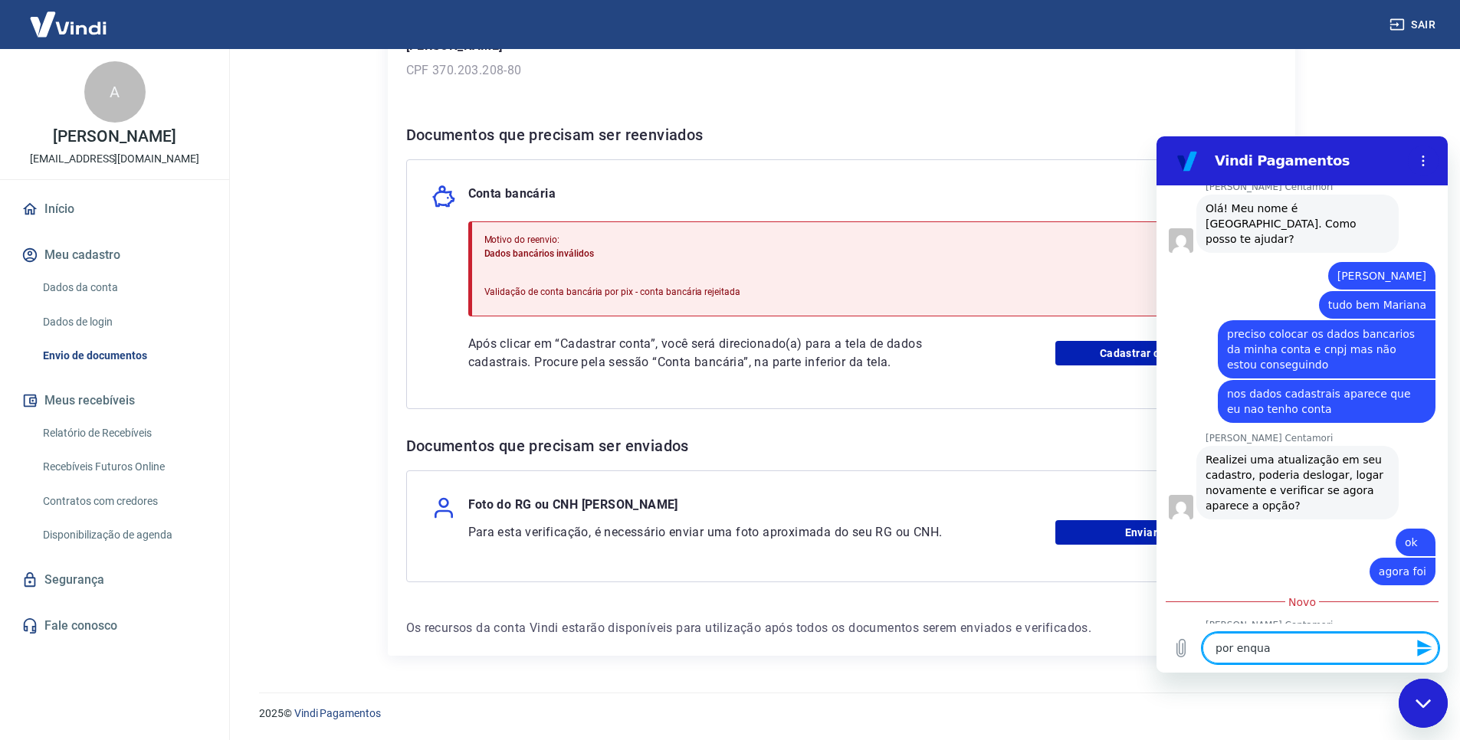
type textarea "por enquan"
type textarea "x"
type textarea "por enquant"
type textarea "x"
type textarea "por enquanto"
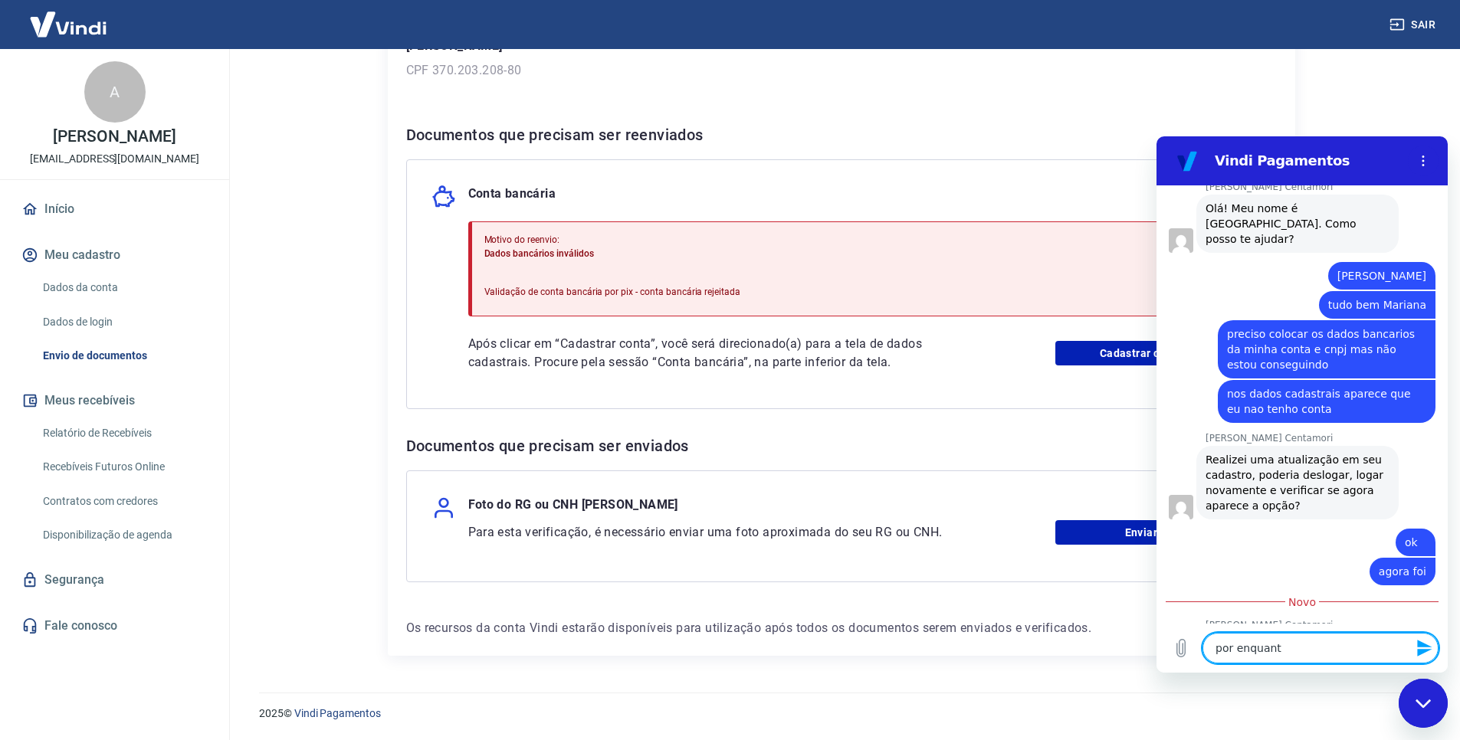
type textarea "x"
type textarea "por enquanto"
type textarea "x"
type textarea "por enquanto s"
type textarea "x"
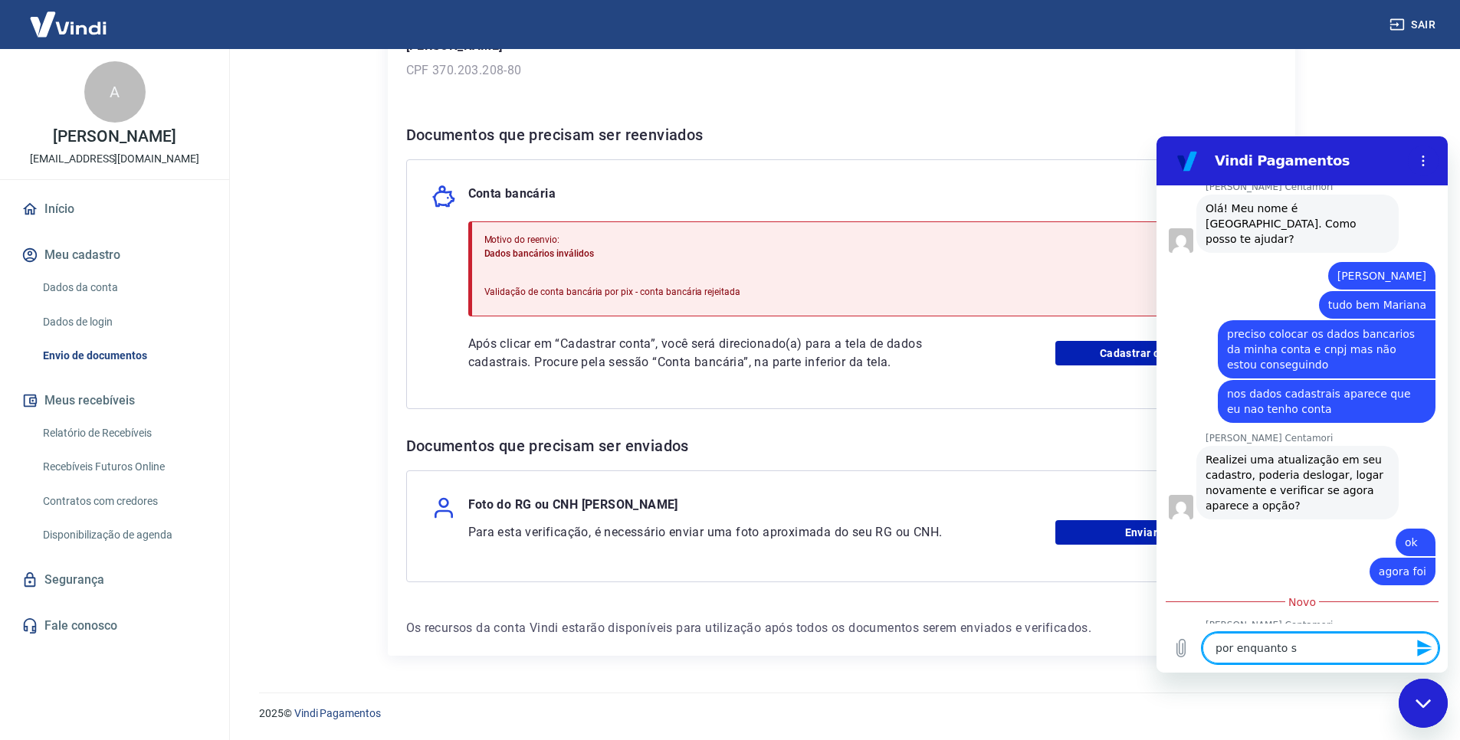
type textarea "por enquanto so"
type textarea "x"
type textarea "por enquanto so"
type textarea "x"
type textarea "por enquanto so i"
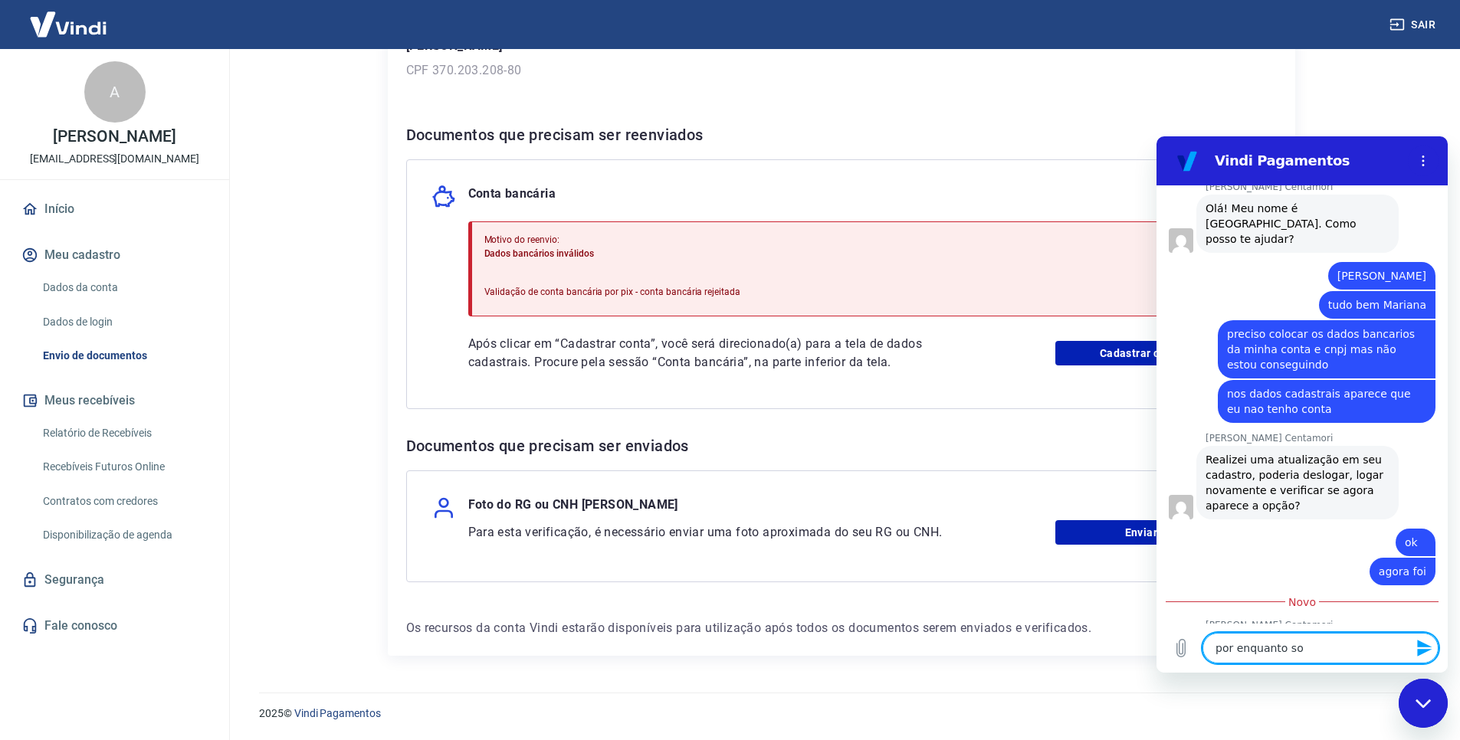
type textarea "x"
type textarea "por enquanto so is"
type textarea "x"
type textarea "por enquanto so iss"
type textarea "x"
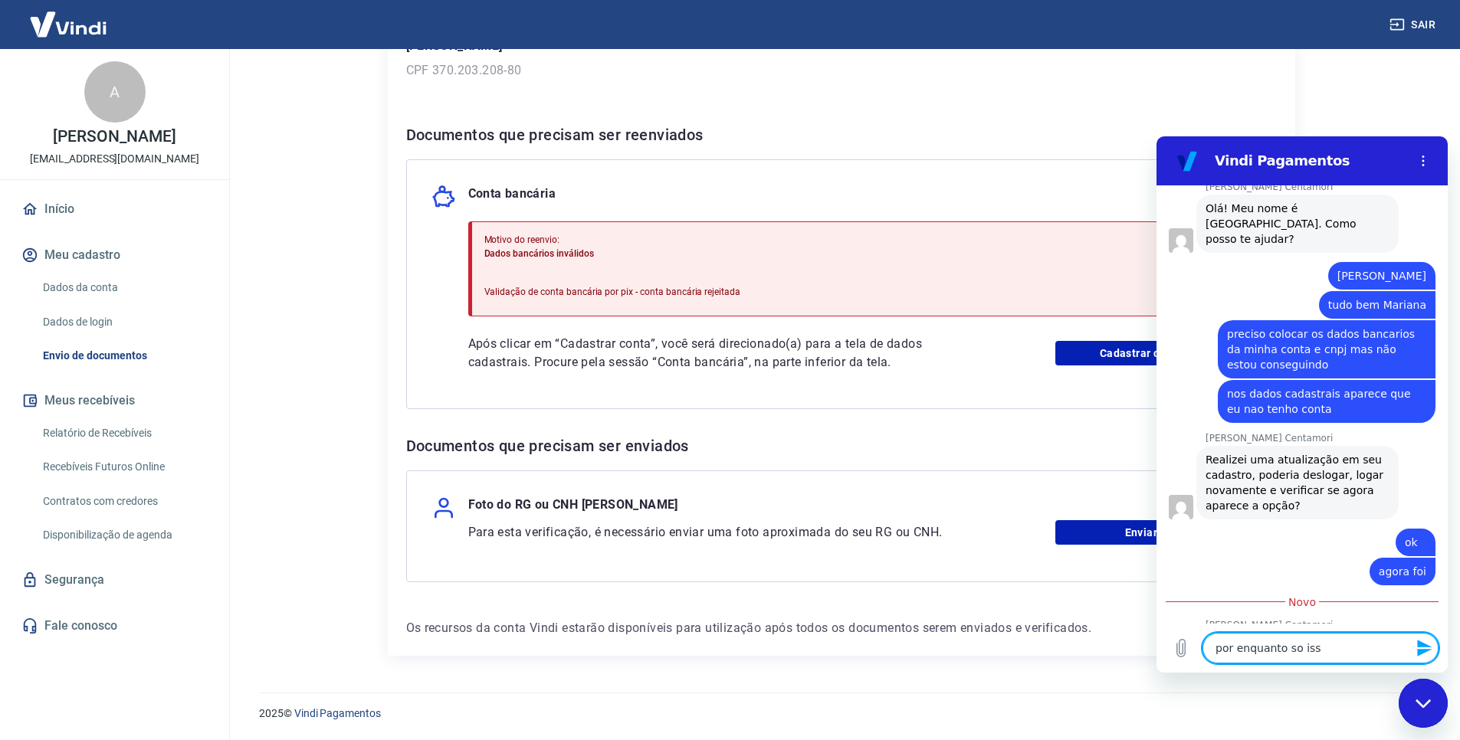
type textarea "por enquanto so isso"
type textarea "x"
type textarea "por enquanto so isso"
type textarea "x"
type textarea "por enquanto so isso m"
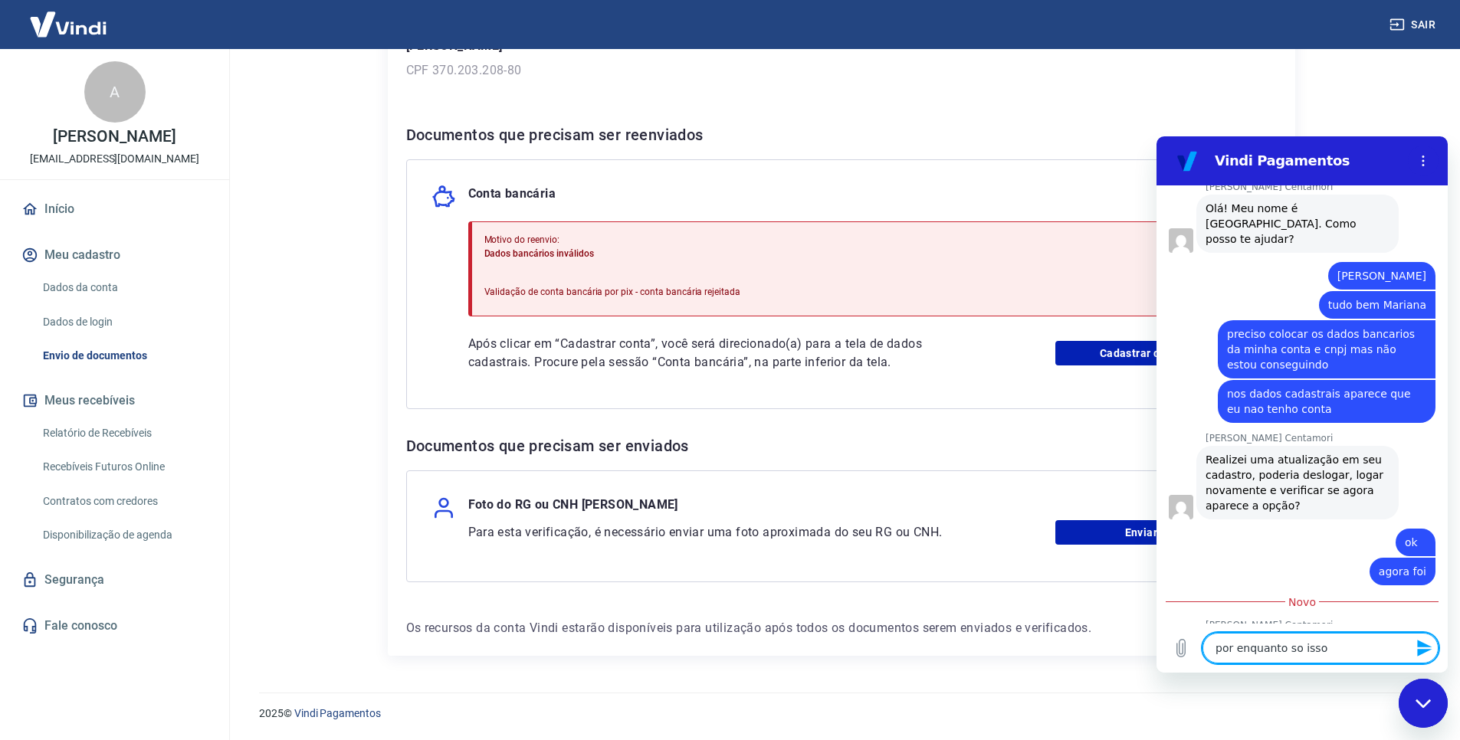
type textarea "x"
type textarea "por enquanto so isso me"
type textarea "x"
type textarea "por enquanto so isso mes"
type textarea "x"
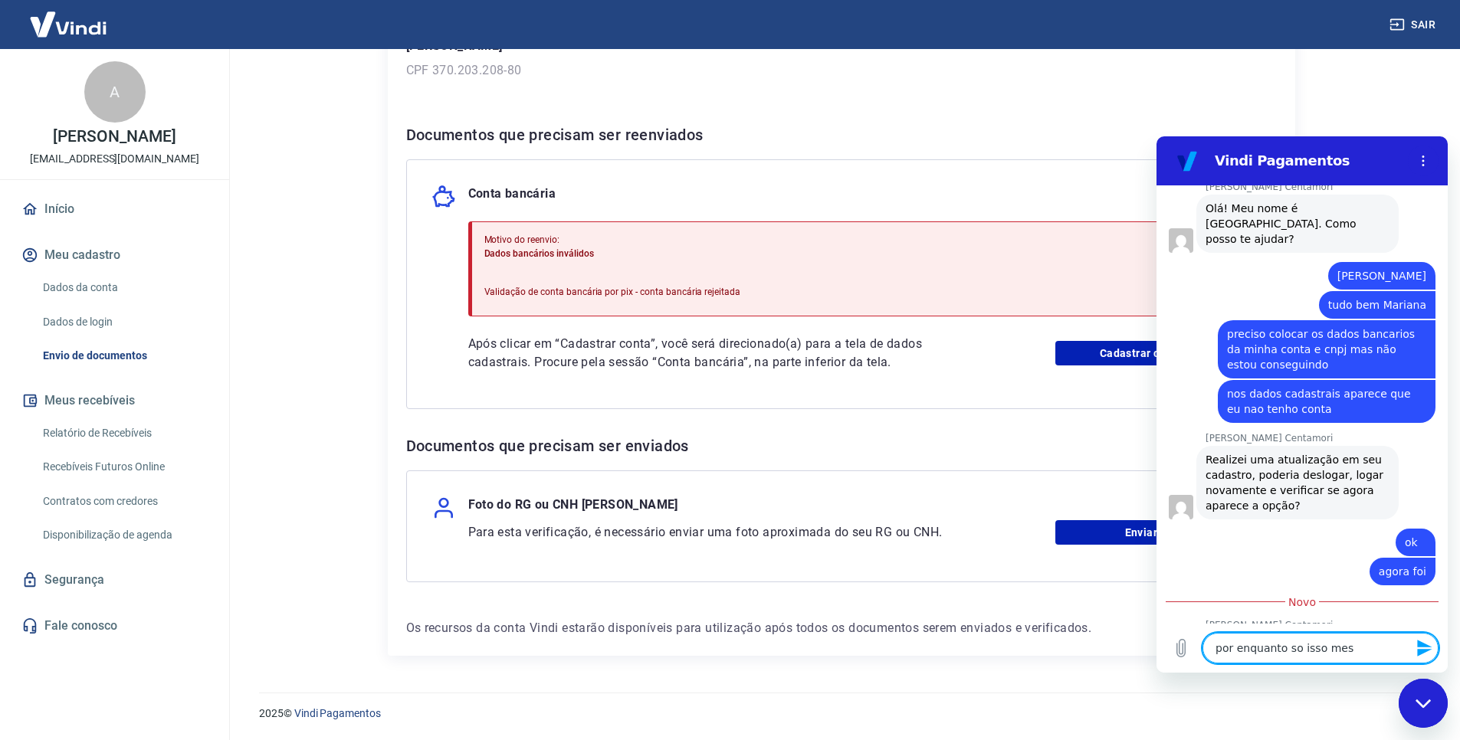
type textarea "por enquanto so isso mesm"
type textarea "x"
type textarea "por enquanto so isso mesmo"
type textarea "x"
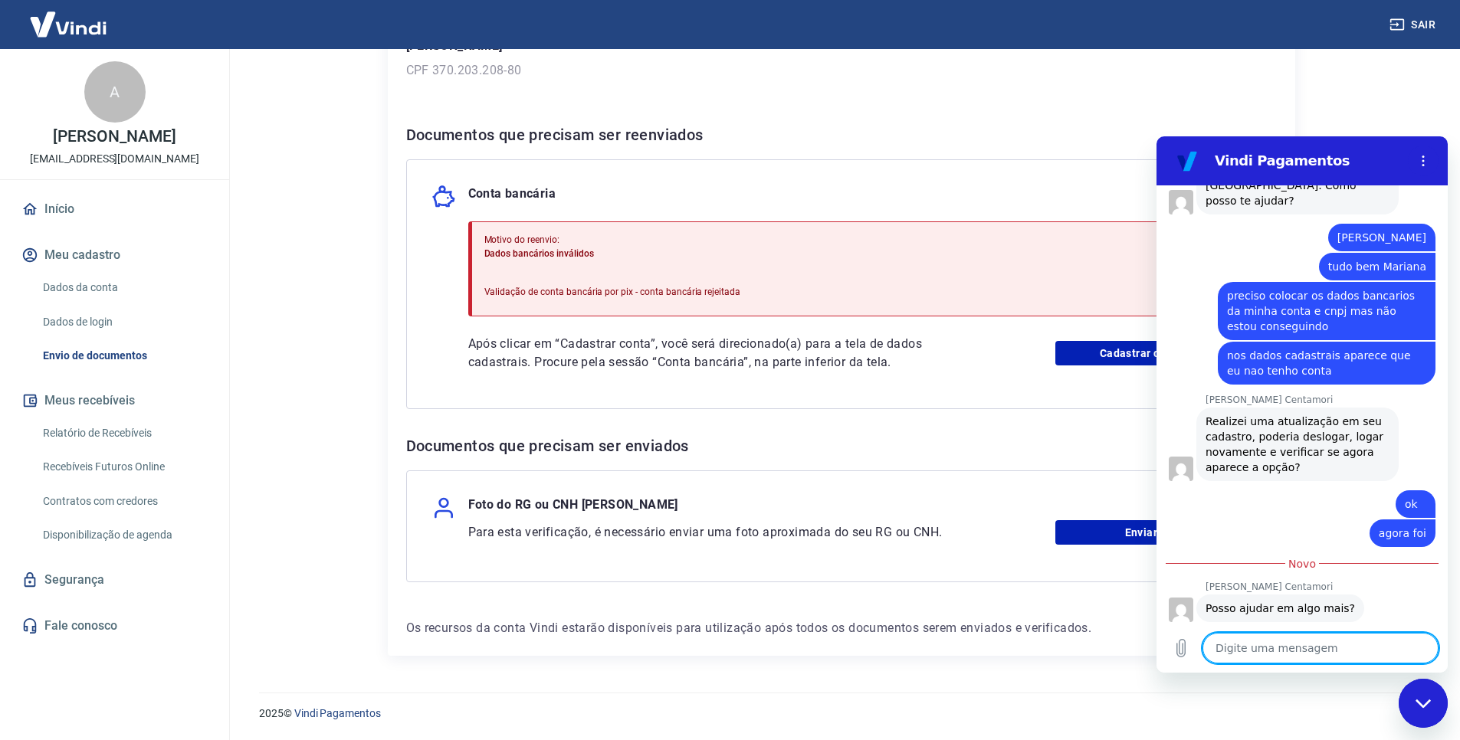
type textarea "o"
type textarea "x"
type textarea "ob"
type textarea "x"
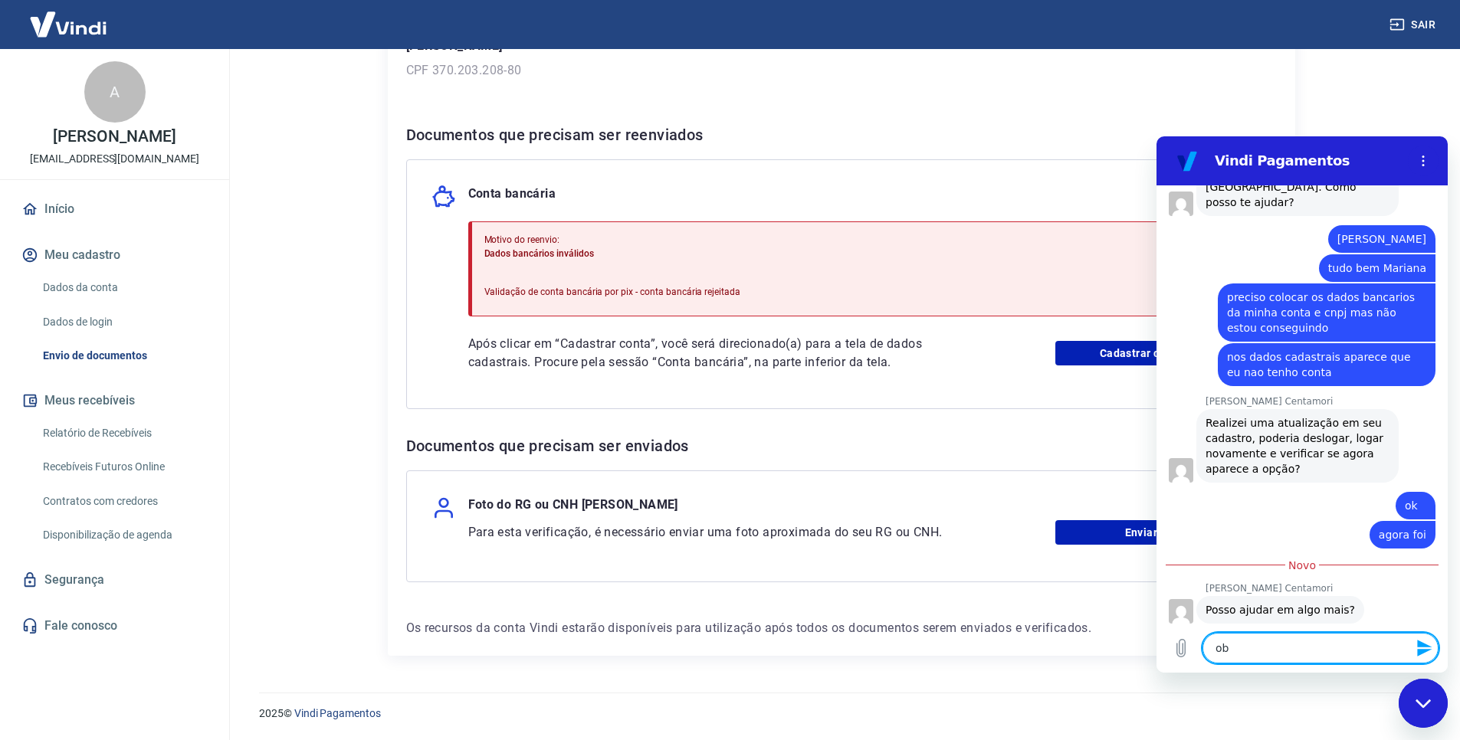
type textarea "obr"
type textarea "x"
type textarea "obri"
type textarea "x"
type textarea "obrig"
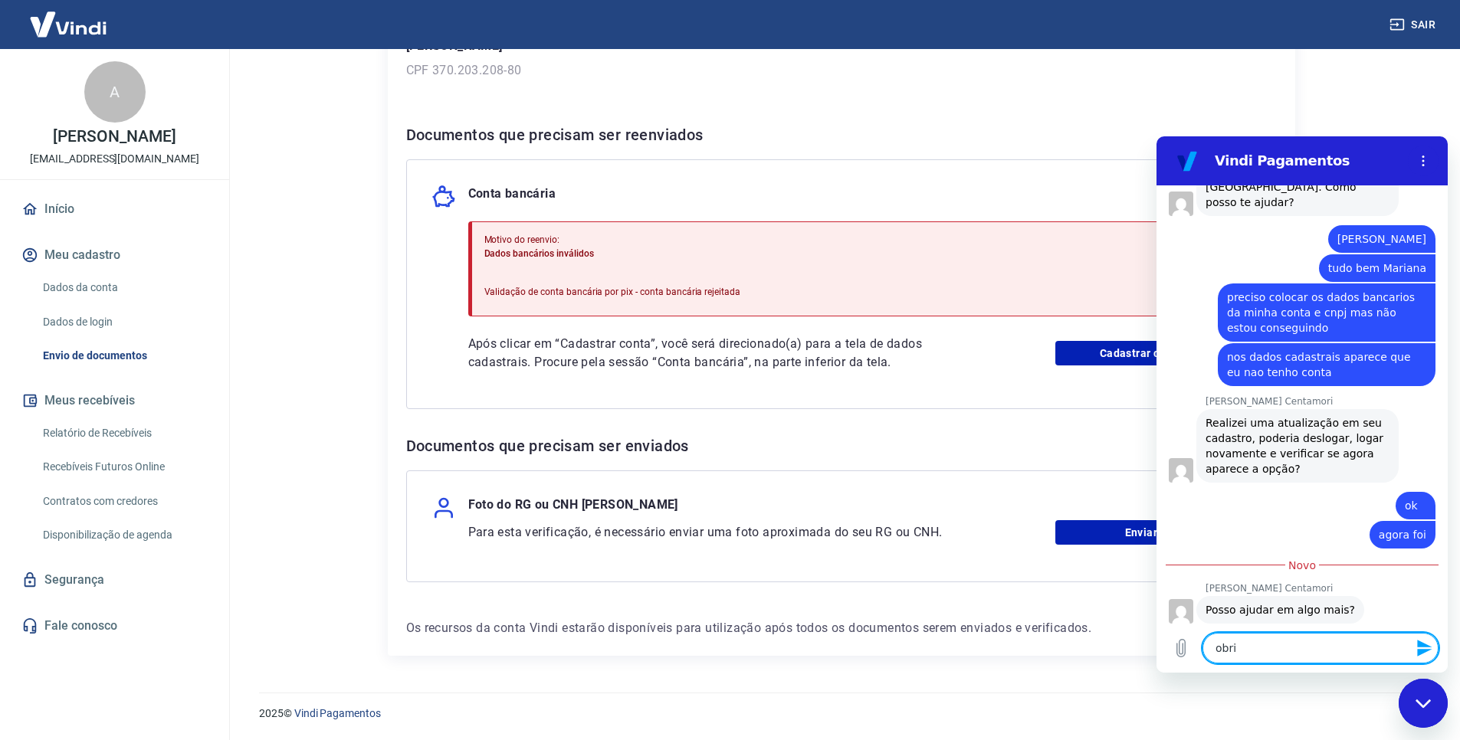
type textarea "x"
type textarea "obriga"
type textarea "x"
type textarea "obrigad"
type textarea "x"
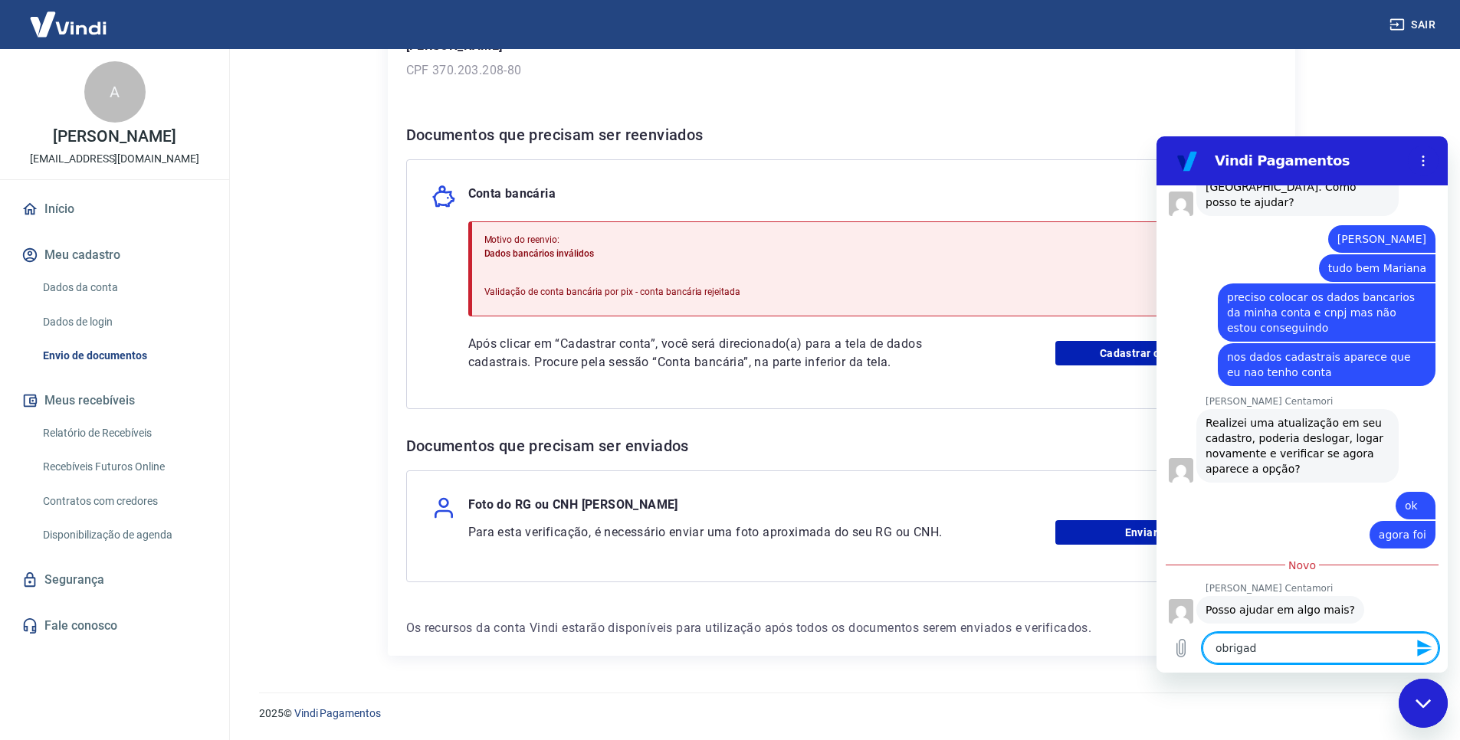
type textarea "obrigado"
type textarea "x"
type textarea "obrigado"
type textarea "x"
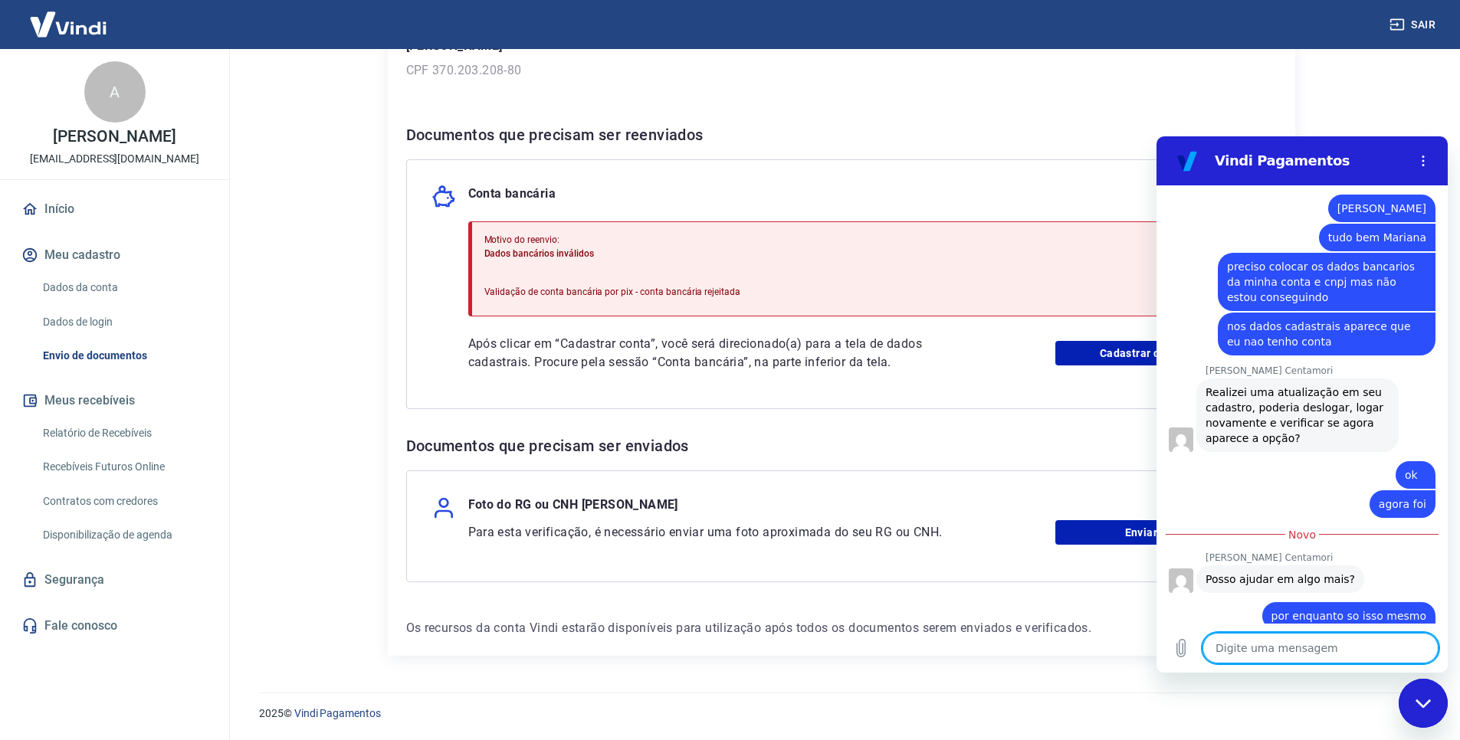
scroll to position [714, 0]
click at [1324, 64] on div "Envio de documentos Para utilizar alguns recursos da sua conta Vindi, é necessá…" at bounding box center [841, 237] width 981 height 874
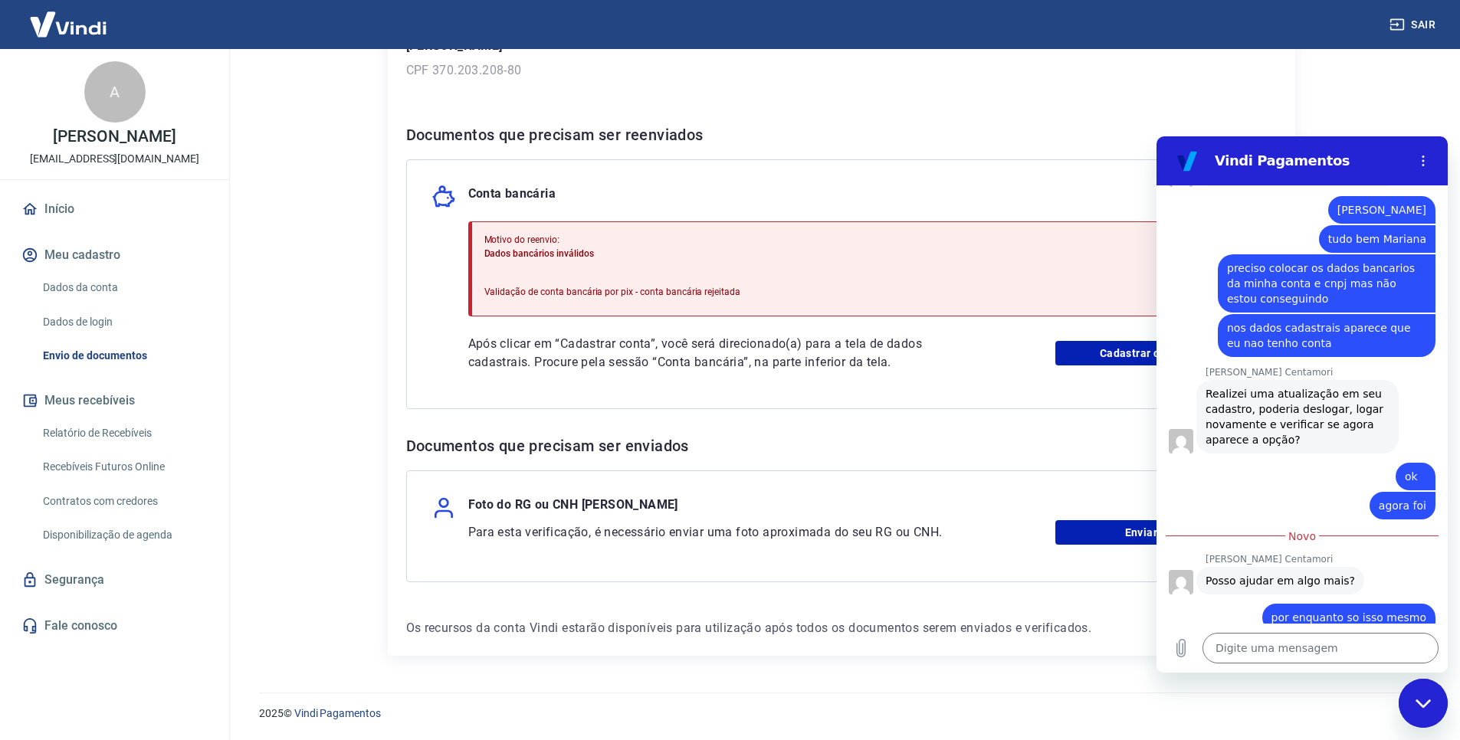
click at [1416, 717] on div "Fechar janela de mensagens" at bounding box center [1423, 704] width 46 height 46
type textarea "x"
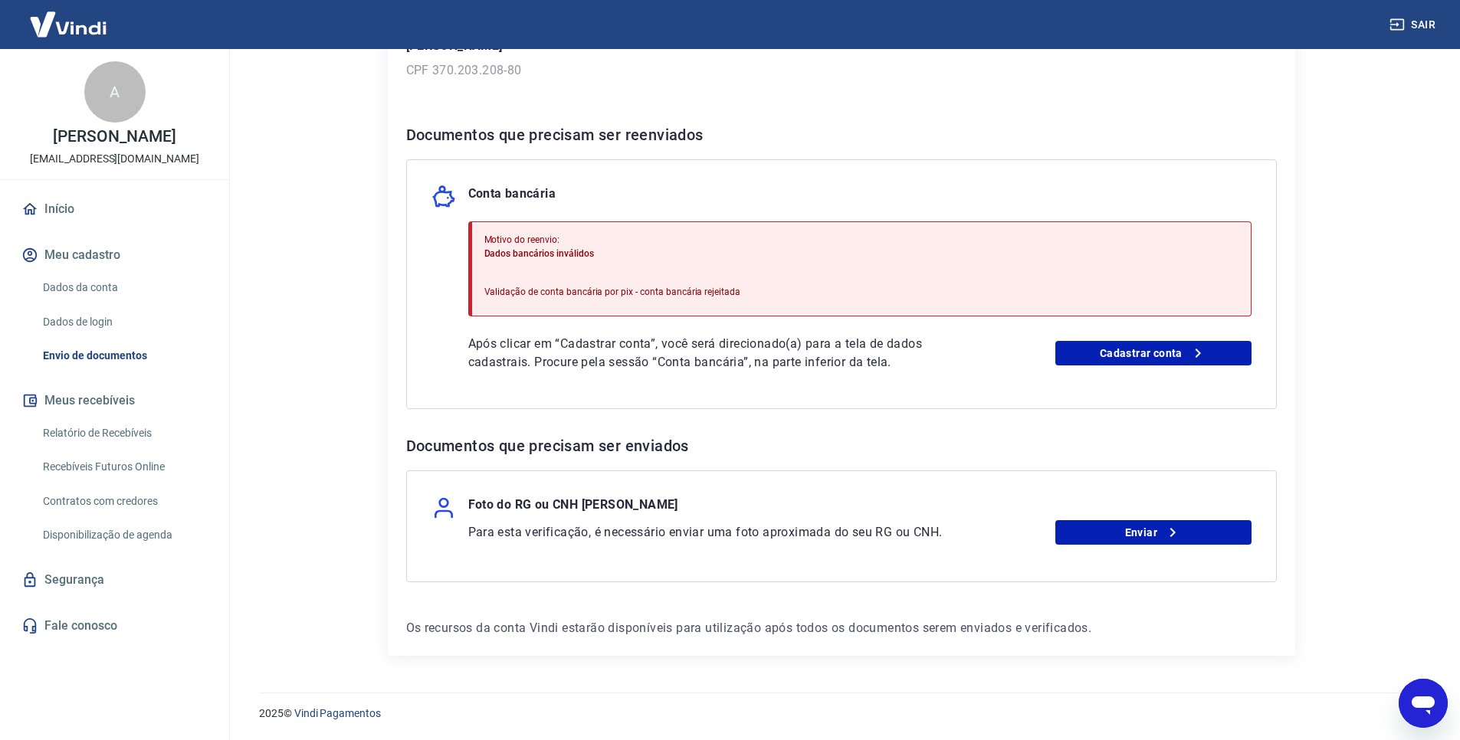
scroll to position [715, 0]
click at [1144, 528] on link "Enviar" at bounding box center [1153, 532] width 196 height 25
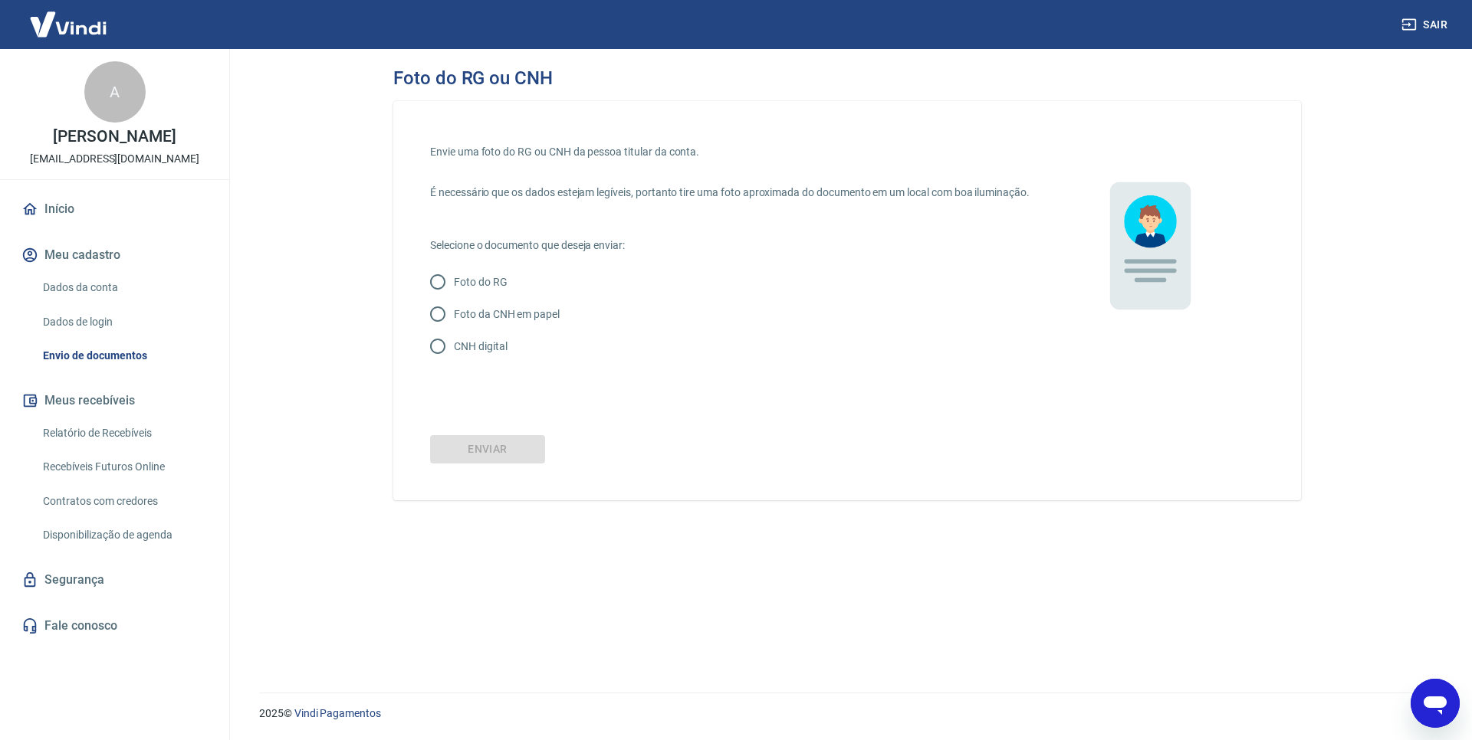
click at [438, 360] on input "CNH digital" at bounding box center [438, 346] width 32 height 32
radio input "true"
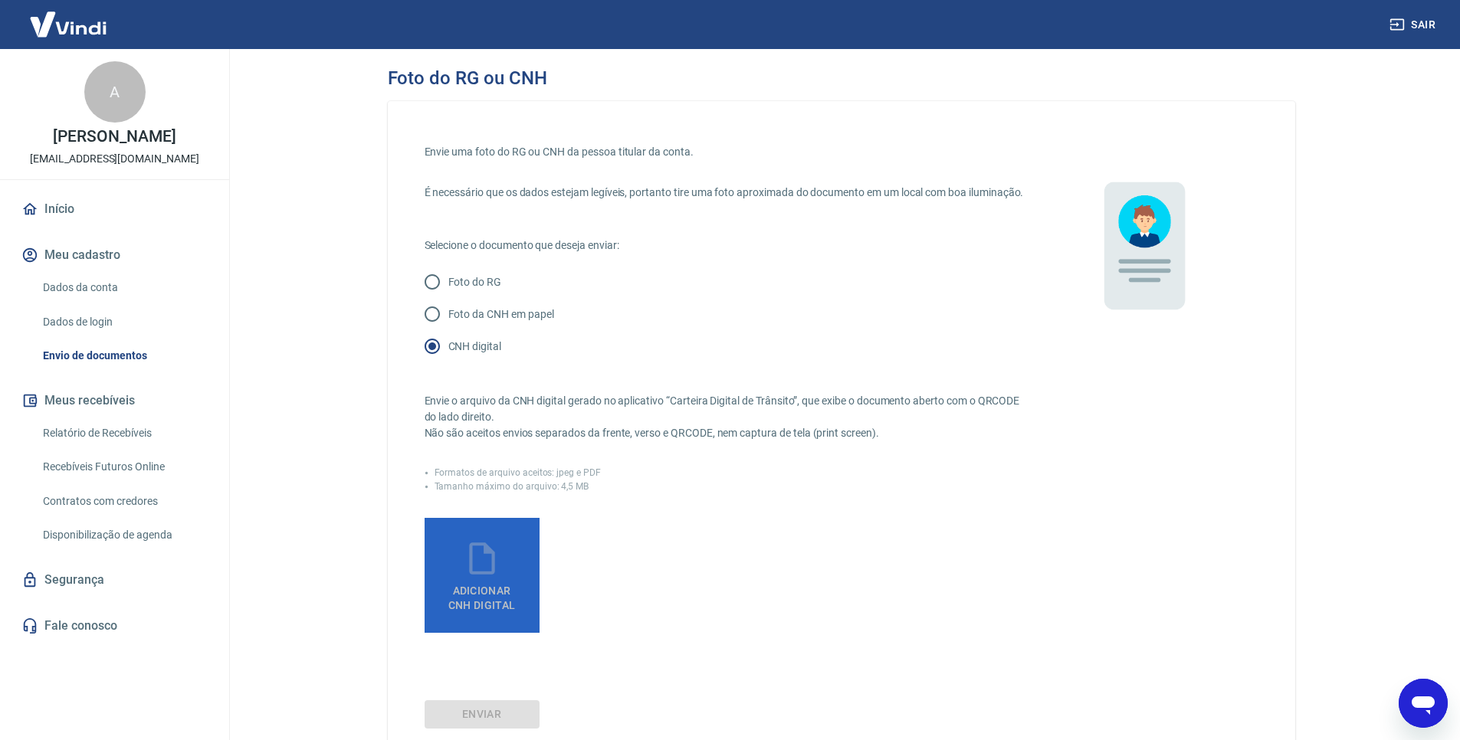
click at [485, 578] on icon at bounding box center [482, 559] width 38 height 38
click at [0, 0] on input "Adicionar CNH Digital" at bounding box center [0, 0] width 0 height 0
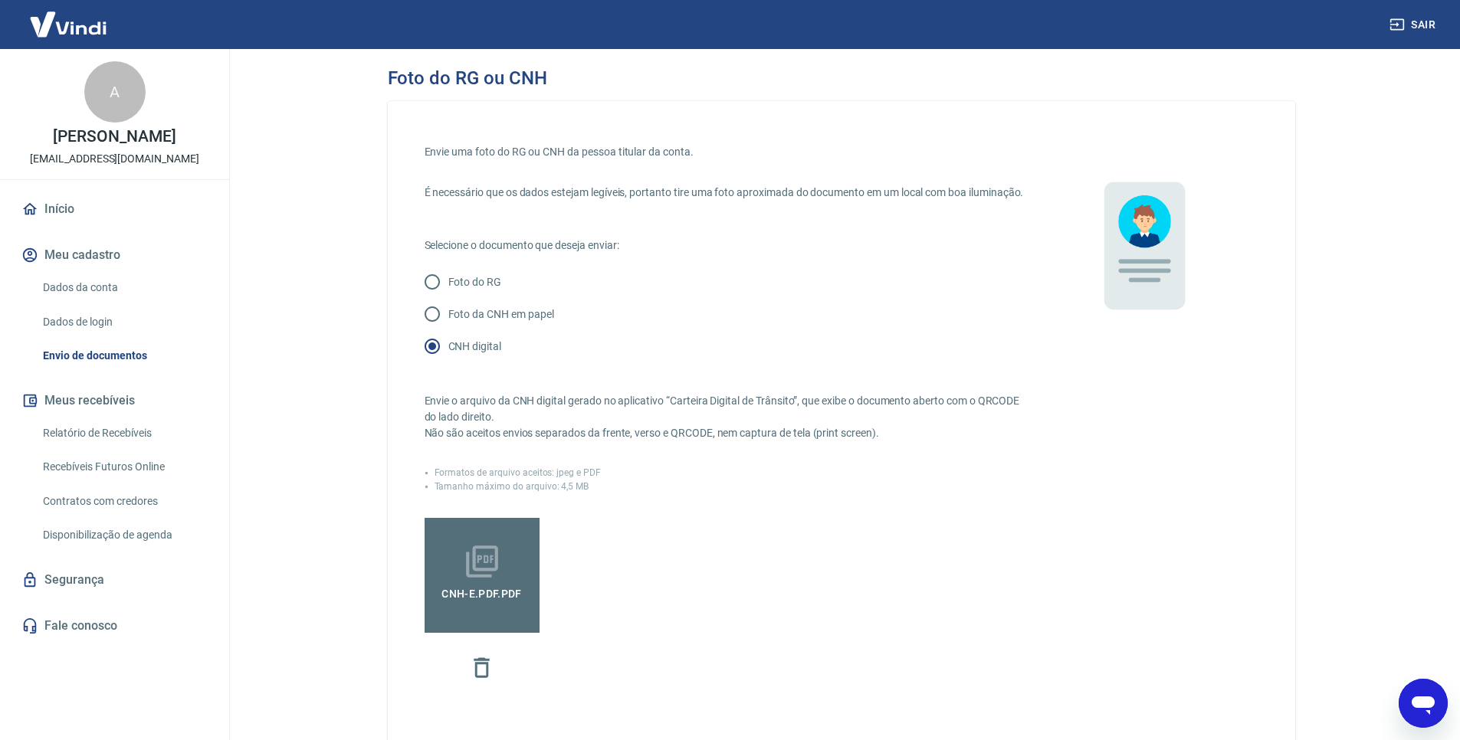
scroll to position [195, 0]
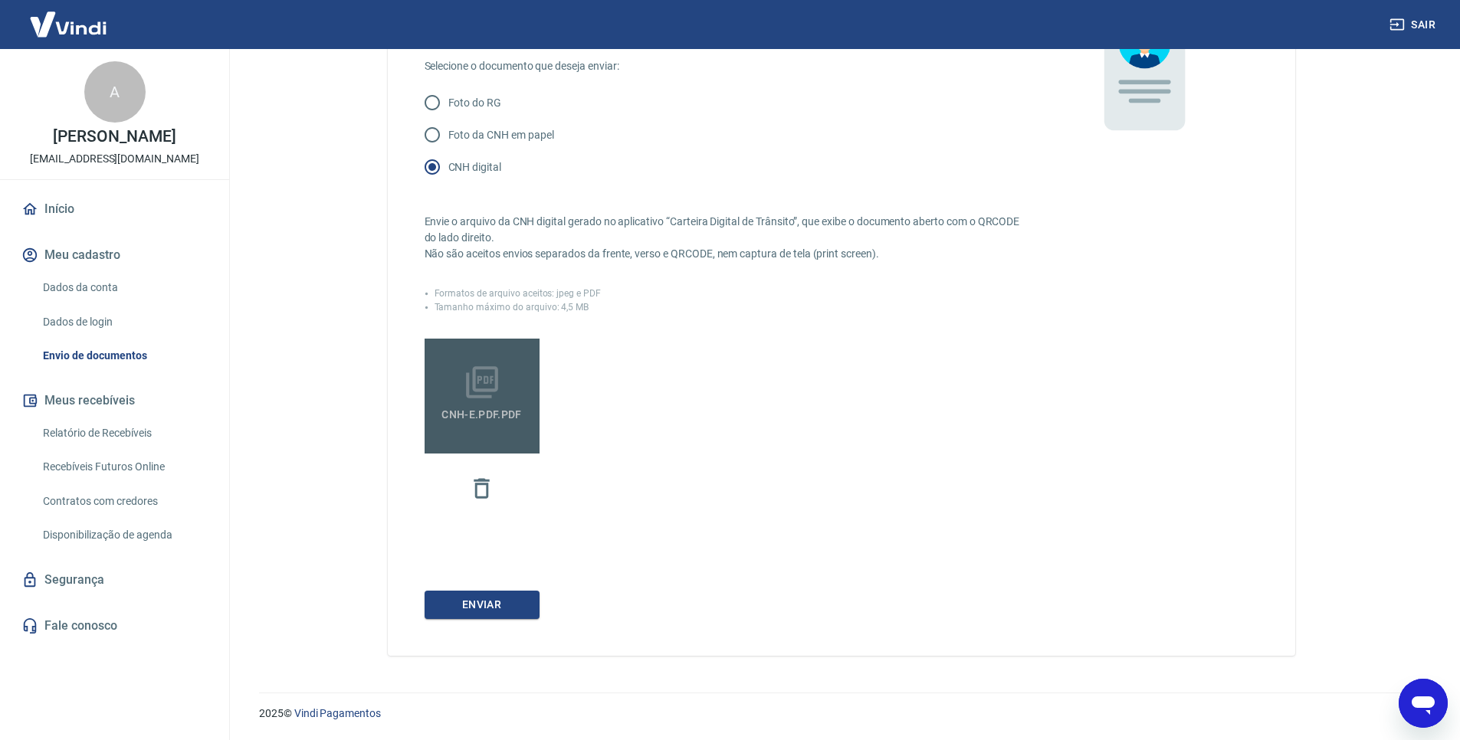
click at [484, 413] on span "CNH-e.pdf.pdf" at bounding box center [481, 416] width 92 height 28
click at [0, 0] on input "CNH-e.pdf.pdf" at bounding box center [0, 0] width 0 height 0
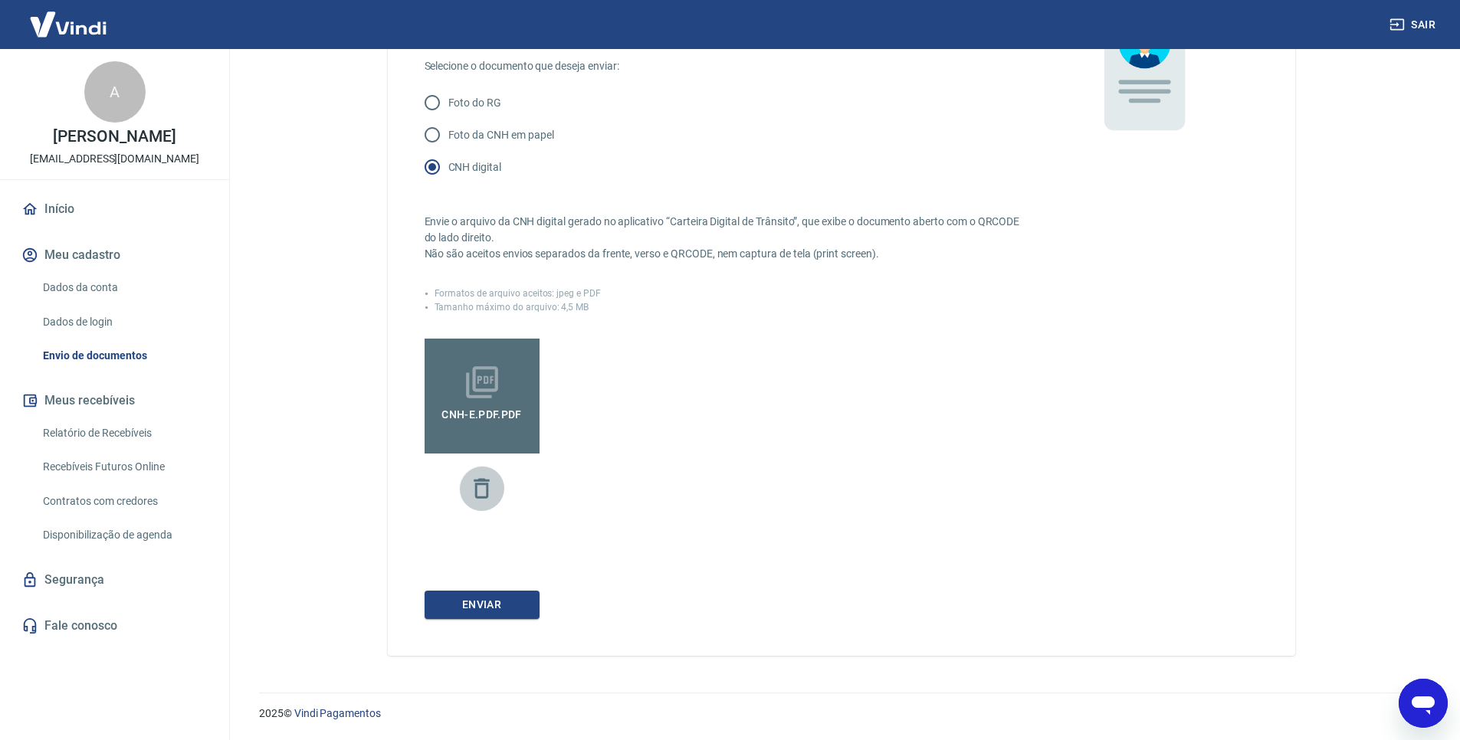
click at [484, 491] on icon "button" at bounding box center [481, 488] width 27 height 27
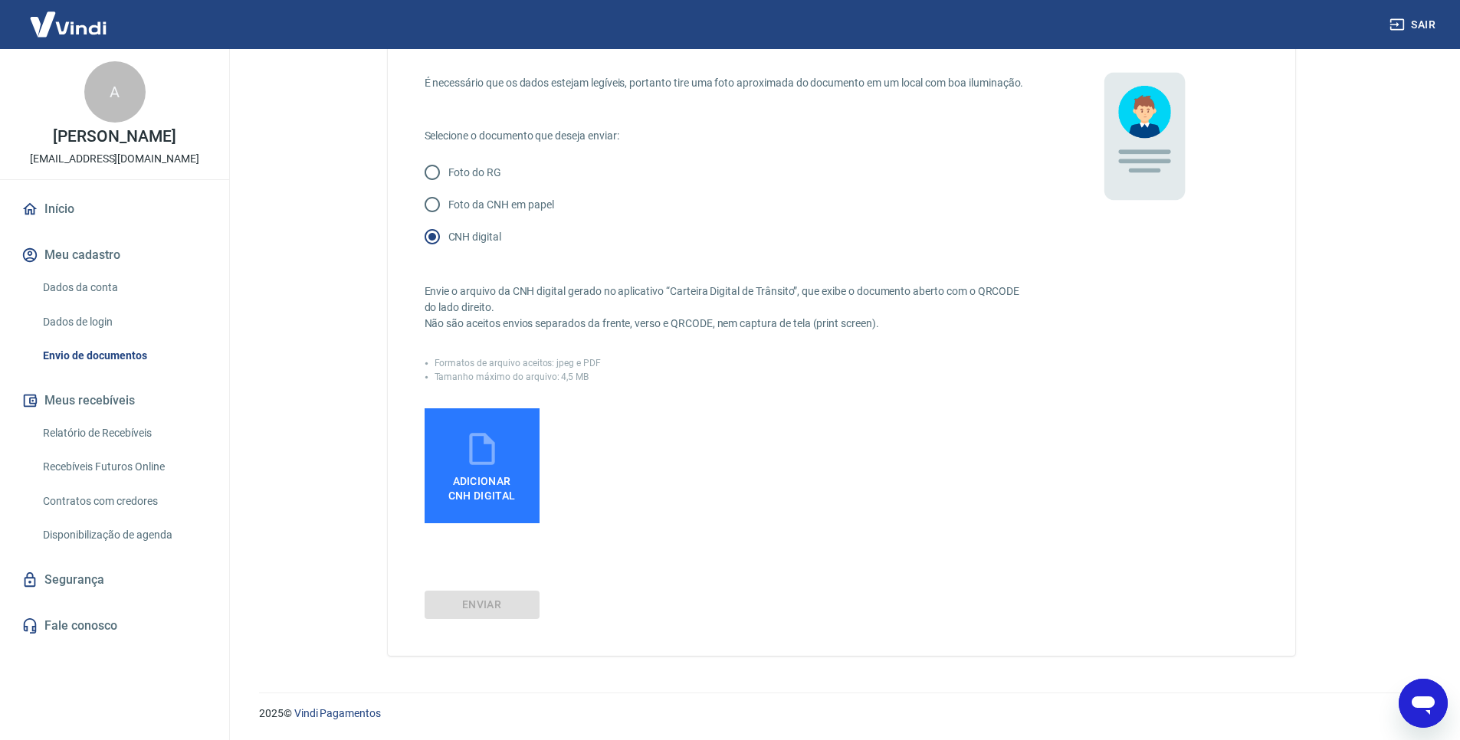
click at [498, 480] on span "Adicionar CNH Digital" at bounding box center [481, 489] width 67 height 28
click at [0, 0] on input "Adicionar CNH Digital" at bounding box center [0, 0] width 0 height 0
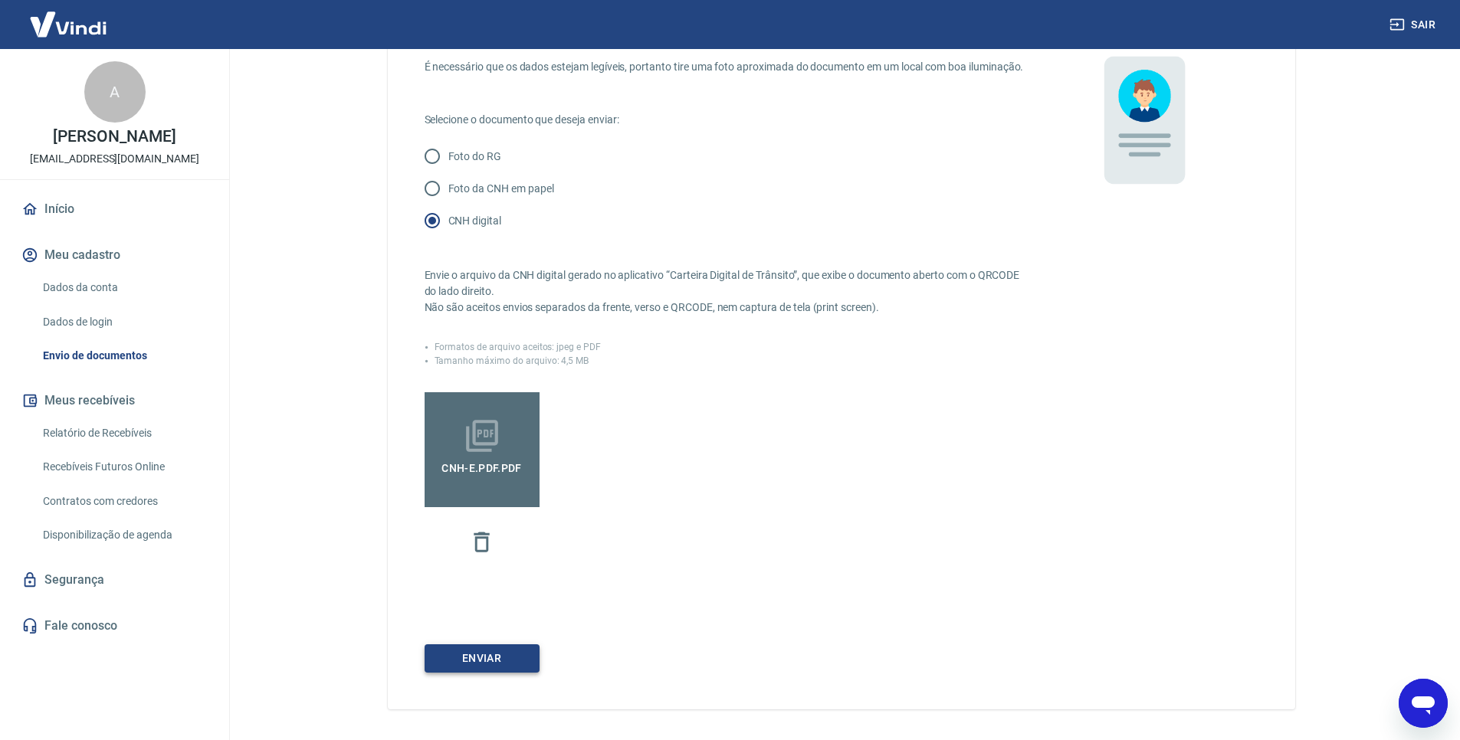
click at [500, 673] on button "Enviar" at bounding box center [482, 659] width 115 height 28
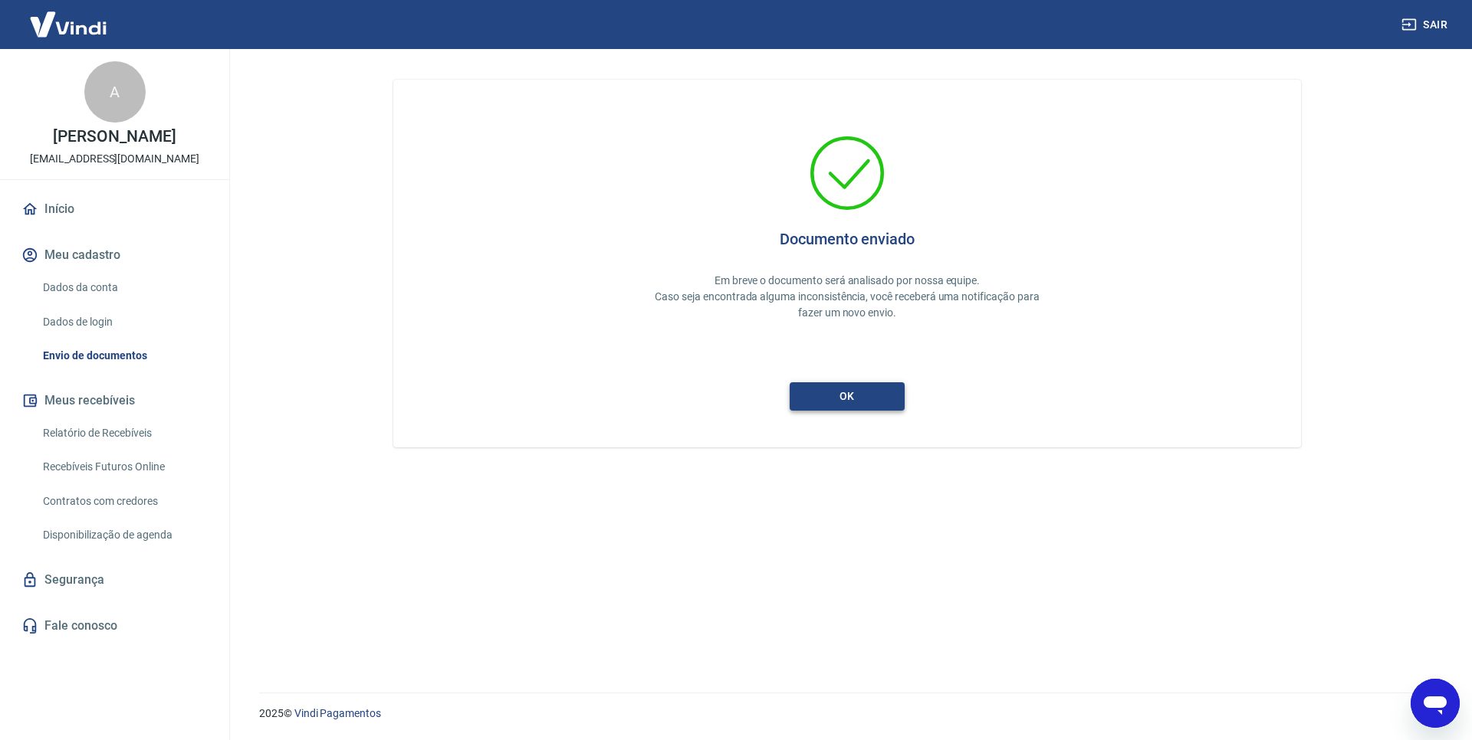
click at [874, 393] on button "ok" at bounding box center [846, 396] width 115 height 28
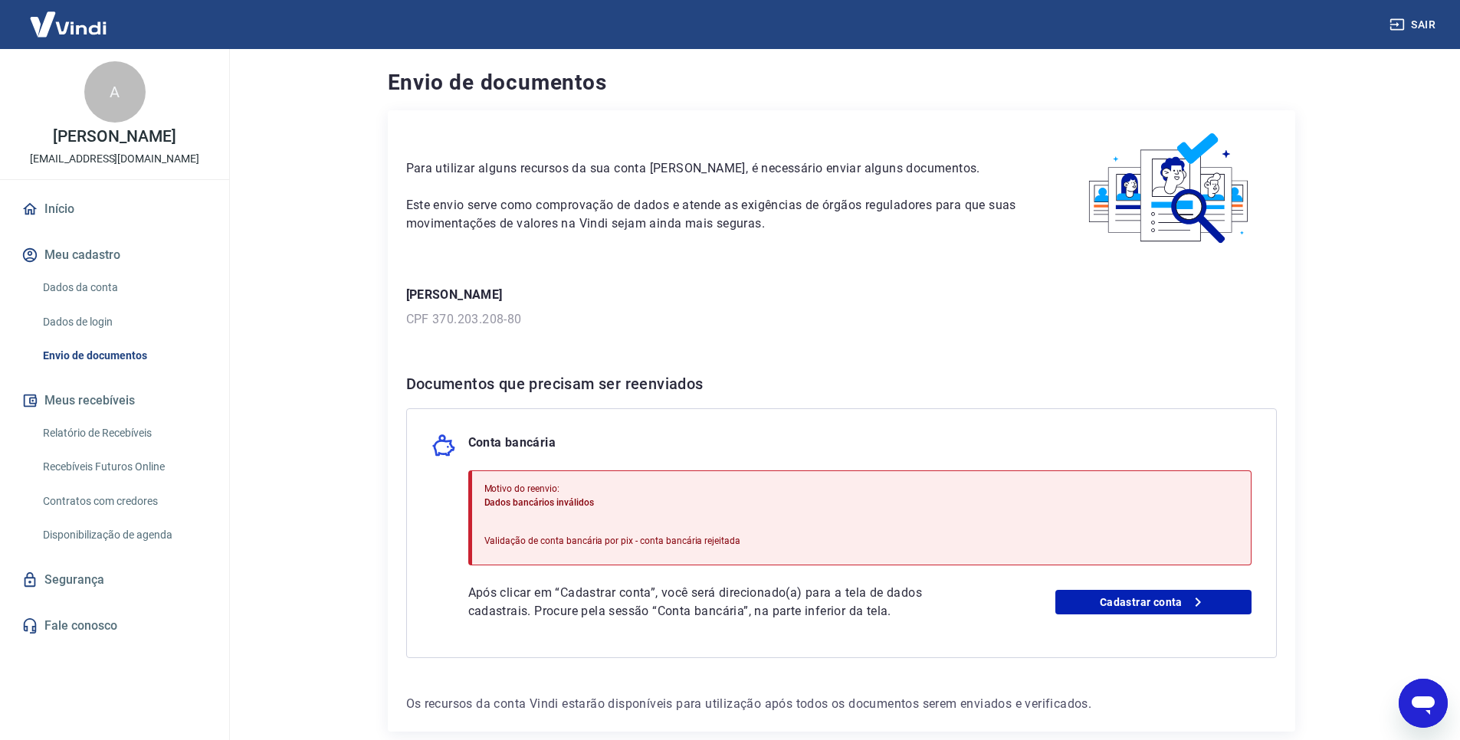
scroll to position [76, 0]
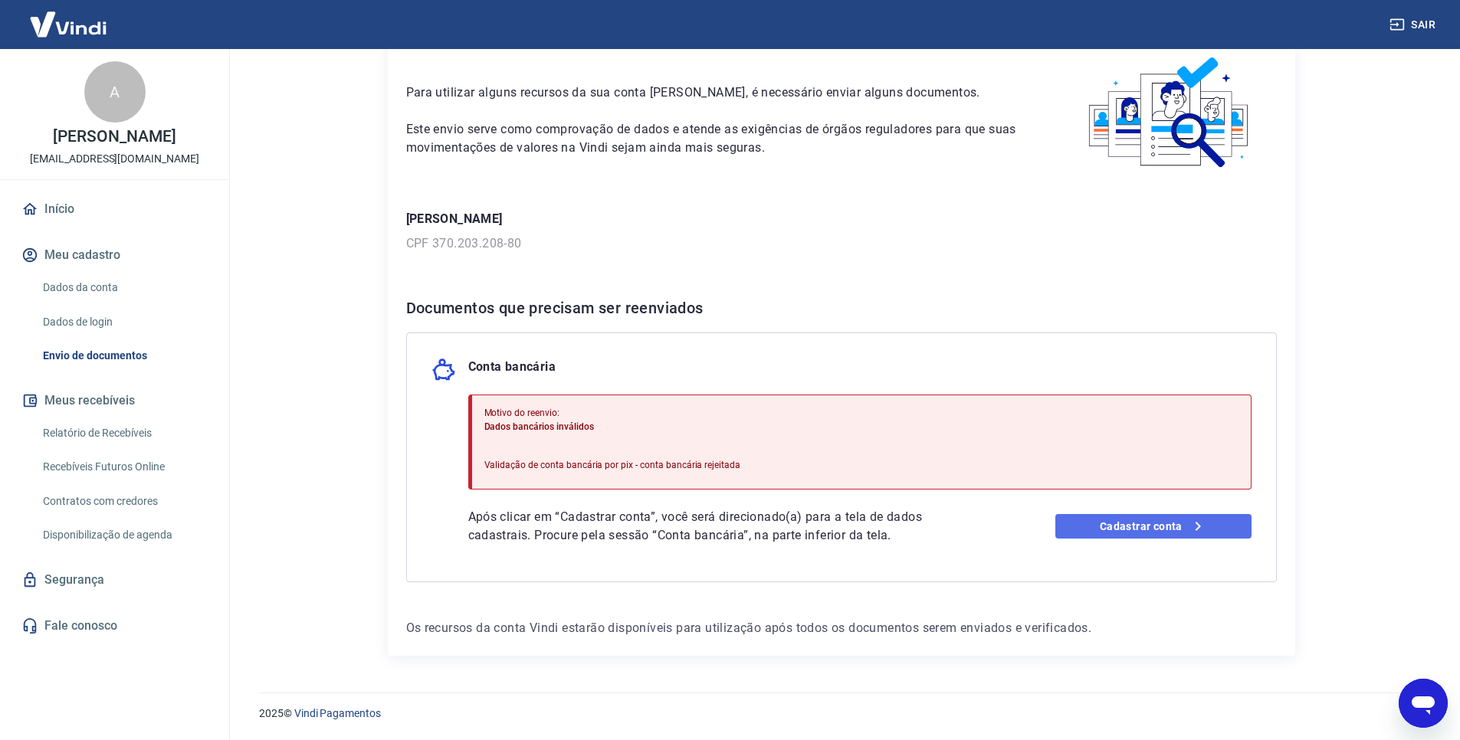
click at [1074, 516] on link "Cadastrar conta" at bounding box center [1153, 526] width 196 height 25
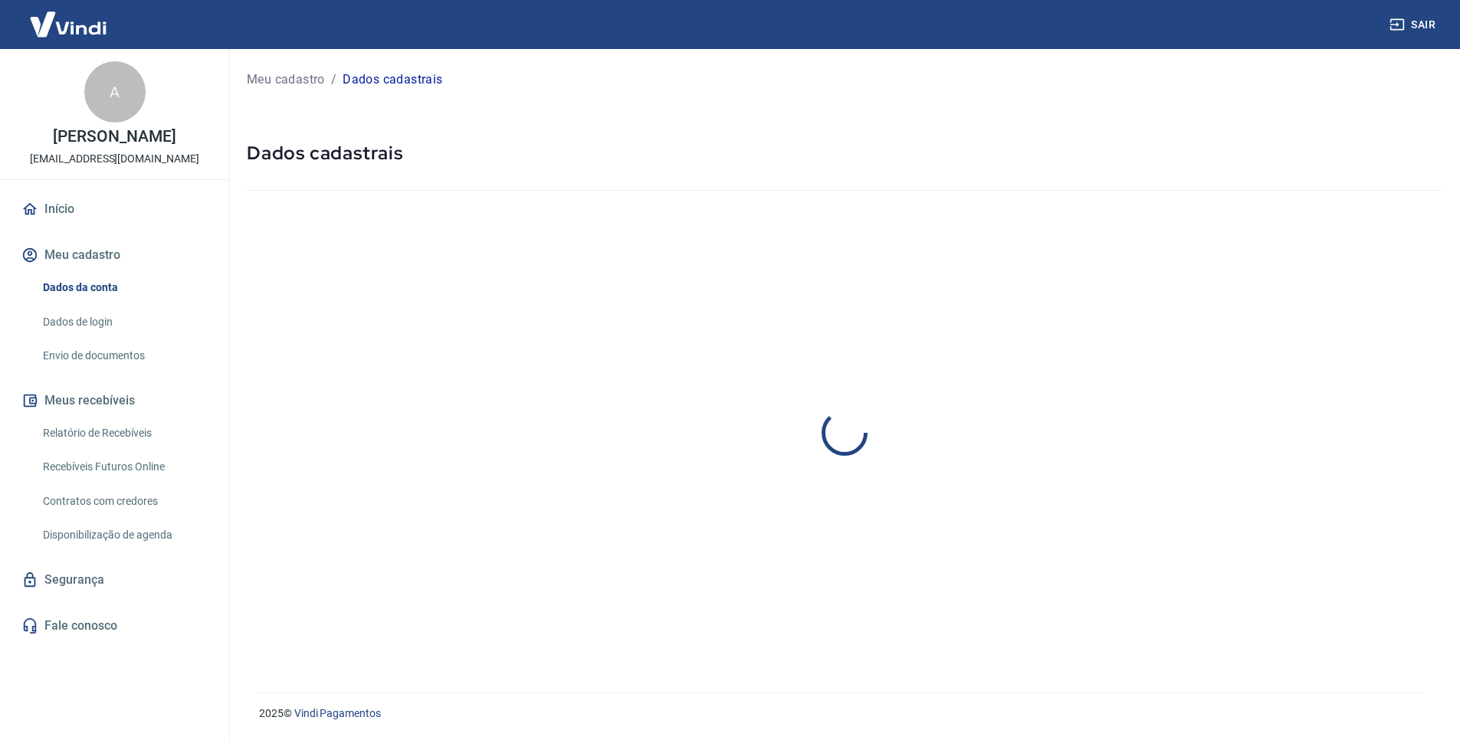
select select "SP"
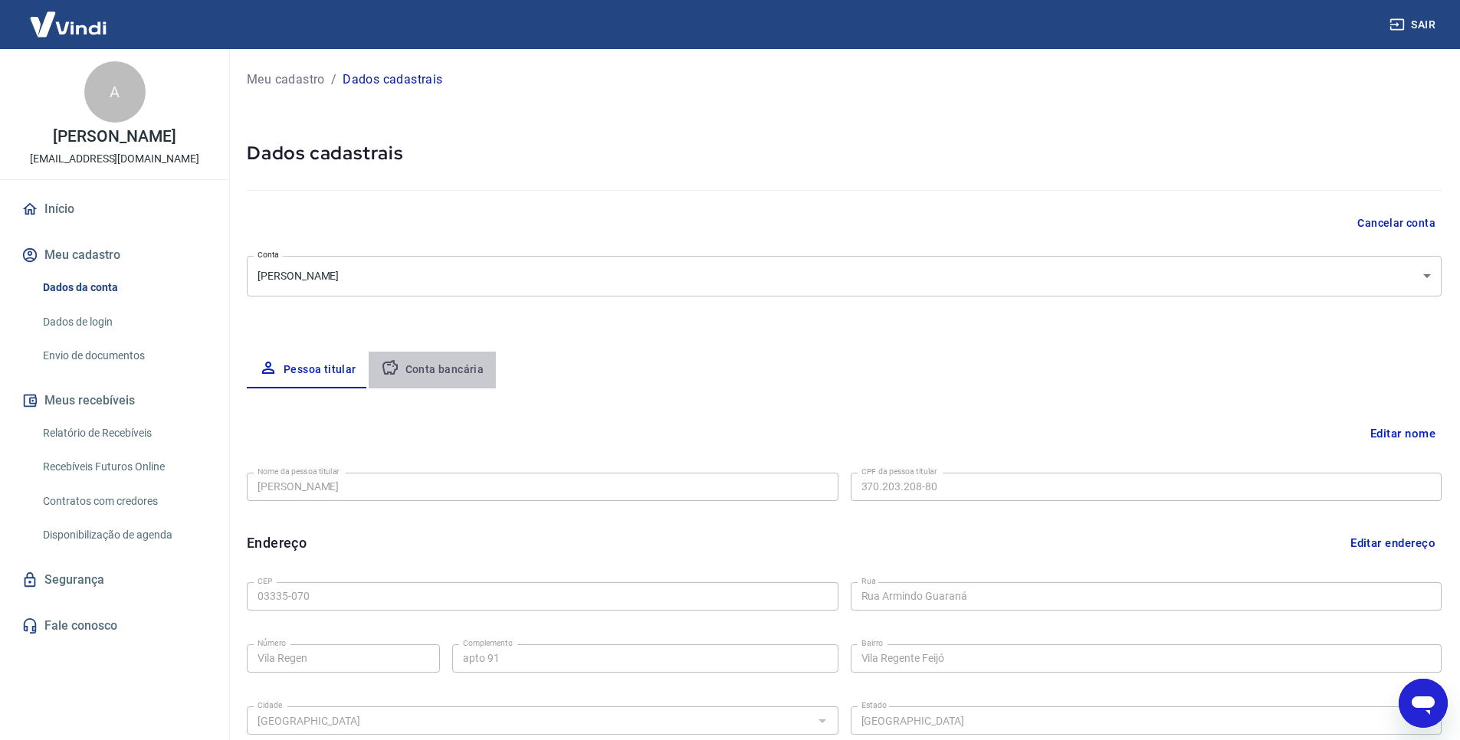
click at [455, 374] on button "Conta bancária" at bounding box center [433, 370] width 128 height 37
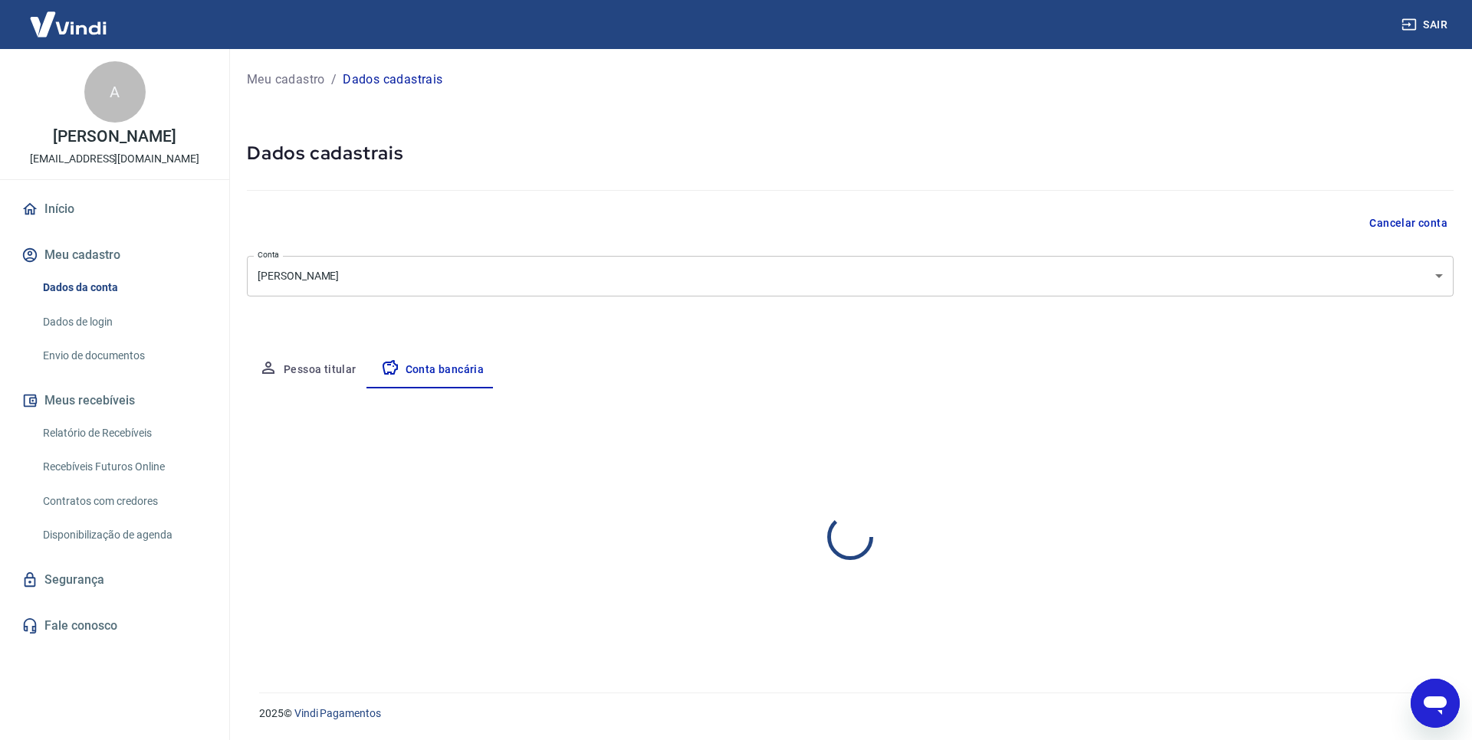
select select "1"
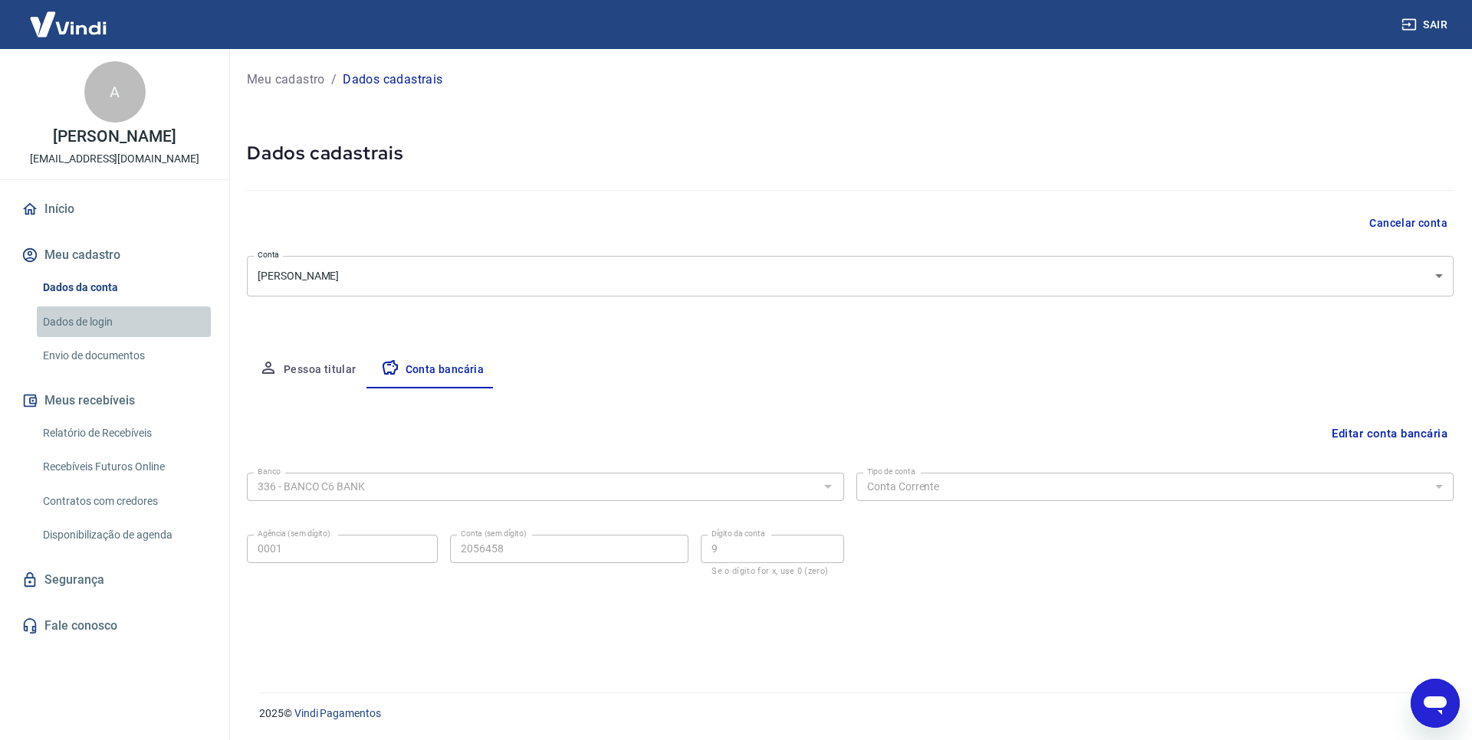
click at [78, 316] on link "Dados de login" at bounding box center [124, 322] width 174 height 31
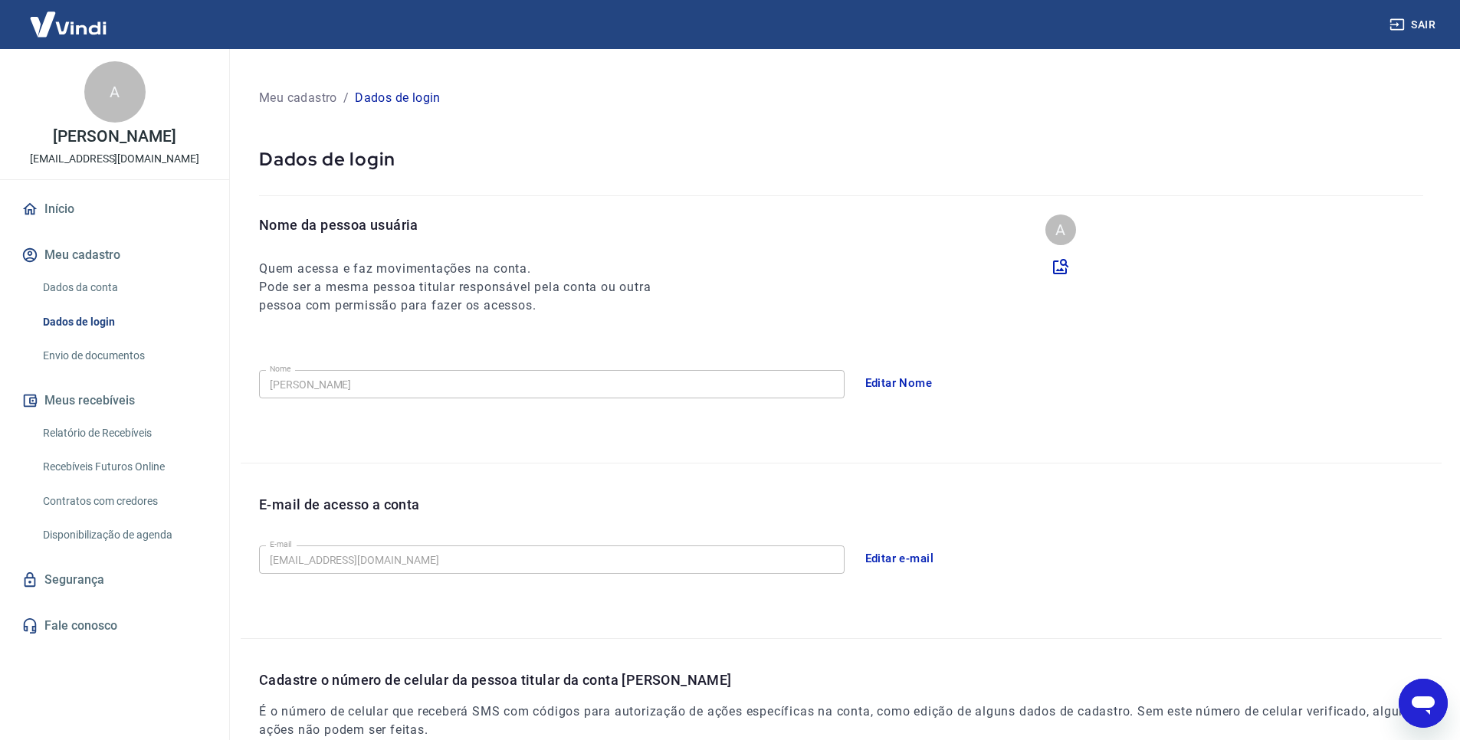
click at [84, 366] on link "Envio de documentos" at bounding box center [124, 355] width 174 height 31
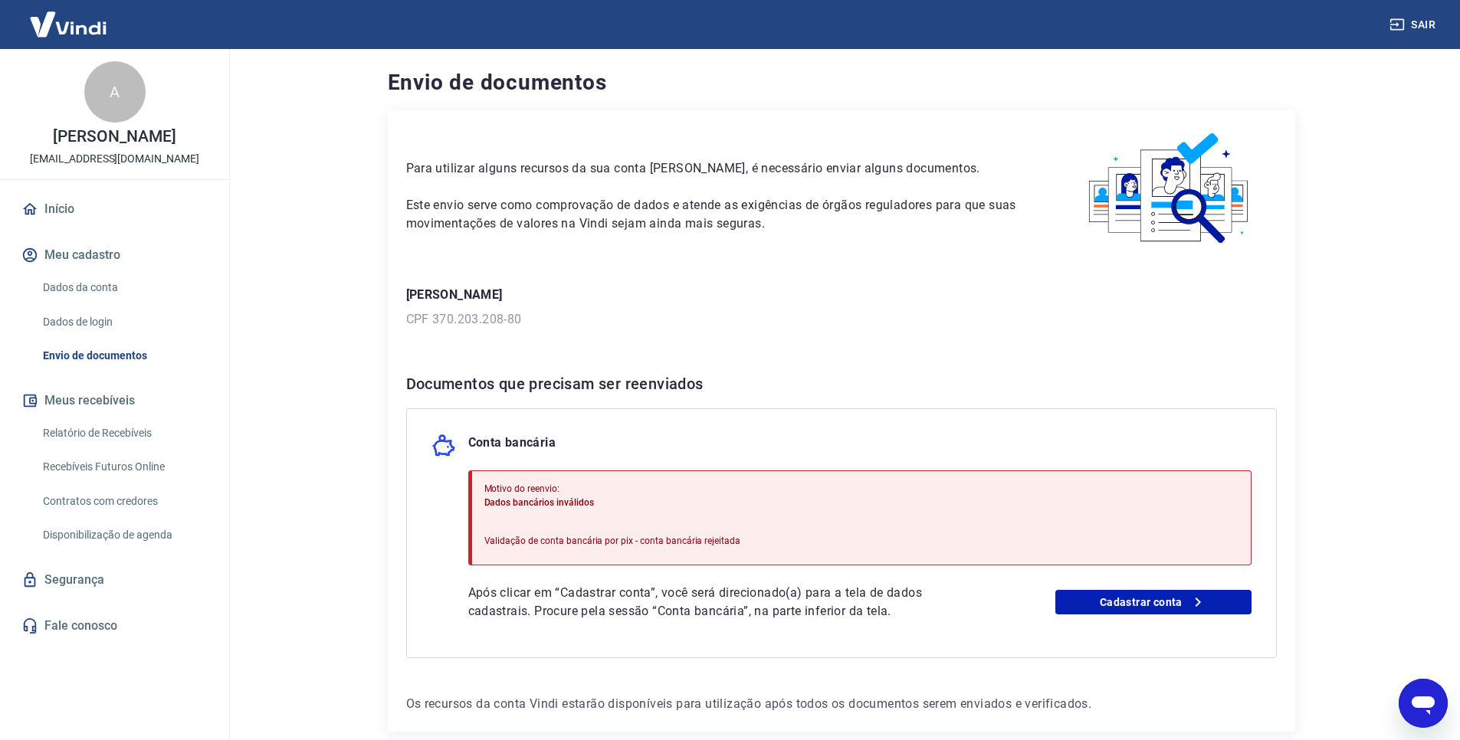
scroll to position [76, 0]
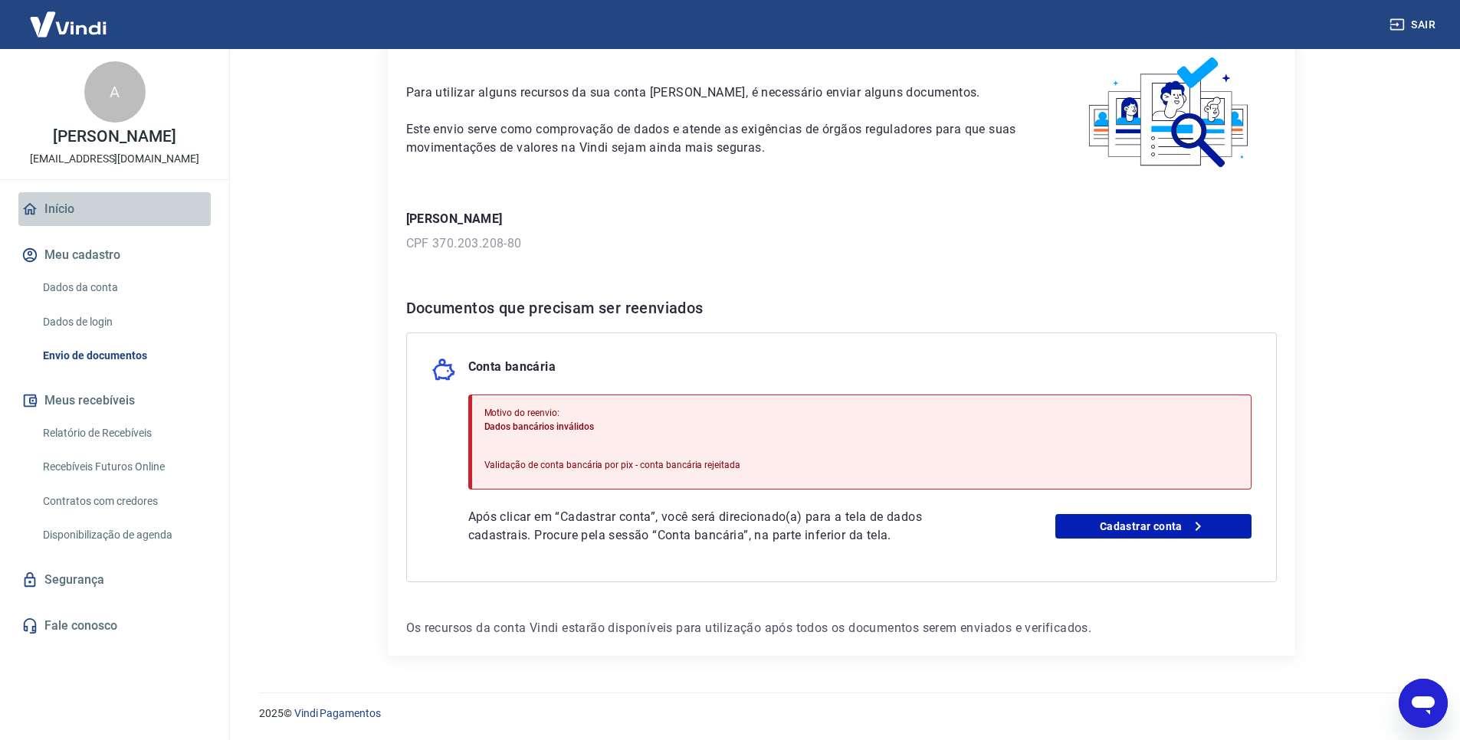
click at [79, 215] on link "Início" at bounding box center [114, 209] width 192 height 34
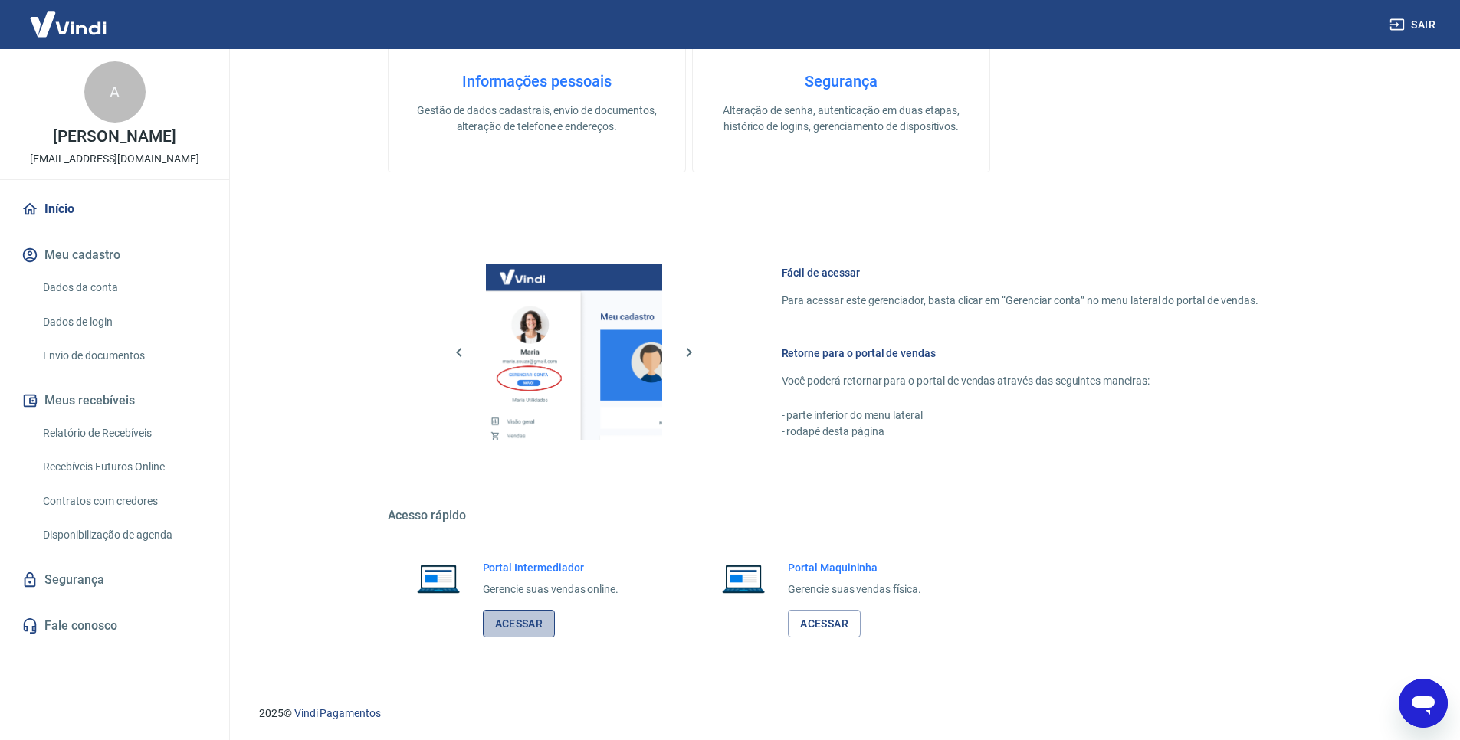
click at [507, 619] on link "Acessar" at bounding box center [519, 624] width 73 height 28
click at [507, 620] on link "Acessar" at bounding box center [519, 624] width 73 height 28
click at [1412, 725] on div "Abrir janela de mensagens, 3 mensagens não lidas" at bounding box center [1423, 704] width 46 height 46
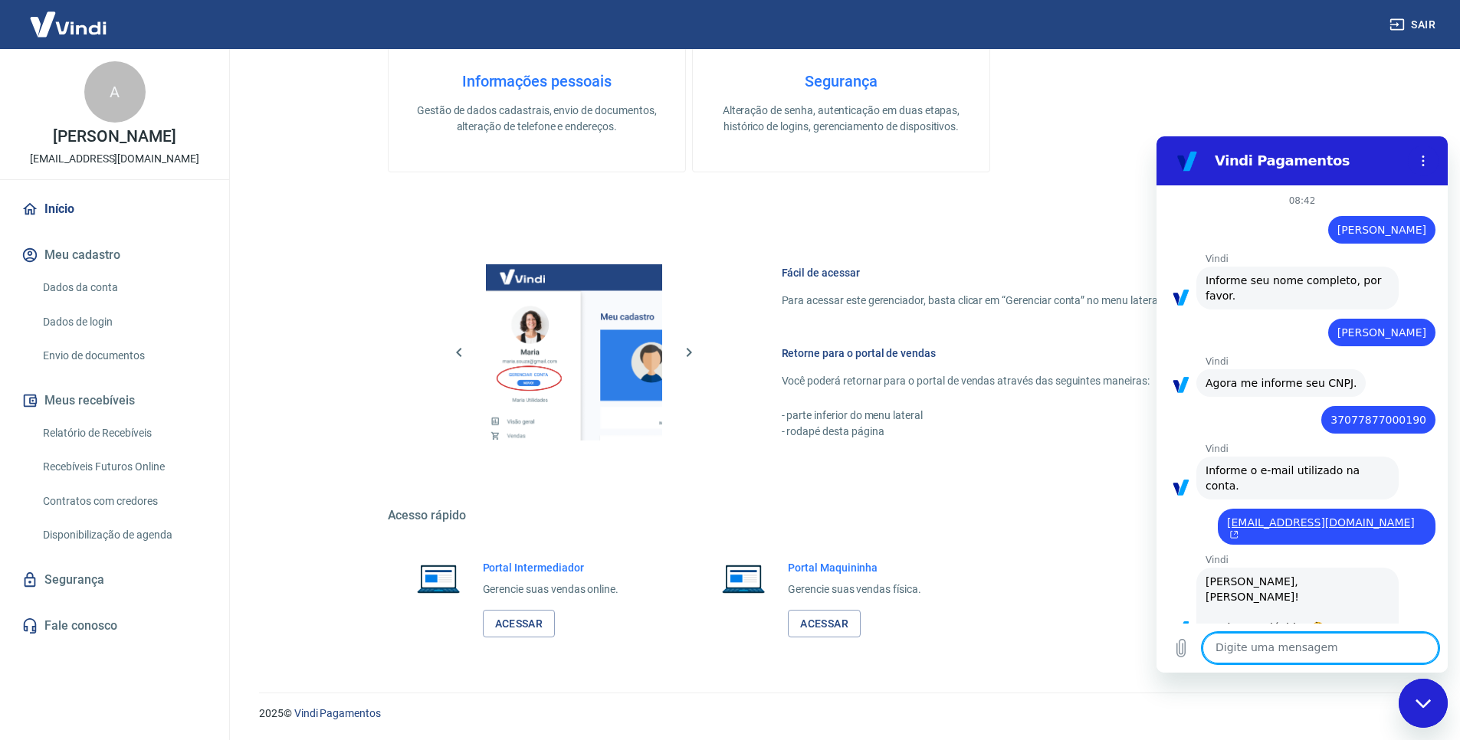
scroll to position [1109, 0]
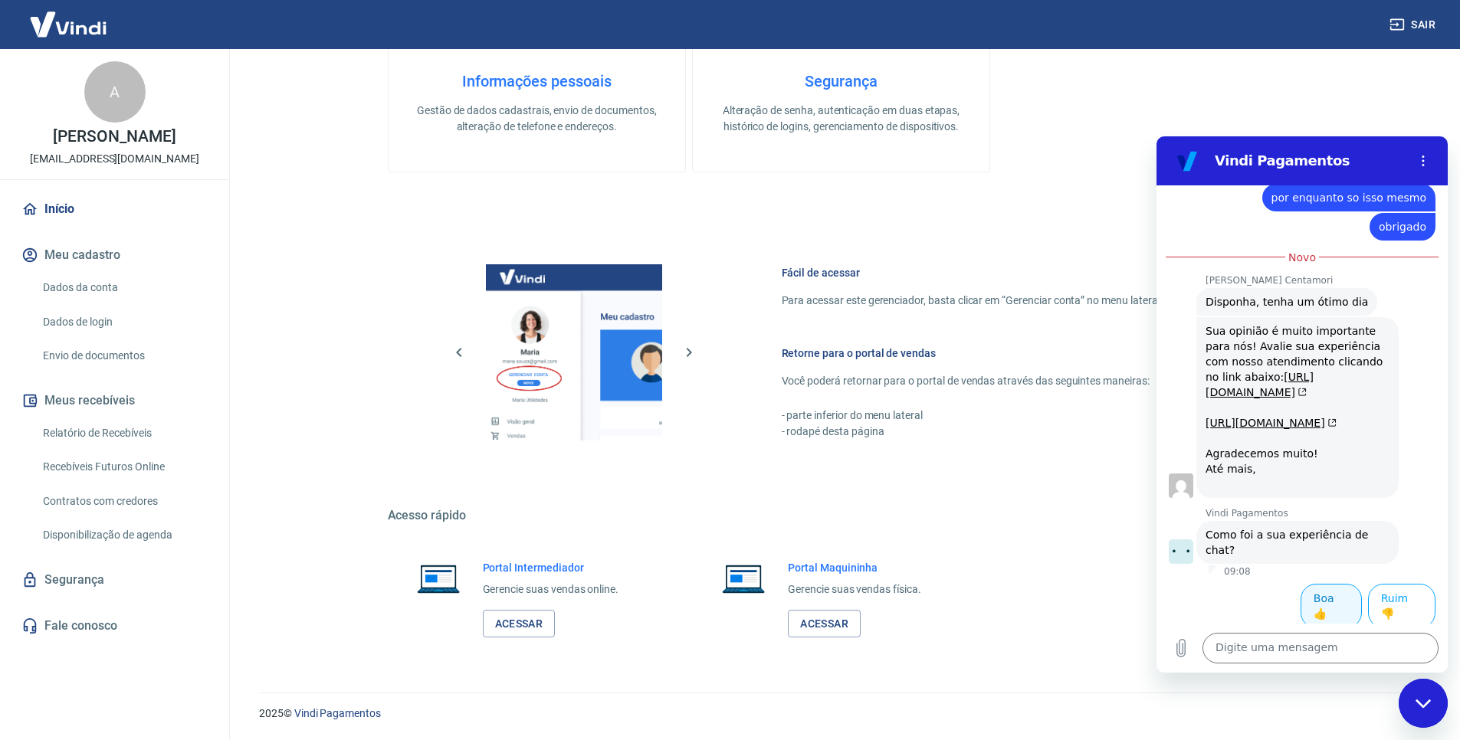
click at [1320, 606] on button "Boa 👍" at bounding box center [1331, 606] width 61 height 44
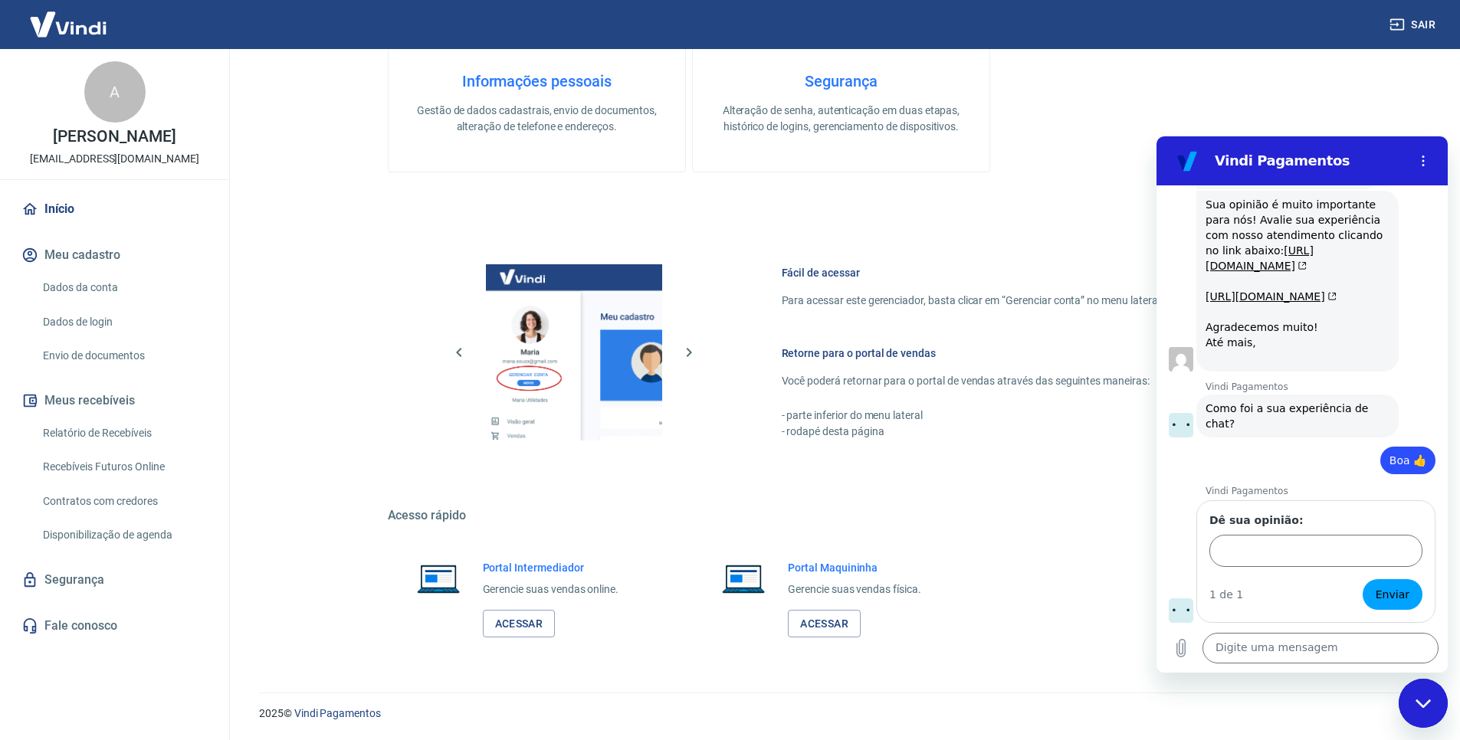
scroll to position [1241, 0]
click at [1308, 557] on input "Dê sua opinião:" at bounding box center [1315, 551] width 213 height 32
type input "Otimo Atendimento"
click at [1391, 602] on span "Enviar" at bounding box center [1393, 595] width 34 height 18
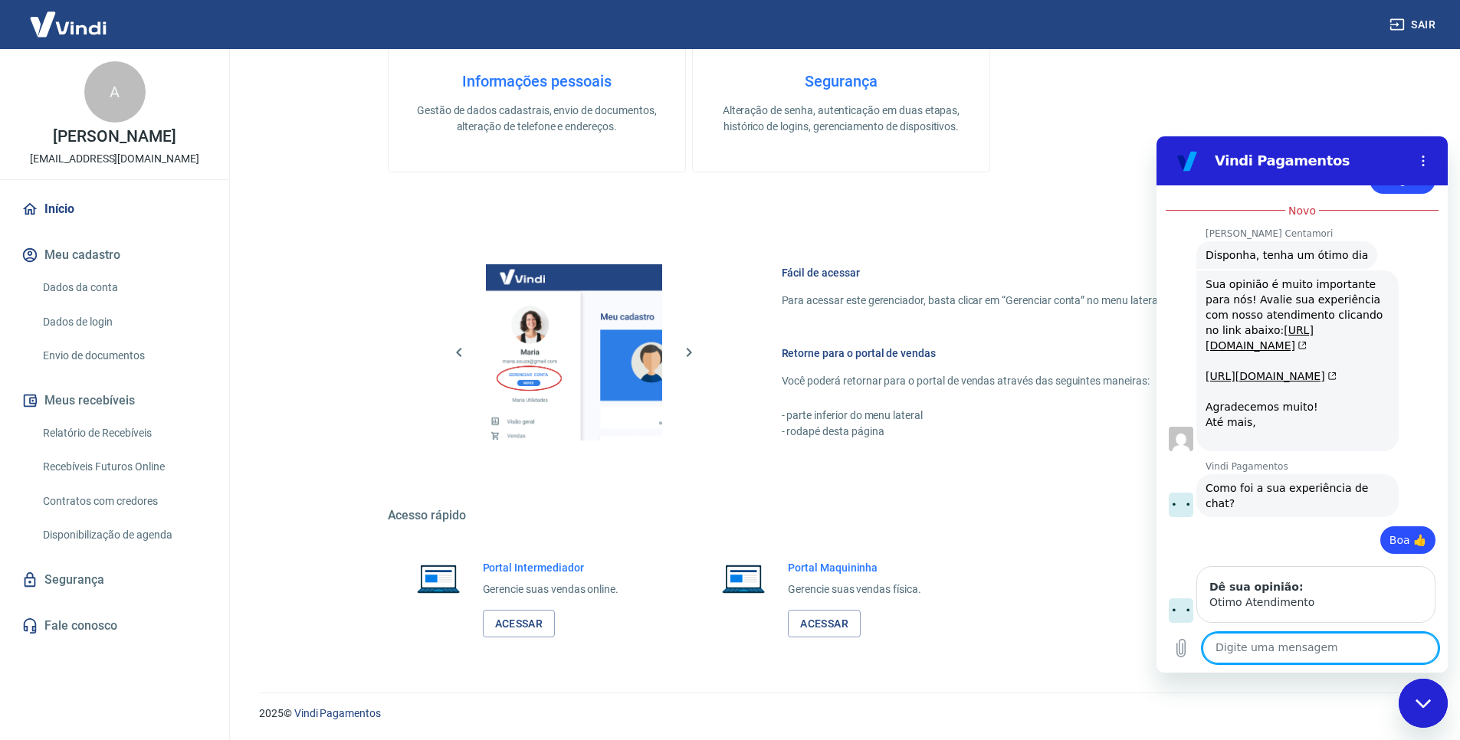
scroll to position [1261, 0]
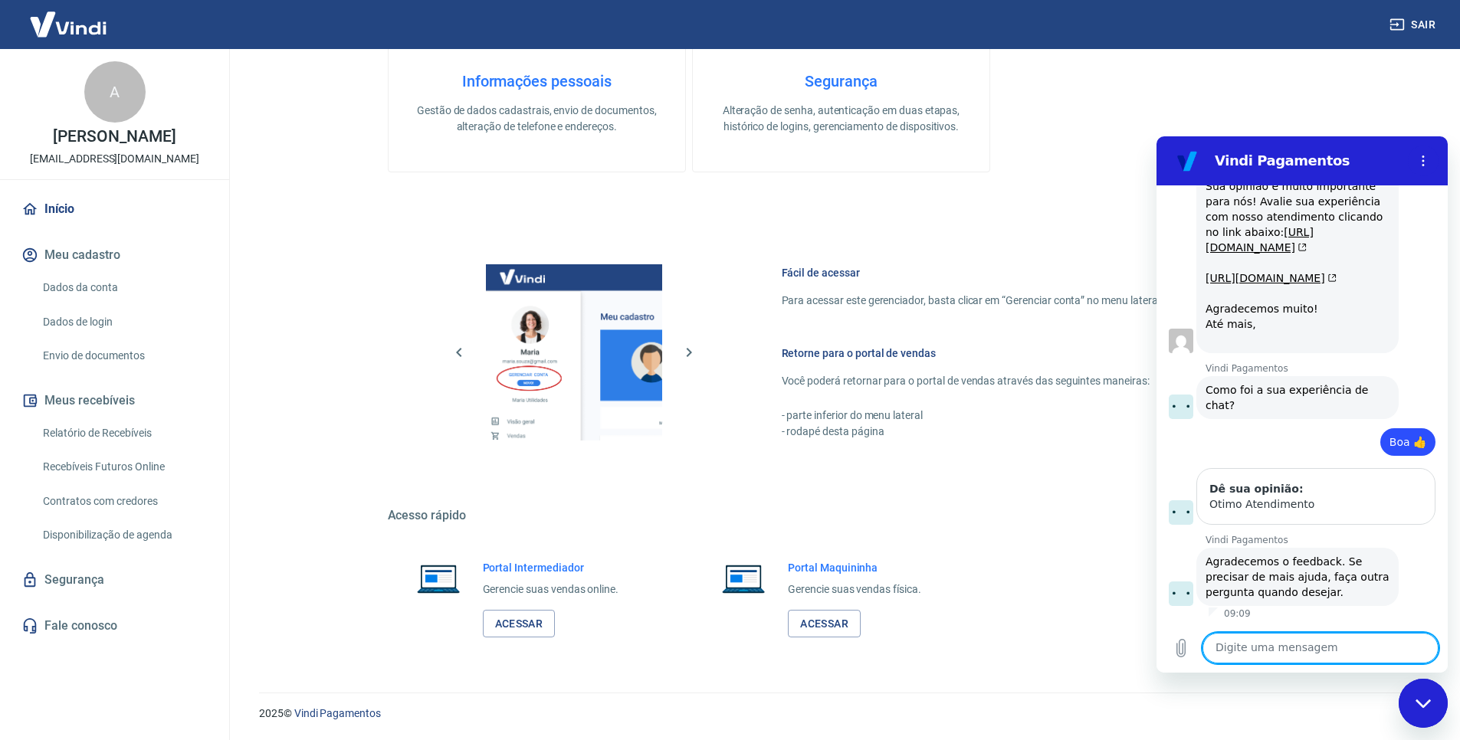
click at [1426, 697] on div "Fechar janela de mensagens" at bounding box center [1423, 704] width 46 height 46
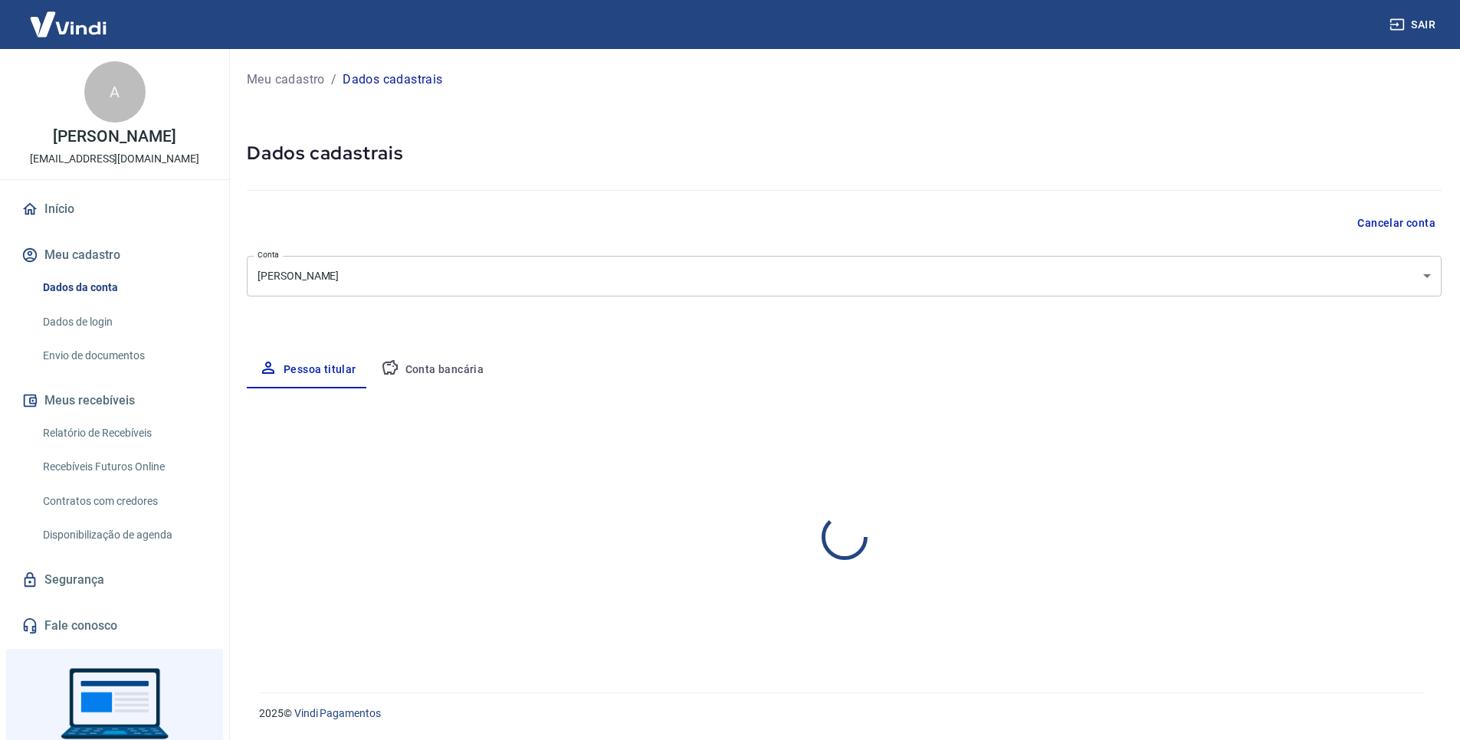
select select "SP"
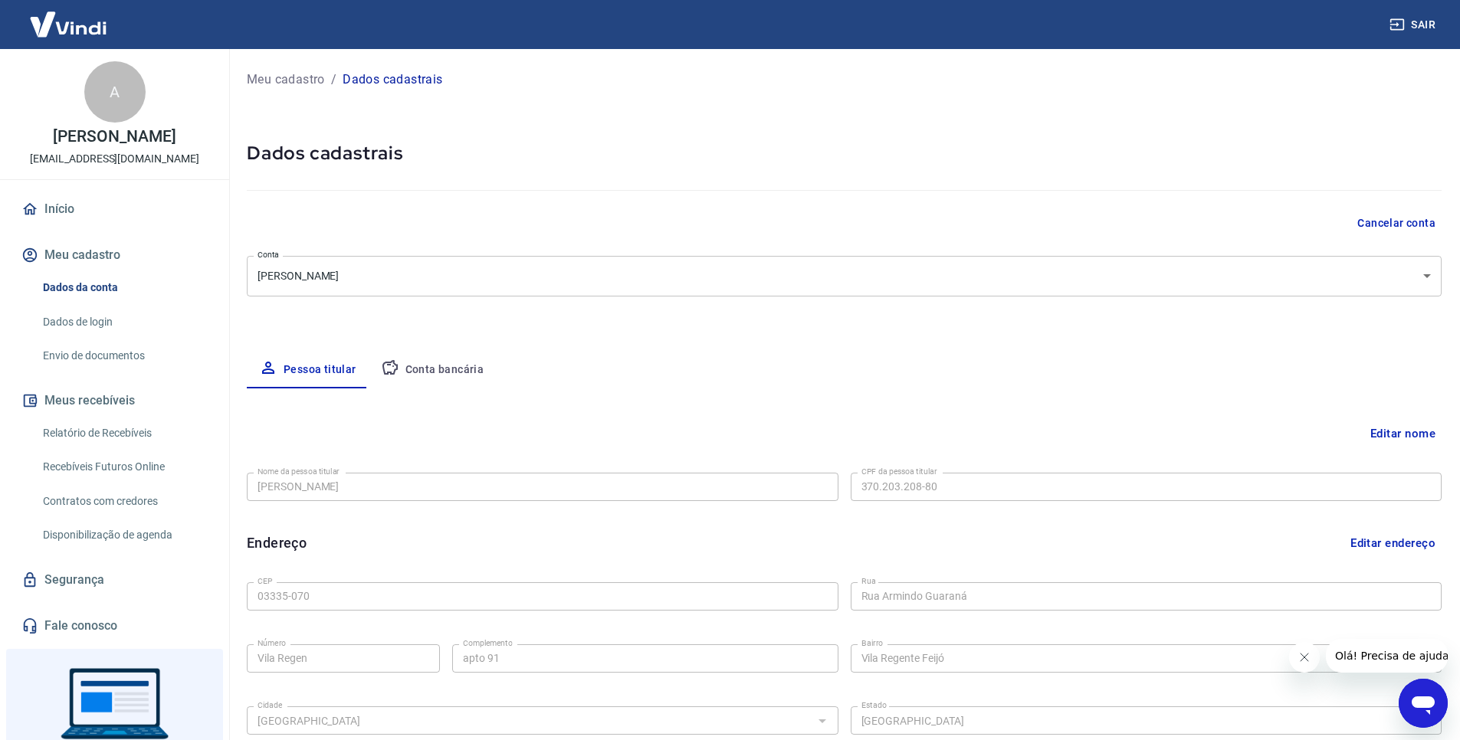
scroll to position [241, 0]
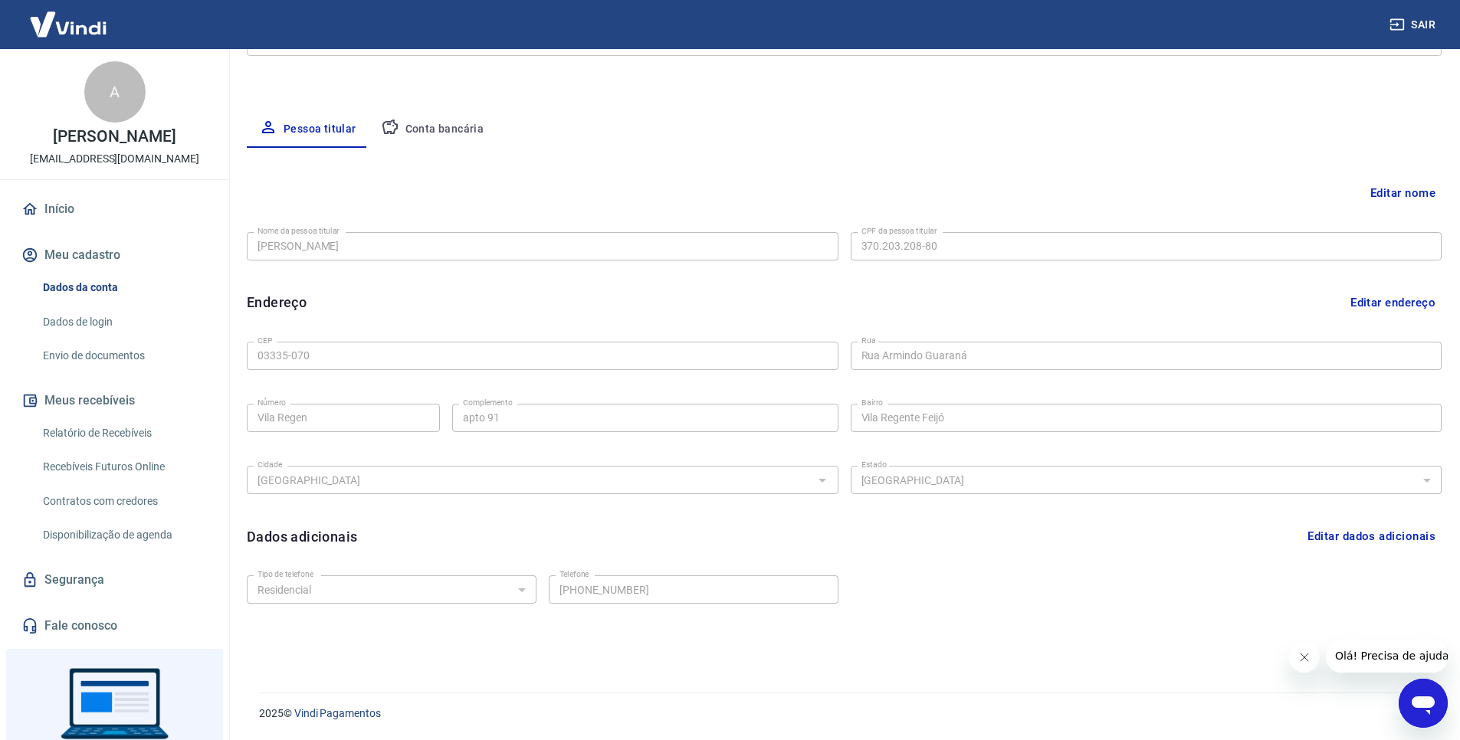
click at [1422, 297] on button "Editar endereço" at bounding box center [1392, 302] width 97 height 29
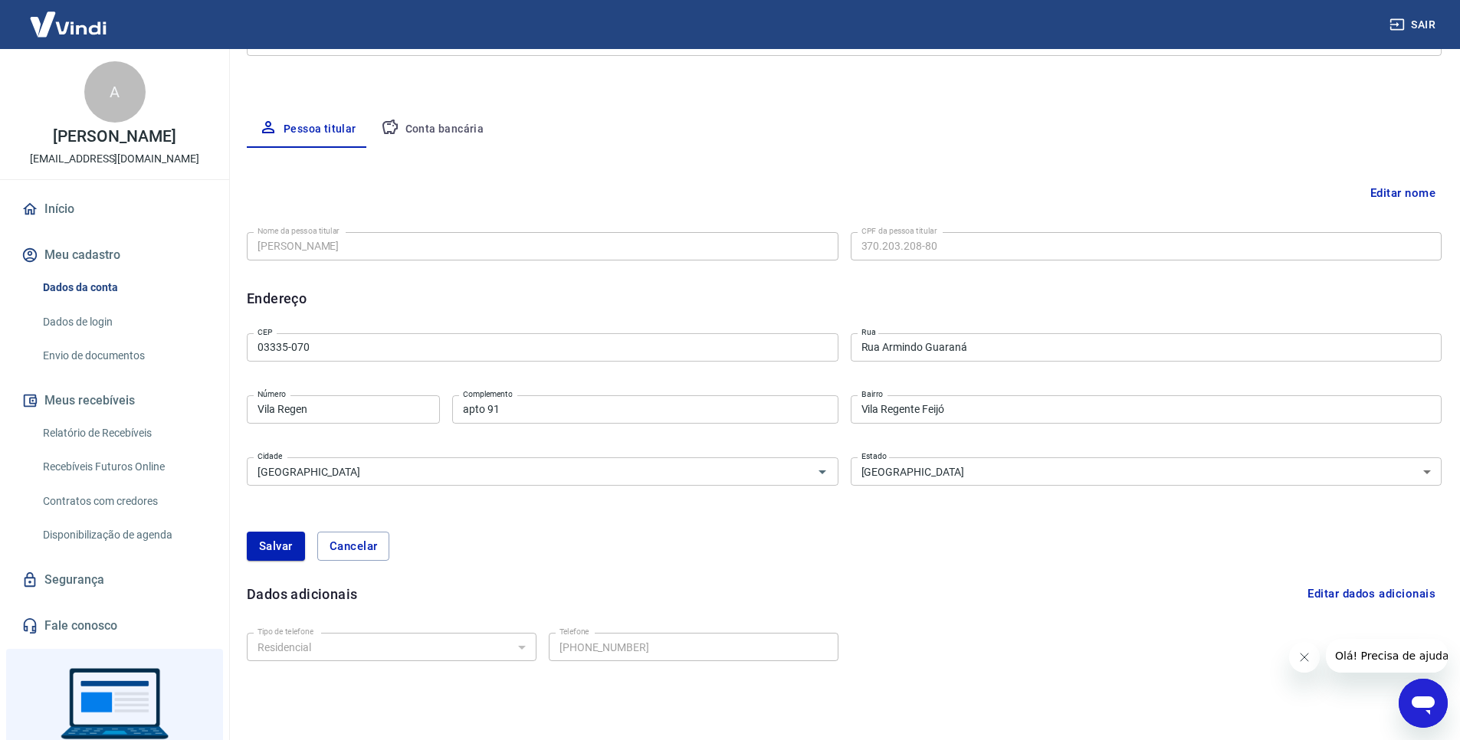
click at [325, 408] on input "Vila Regen" at bounding box center [343, 409] width 193 height 28
type input "V"
type input "a"
type input "110"
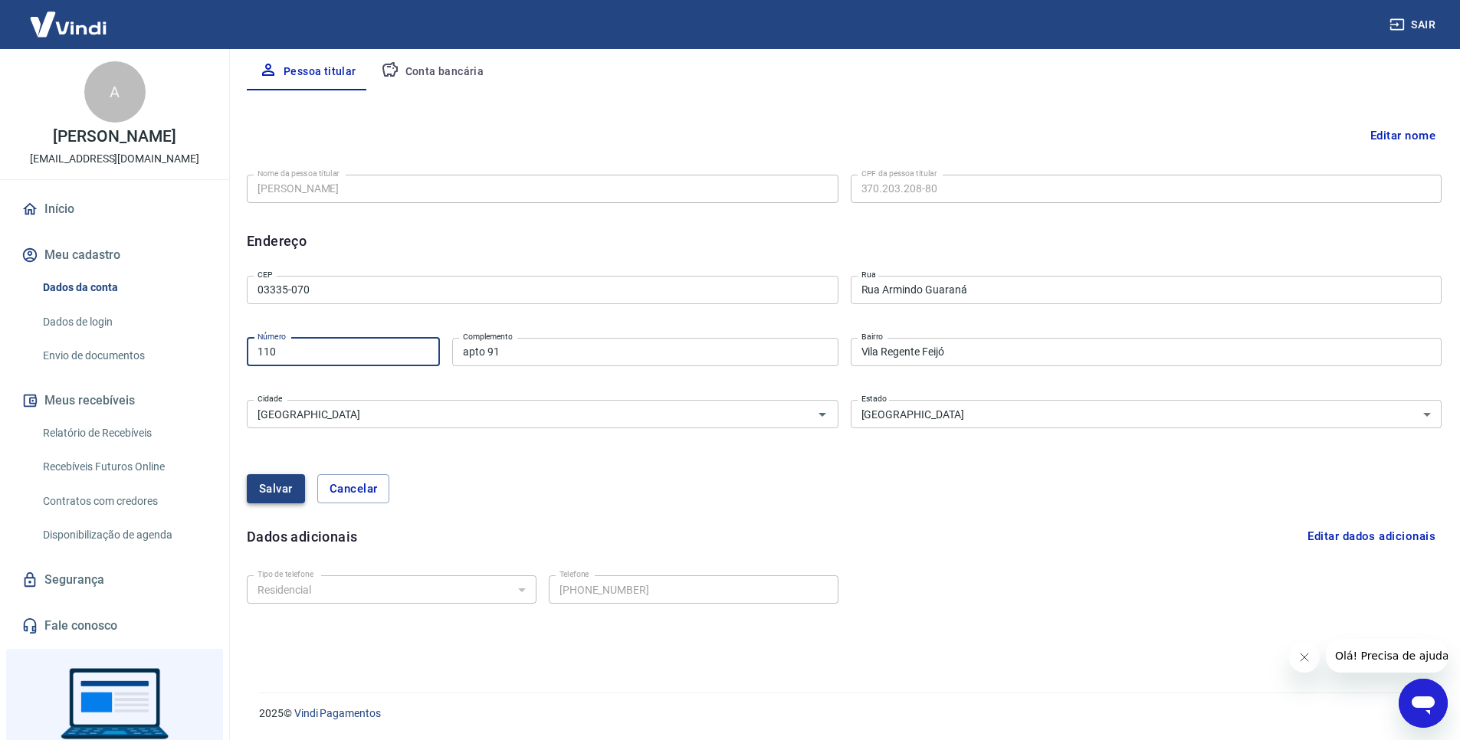
click at [269, 483] on button "Salvar" at bounding box center [276, 488] width 58 height 29
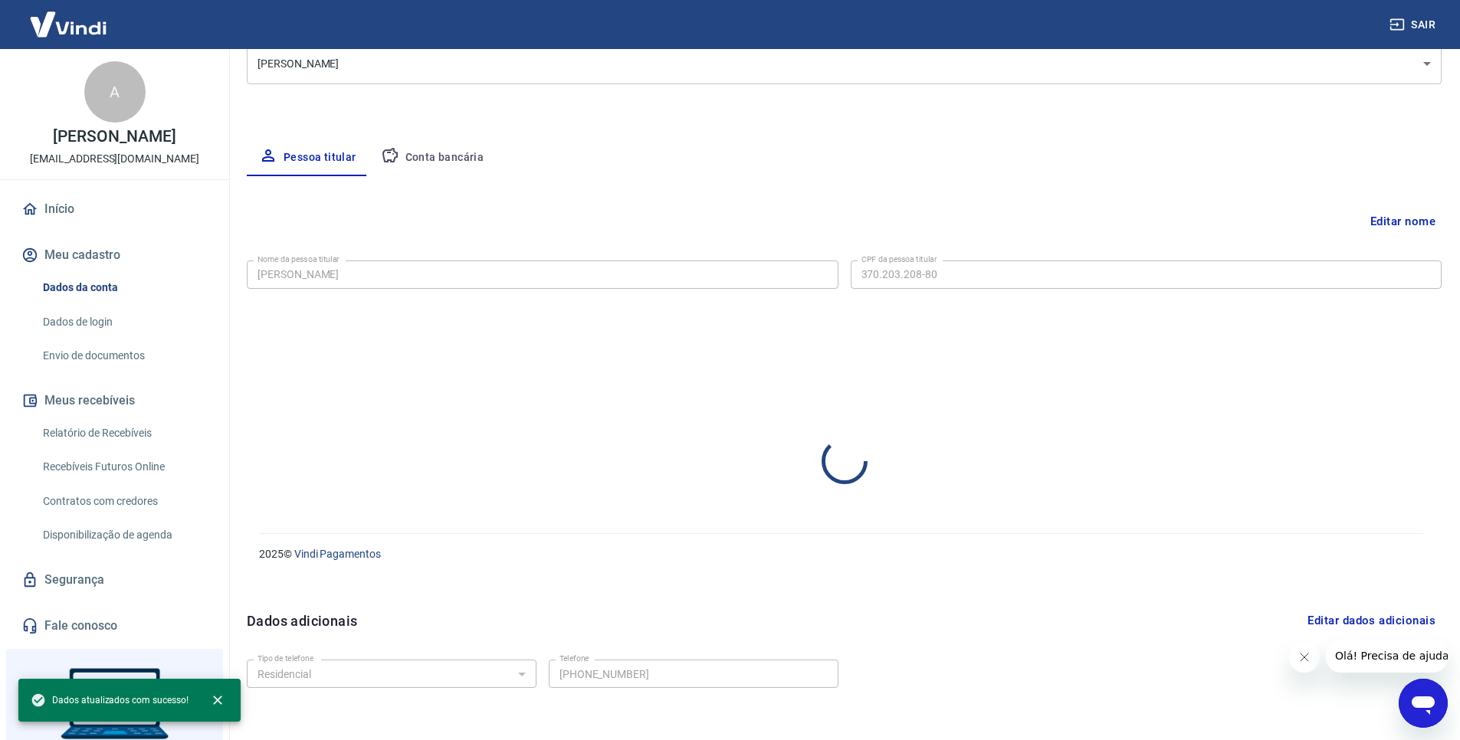
scroll to position [241, 0]
select select "SP"
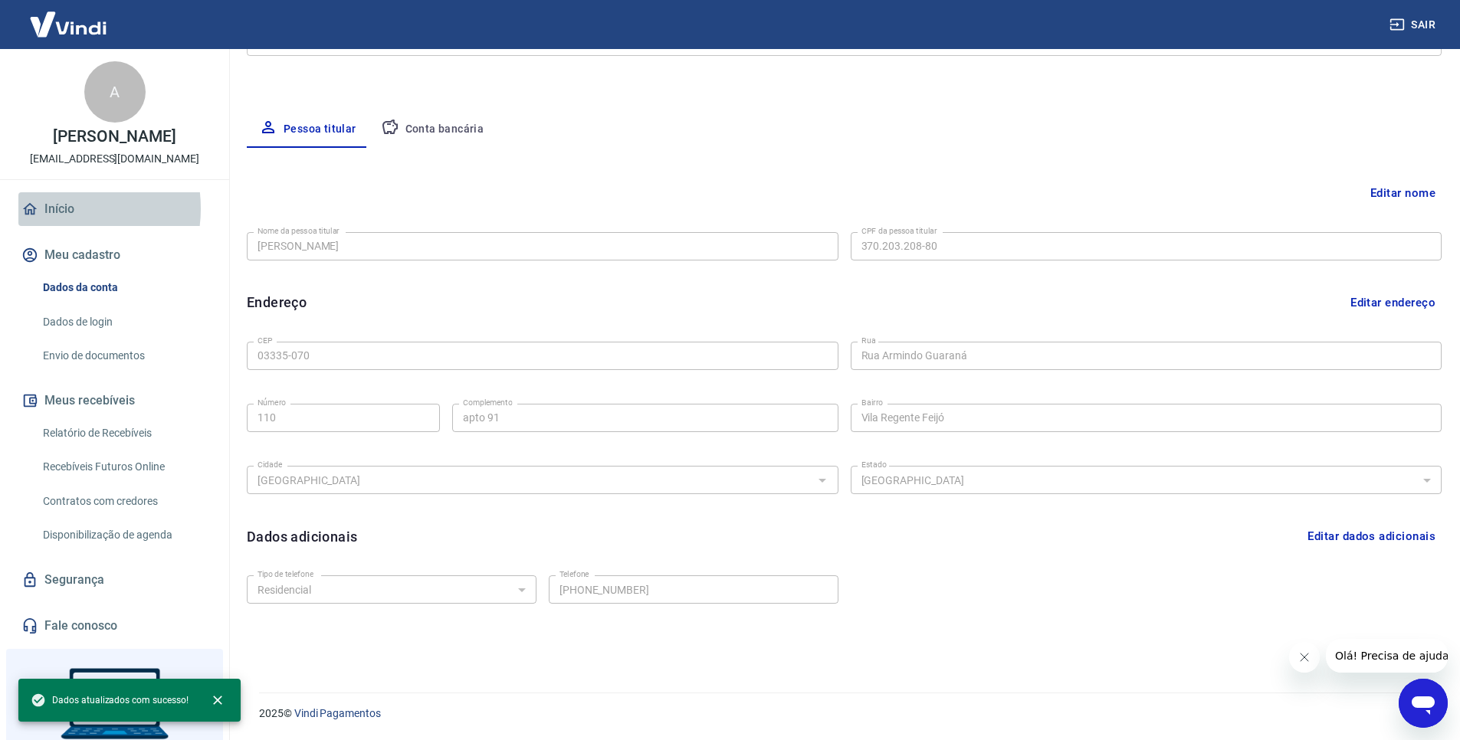
click at [52, 208] on link "Início" at bounding box center [114, 209] width 192 height 34
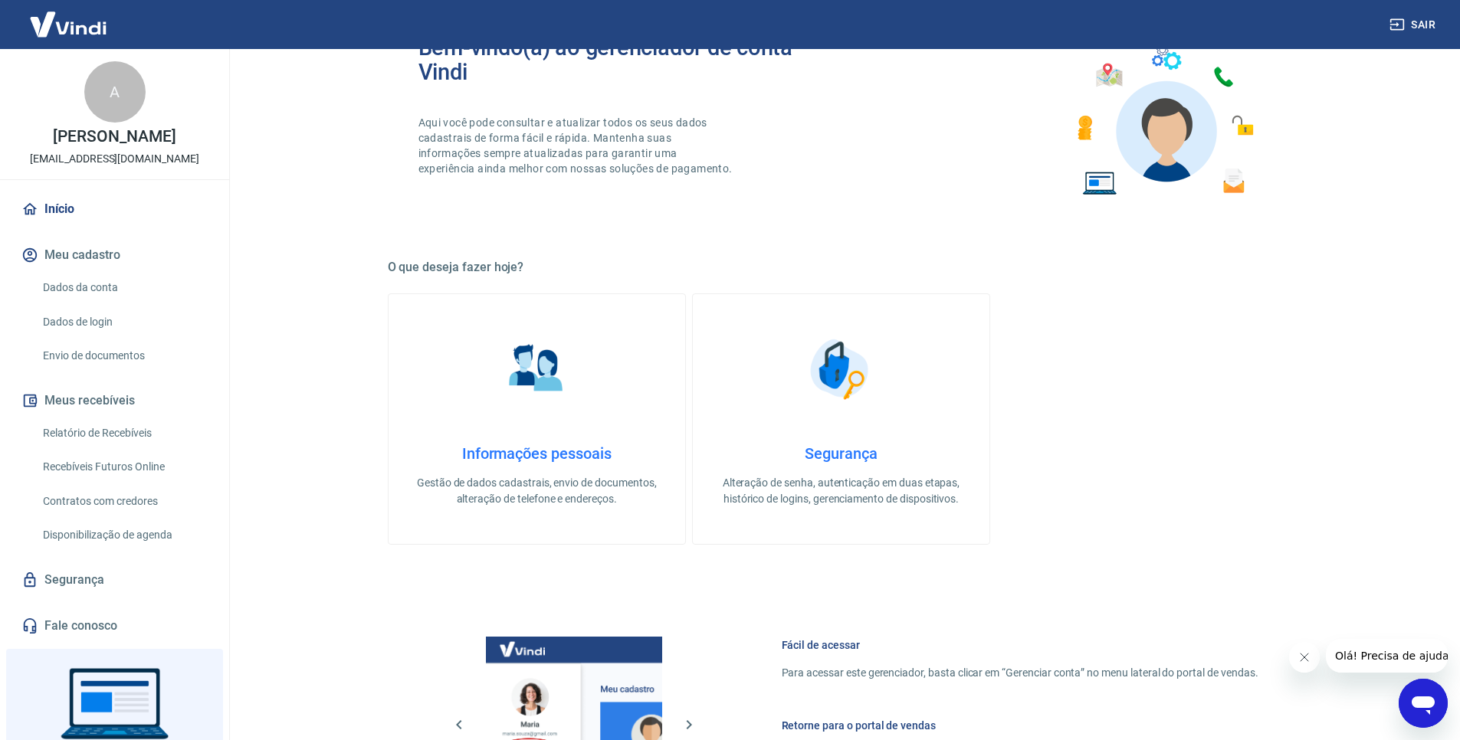
scroll to position [613, 0]
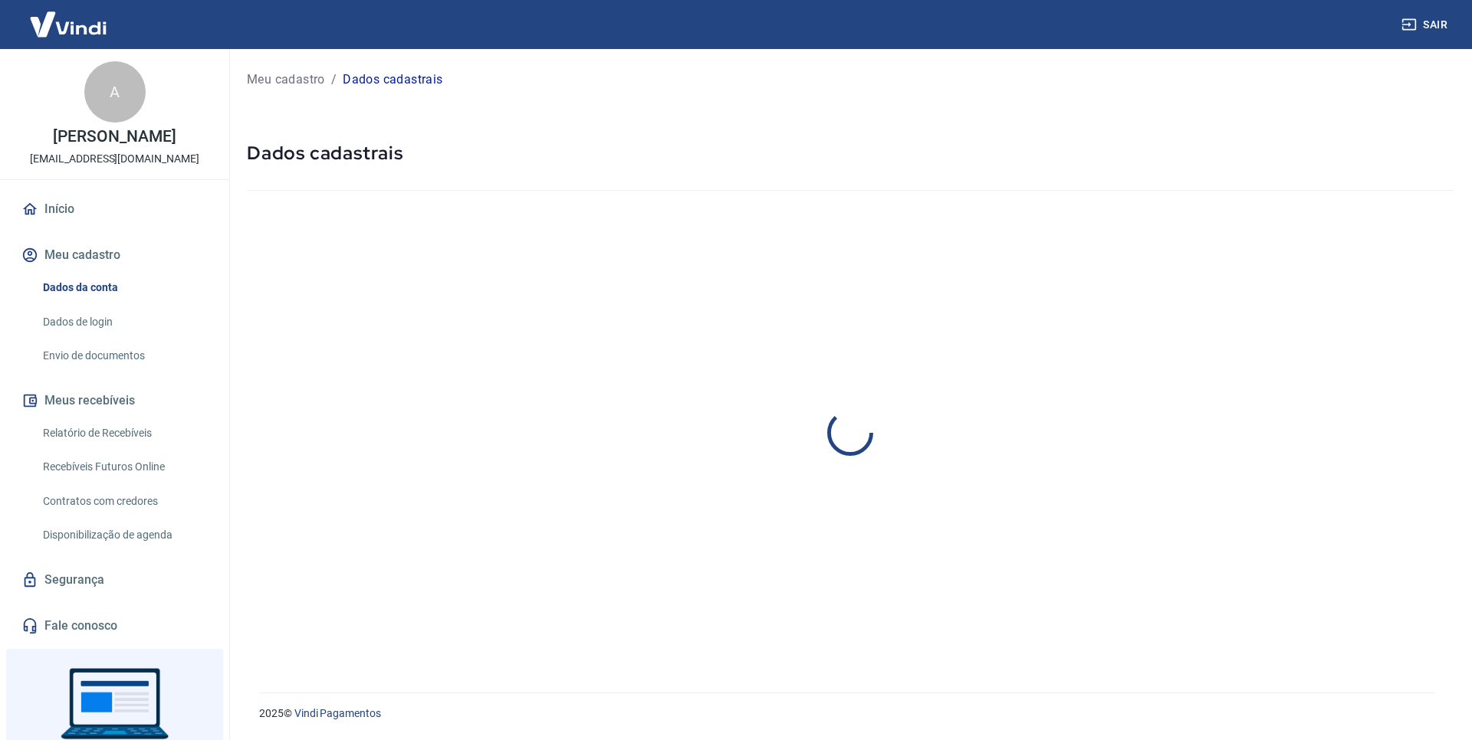
select select "SP"
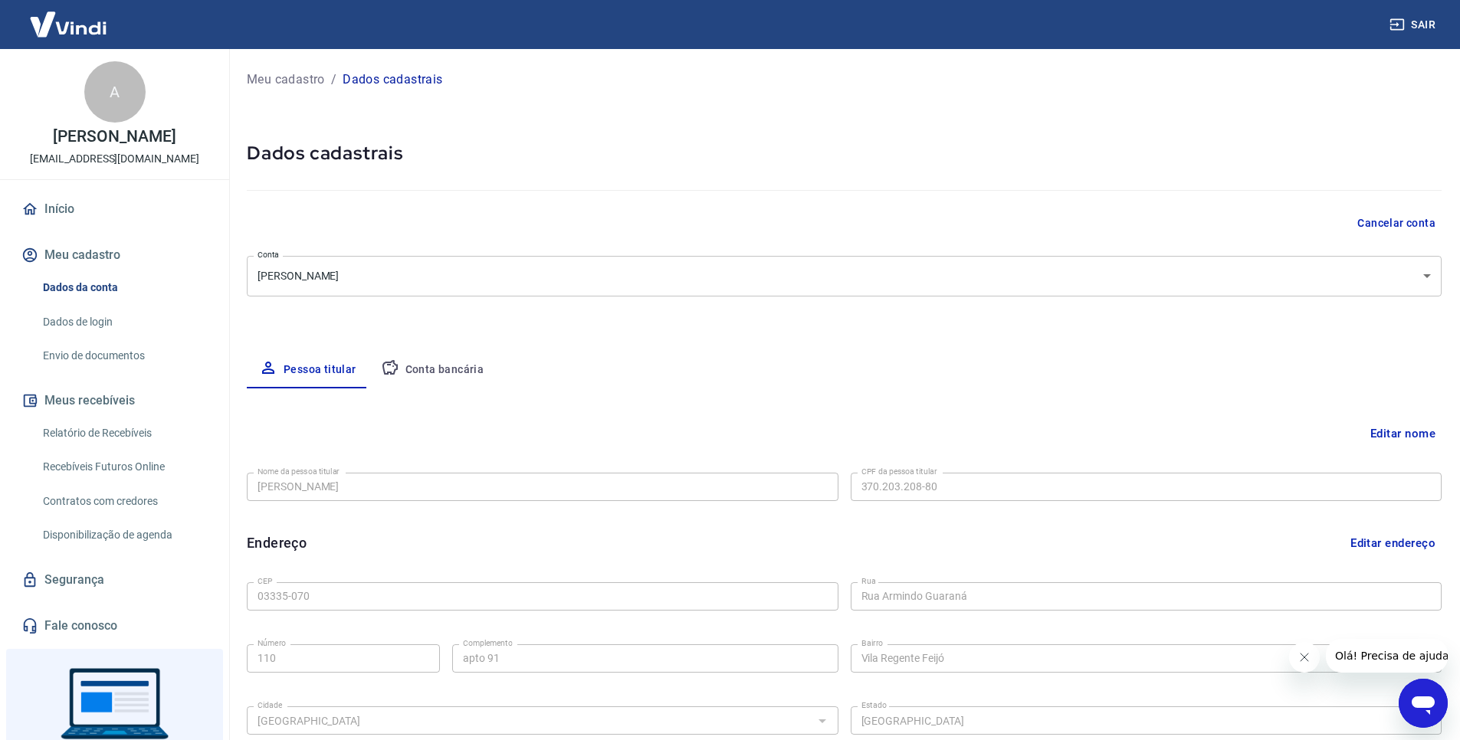
click at [434, 366] on button "Conta bancária" at bounding box center [433, 370] width 128 height 37
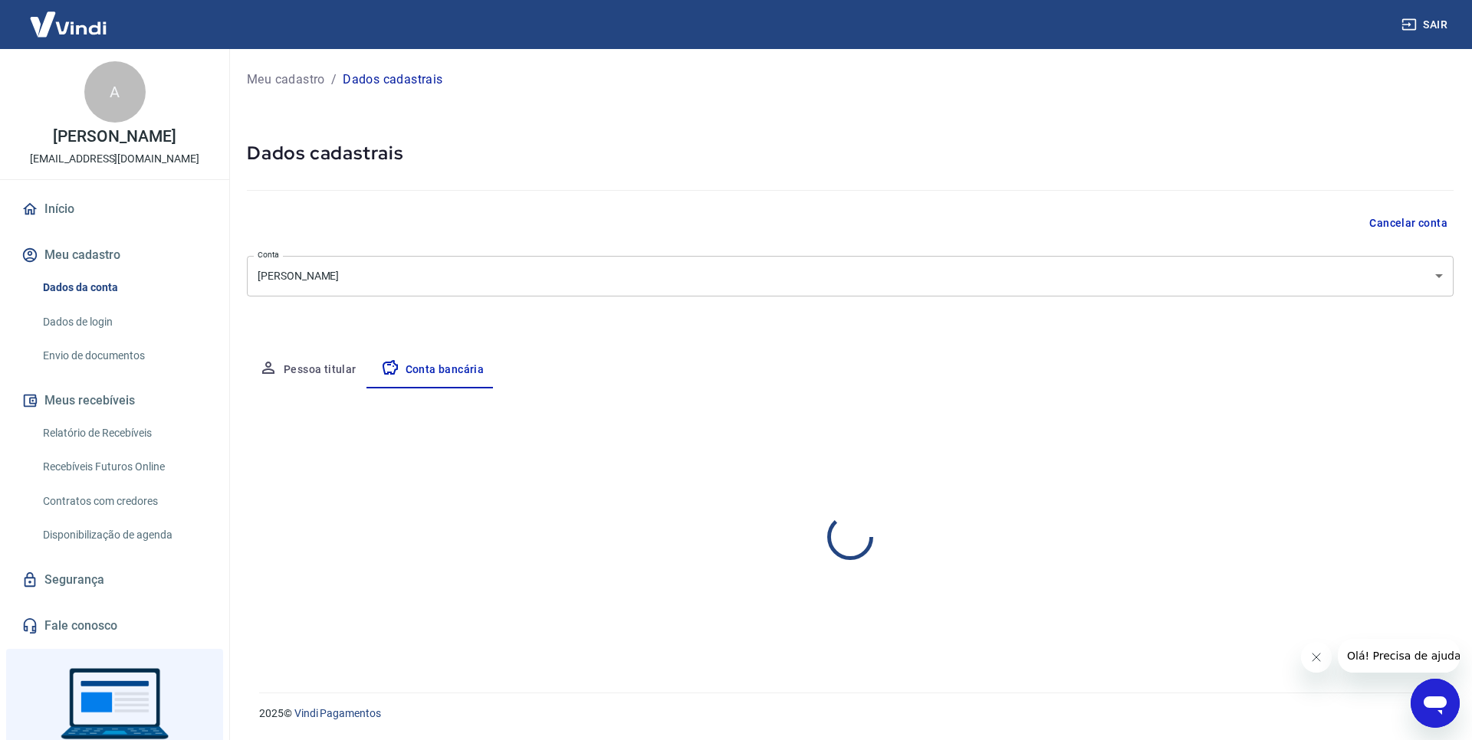
select select "1"
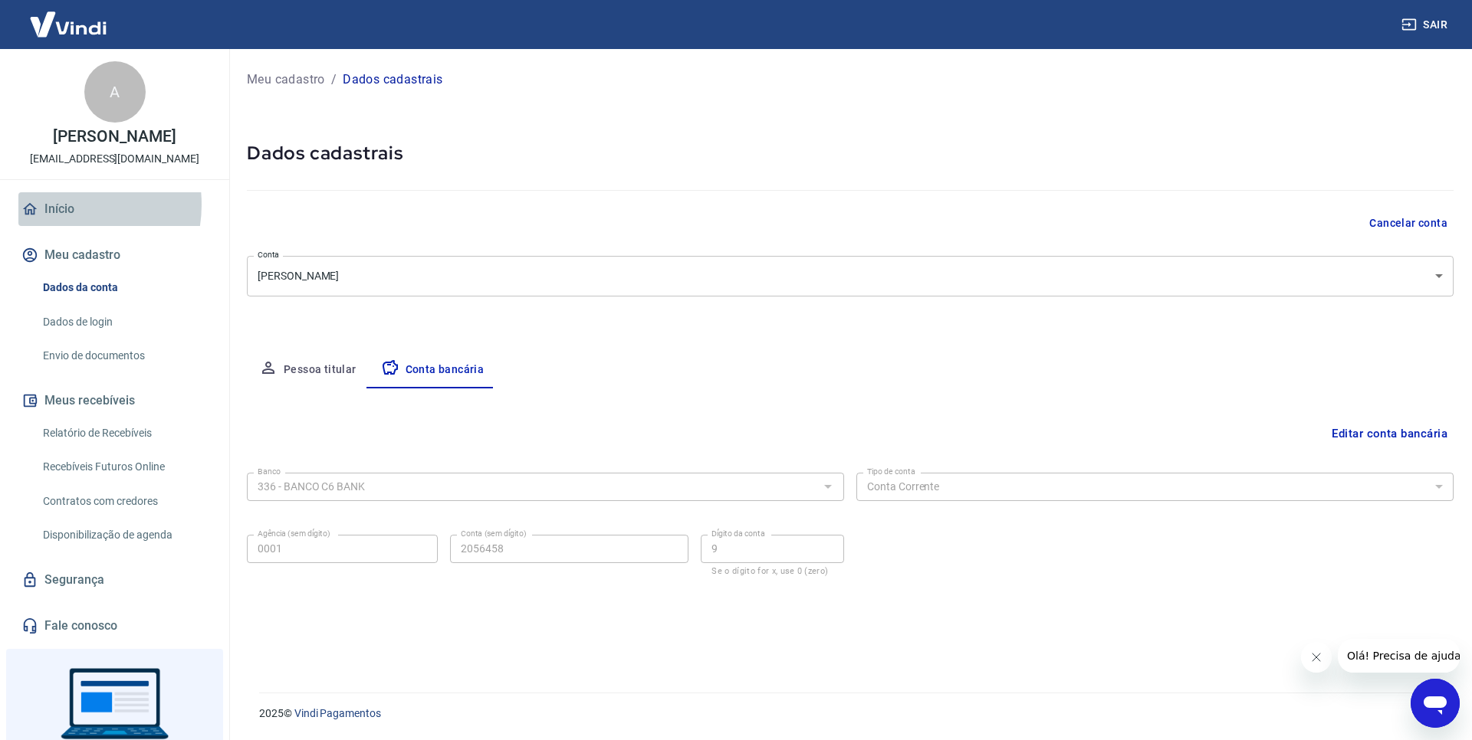
click at [59, 205] on link "Início" at bounding box center [114, 209] width 192 height 34
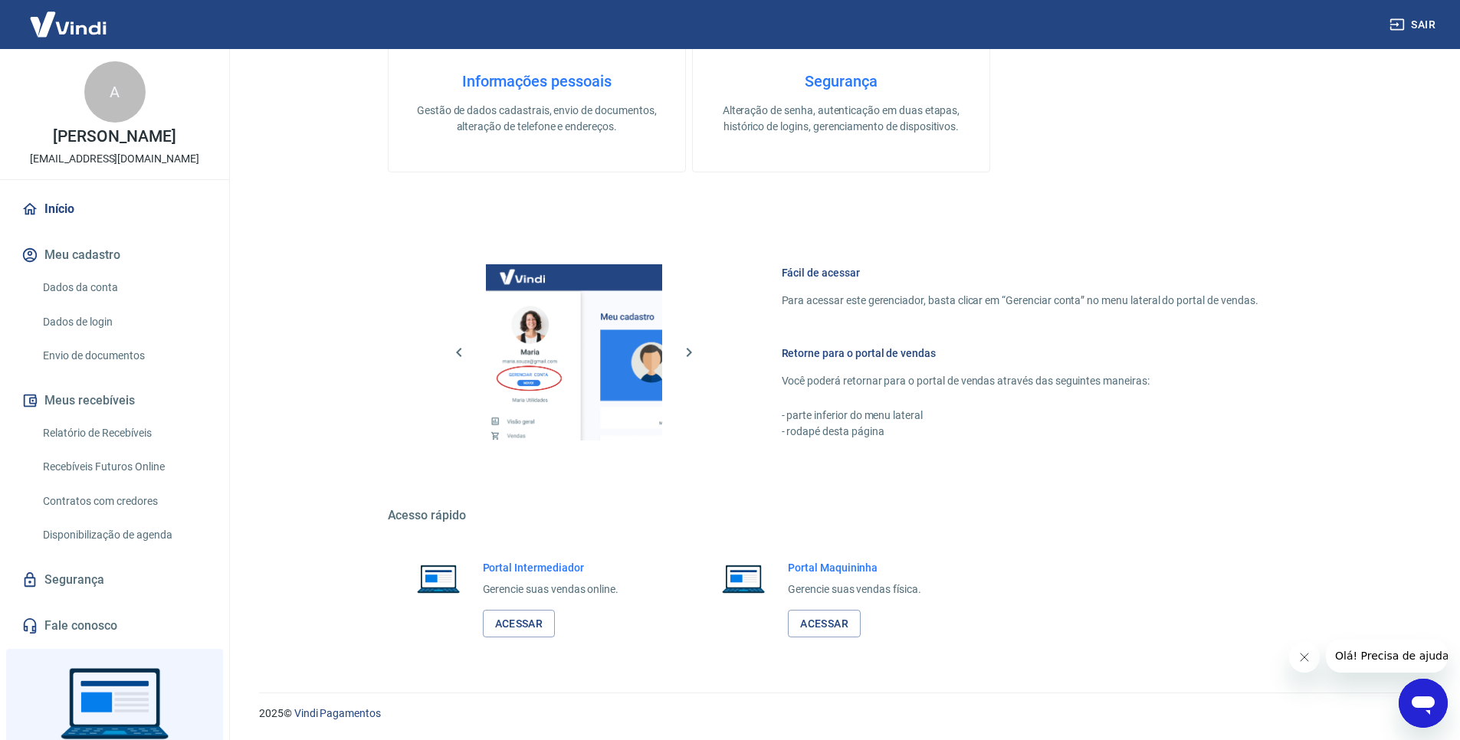
scroll to position [271, 0]
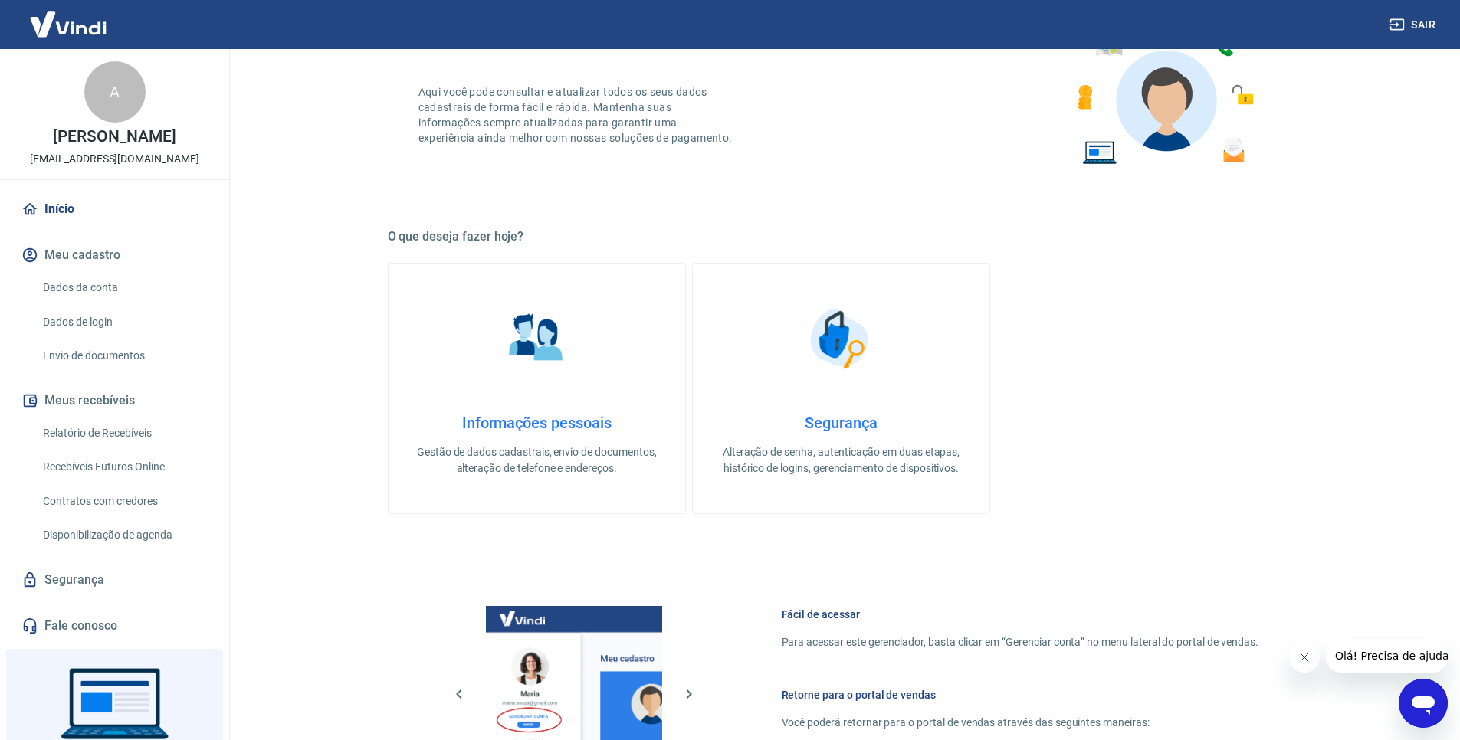
click at [832, 358] on img at bounding box center [840, 338] width 77 height 77
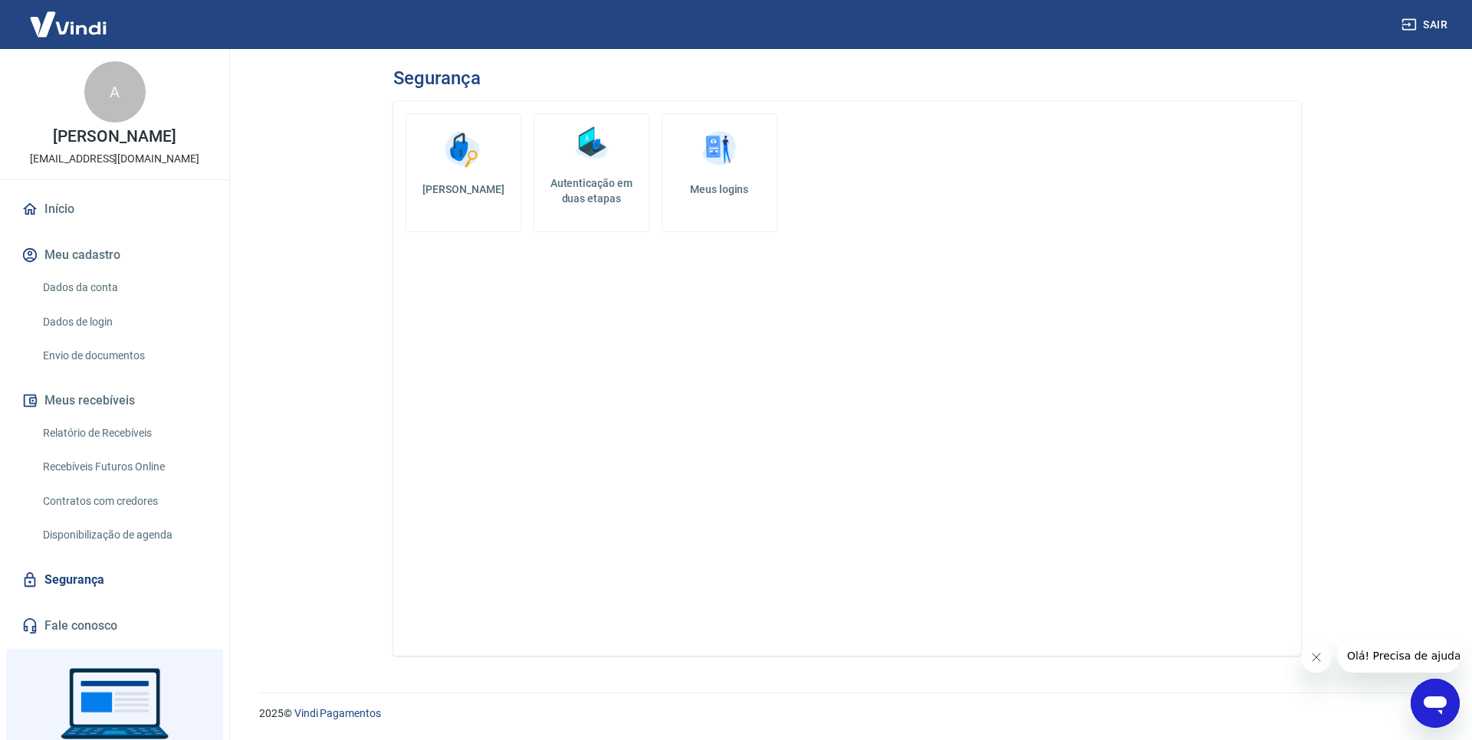
click at [550, 197] on h5 "Autenticação em duas etapas" at bounding box center [591, 191] width 102 height 31
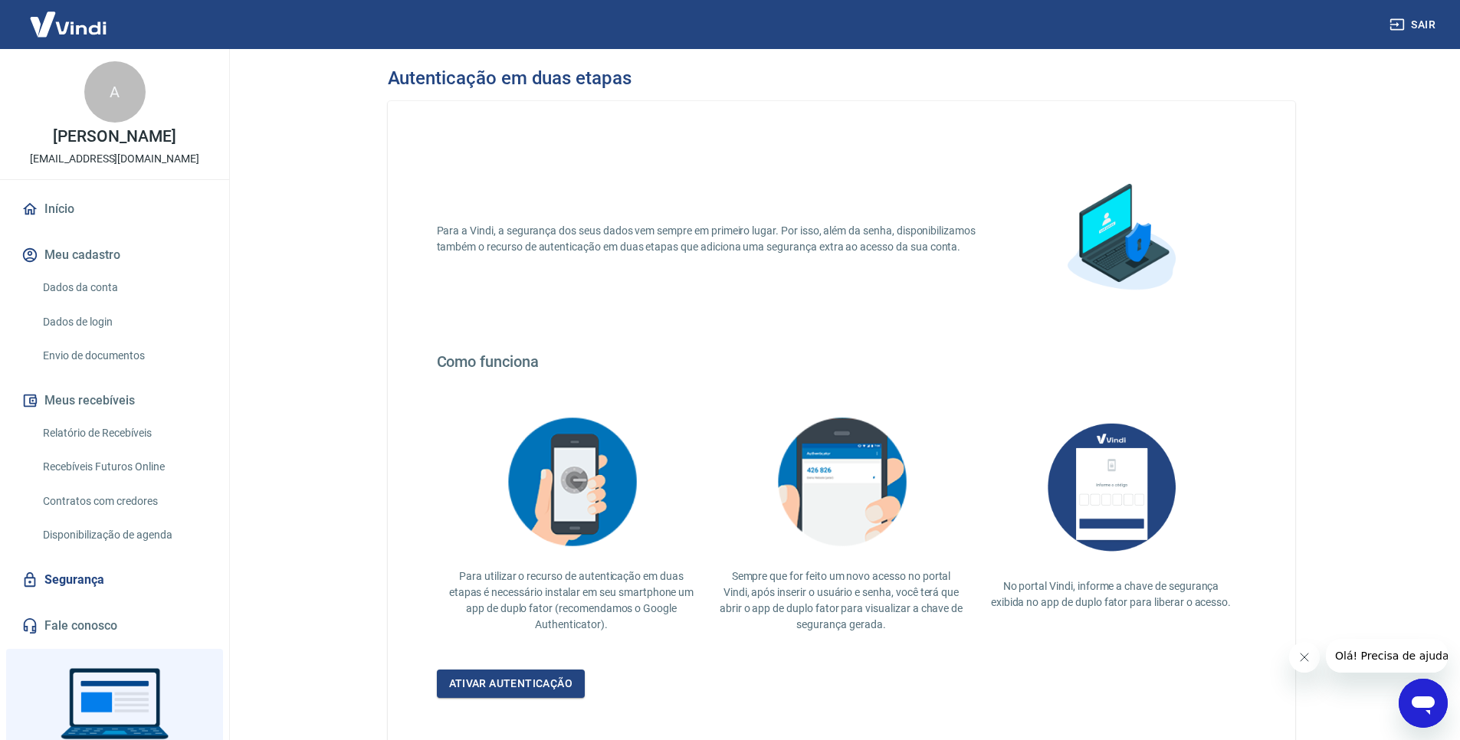
scroll to position [91, 0]
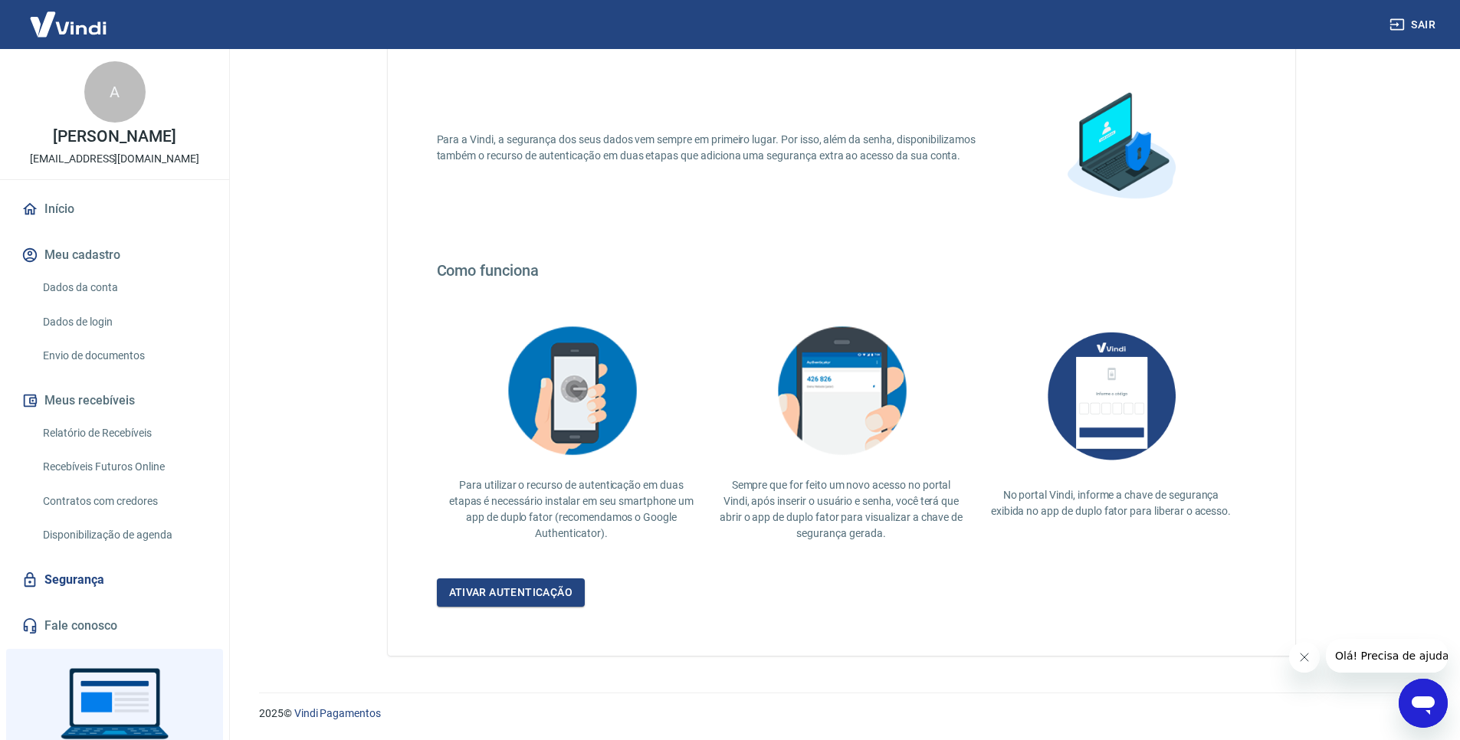
click at [1432, 706] on icon "Abrir janela de mensagens" at bounding box center [1423, 706] width 23 height 18
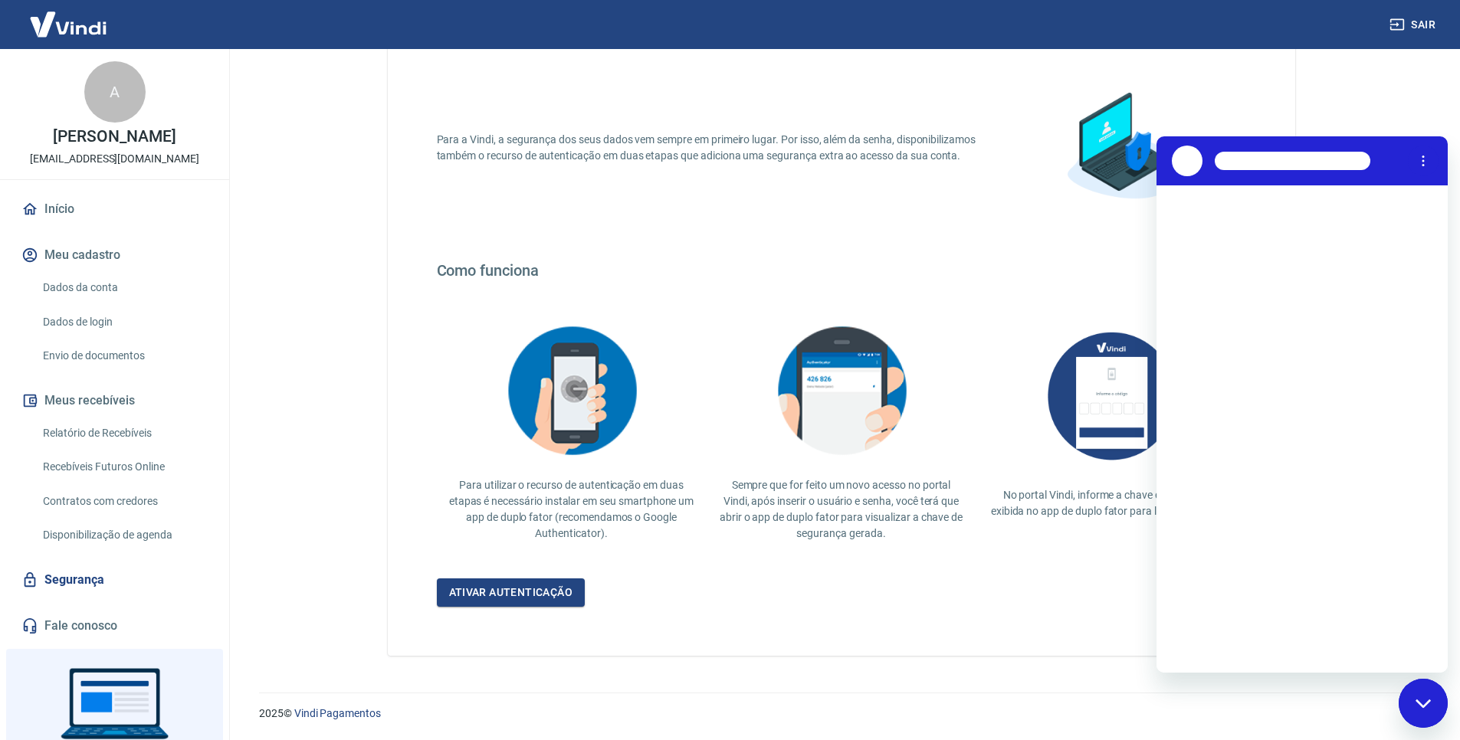
scroll to position [0, 0]
click at [1219, 123] on div "Para a Vindi, a segurança dos seus dados vem sempre em primeiro lugar. Por isso…" at bounding box center [841, 148] width 809 height 178
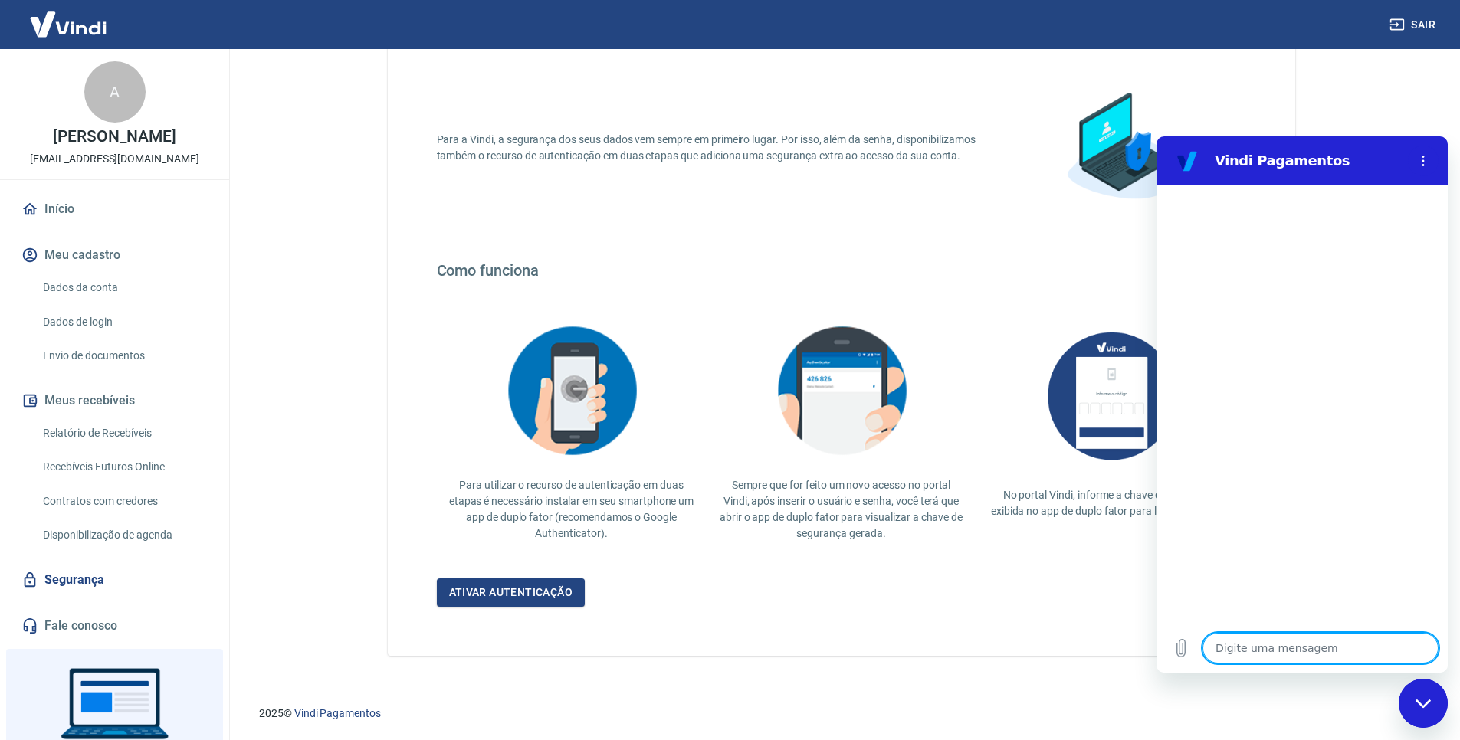
click at [1427, 712] on div "Fechar janela de mensagens" at bounding box center [1423, 704] width 46 height 46
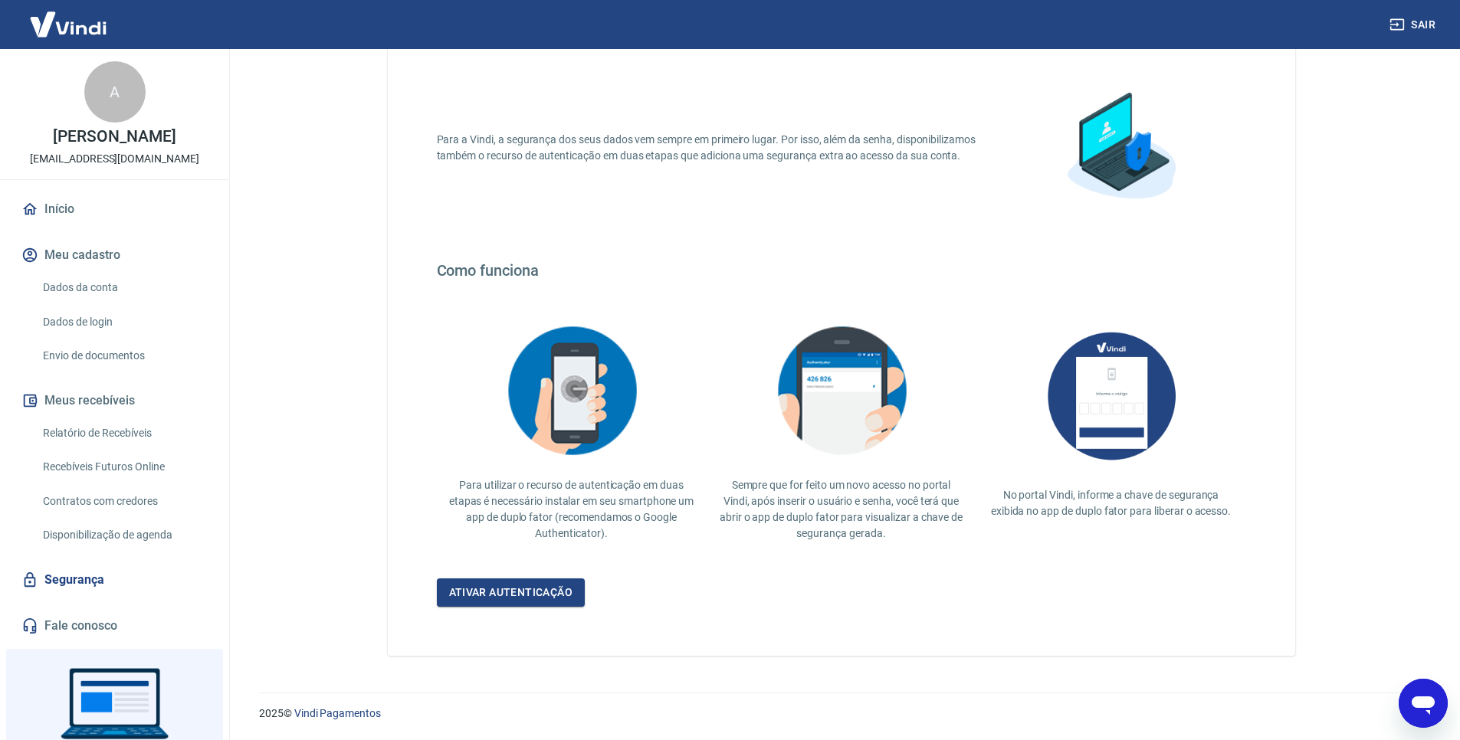
click at [68, 214] on link "Início" at bounding box center [114, 209] width 192 height 34
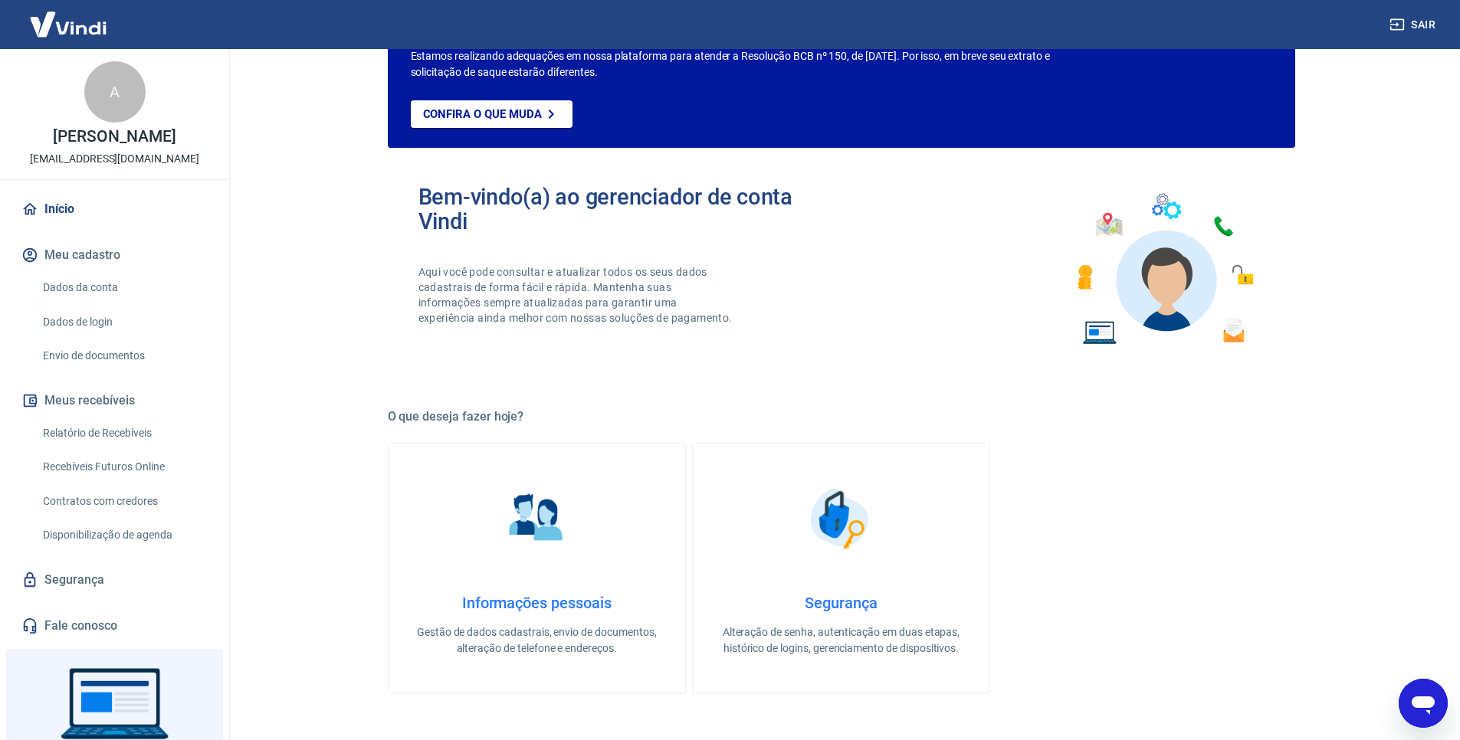
scroll to position [613, 0]
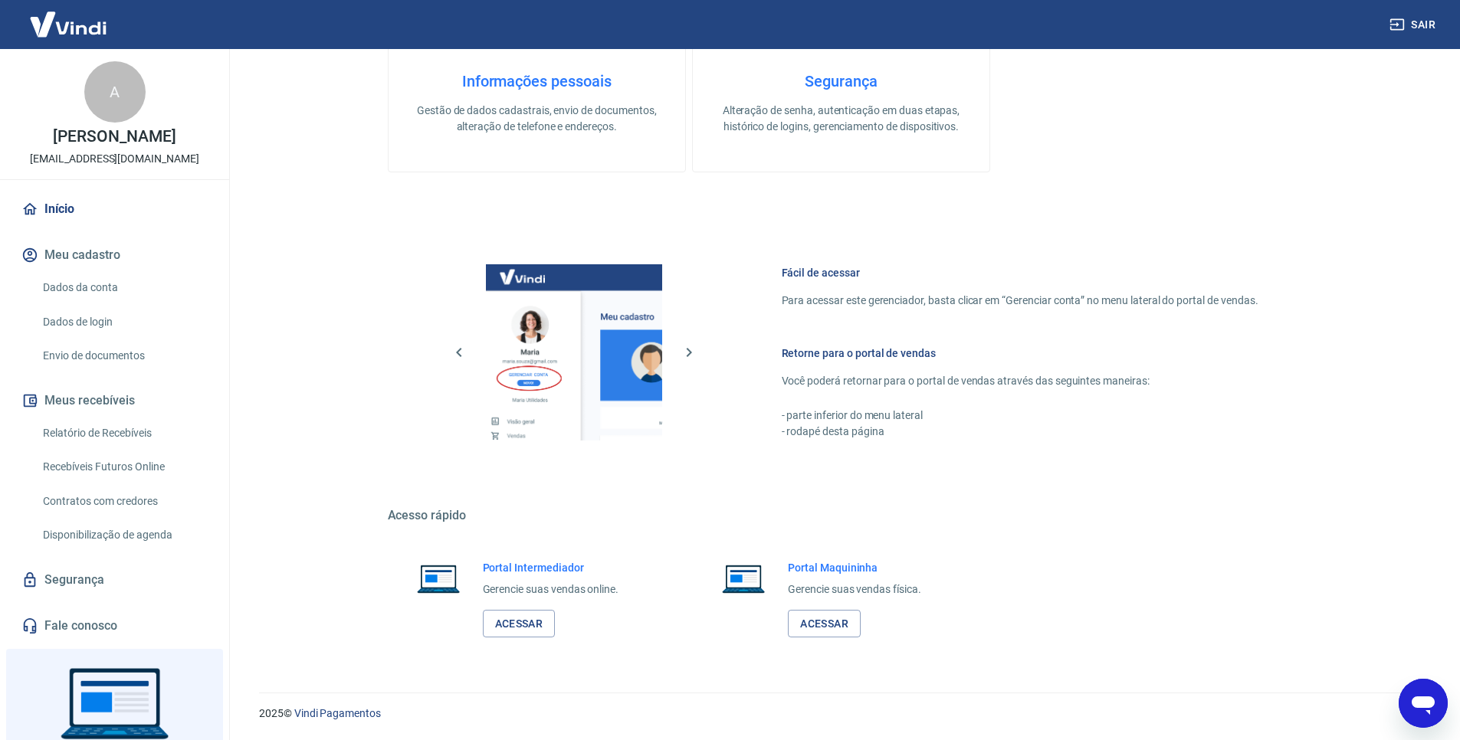
type textarea "x"
